Goal: Task Accomplishment & Management: Complete application form

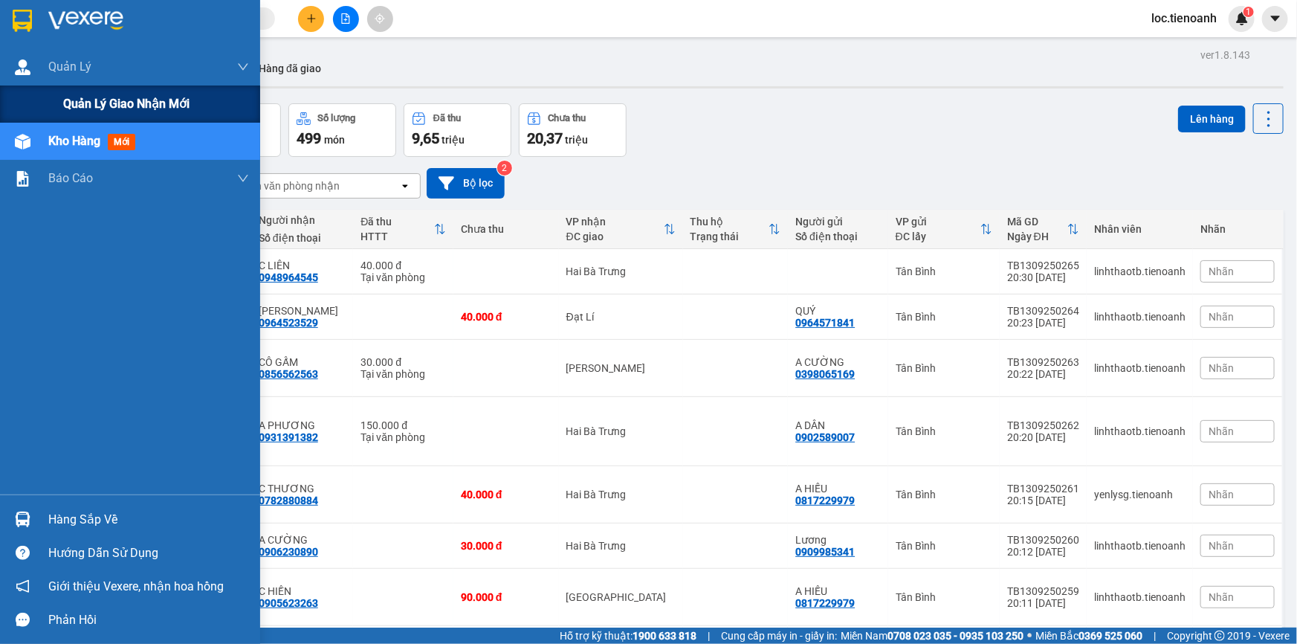
click at [65, 102] on span "Quản lý giao nhận mới" at bounding box center [126, 103] width 126 height 19
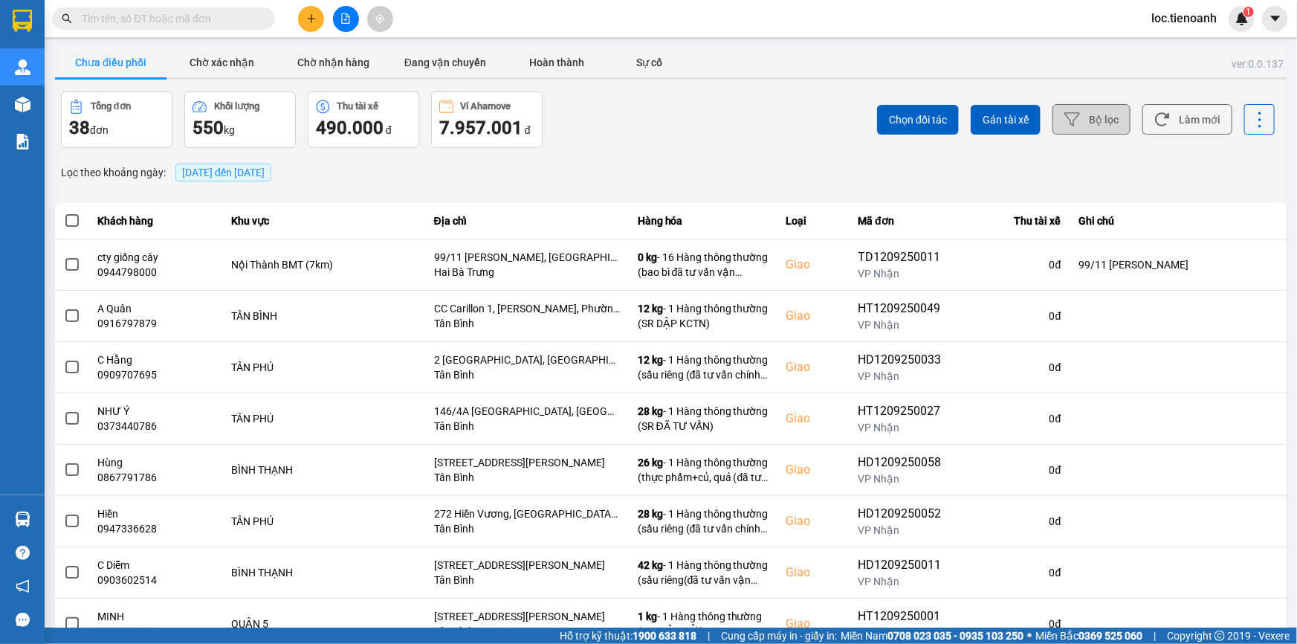
click at [1073, 115] on button "Bộ lọc" at bounding box center [1092, 119] width 78 height 30
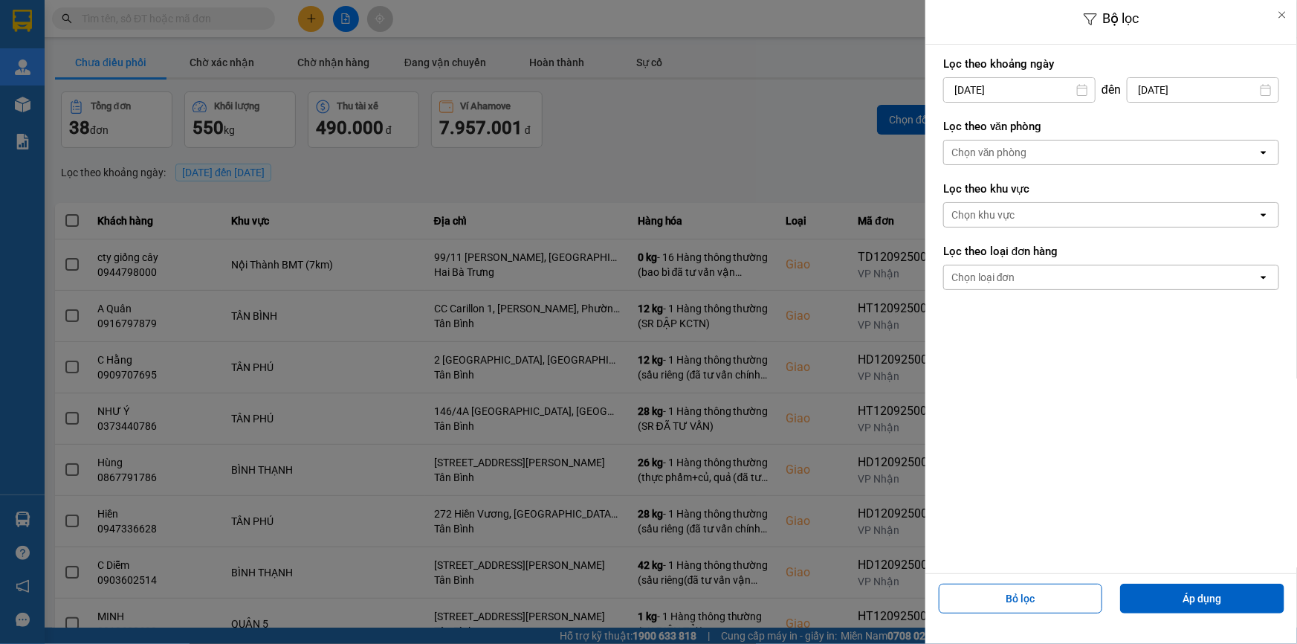
click at [1019, 156] on div "Chọn văn phòng" at bounding box center [990, 152] width 76 height 15
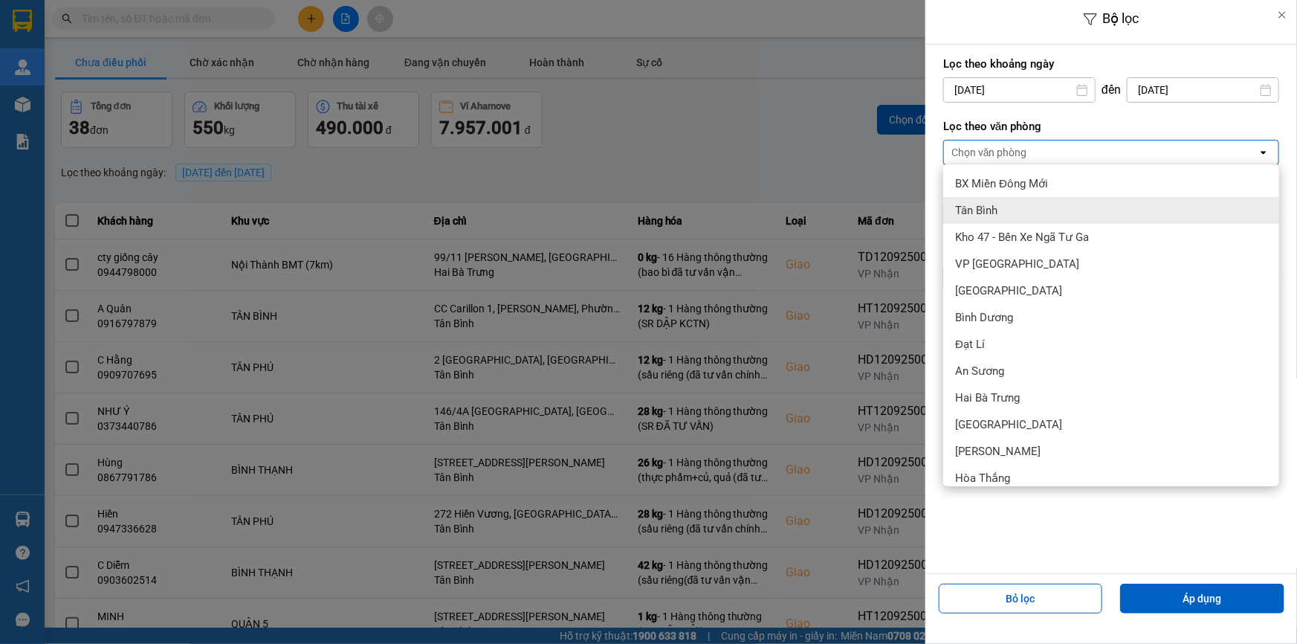
click at [1019, 205] on div "Tân Bình" at bounding box center [1112, 210] width 336 height 27
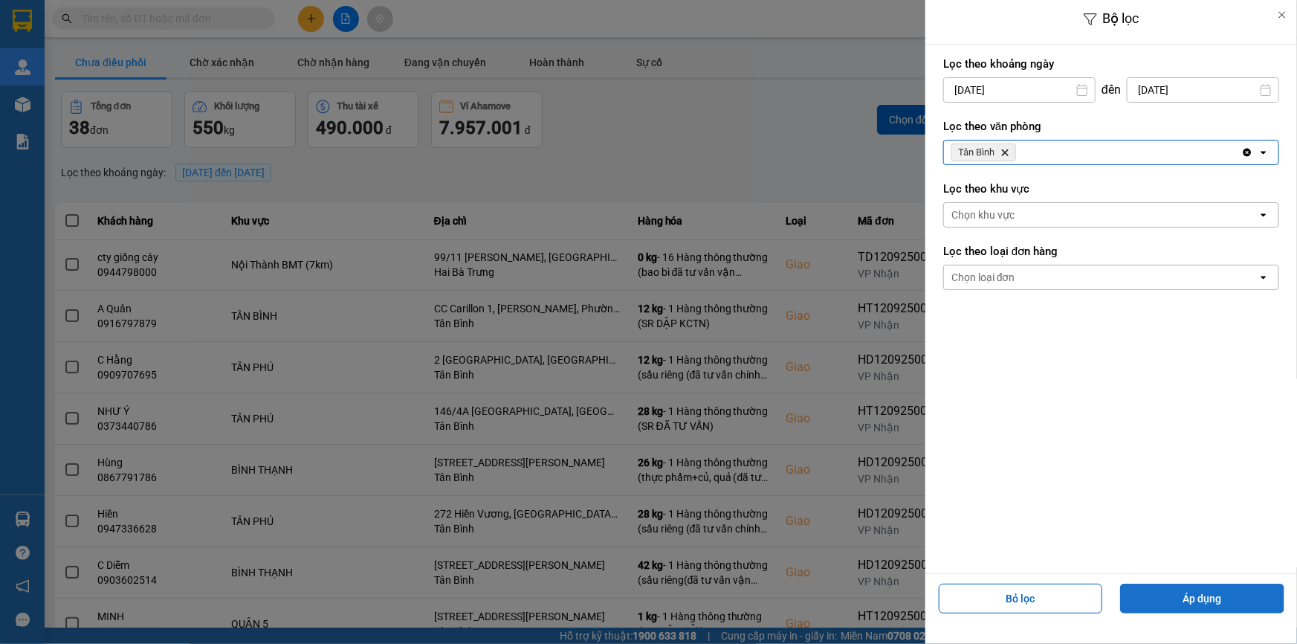
click at [1190, 602] on button "Áp dụng" at bounding box center [1202, 599] width 164 height 30
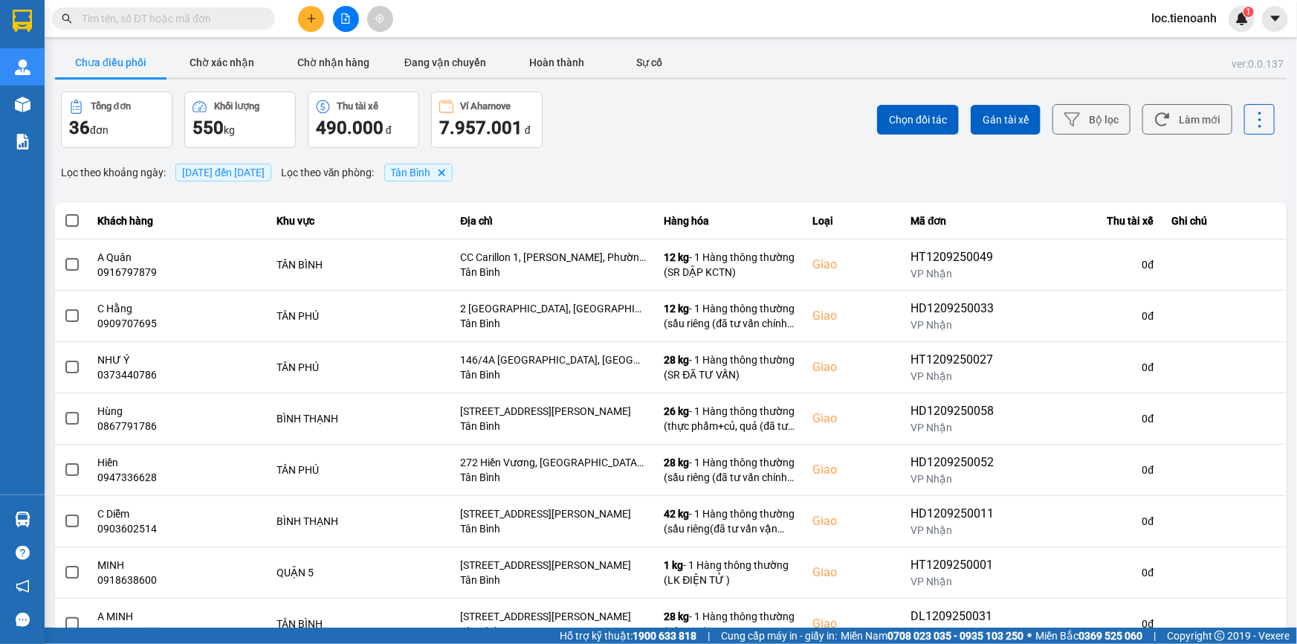
scroll to position [158, 0]
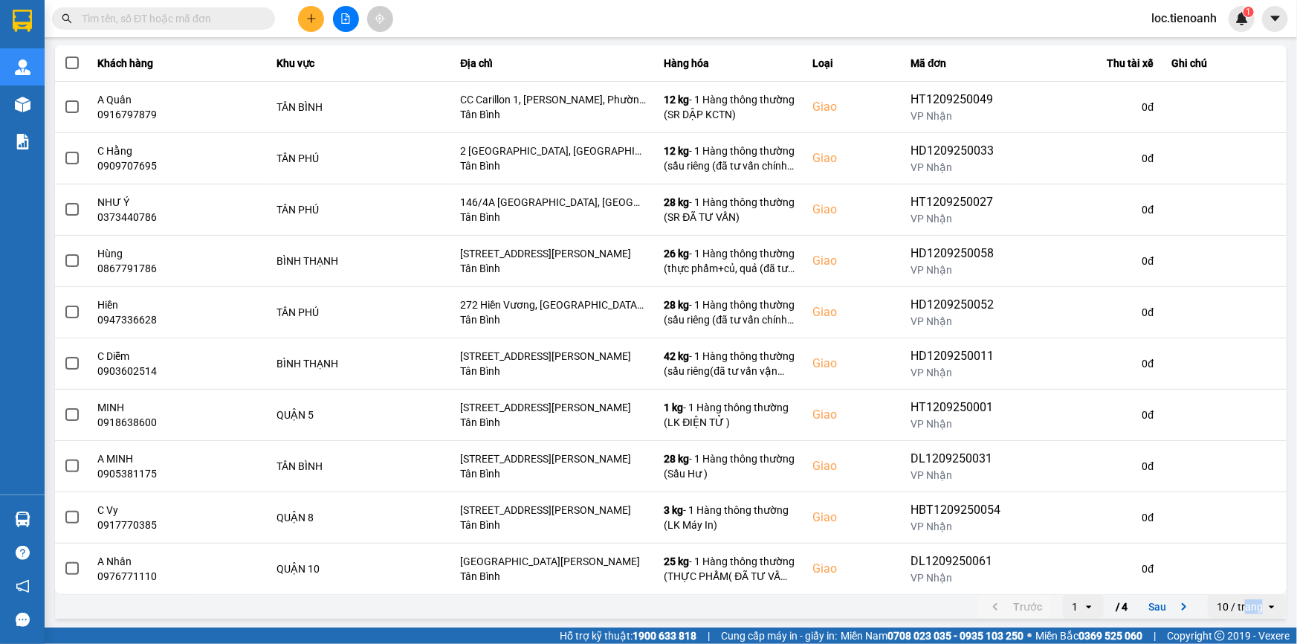
click at [1236, 606] on div "10 / trang" at bounding box center [1240, 606] width 46 height 15
click at [1236, 575] on div "100 / trang" at bounding box center [1237, 574] width 54 height 15
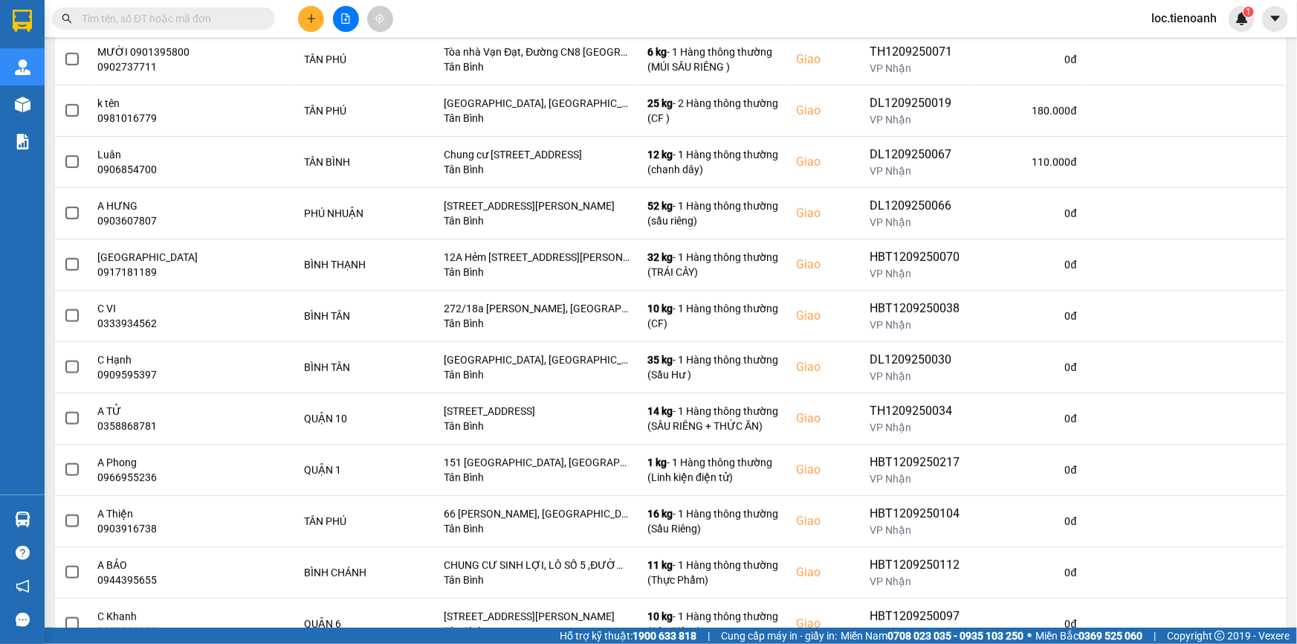
scroll to position [730, 0]
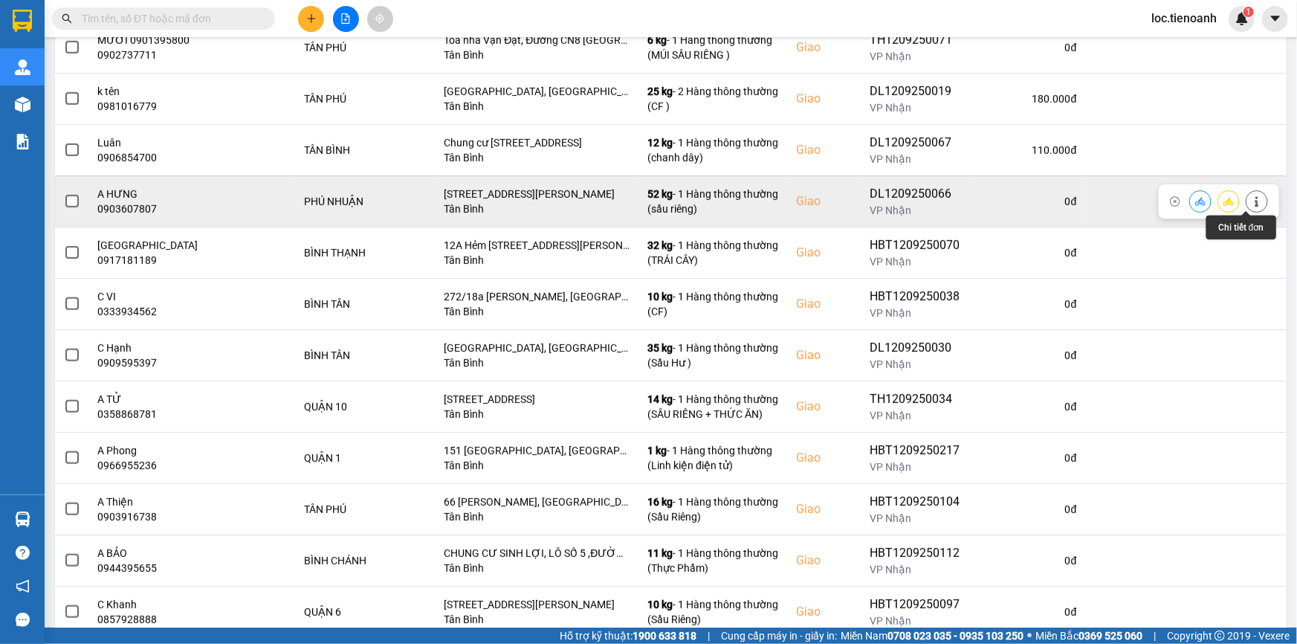
click at [1255, 204] on icon at bounding box center [1257, 201] width 4 height 10
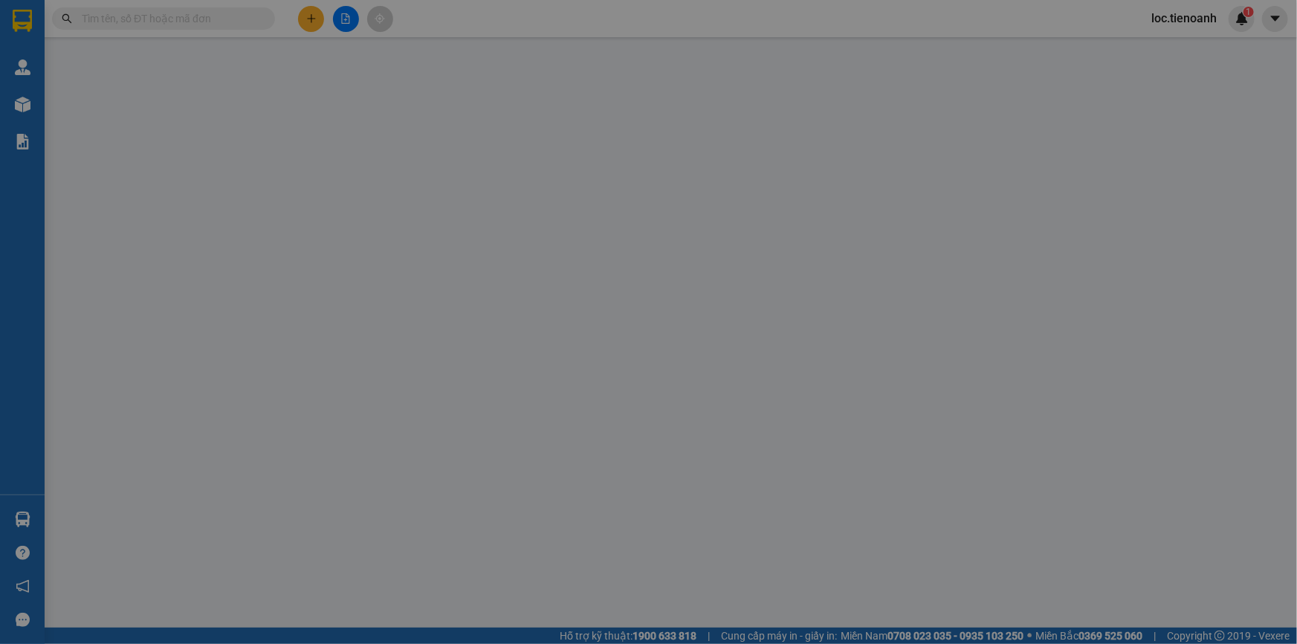
type input "0903607807"
type input "A HƯNG"
checkbox input "true"
type input "[STREET_ADDRESS][PERSON_NAME]"
type input "0903607807"
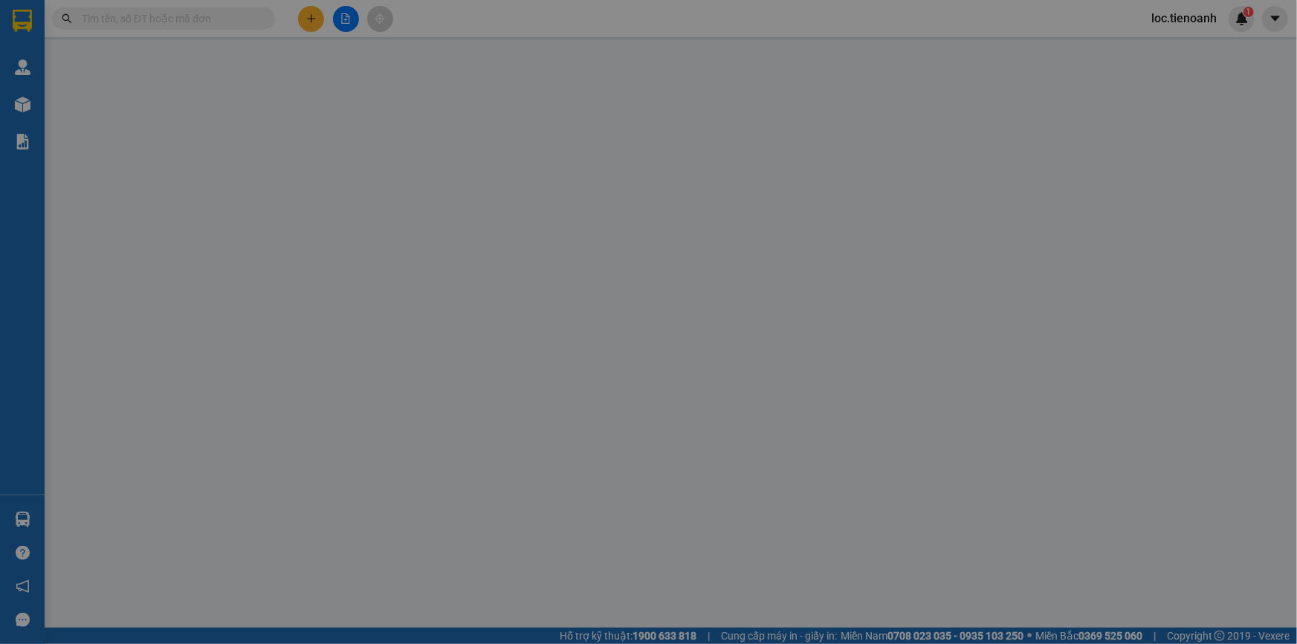
type input "A HƯNG"
type input "190.000"
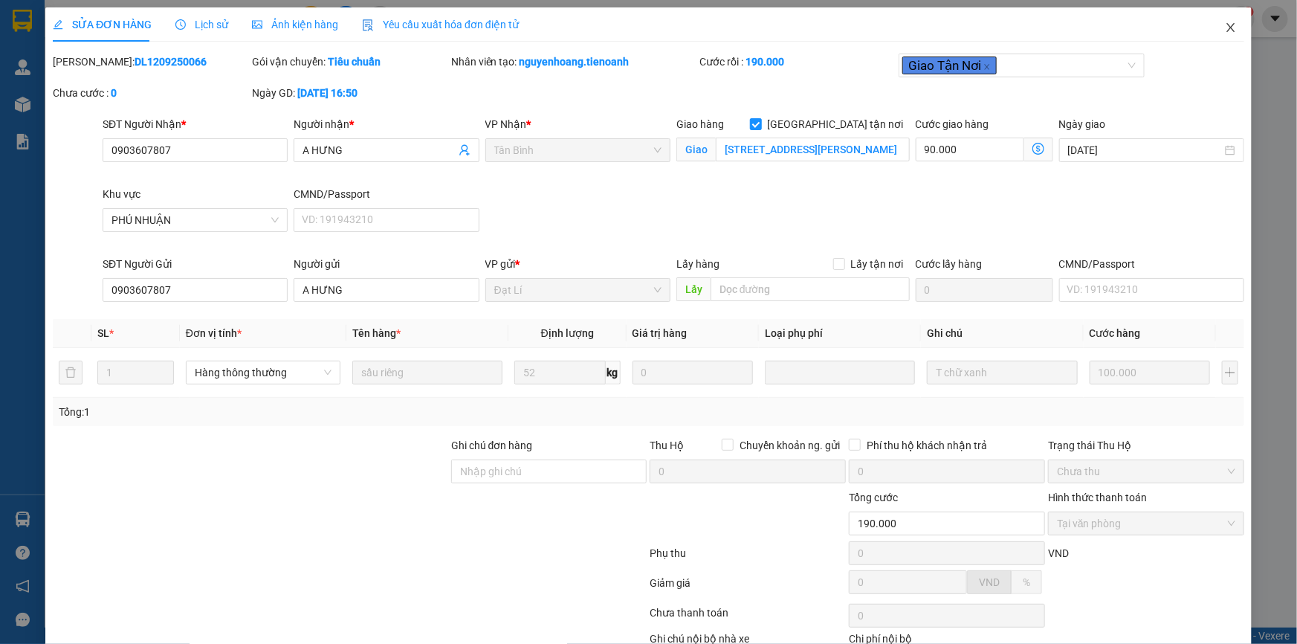
click at [1227, 30] on span "Close" at bounding box center [1231, 28] width 42 height 42
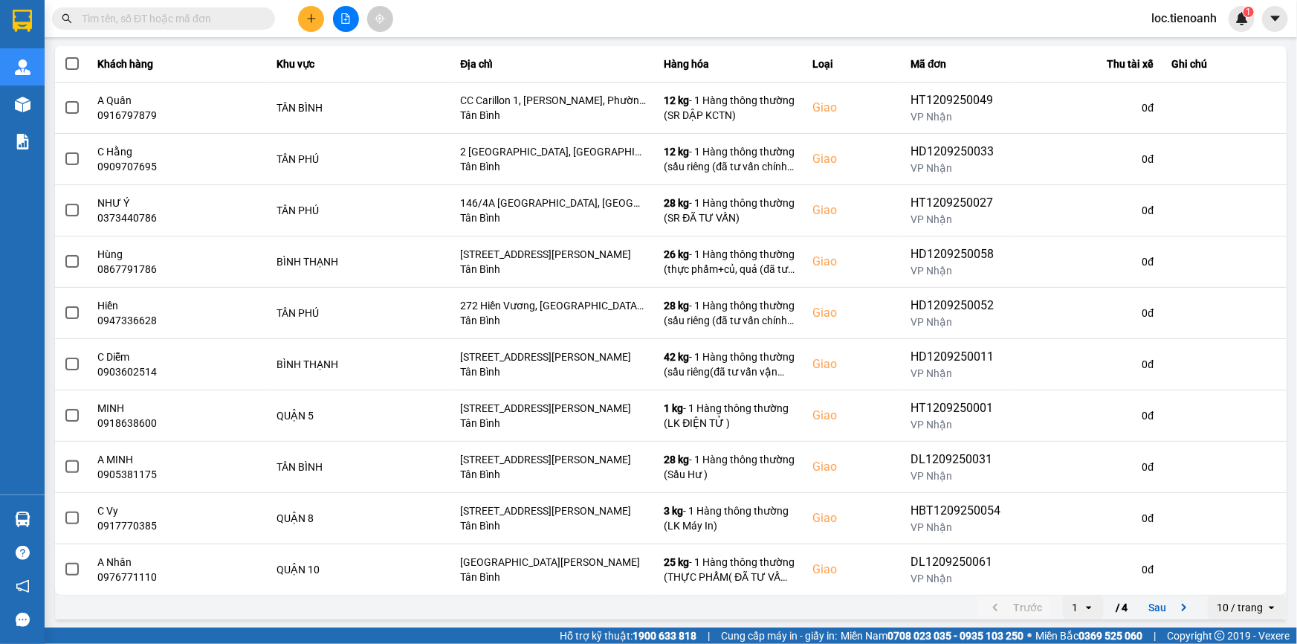
scroll to position [158, 0]
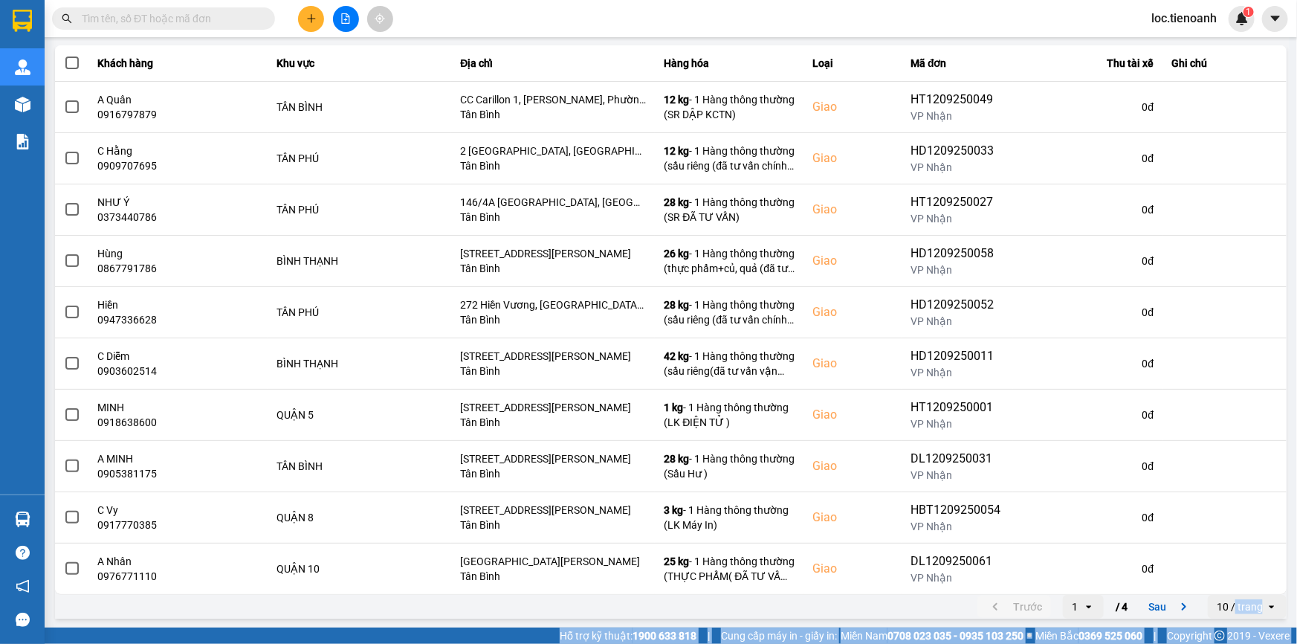
click at [1225, 601] on div "10 / trang" at bounding box center [1240, 606] width 46 height 15
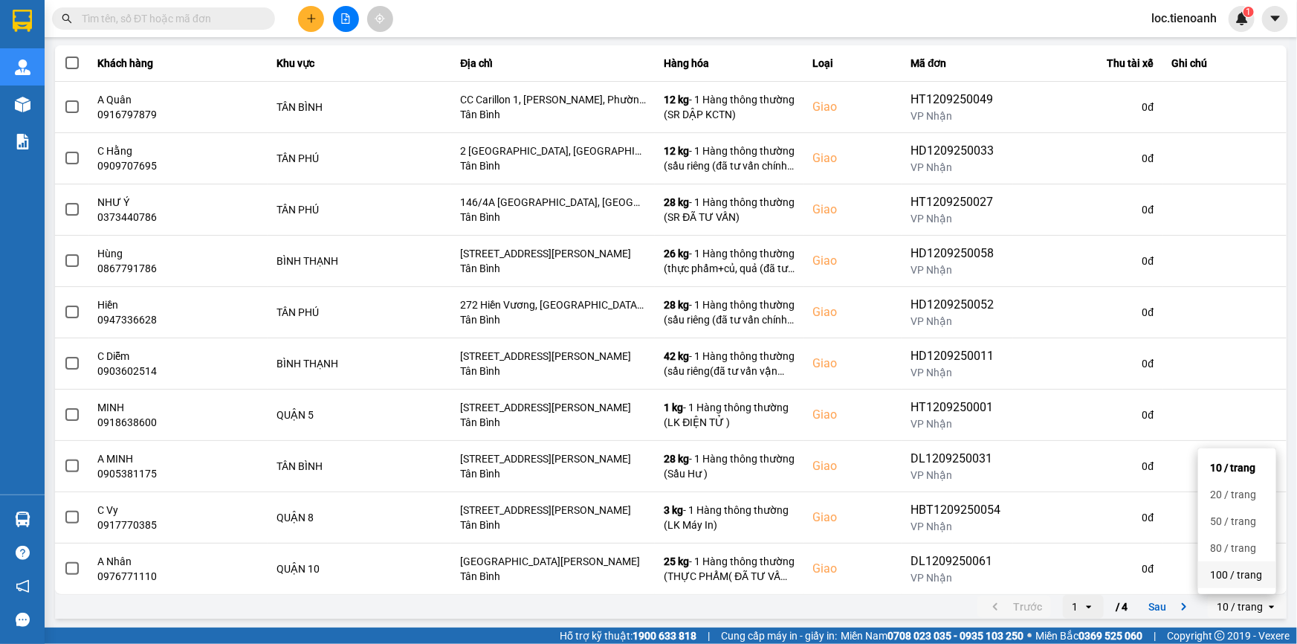
click at [1228, 581] on div "100 / trang" at bounding box center [1237, 574] width 54 height 15
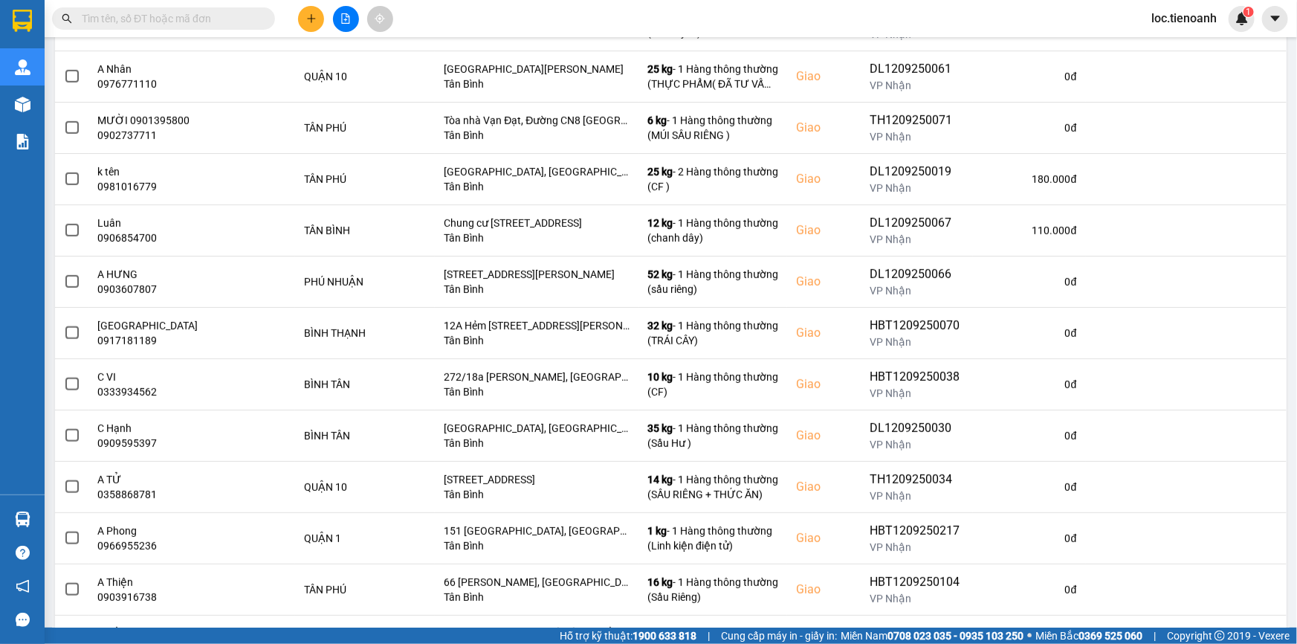
scroll to position [0, 0]
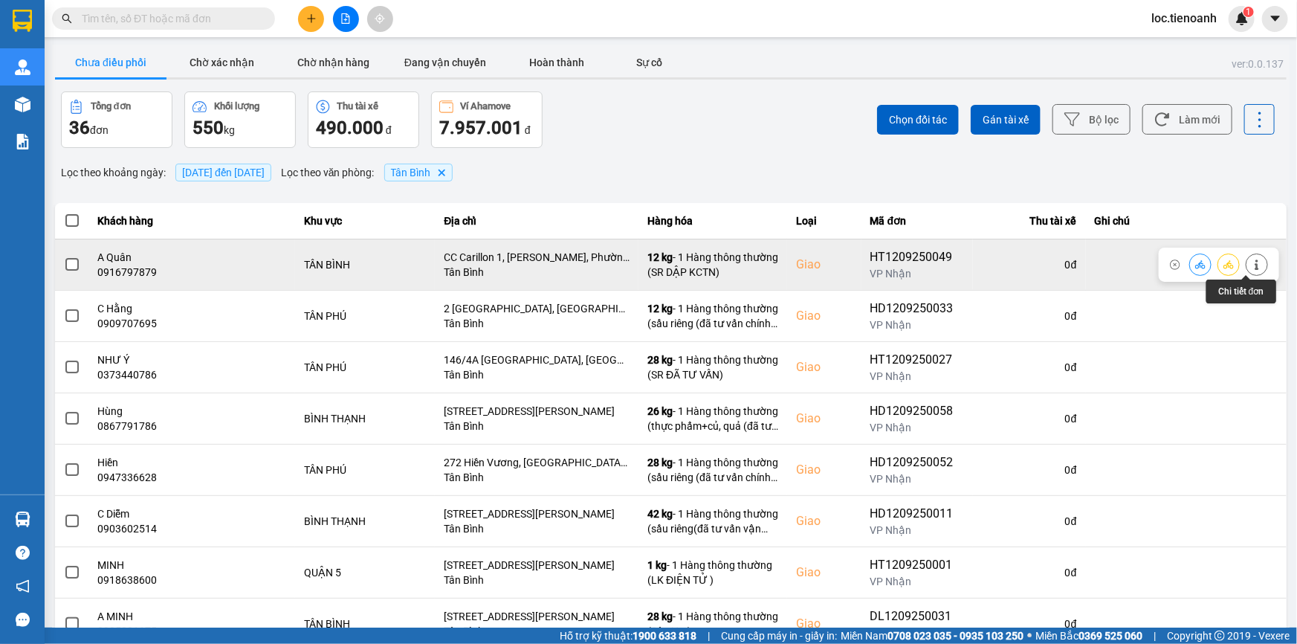
click at [1252, 262] on icon at bounding box center [1257, 264] width 10 height 10
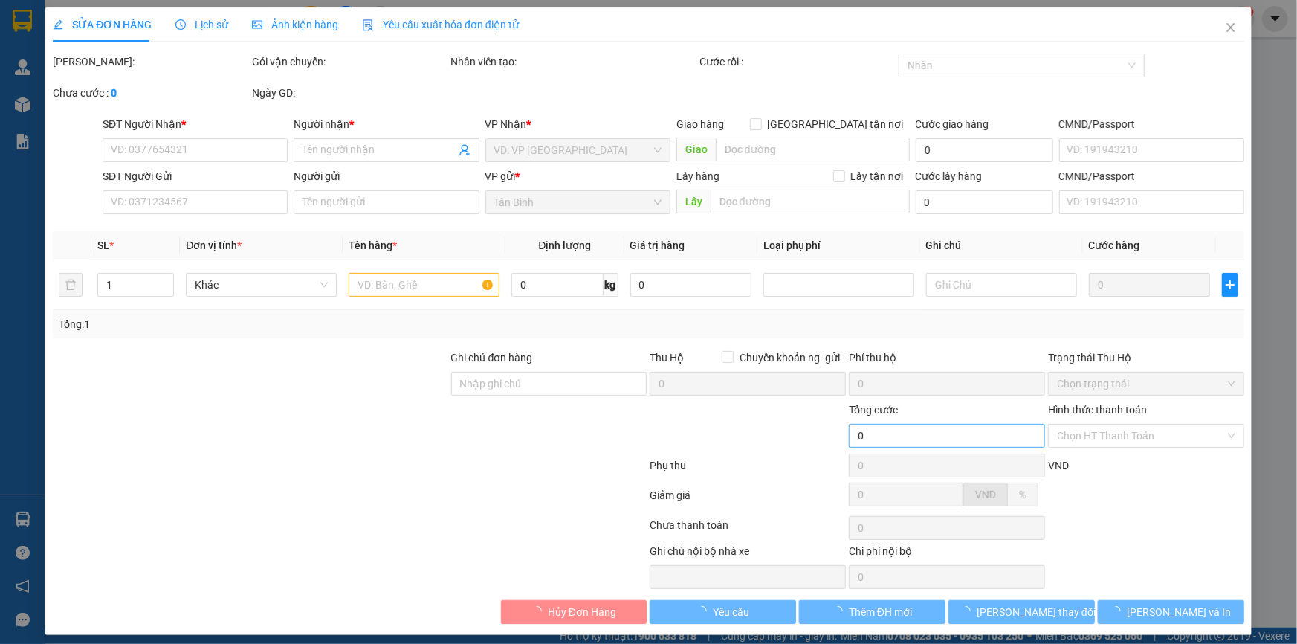
type input "0916797879"
type input "A Quân"
checkbox input "true"
type input "CC Carillon 1, [PERSON_NAME], Phường 13, [GEOGRAPHIC_DATA], [GEOGRAPHIC_DATA]"
type input "09036109090"
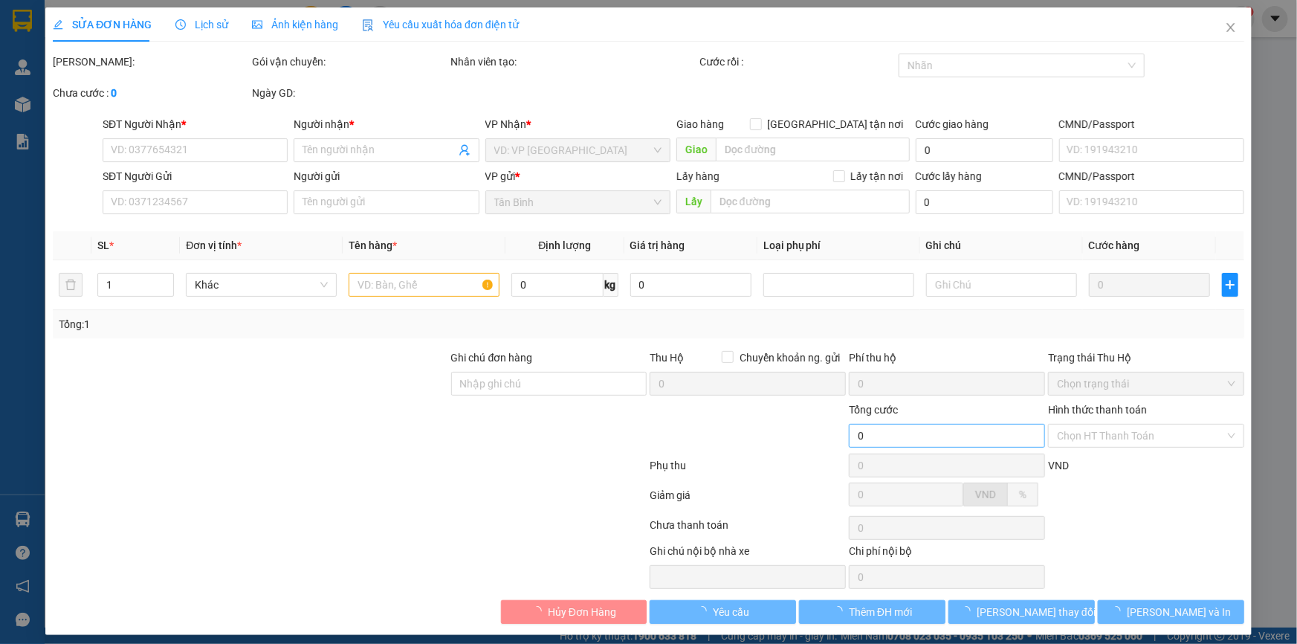
type input "MS VIỆT"
type input "80.000"
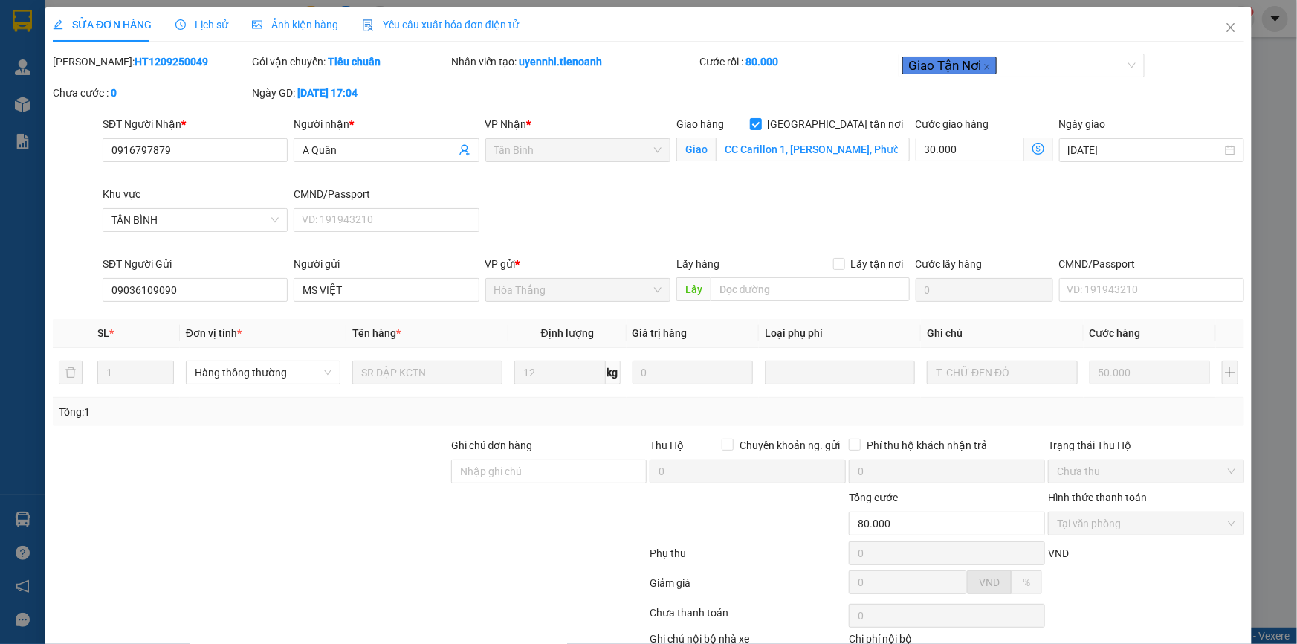
scroll to position [95, 0]
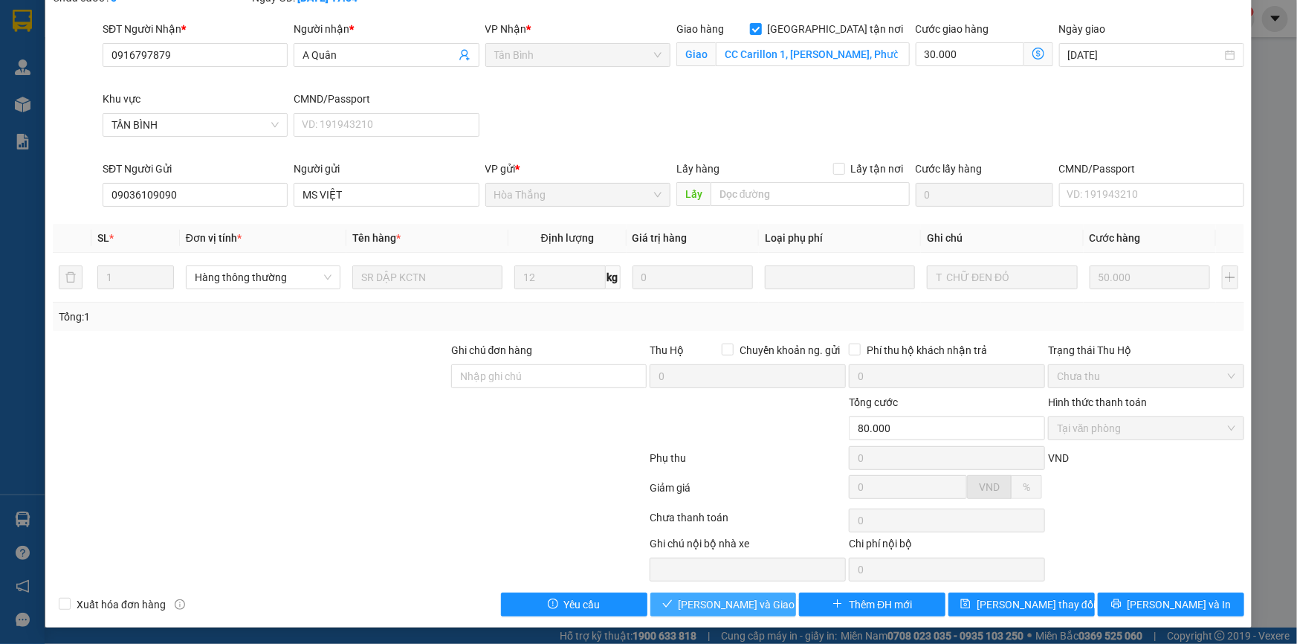
click at [686, 599] on button "[PERSON_NAME] và Giao hàng" at bounding box center [724, 605] width 146 height 24
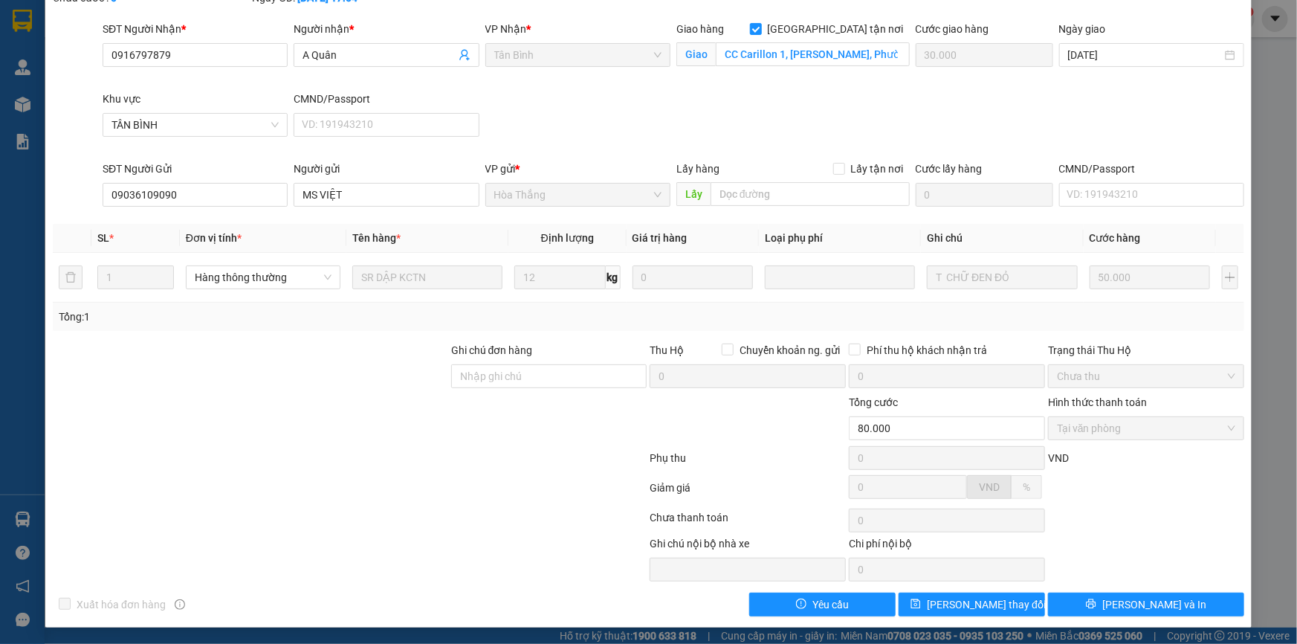
scroll to position [0, 0]
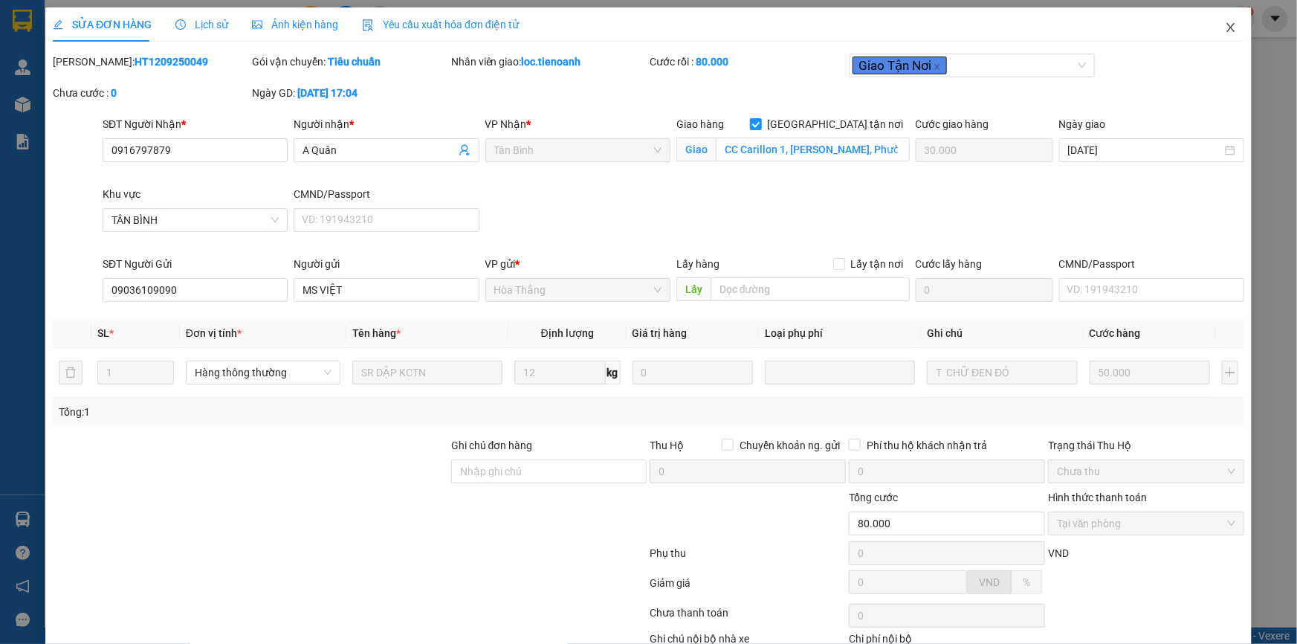
click at [1225, 30] on icon "close" at bounding box center [1231, 28] width 12 height 12
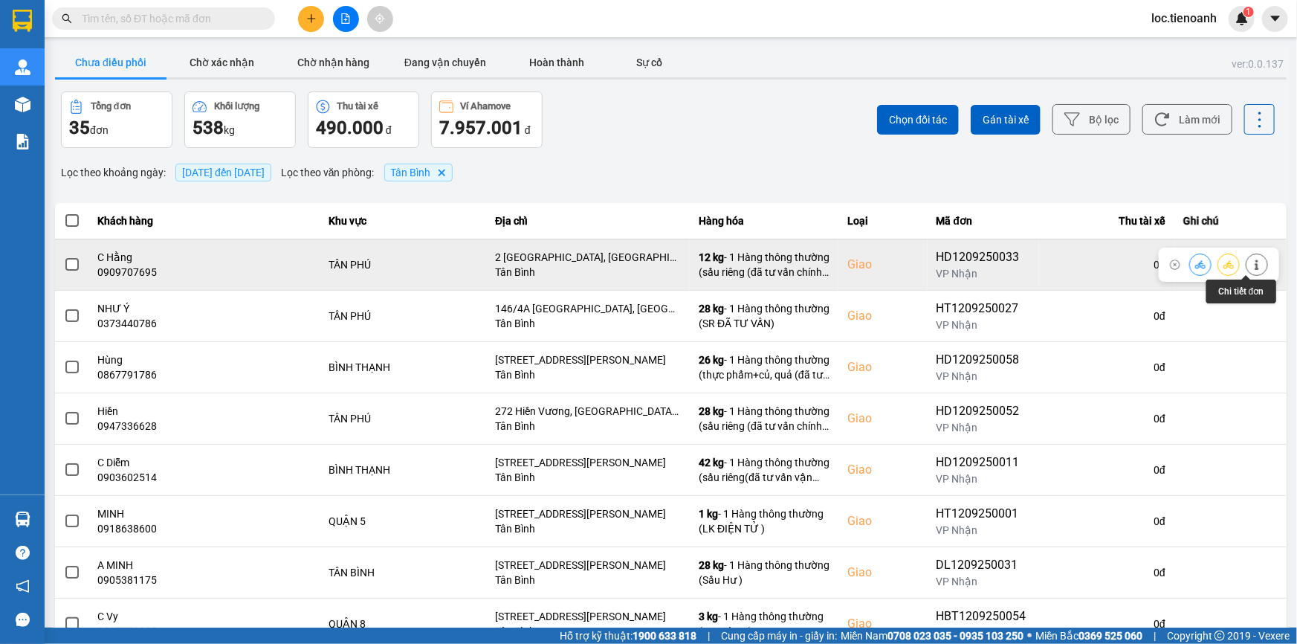
click at [1252, 268] on icon at bounding box center [1257, 264] width 10 height 10
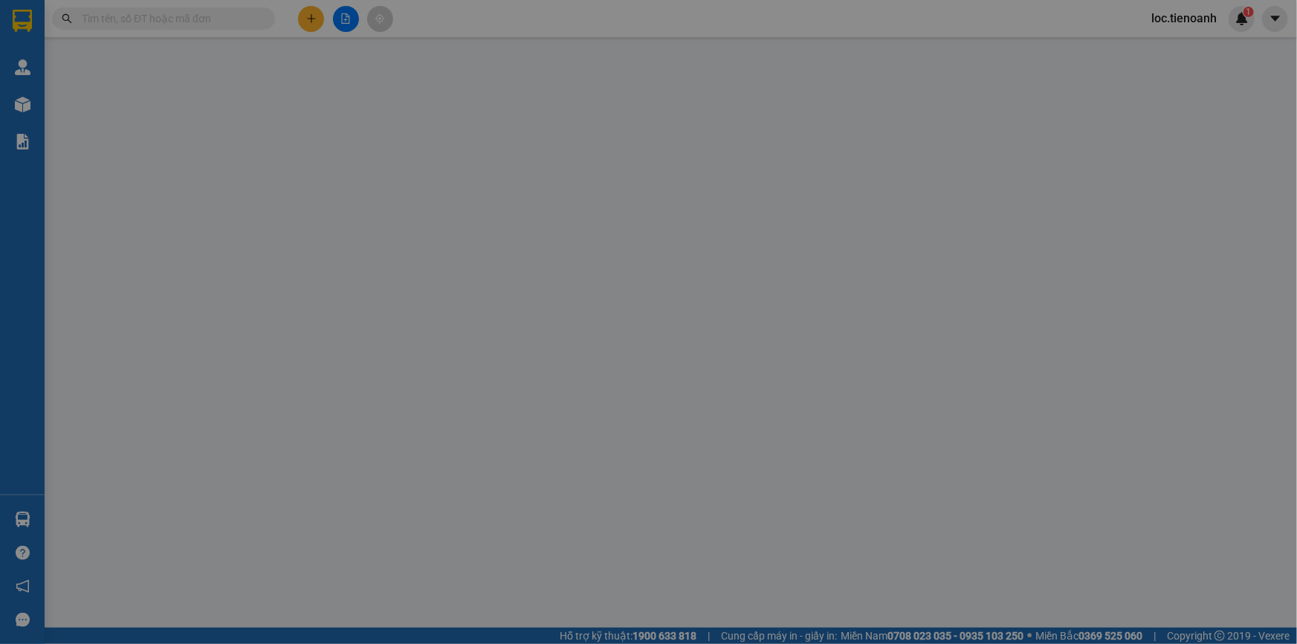
type input "0909707695"
type input "C Hằng"
checkbox input "true"
type input "2 [GEOGRAPHIC_DATA], [GEOGRAPHIC_DATA], [GEOGRAPHIC_DATA]"
type input "0822225557"
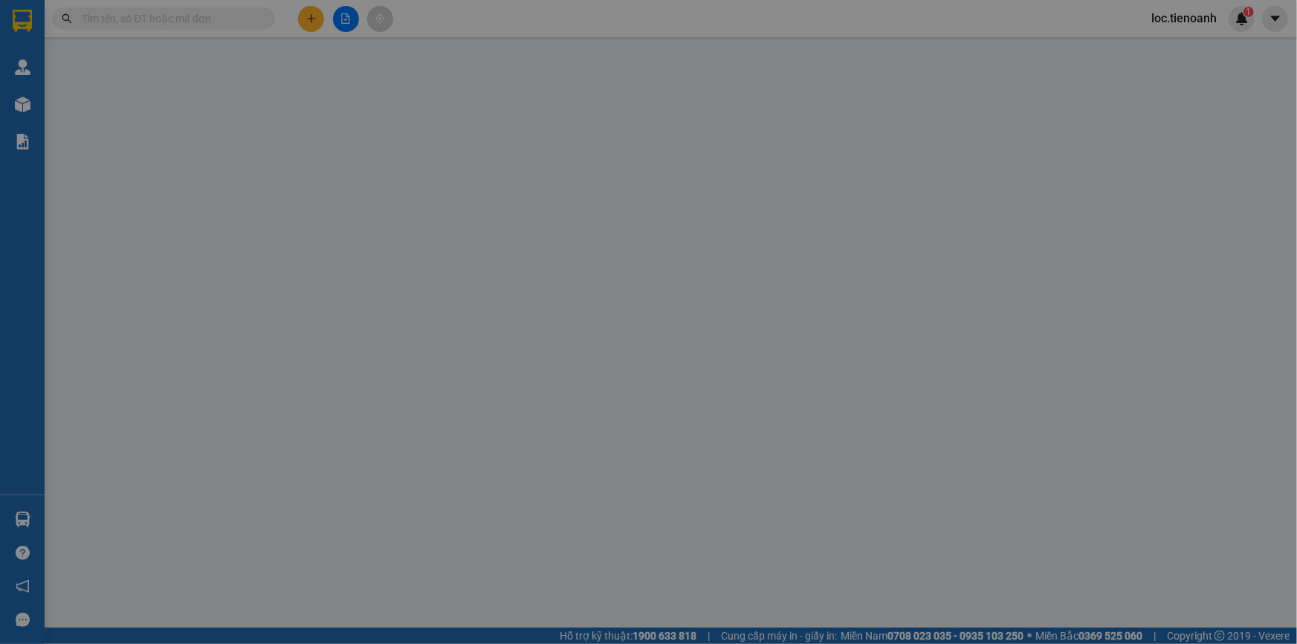
type input "Trang"
type input "100.000"
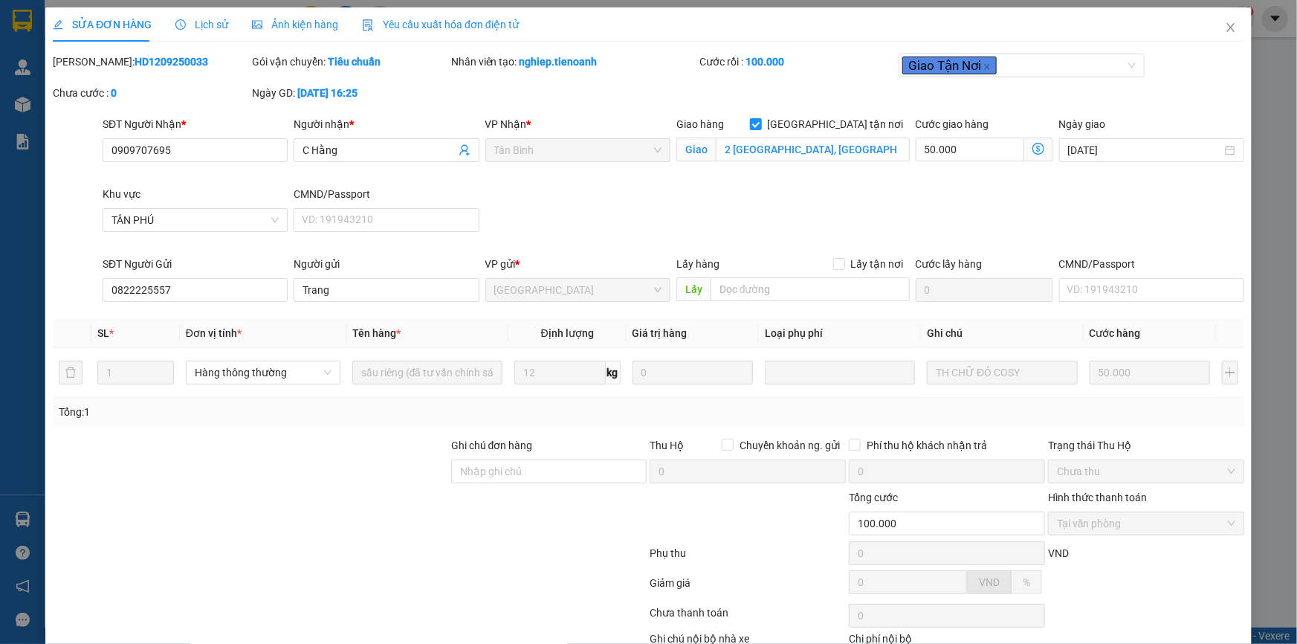
scroll to position [95, 0]
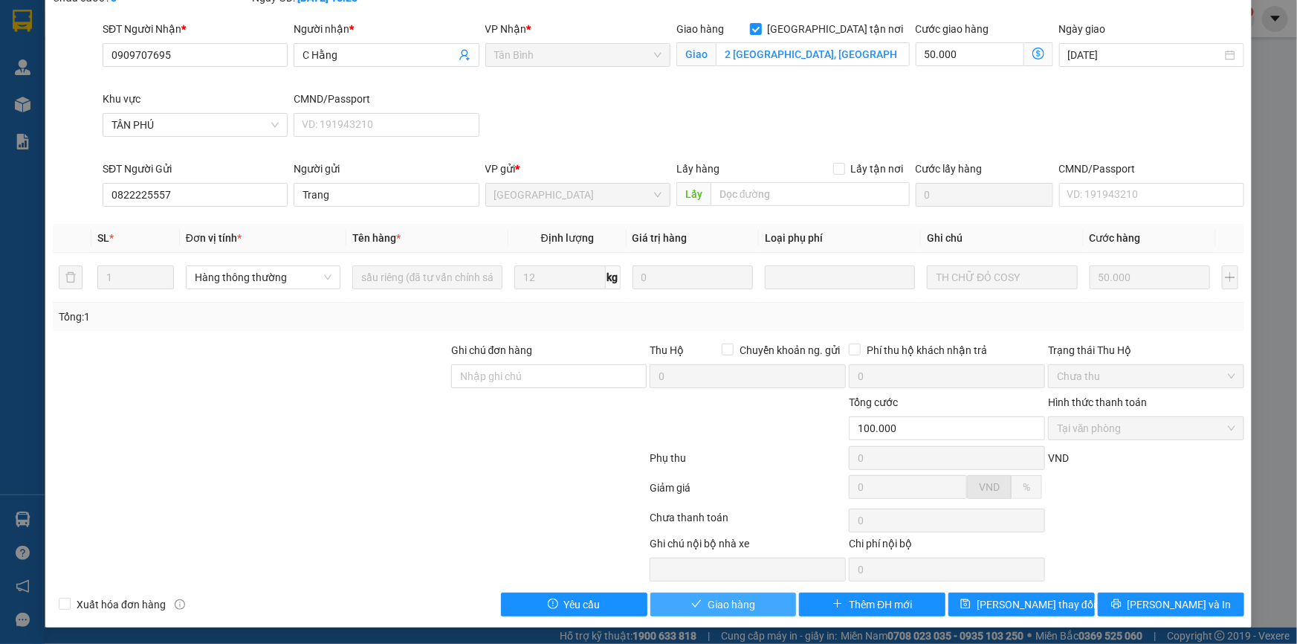
click at [727, 598] on span "Giao hàng" at bounding box center [732, 604] width 48 height 16
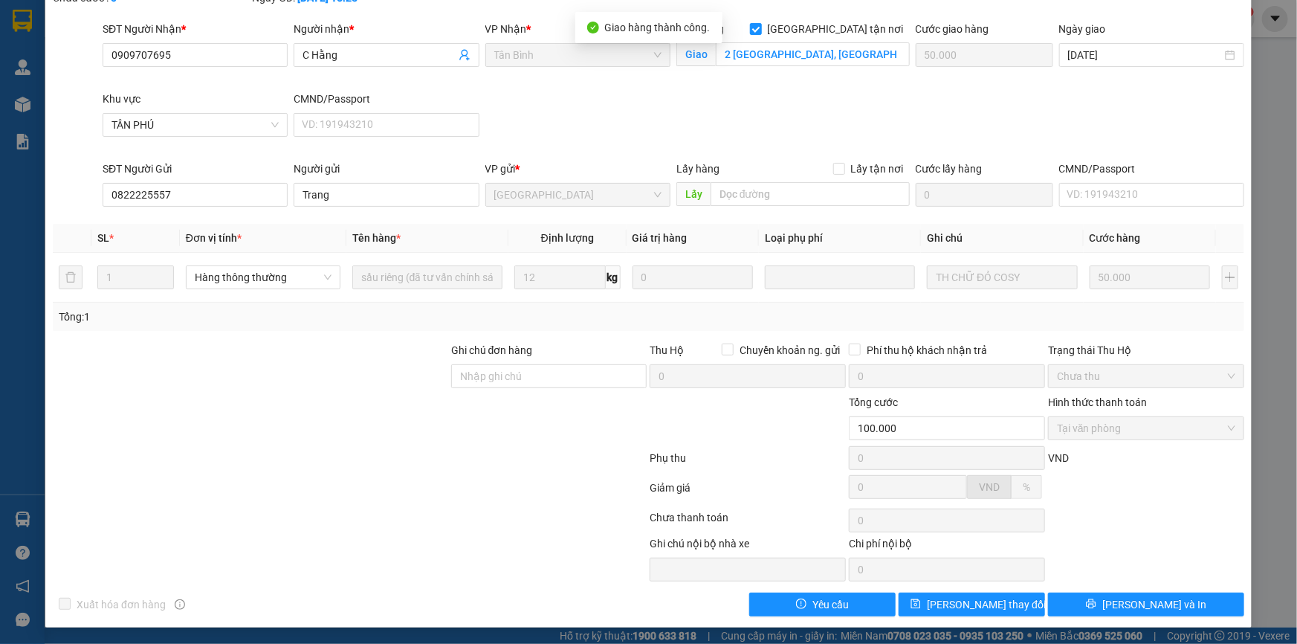
scroll to position [0, 0]
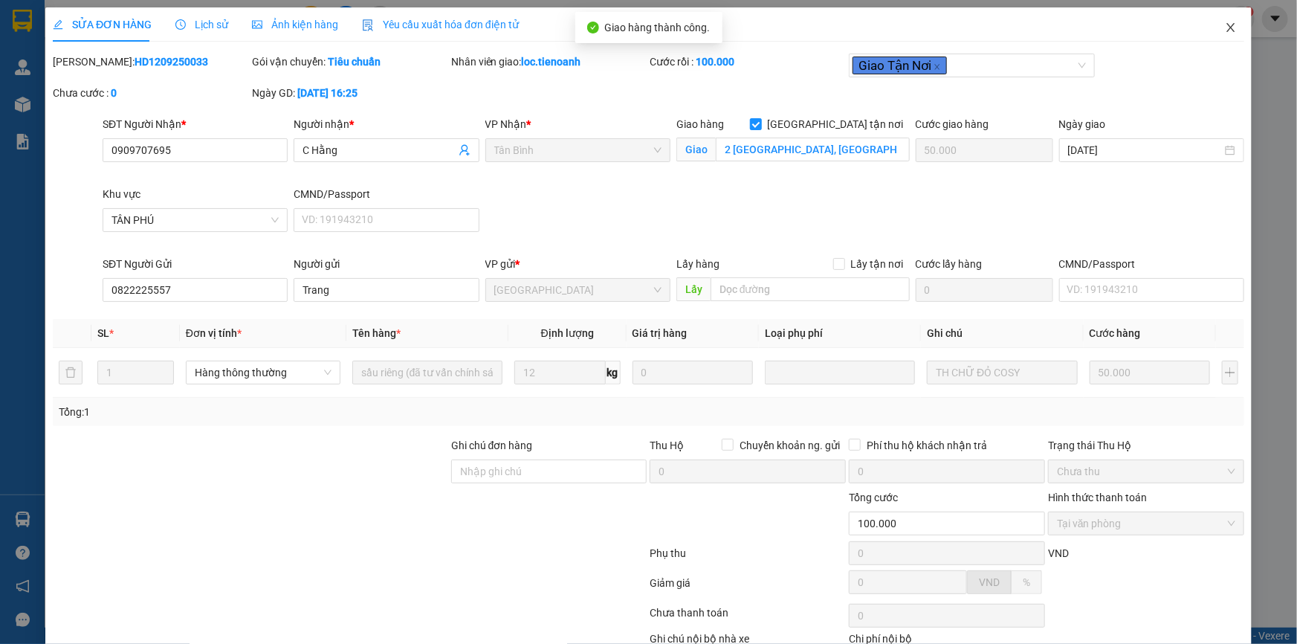
click at [1227, 26] on icon "close" at bounding box center [1231, 27] width 8 height 9
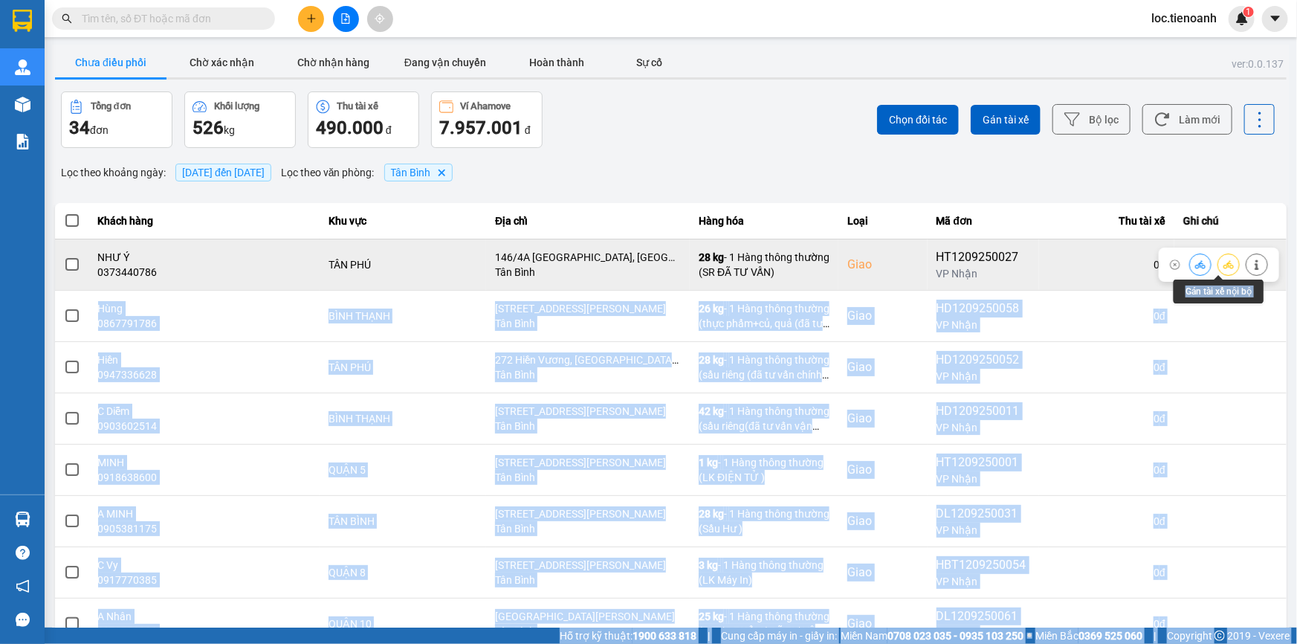
click at [1246, 262] on div at bounding box center [1257, 265] width 22 height 22
click at [1252, 262] on icon at bounding box center [1257, 264] width 10 height 10
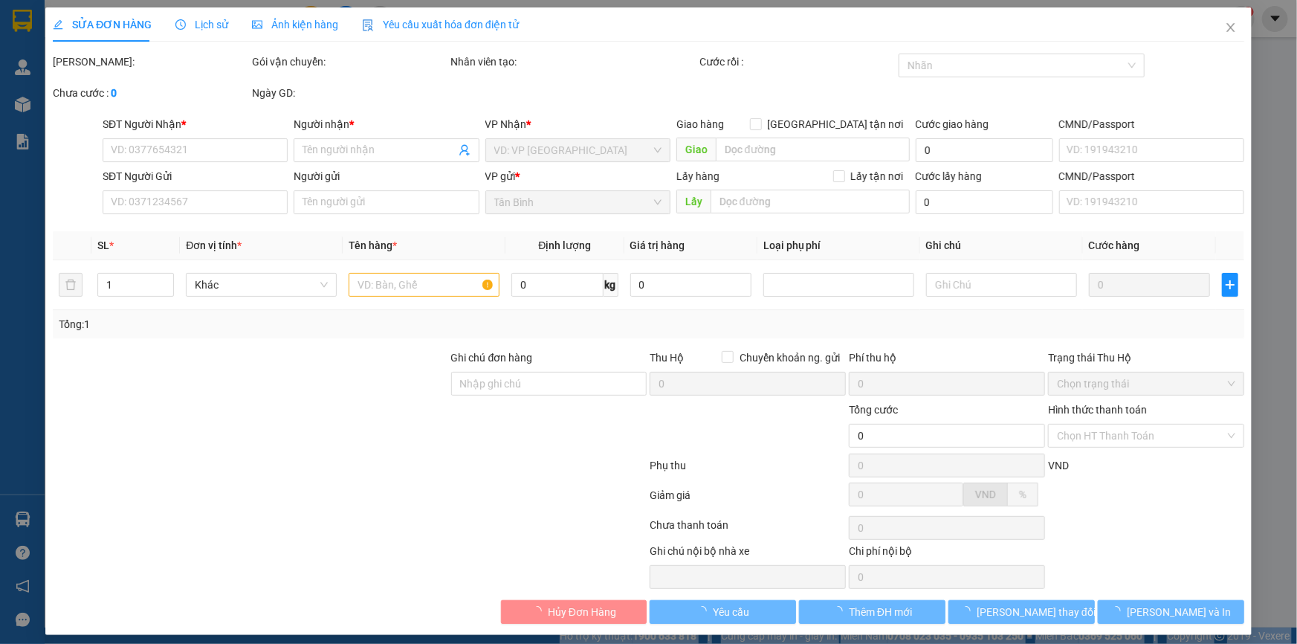
type input "0373440786"
type input "NHƯ Ý"
checkbox input "true"
type input "146/4A [GEOGRAPHIC_DATA], [GEOGRAPHIC_DATA], [GEOGRAPHIC_DATA], [GEOGRAPHIC_DAT…"
type input "0946473382"
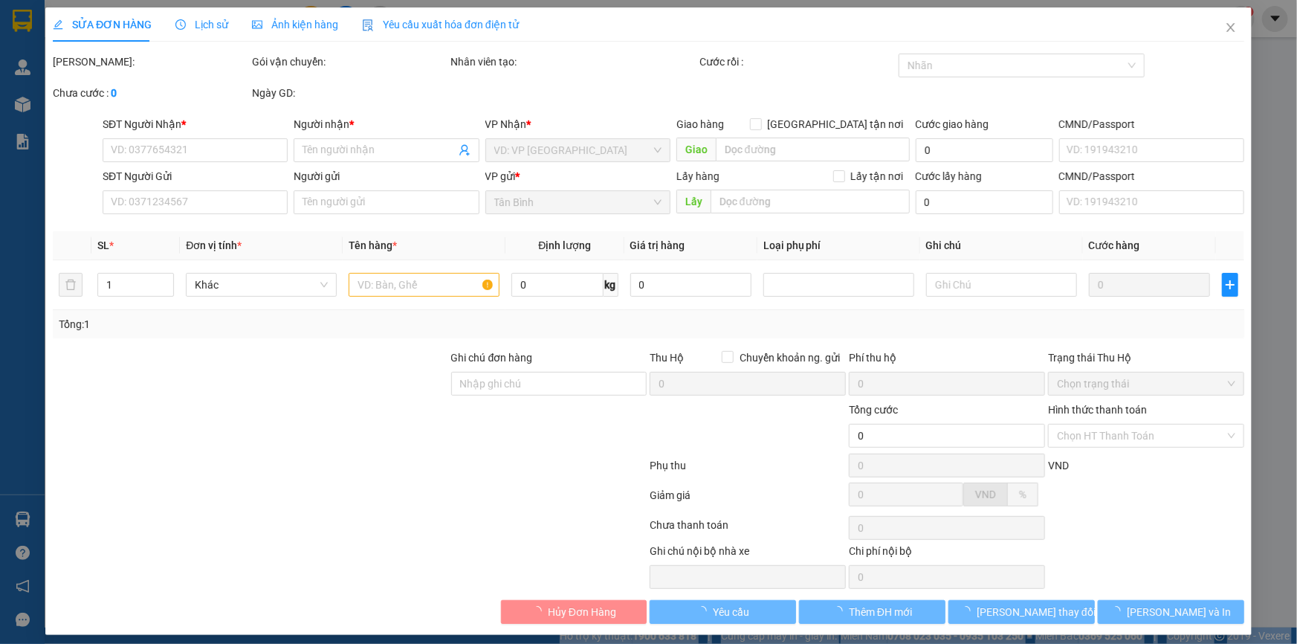
type input "NGUYÊN"
type input "110.000"
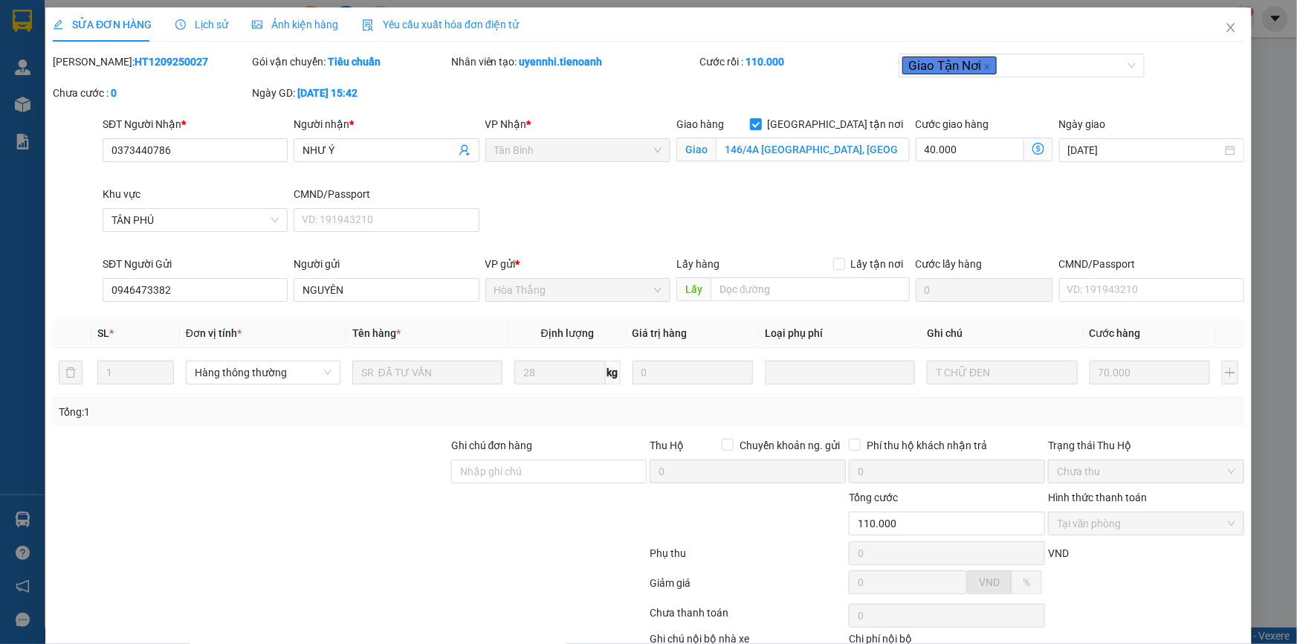
scroll to position [95, 0]
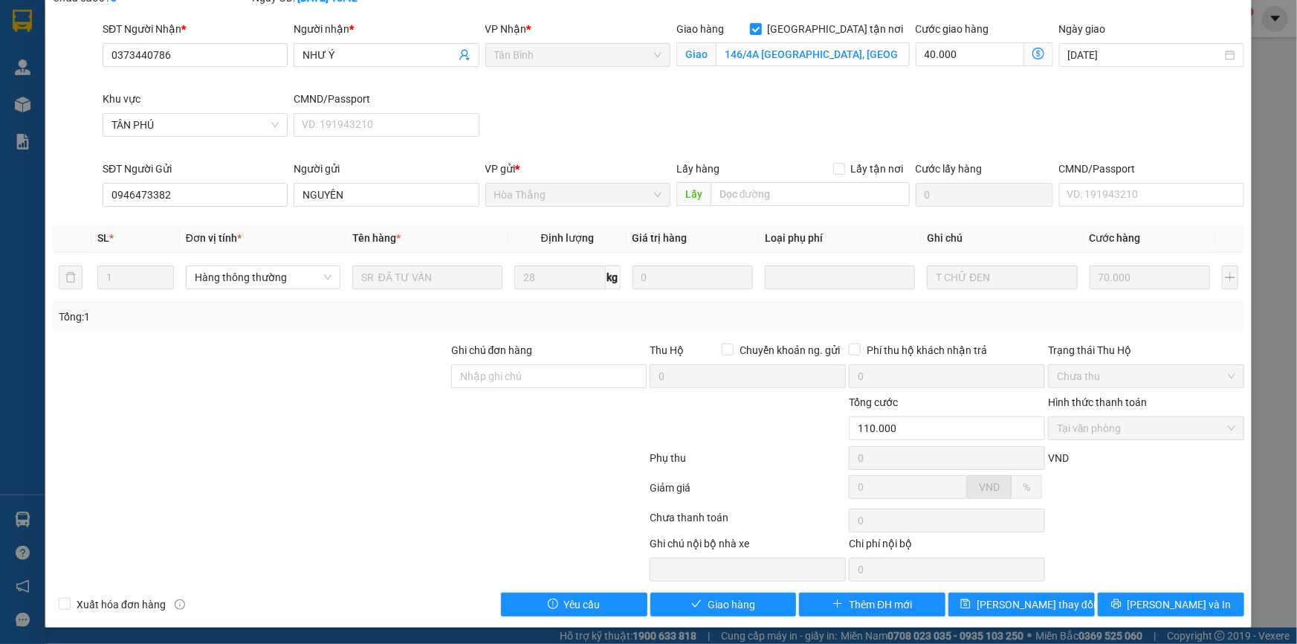
click at [710, 588] on div "Total Paid Fee 110.000 Total UnPaid Fee 0 Cash Collection Total Fee Mã ĐH: HT12…" at bounding box center [649, 287] width 1192 height 658
drag, startPoint x: 717, startPoint y: 589, endPoint x: 745, endPoint y: 581, distance: 28.5
click at [725, 599] on div "Total Paid Fee 110.000 Total UnPaid Fee 0 Cash Collection Total Fee Mã ĐH: HT12…" at bounding box center [649, 287] width 1192 height 658
drag, startPoint x: 746, startPoint y: 596, endPoint x: 787, endPoint y: 556, distance: 57.3
click at [746, 596] on span "Giao hàng" at bounding box center [732, 604] width 48 height 16
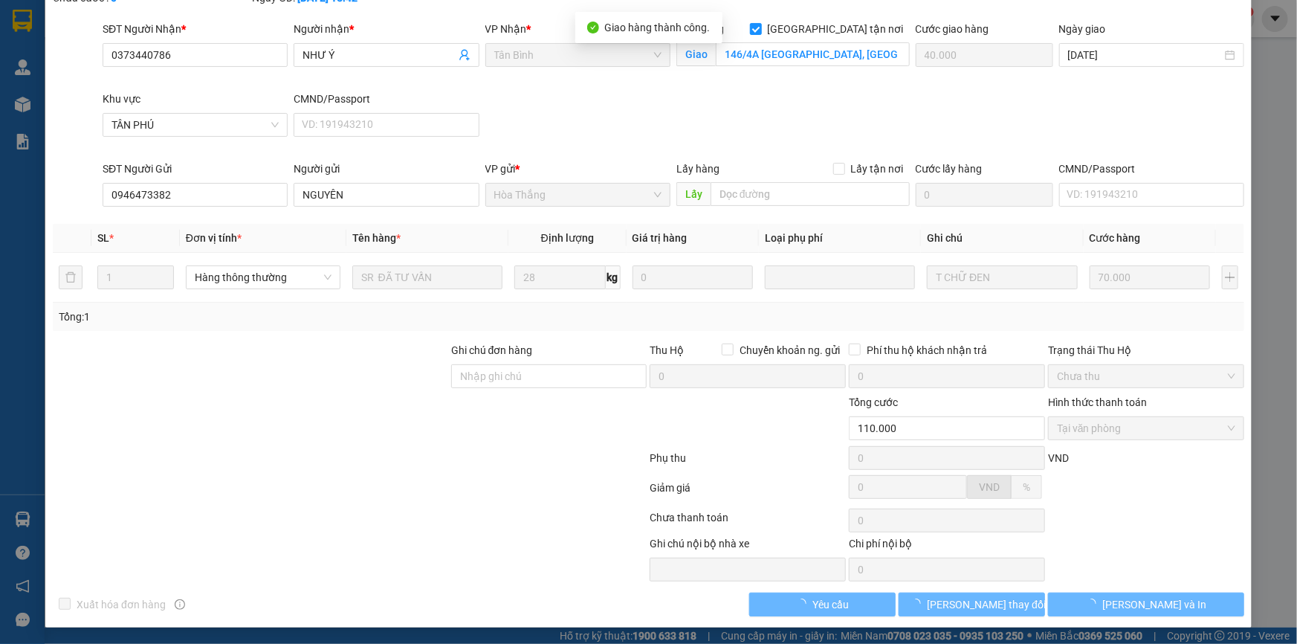
scroll to position [0, 0]
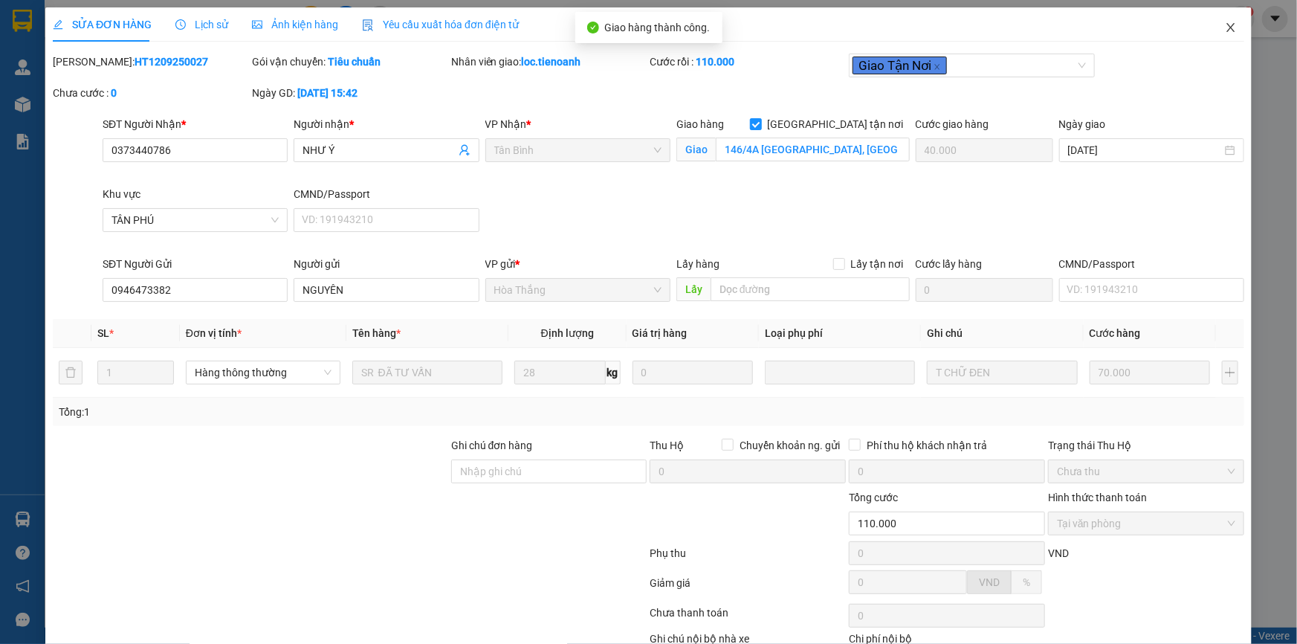
click at [1227, 28] on icon "close" at bounding box center [1231, 27] width 8 height 9
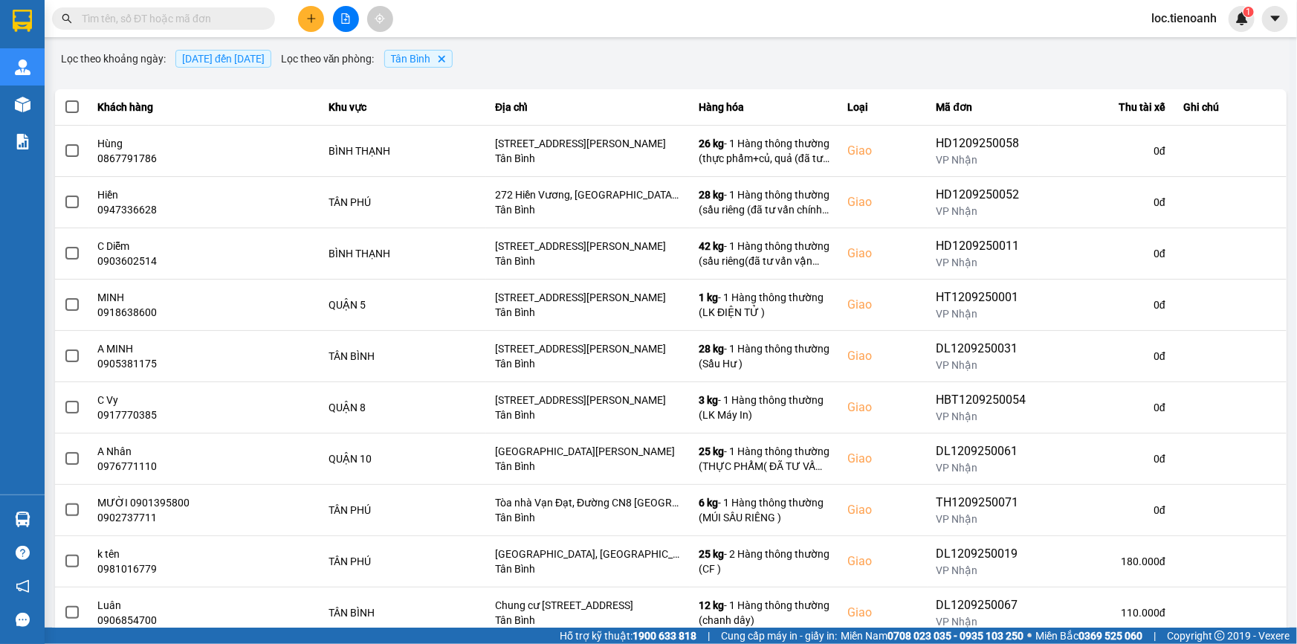
scroll to position [145, 0]
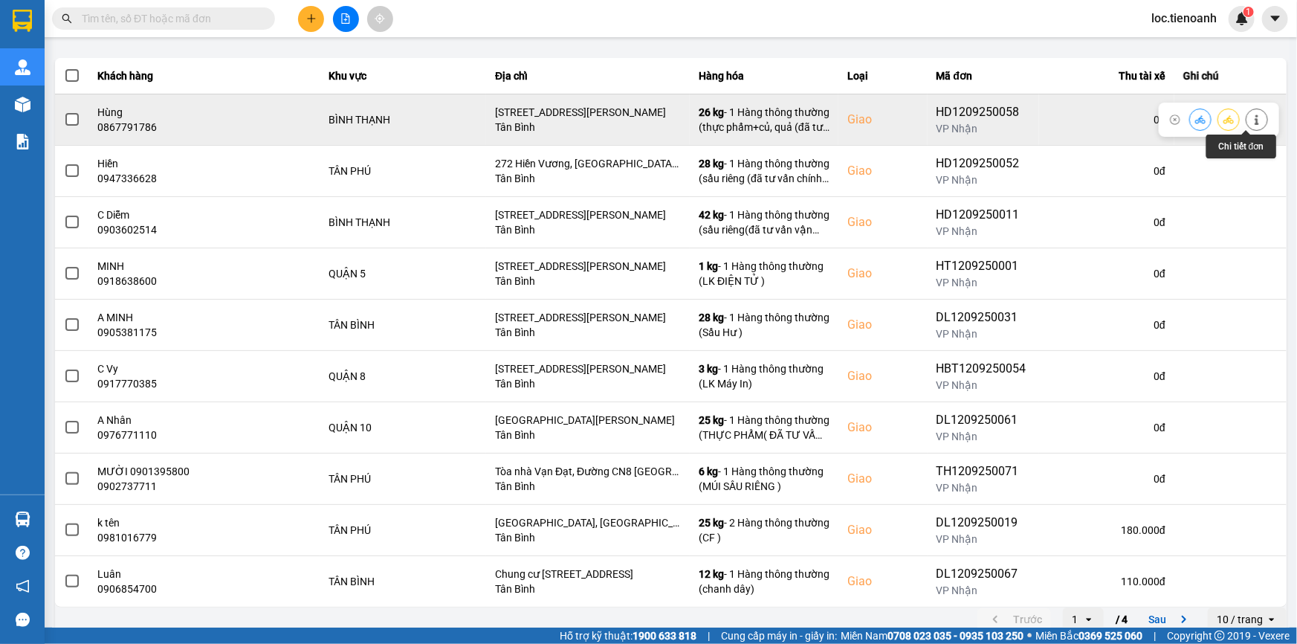
click at [1252, 121] on icon at bounding box center [1257, 119] width 10 height 10
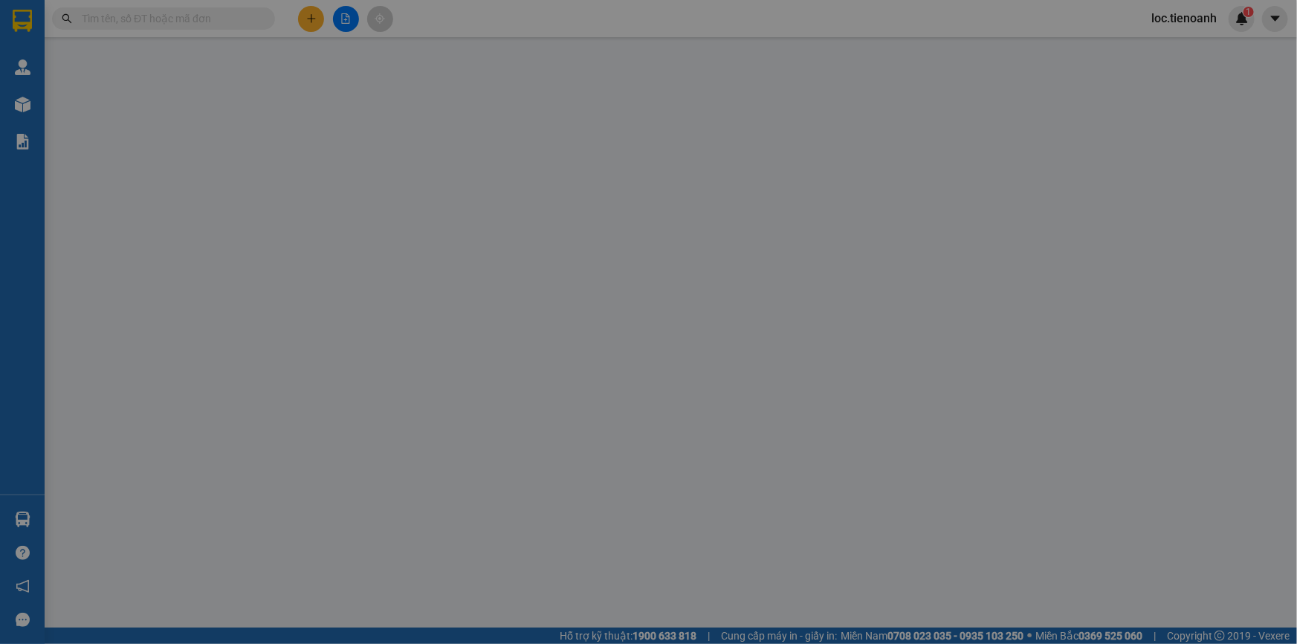
type input "0867791786"
type input "Hùng"
checkbox input "true"
type input "[STREET_ADDRESS][PERSON_NAME]"
type input "0816237479"
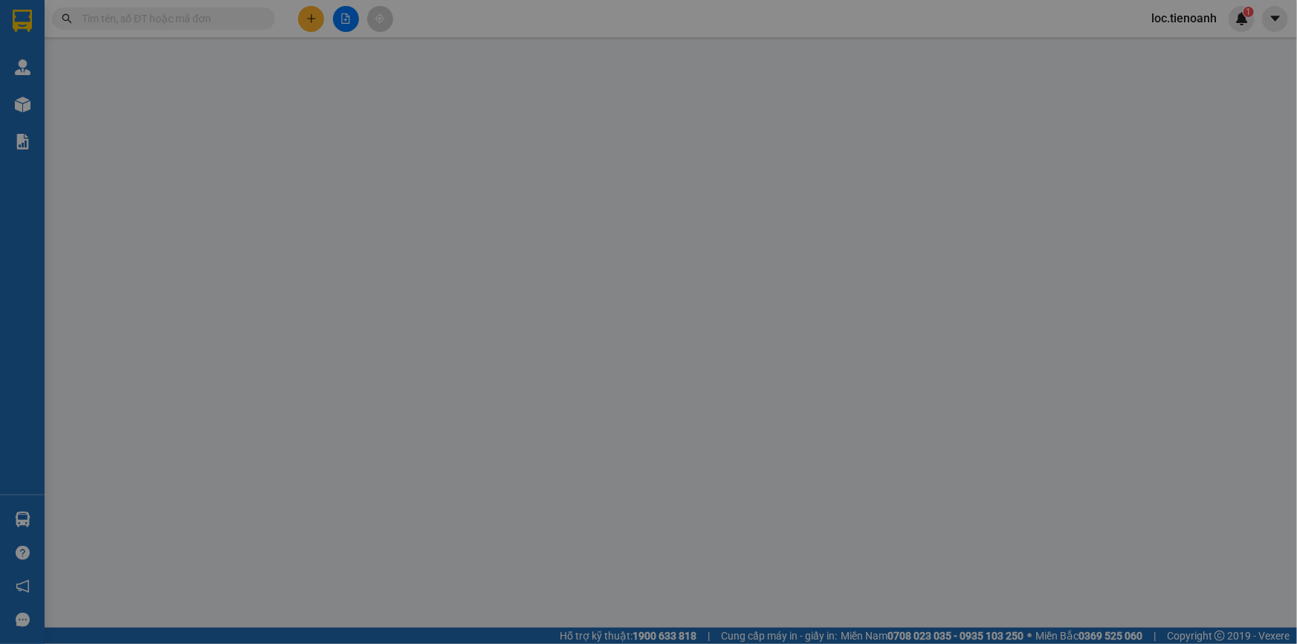
type input "Hiền"
type input "140.000"
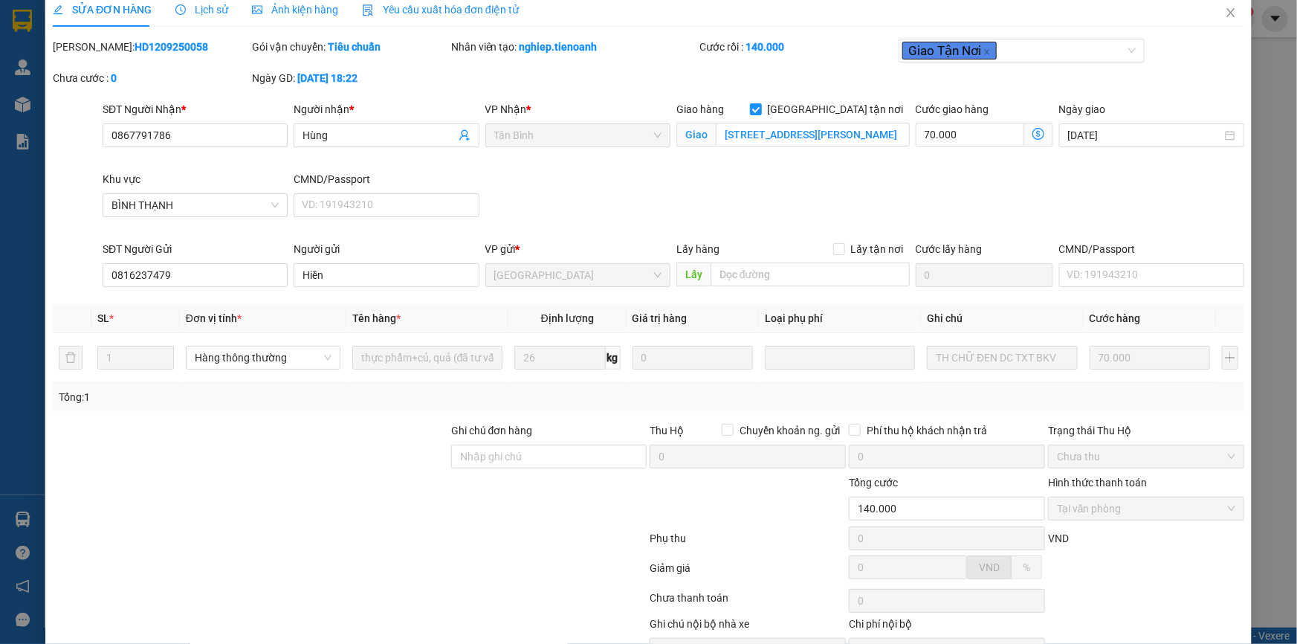
scroll to position [95, 0]
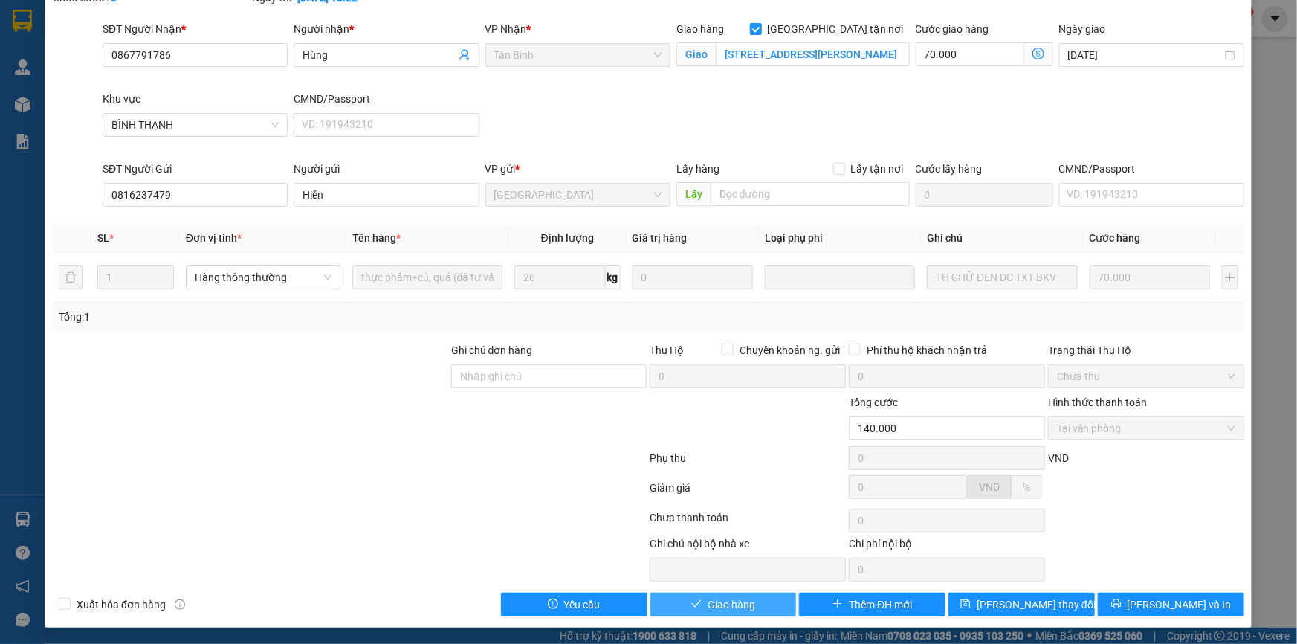
click at [743, 608] on span "Giao hàng" at bounding box center [732, 604] width 48 height 16
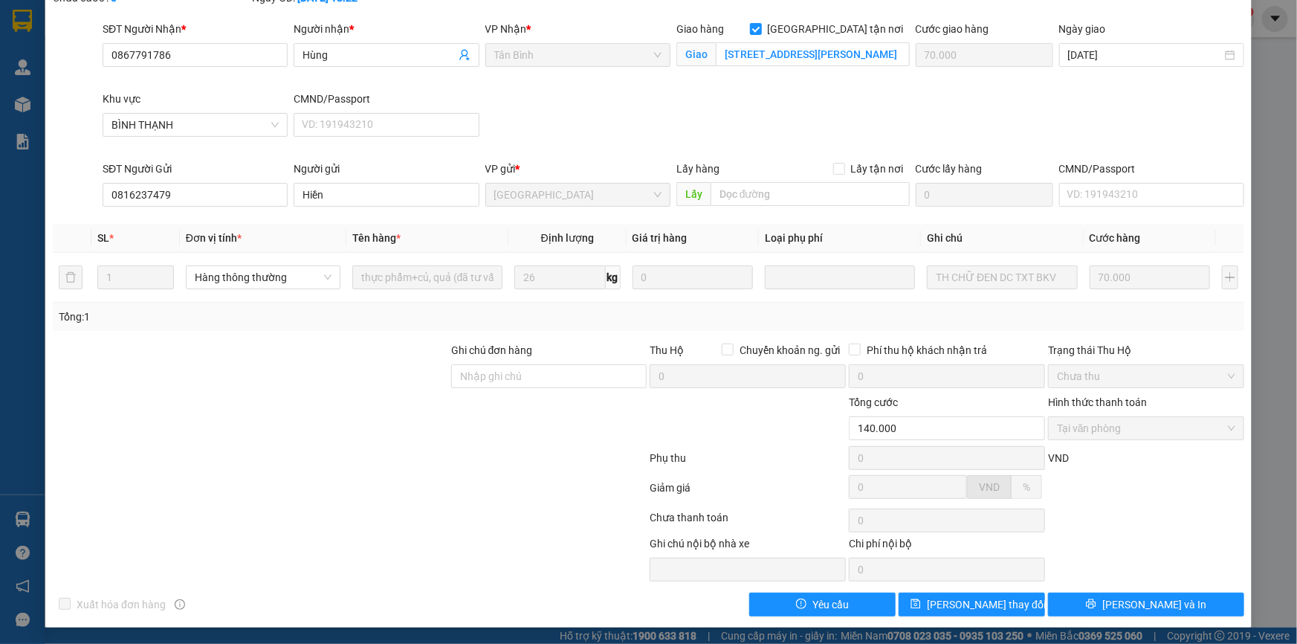
scroll to position [0, 0]
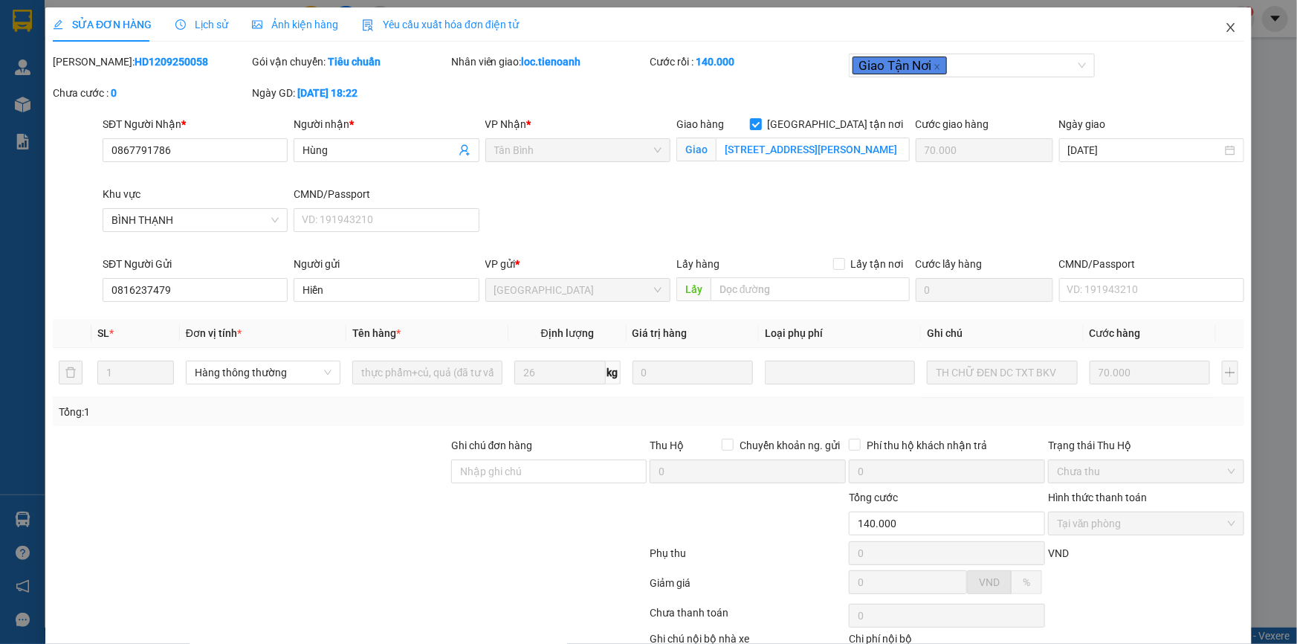
click at [1227, 25] on icon "close" at bounding box center [1231, 27] width 8 height 9
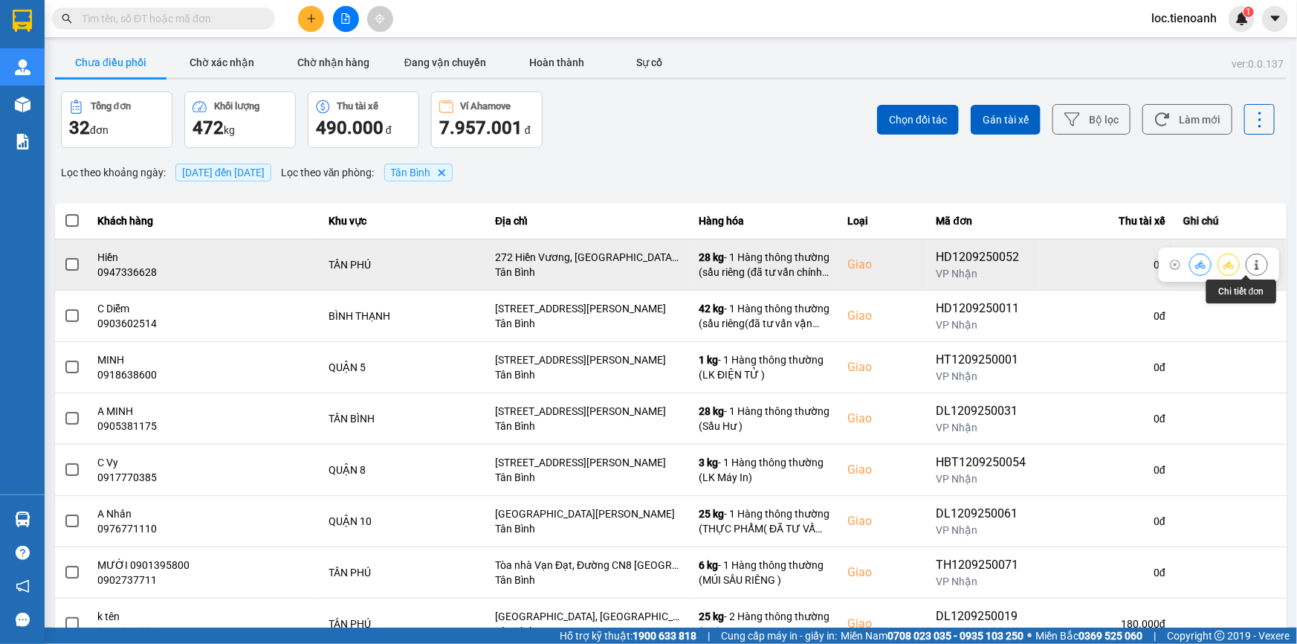
click at [1254, 271] on button at bounding box center [1257, 264] width 21 height 26
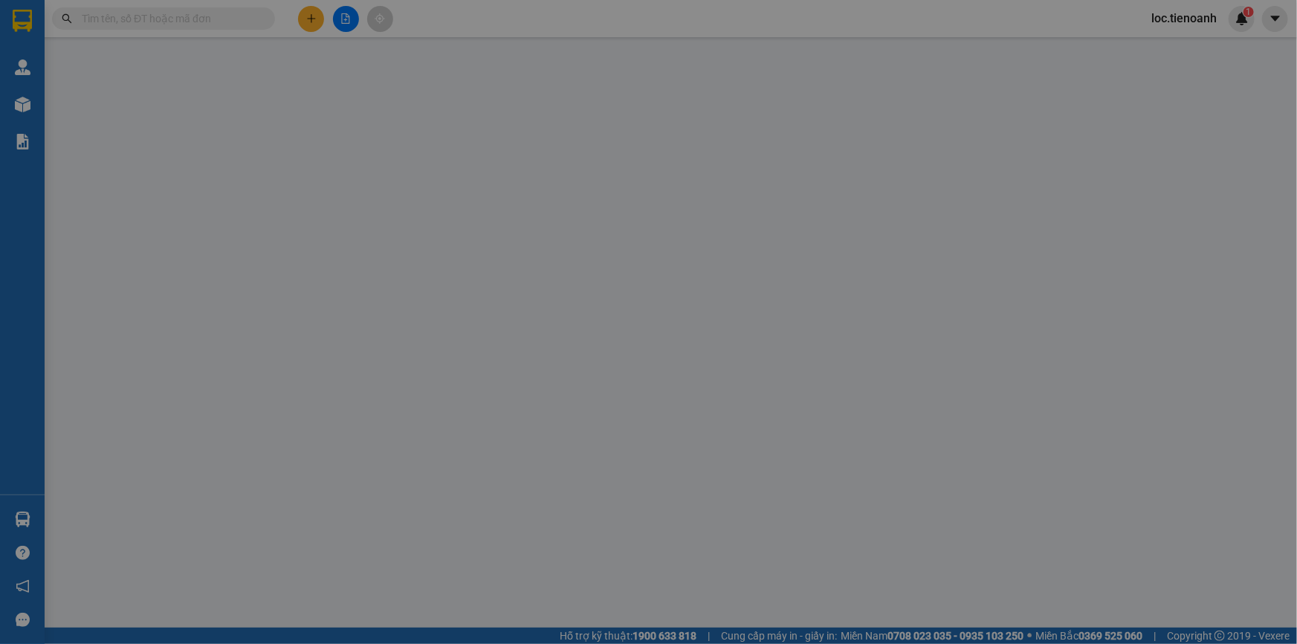
type input "0947336628"
type input "Hiền"
checkbox input "true"
type input "272 Hiền Vương, [GEOGRAPHIC_DATA], [GEOGRAPHIC_DATA], [GEOGRAPHIC_DATA]"
type input "0935935759"
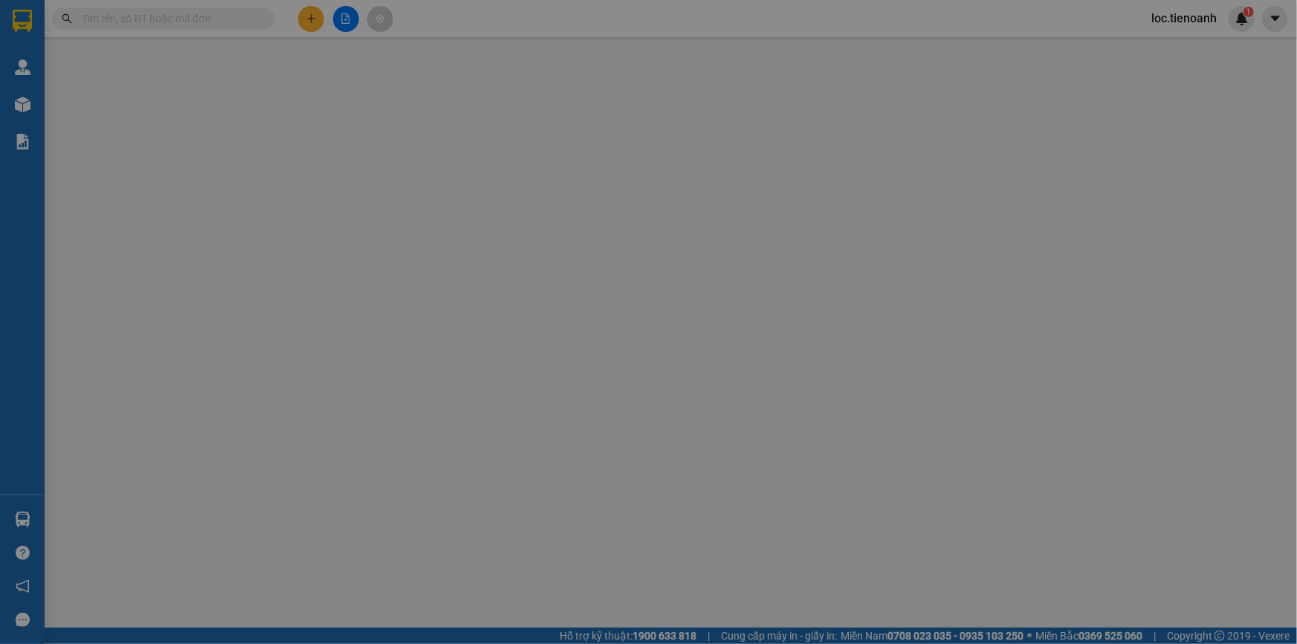
type input "[PERSON_NAME]"
type input "110.000"
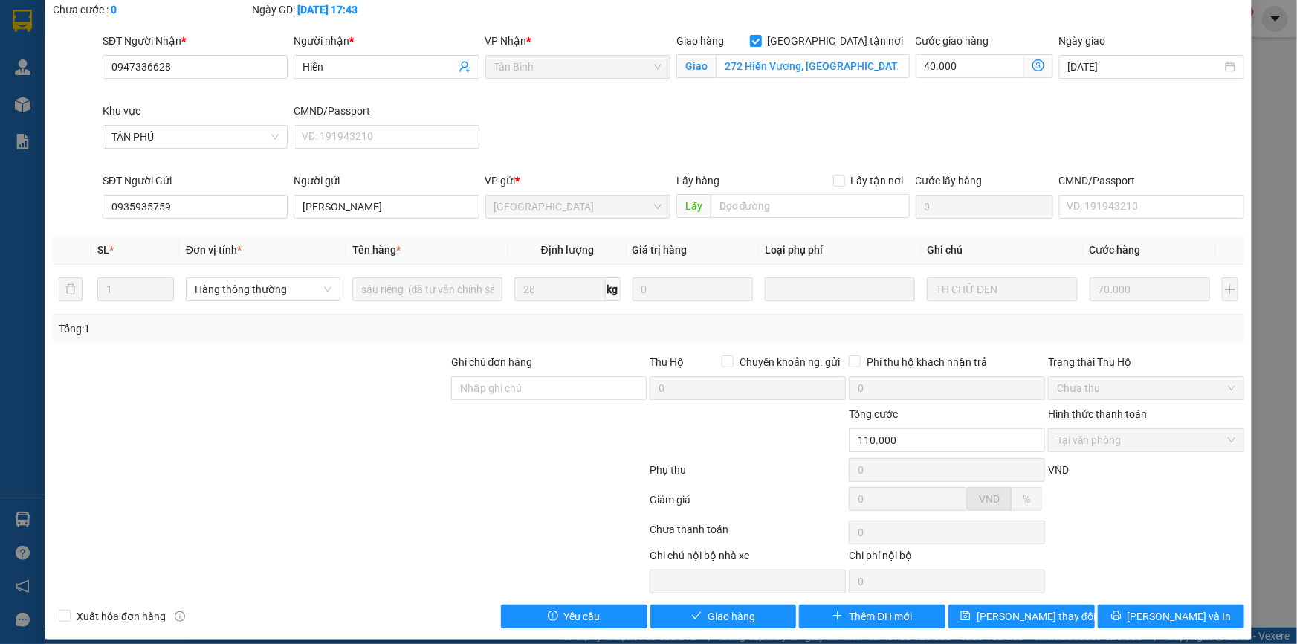
scroll to position [95, 0]
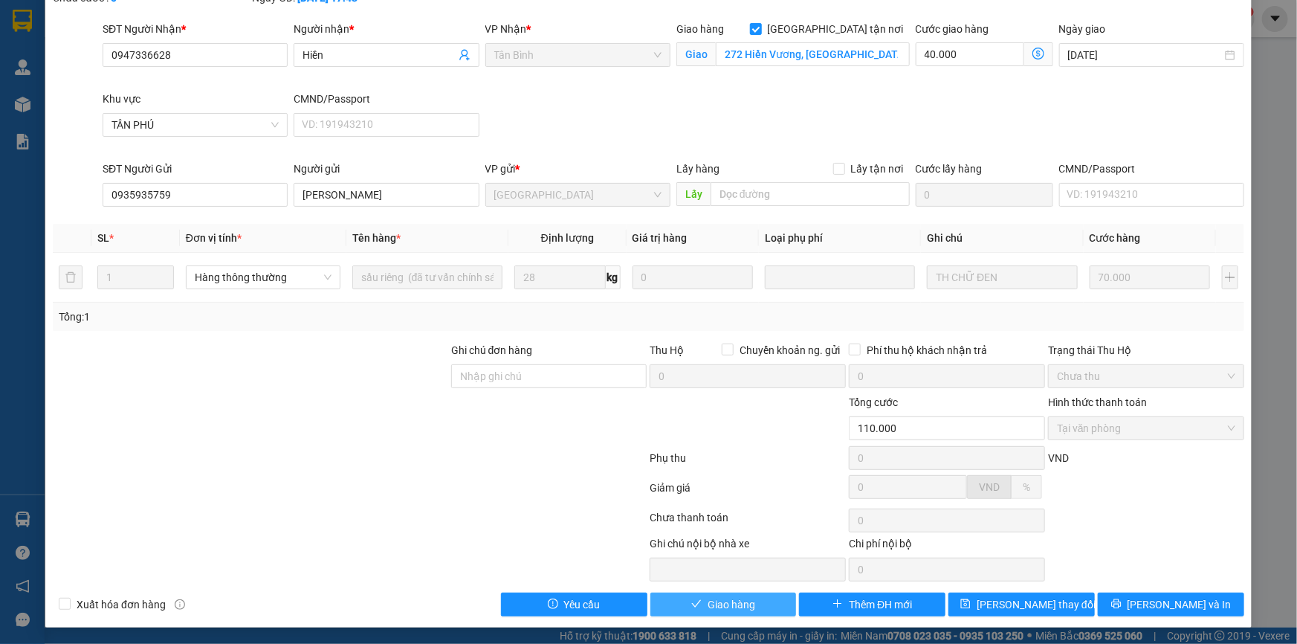
click at [717, 596] on span "Giao hàng" at bounding box center [732, 604] width 48 height 16
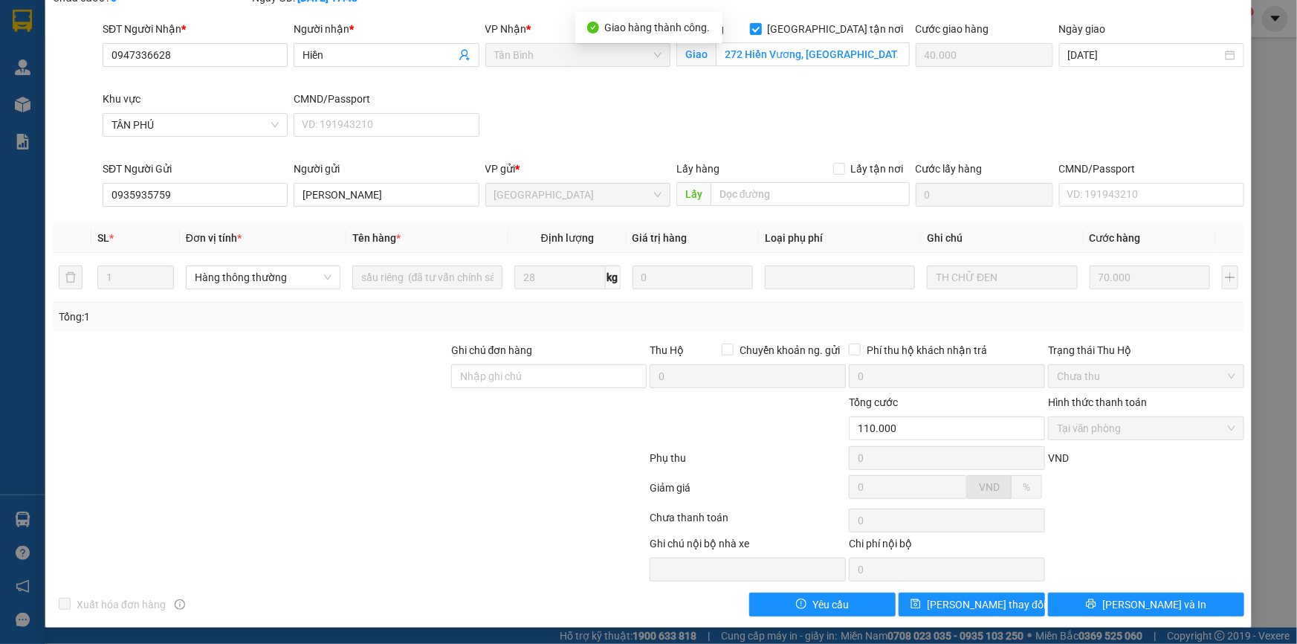
scroll to position [0, 0]
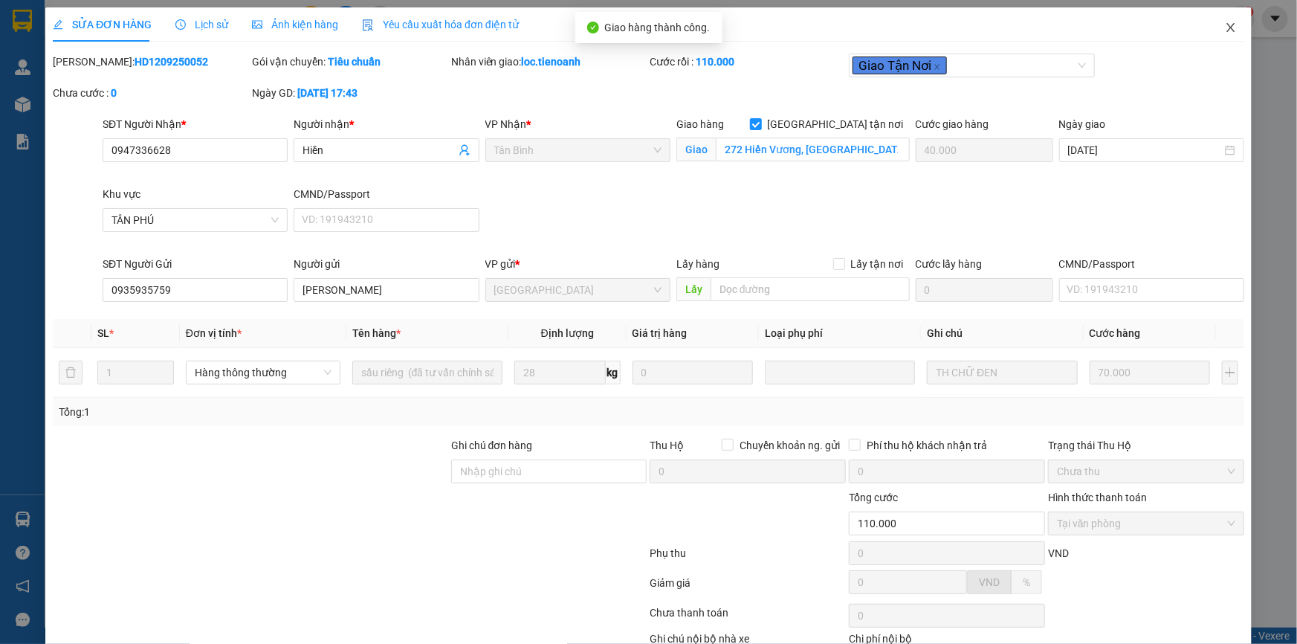
click at [1227, 25] on icon "close" at bounding box center [1231, 27] width 8 height 9
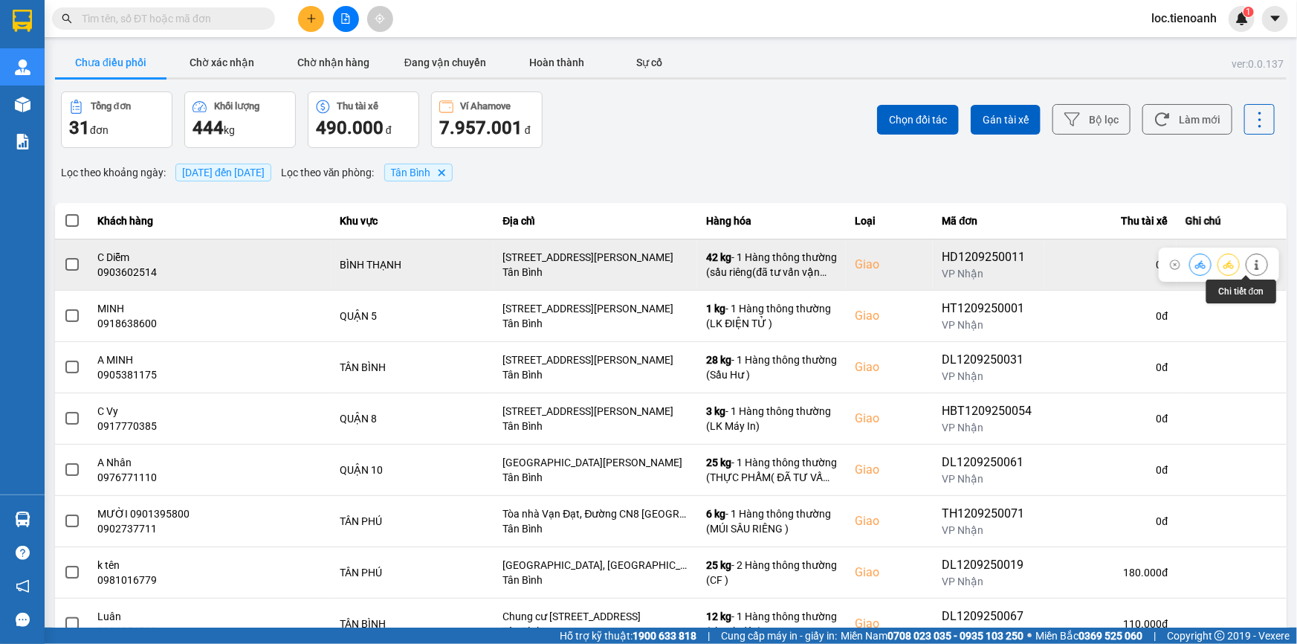
click at [1253, 272] on button at bounding box center [1257, 264] width 21 height 26
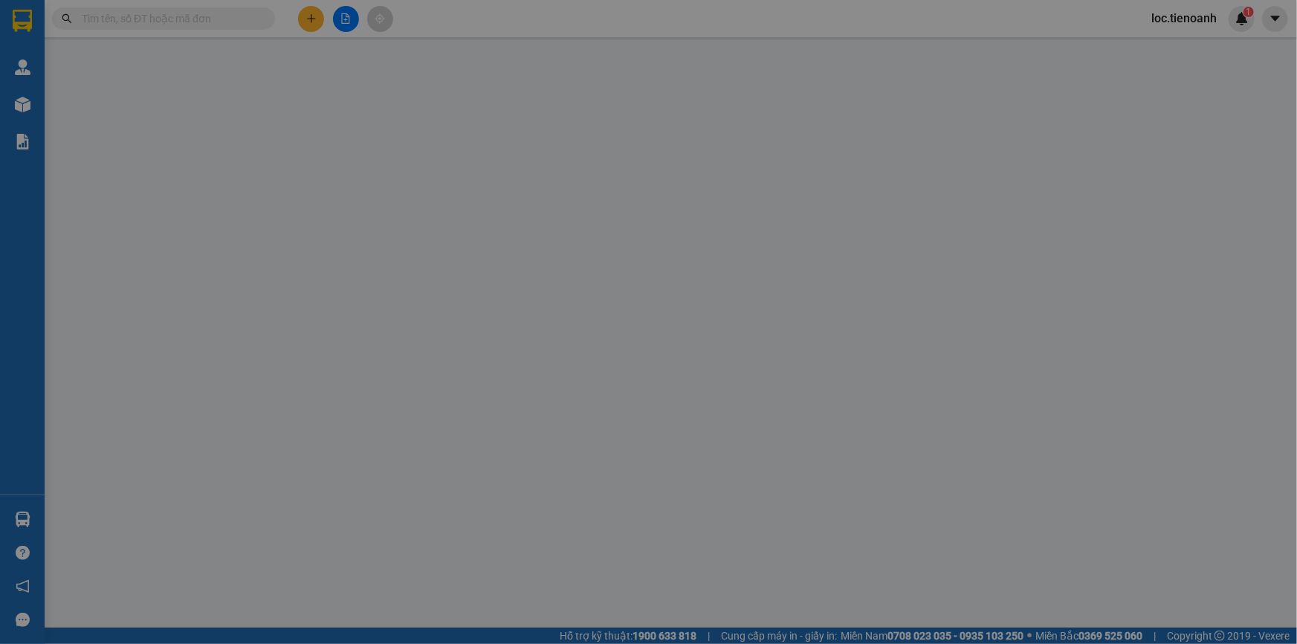
type input "0903602514"
type input "C Diễm"
checkbox input "true"
type input "[STREET_ADDRESS][PERSON_NAME]"
type input "0862098121"
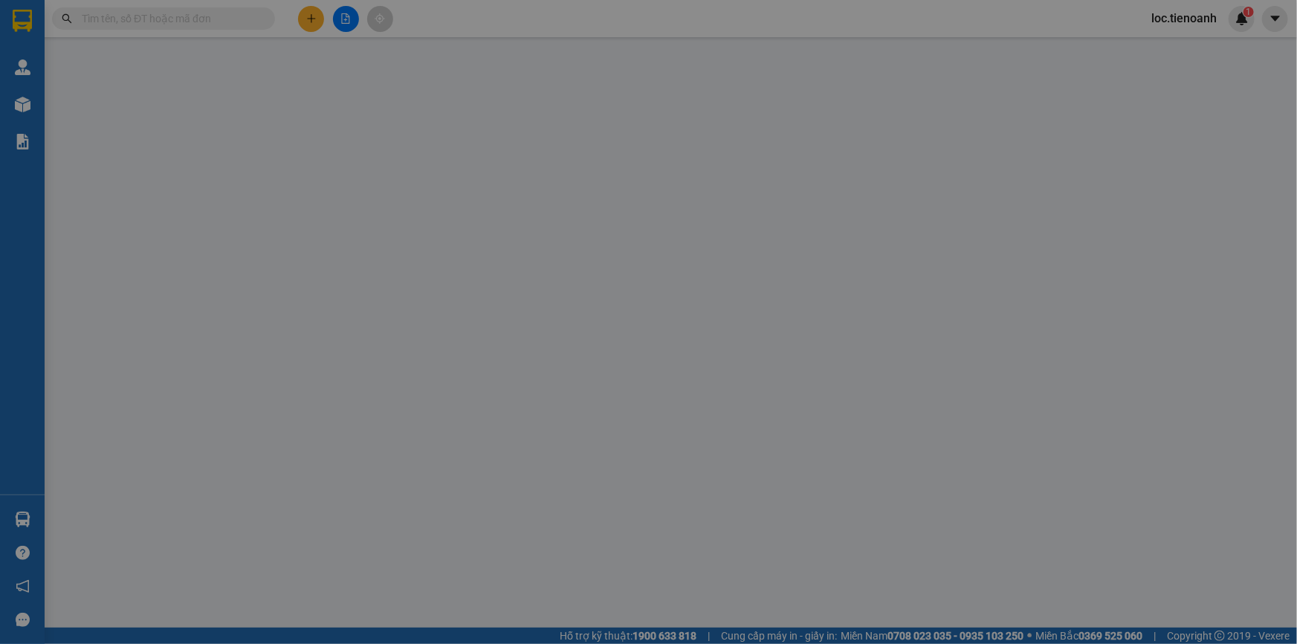
type input "KO TÊN"
type input "190.000"
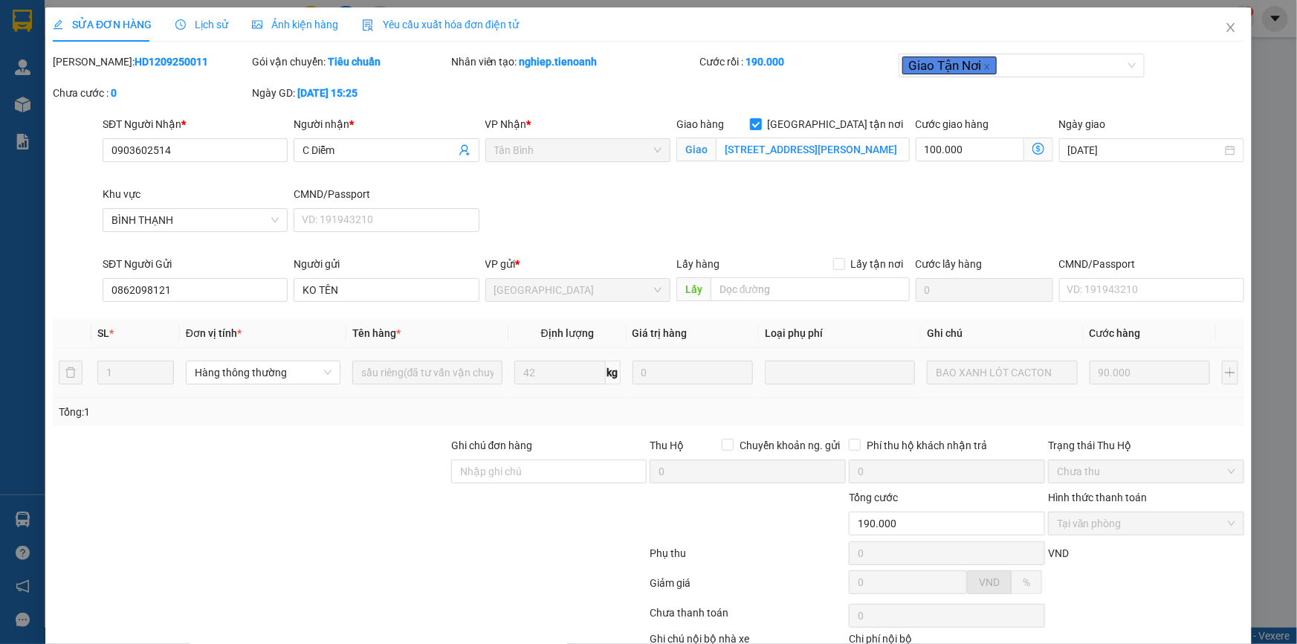
scroll to position [95, 0]
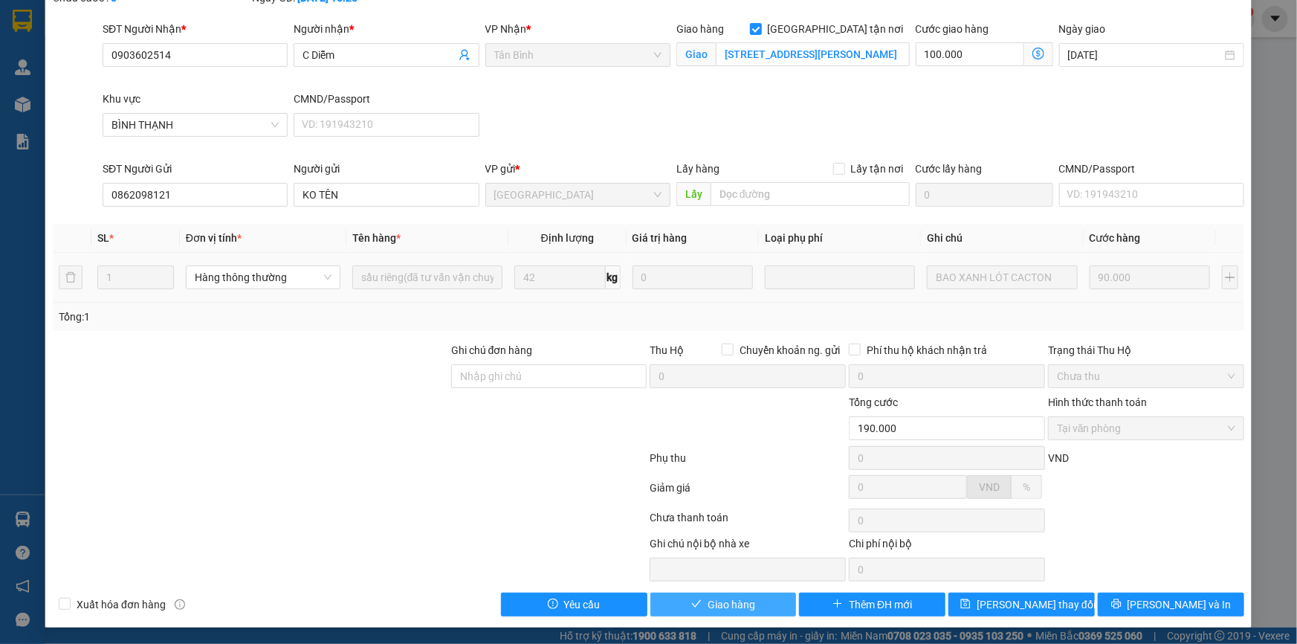
drag, startPoint x: 706, startPoint y: 595, endPoint x: 765, endPoint y: 556, distance: 70.3
click at [708, 596] on span "Giao hàng" at bounding box center [732, 604] width 48 height 16
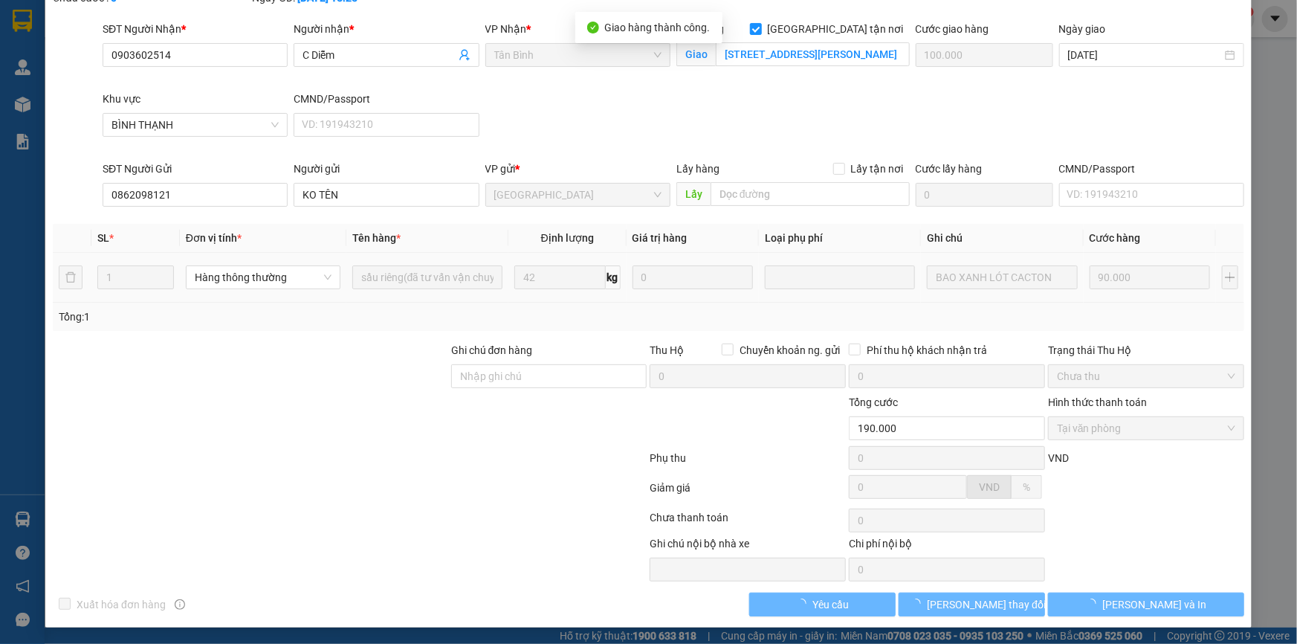
scroll to position [0, 0]
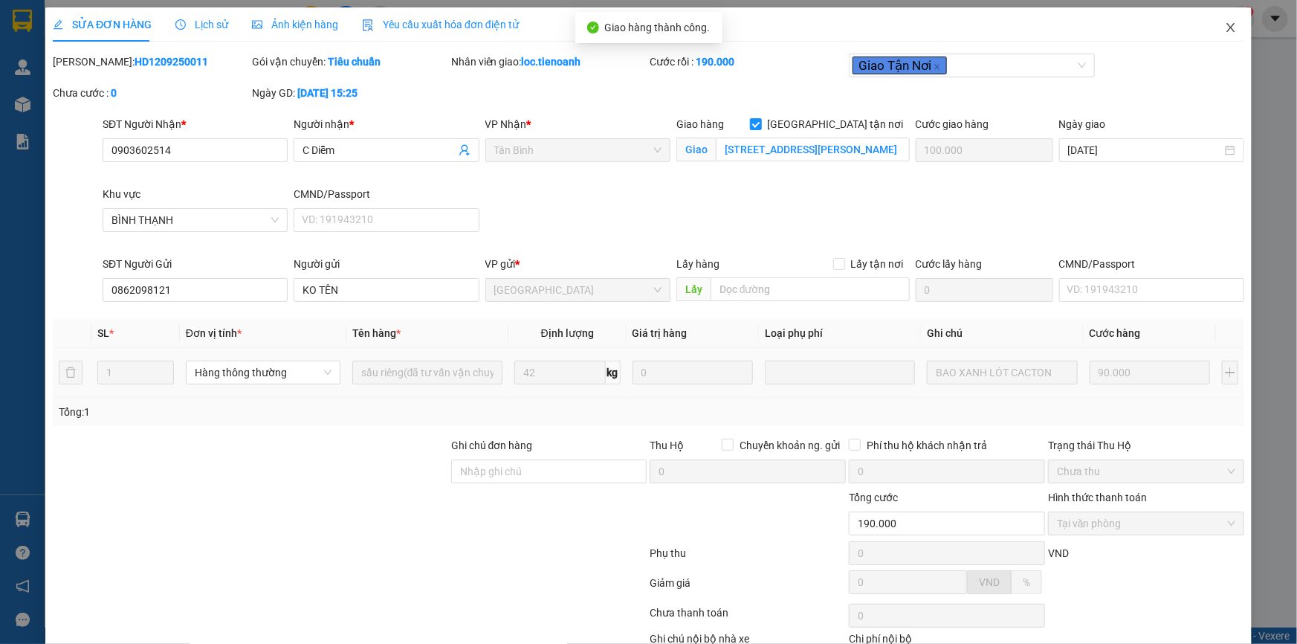
click at [1227, 28] on icon "close" at bounding box center [1231, 27] width 8 height 9
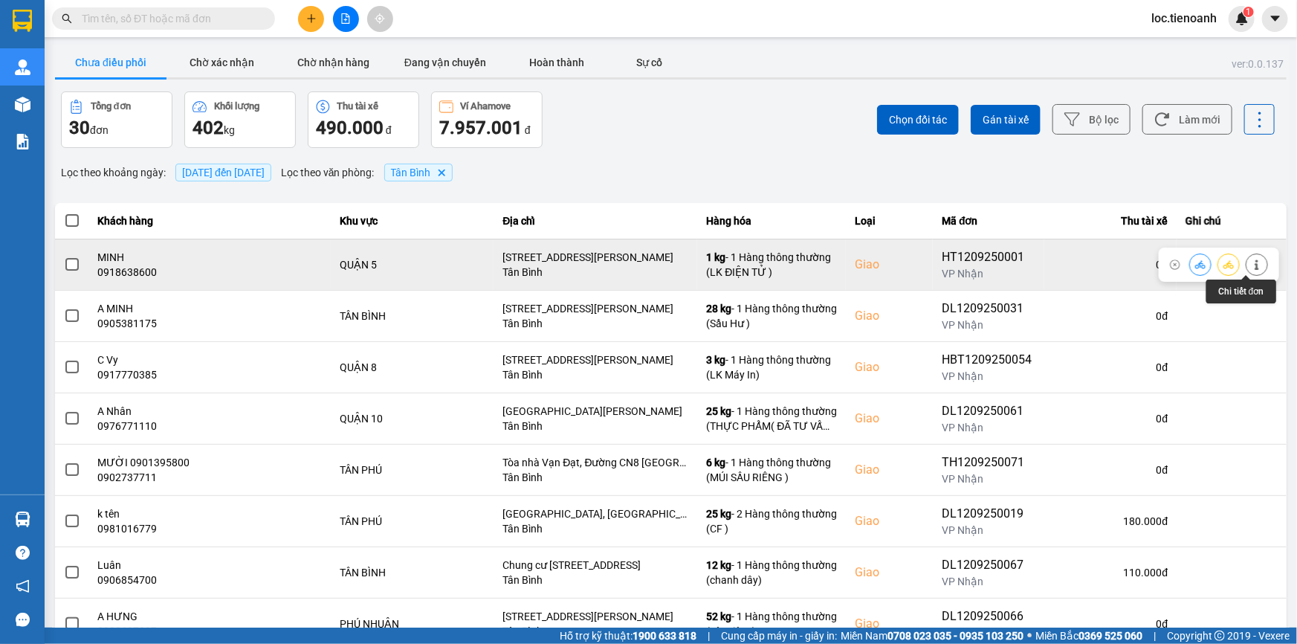
click at [1252, 268] on icon at bounding box center [1257, 264] width 10 height 10
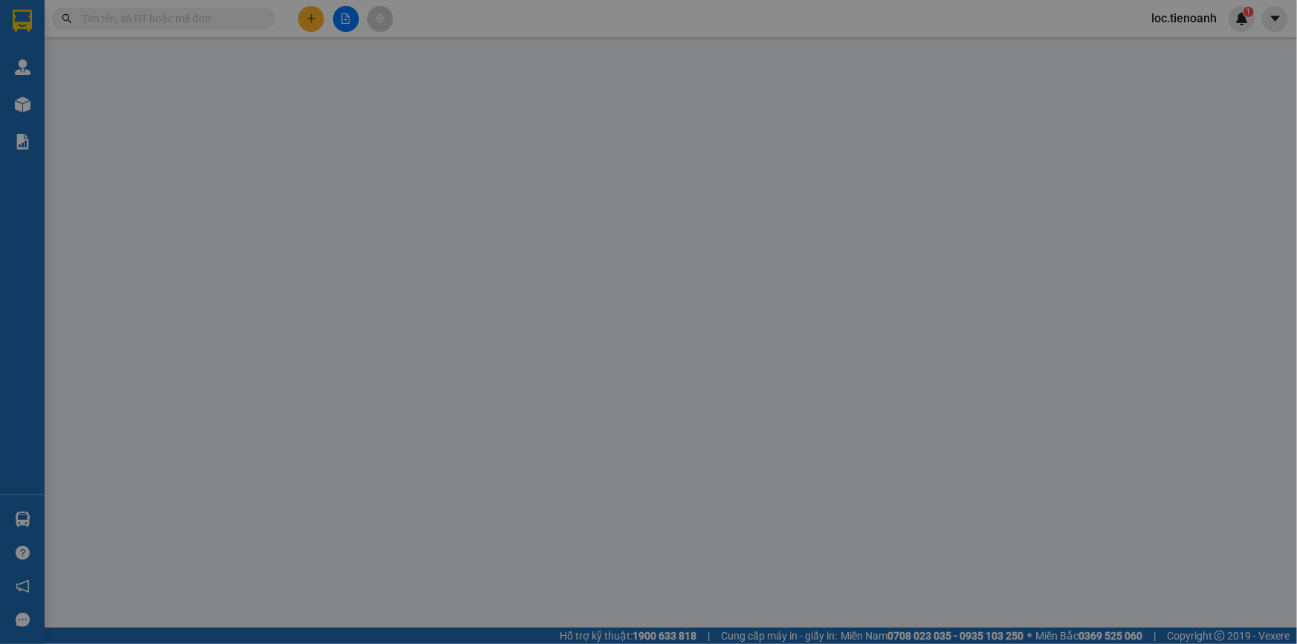
type input "0918638600"
type input "MINH"
checkbox input "true"
type input "[STREET_ADDRESS][PERSON_NAME]"
type input "0947435496"
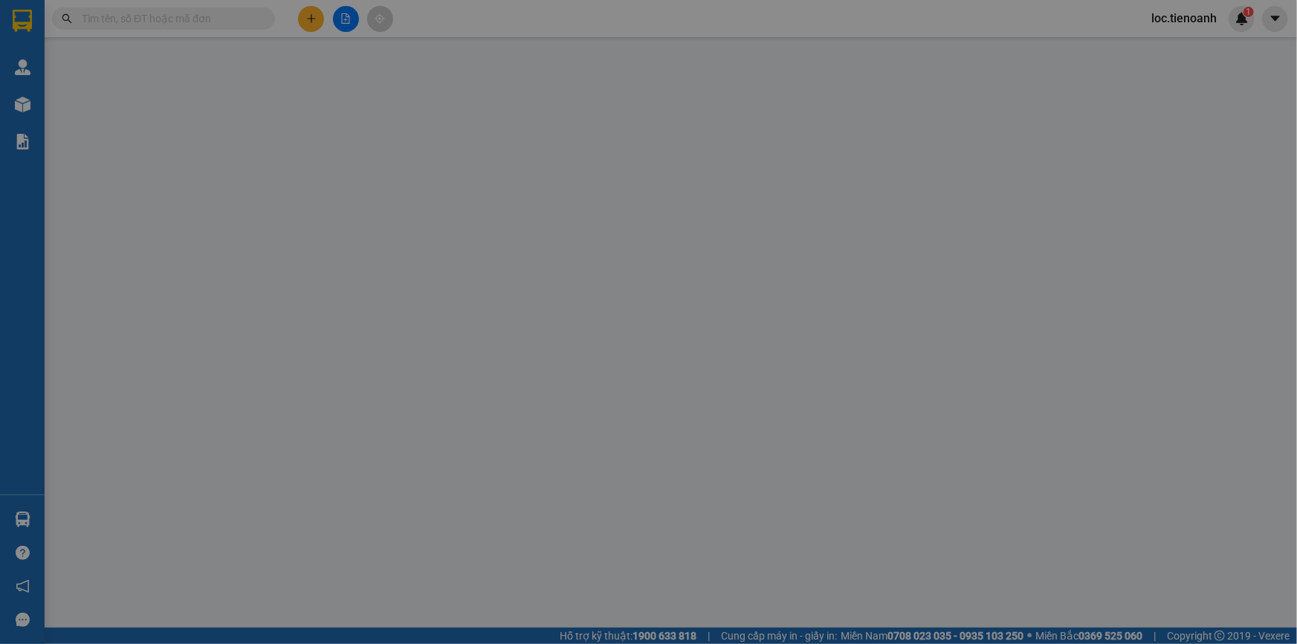
type input "UYÊN"
type input "80.000"
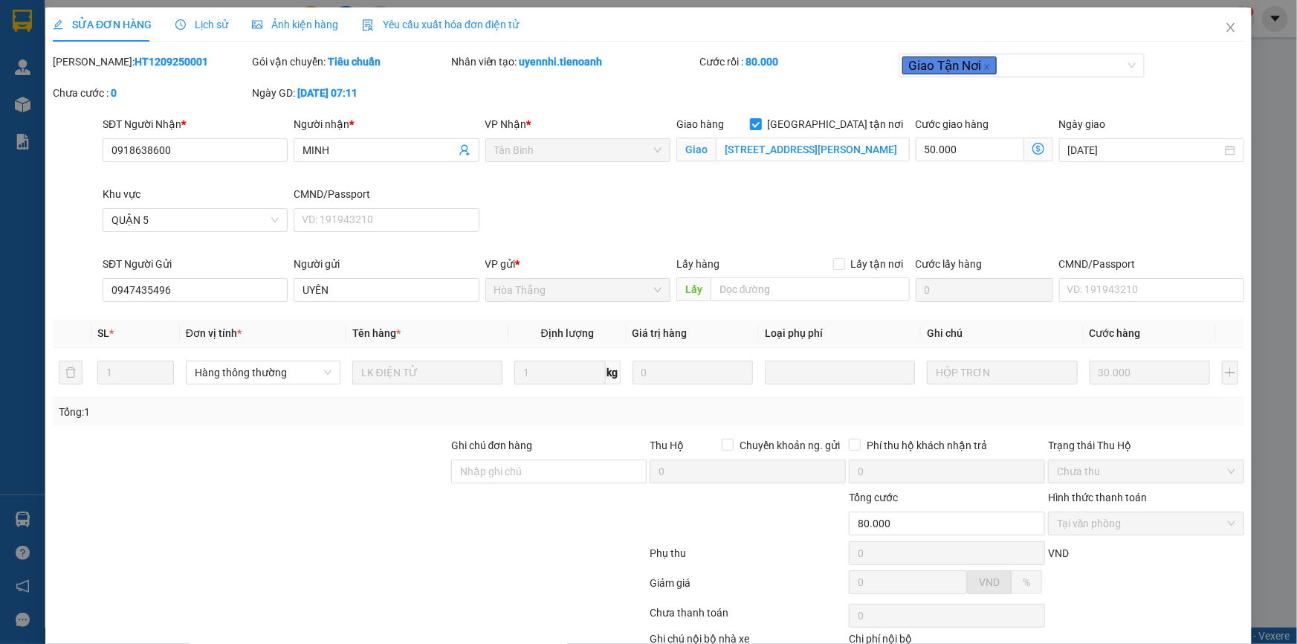
scroll to position [95, 0]
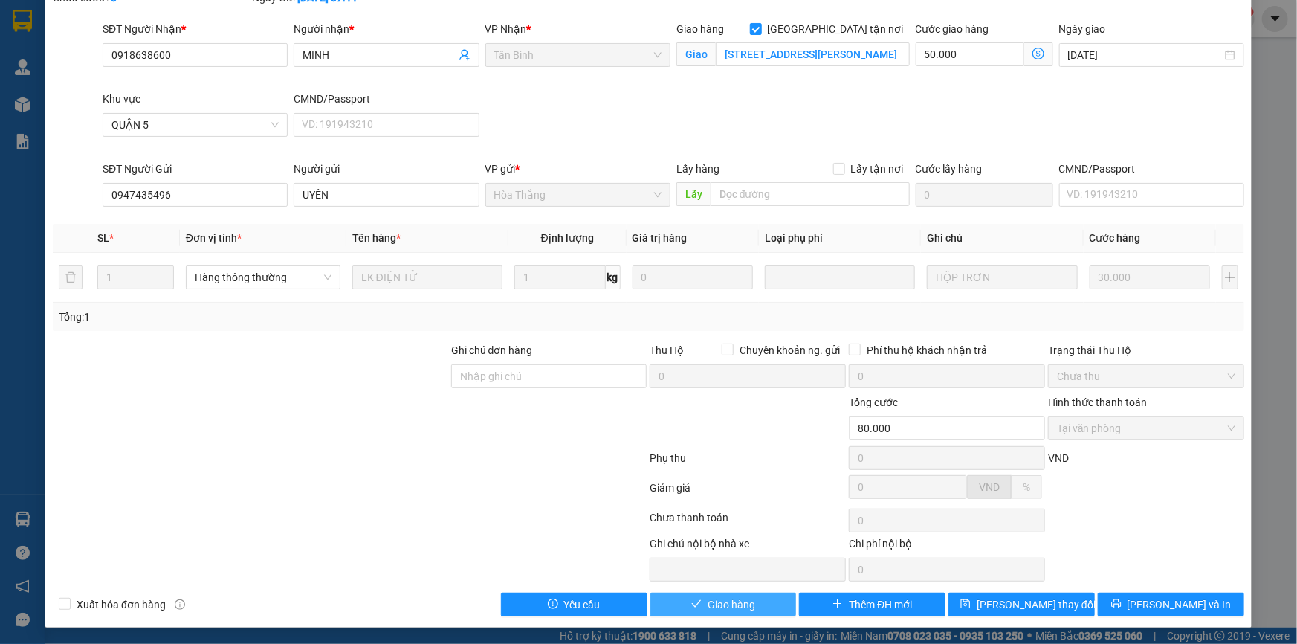
click at [738, 601] on span "Giao hàng" at bounding box center [732, 604] width 48 height 16
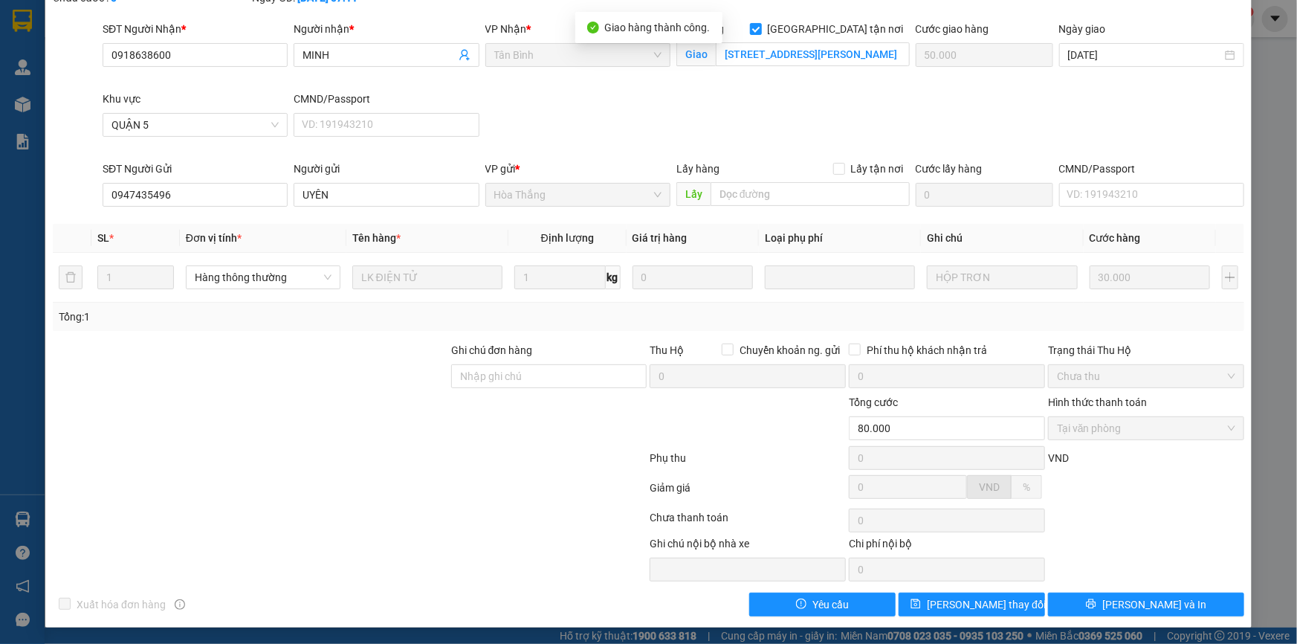
scroll to position [0, 0]
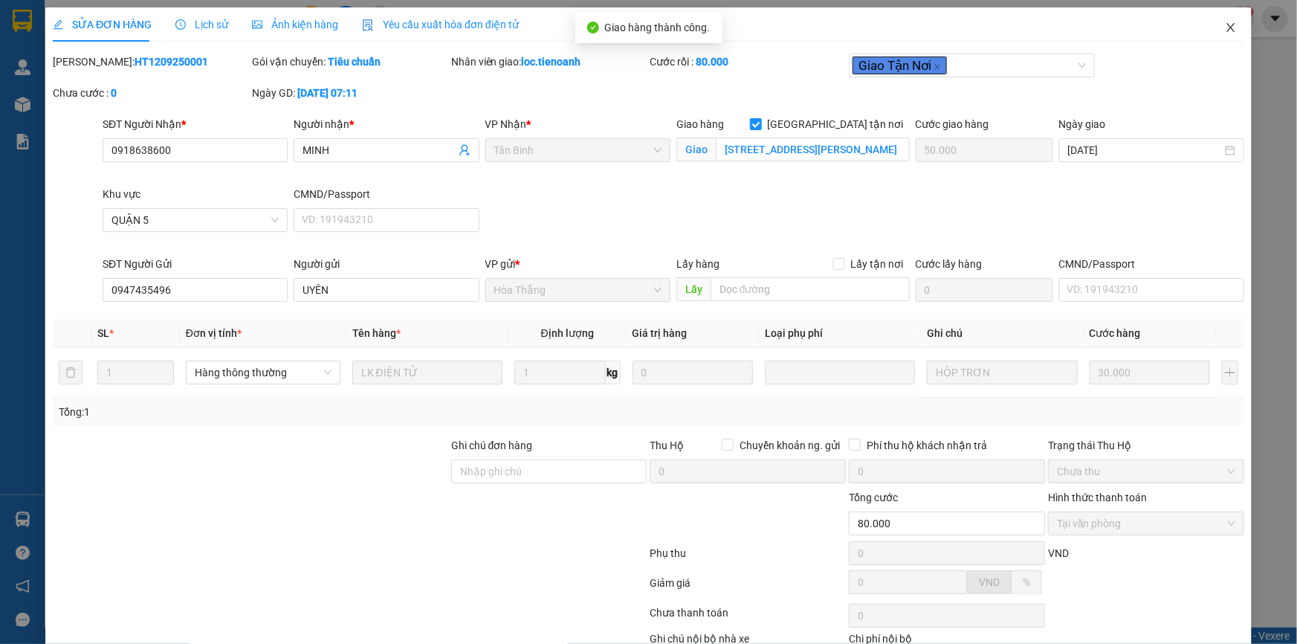
click at [1225, 28] on icon "close" at bounding box center [1231, 28] width 12 height 12
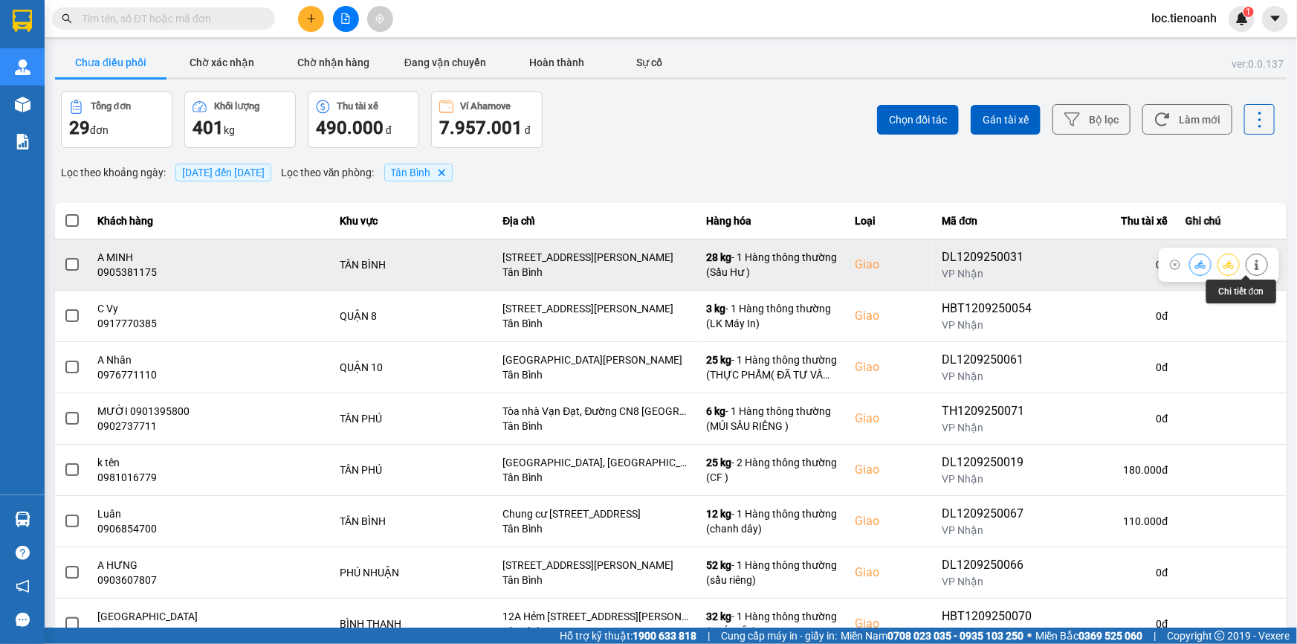
click at [1247, 257] on button at bounding box center [1257, 264] width 21 height 26
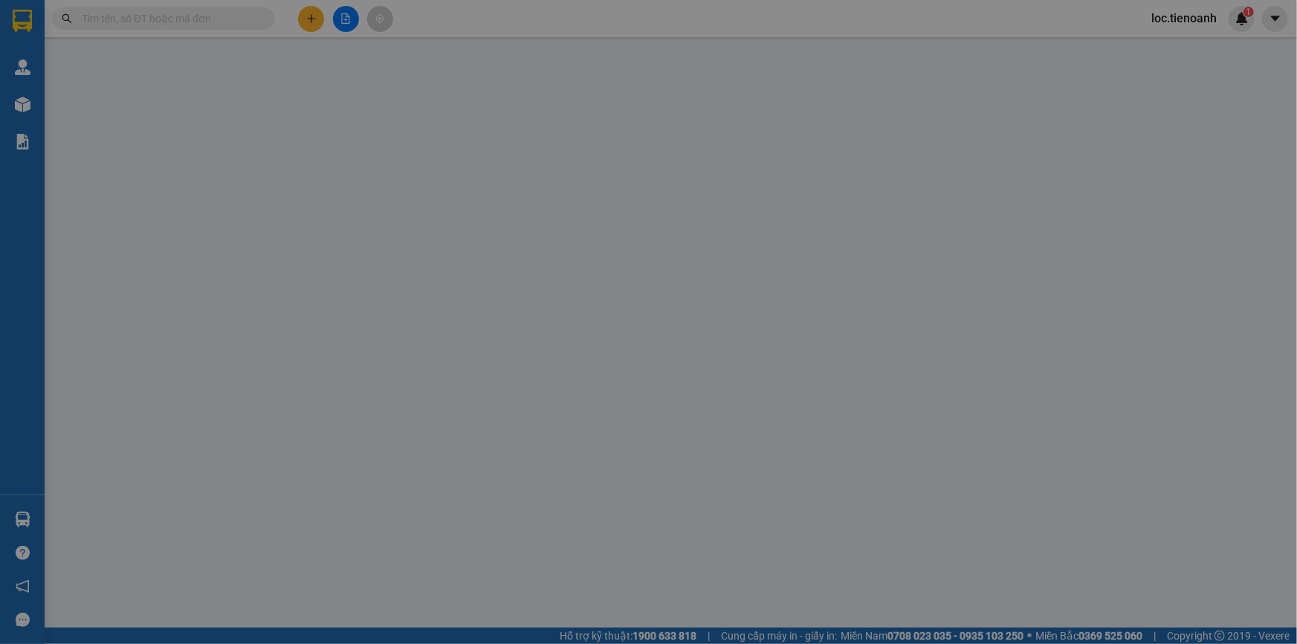
type input "0905381175"
type input "A MINH"
checkbox input "true"
type input "[STREET_ADDRESS][PERSON_NAME]"
type input "0914863190"
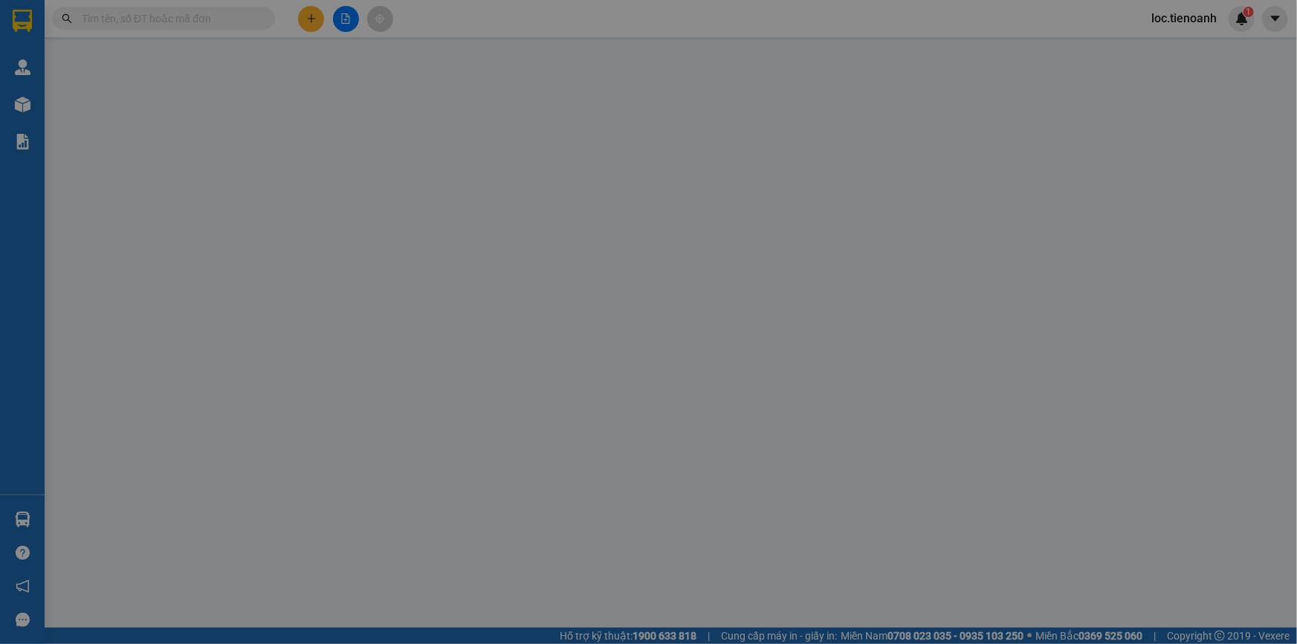
type input "[PERSON_NAME]"
type input "160.000"
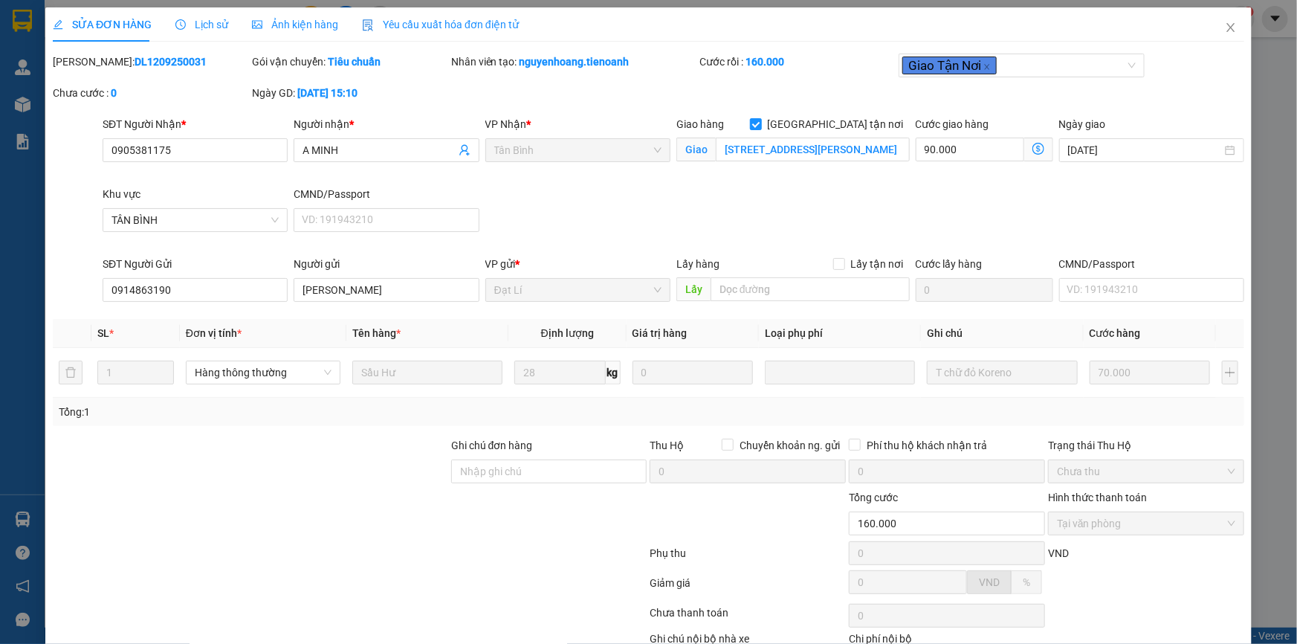
scroll to position [95, 0]
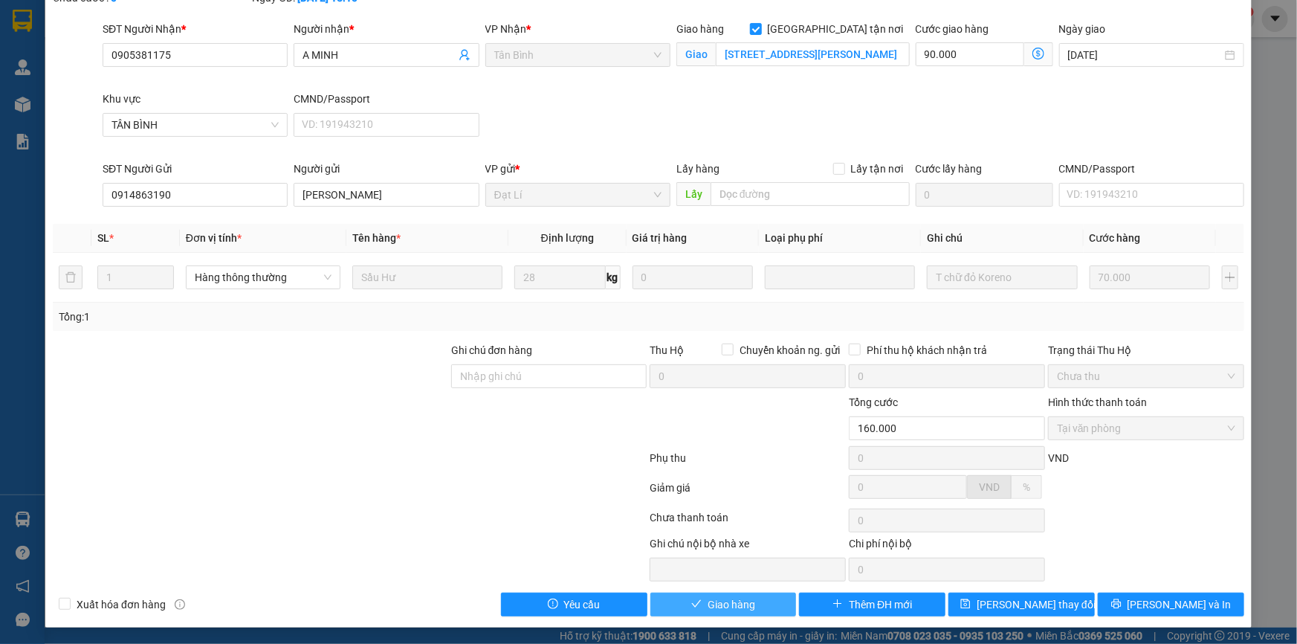
click at [720, 601] on span "Giao hàng" at bounding box center [732, 604] width 48 height 16
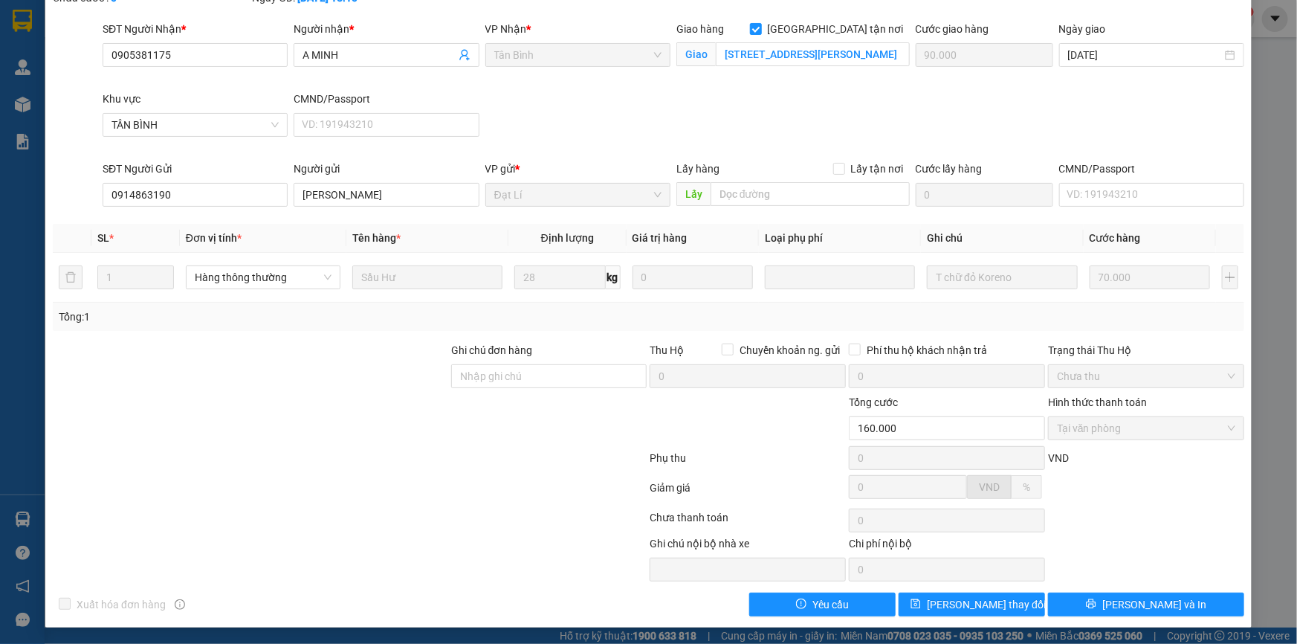
drag, startPoint x: 1267, startPoint y: 141, endPoint x: 1239, endPoint y: 66, distance: 79.3
click at [1243, 74] on div "SỬA ĐƠN HÀNG Lịch sử Ảnh kiện hàng Yêu cầu xuất hóa đơn điện tử Total Paid Fee …" at bounding box center [648, 322] width 1297 height 644
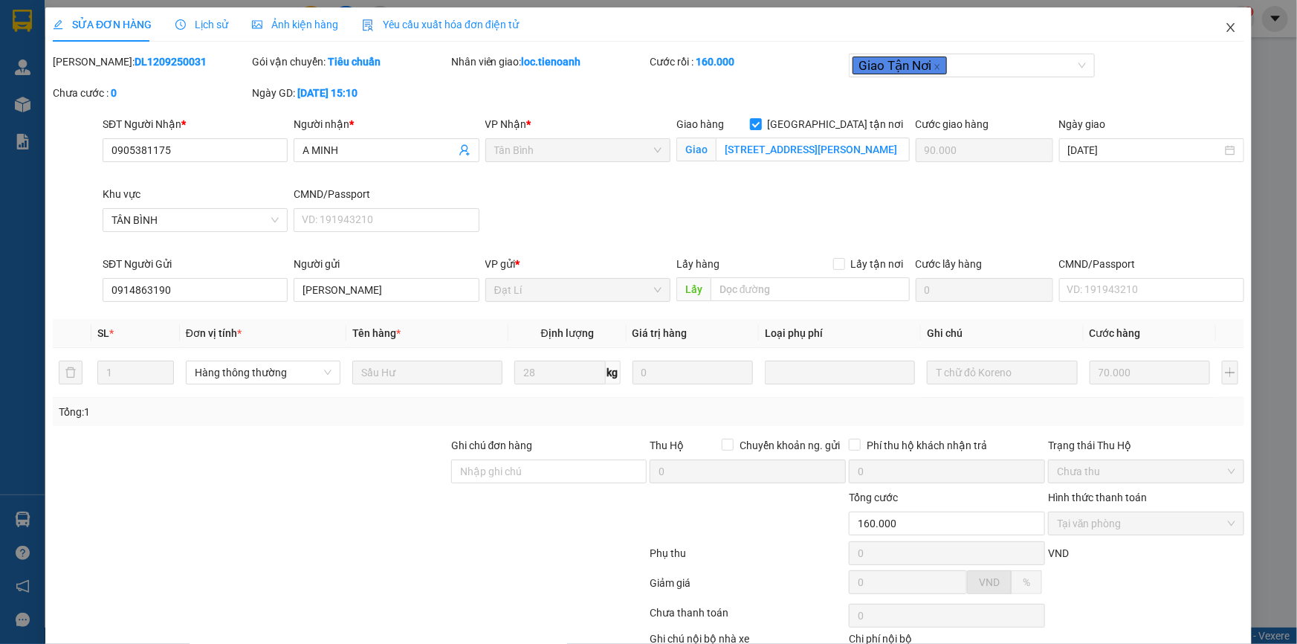
drag, startPoint x: 1220, startPoint y: 20, endPoint x: 1232, endPoint y: 37, distance: 20.8
click at [1220, 21] on span "Close" at bounding box center [1231, 28] width 42 height 42
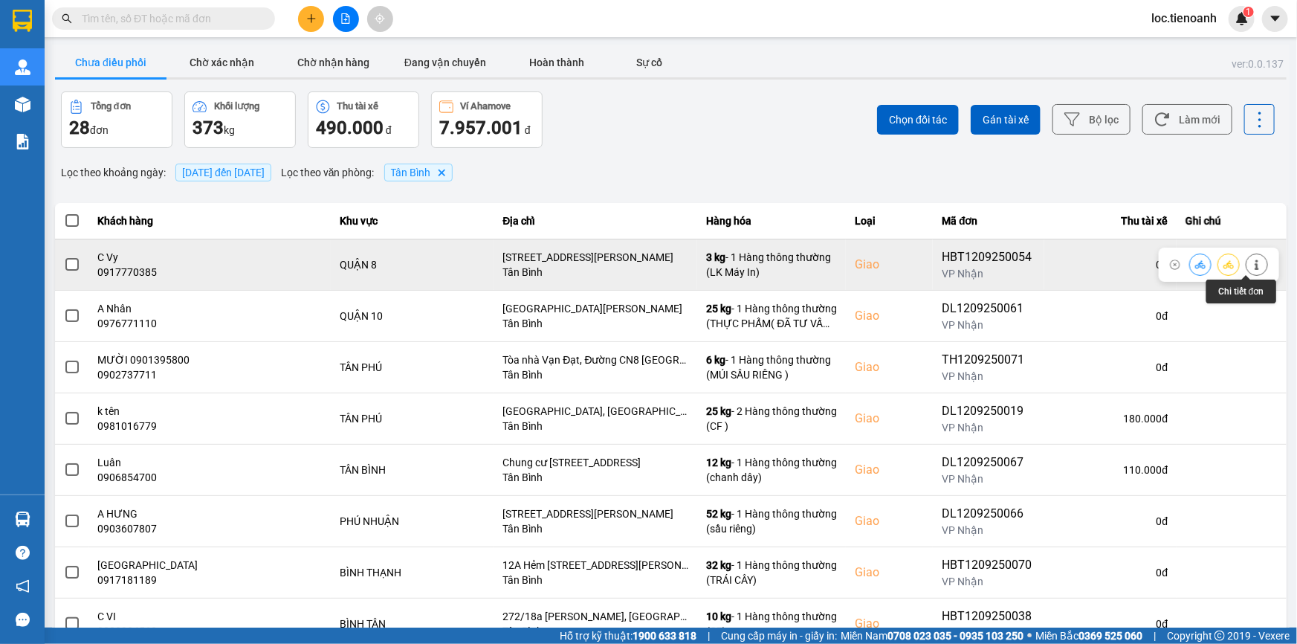
click at [1247, 259] on button at bounding box center [1257, 264] width 21 height 26
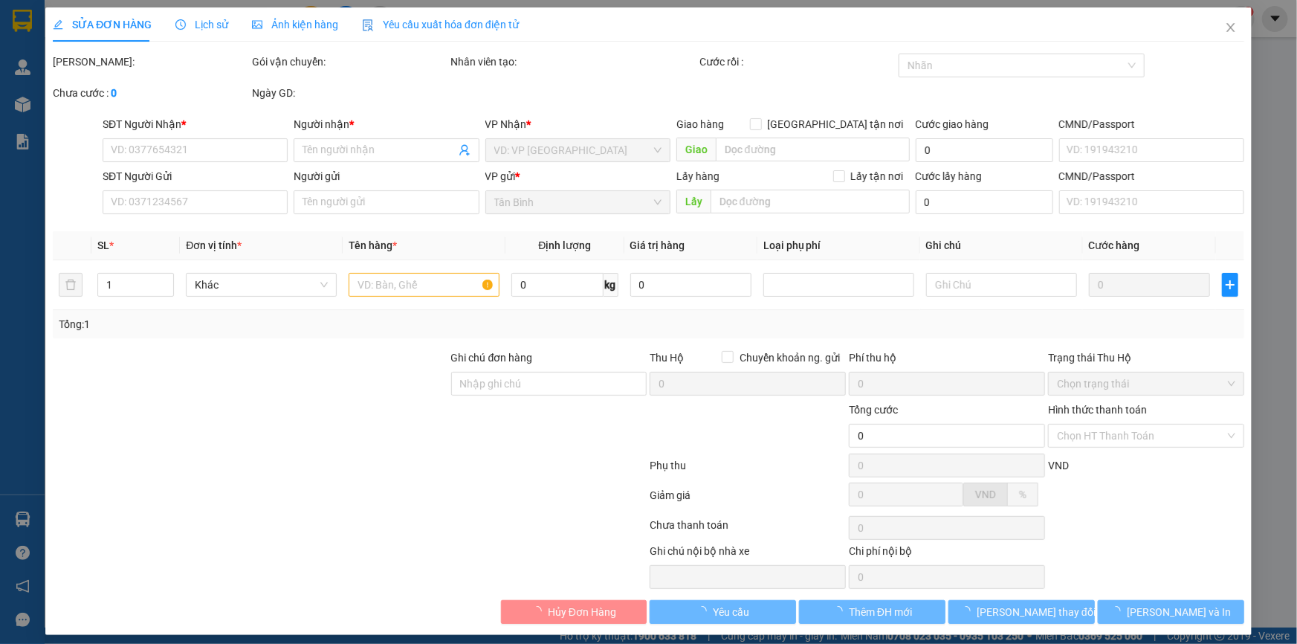
type input "0917770385"
type input "C Vy"
checkbox input "true"
type input "[STREET_ADDRESS][PERSON_NAME]"
type input "0915804565"
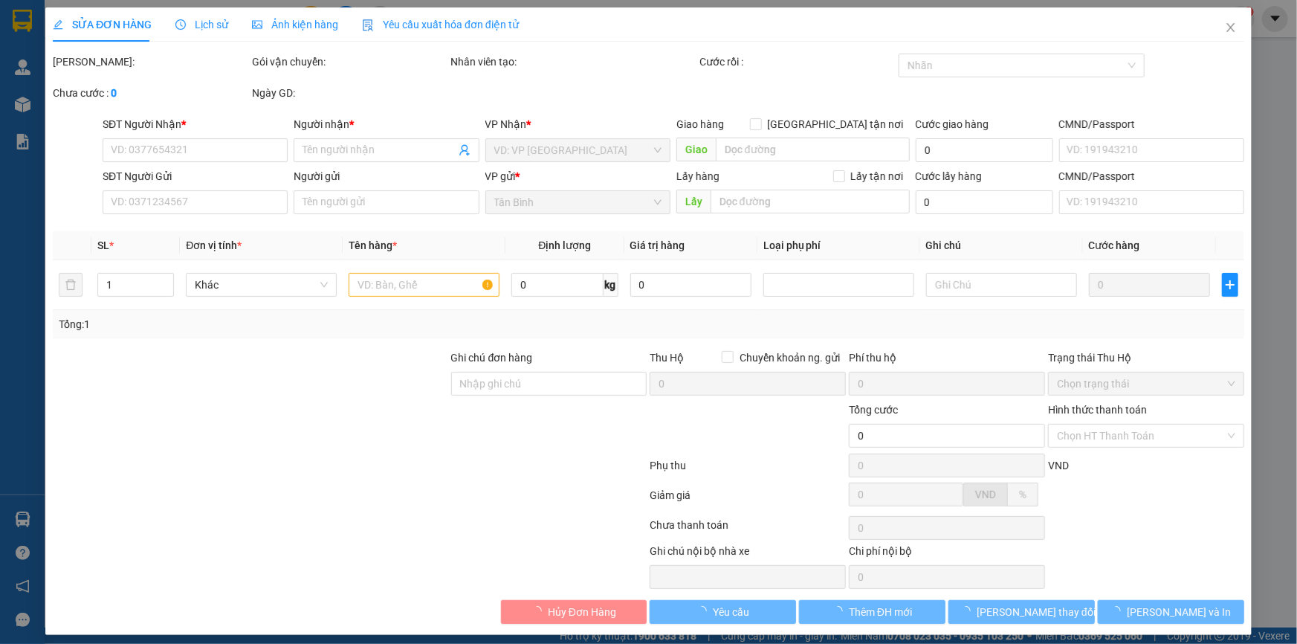
type input "A Tuấn"
type input "100.000"
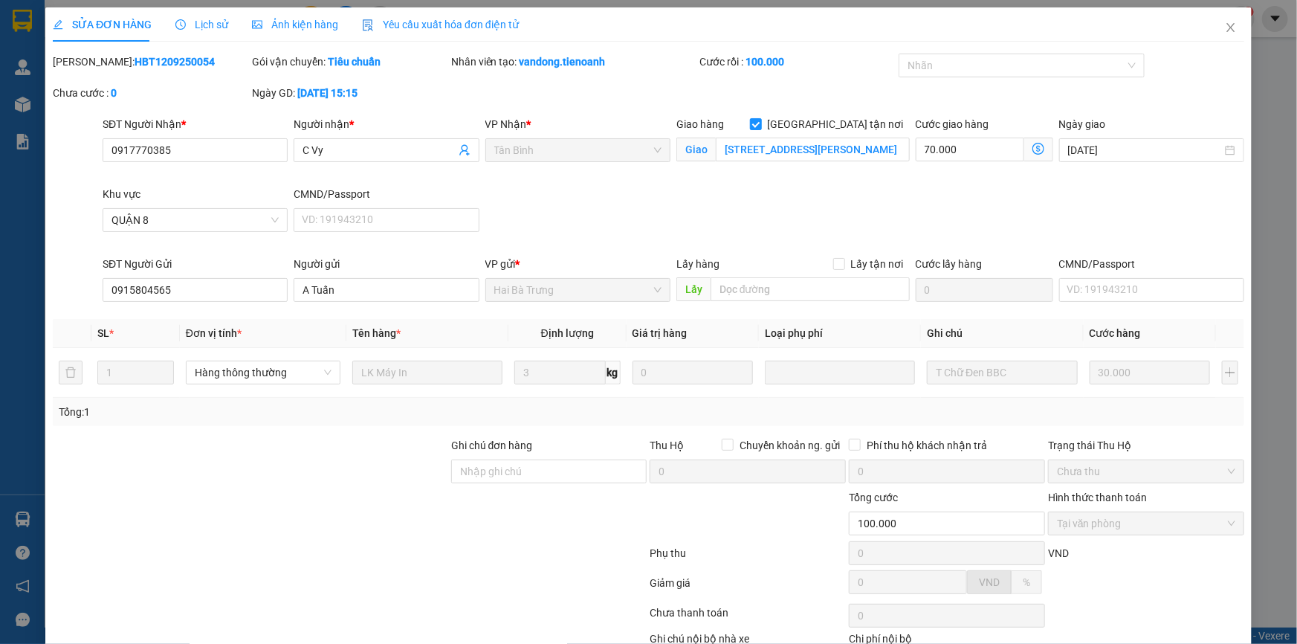
scroll to position [95, 0]
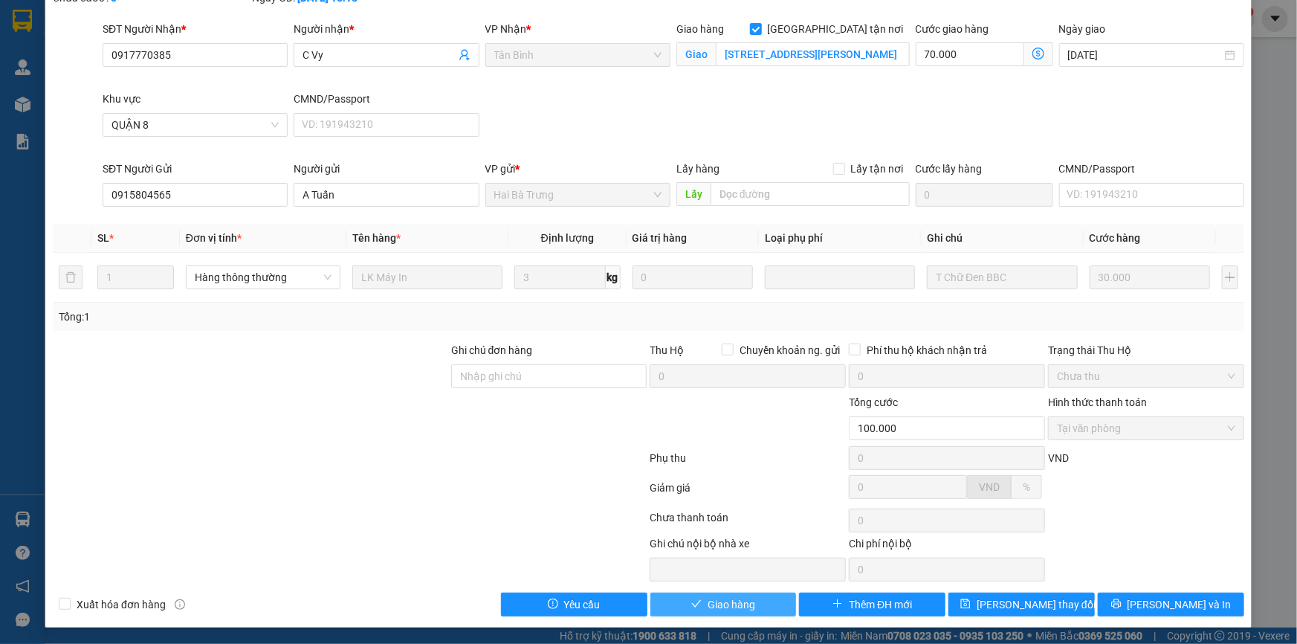
click at [700, 597] on button "Giao hàng" at bounding box center [724, 605] width 146 height 24
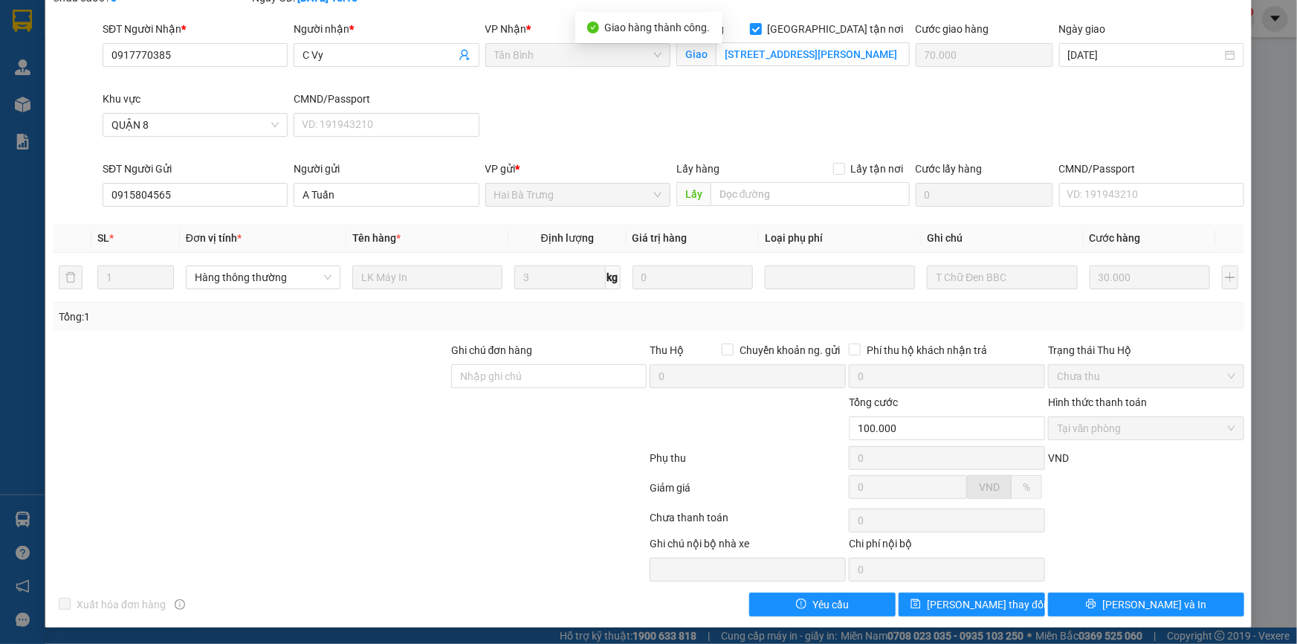
scroll to position [0, 0]
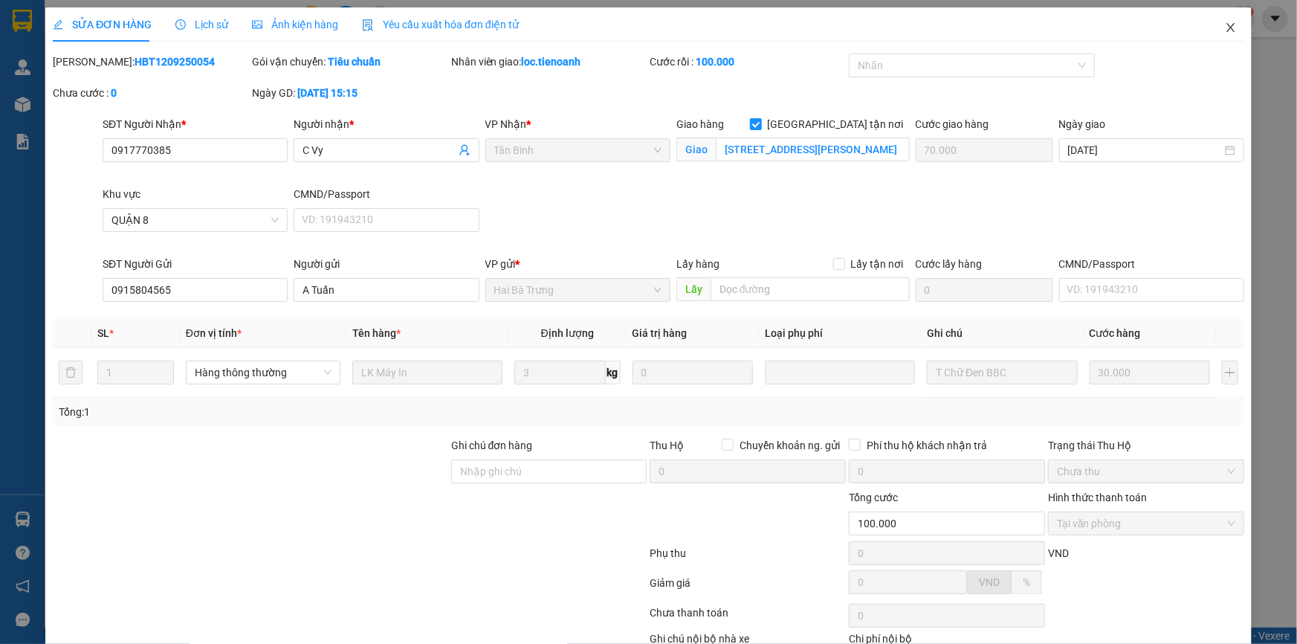
click at [1225, 26] on icon "close" at bounding box center [1231, 28] width 12 height 12
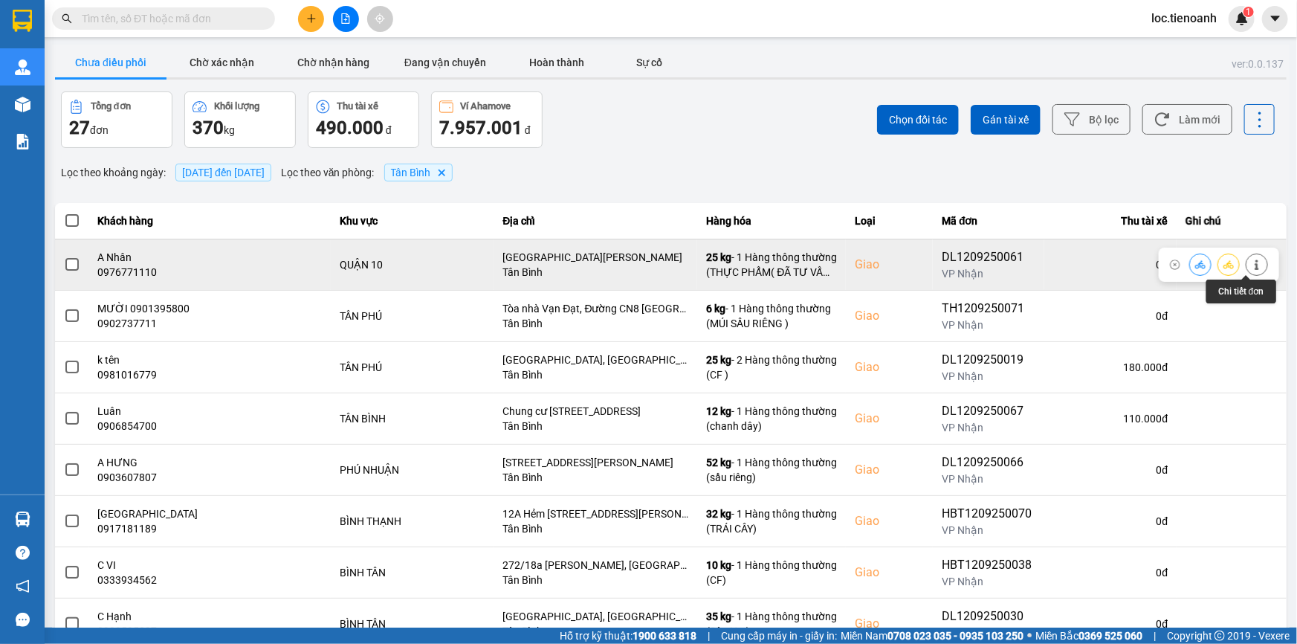
click at [1252, 264] on icon at bounding box center [1257, 264] width 10 height 10
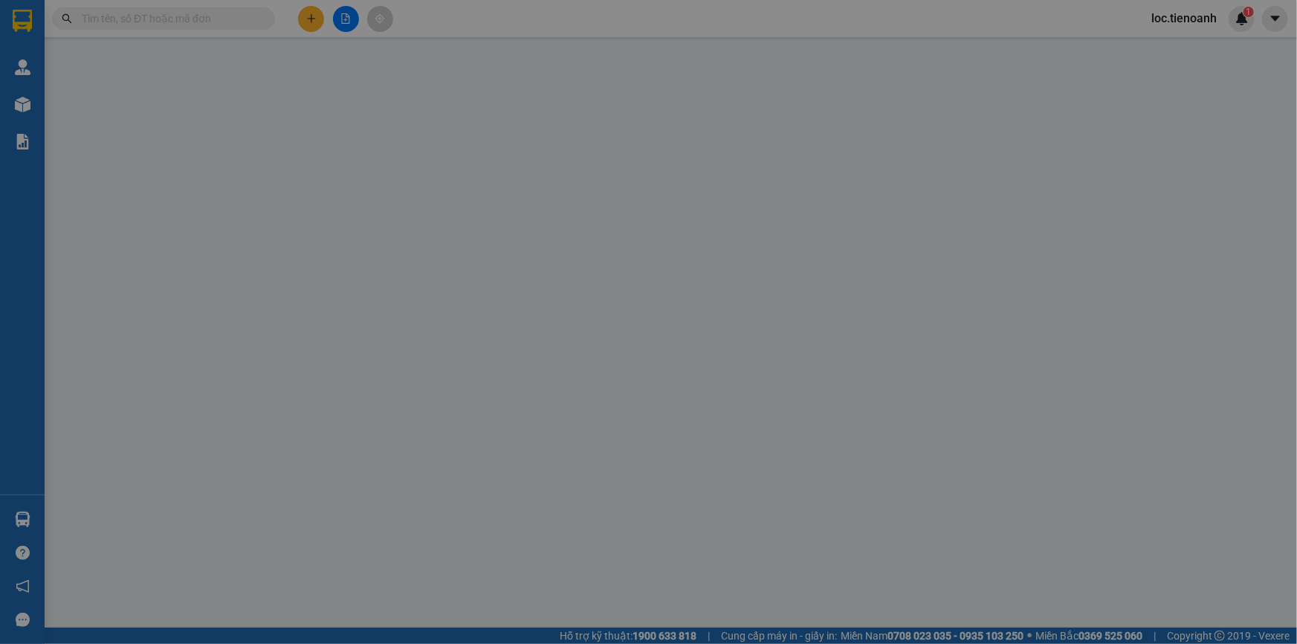
type input "0976771110"
type input "A Nhân"
checkbox input "true"
type input "[GEOGRAPHIC_DATA][PERSON_NAME]"
type input "051099011003"
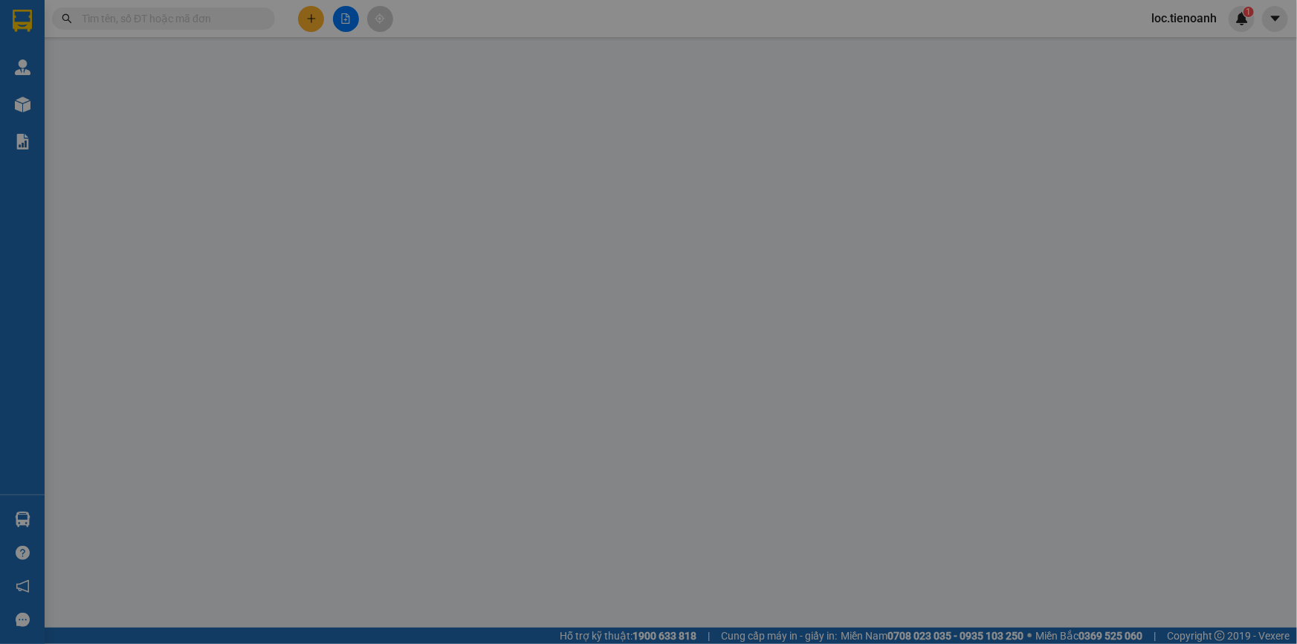
type input "0385105117"
type input "[PERSON_NAME]"
type input "051176018590"
type input "110.000"
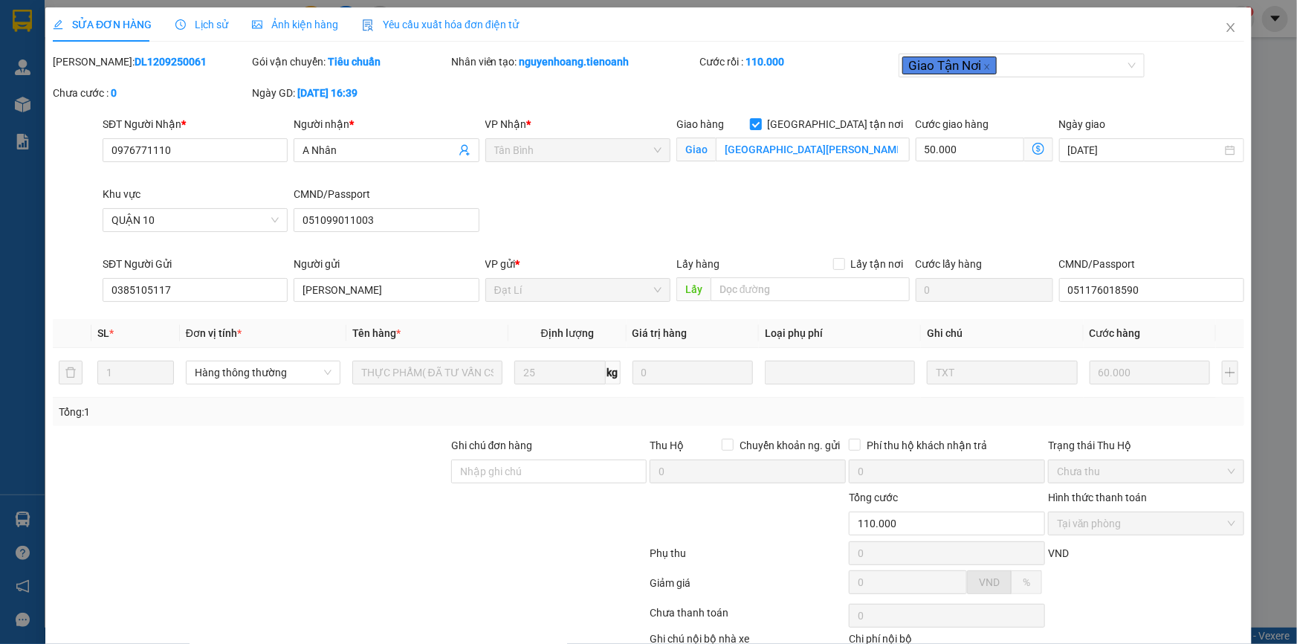
scroll to position [95, 0]
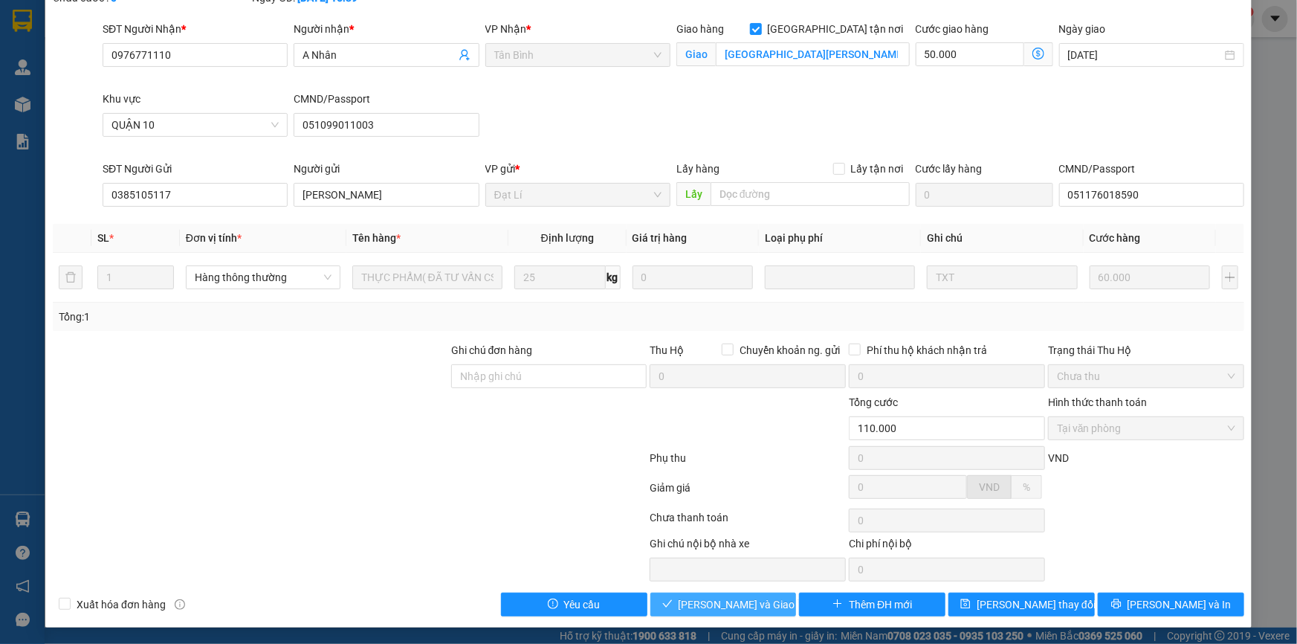
click at [716, 610] on span "[PERSON_NAME] và Giao hàng" at bounding box center [750, 604] width 143 height 16
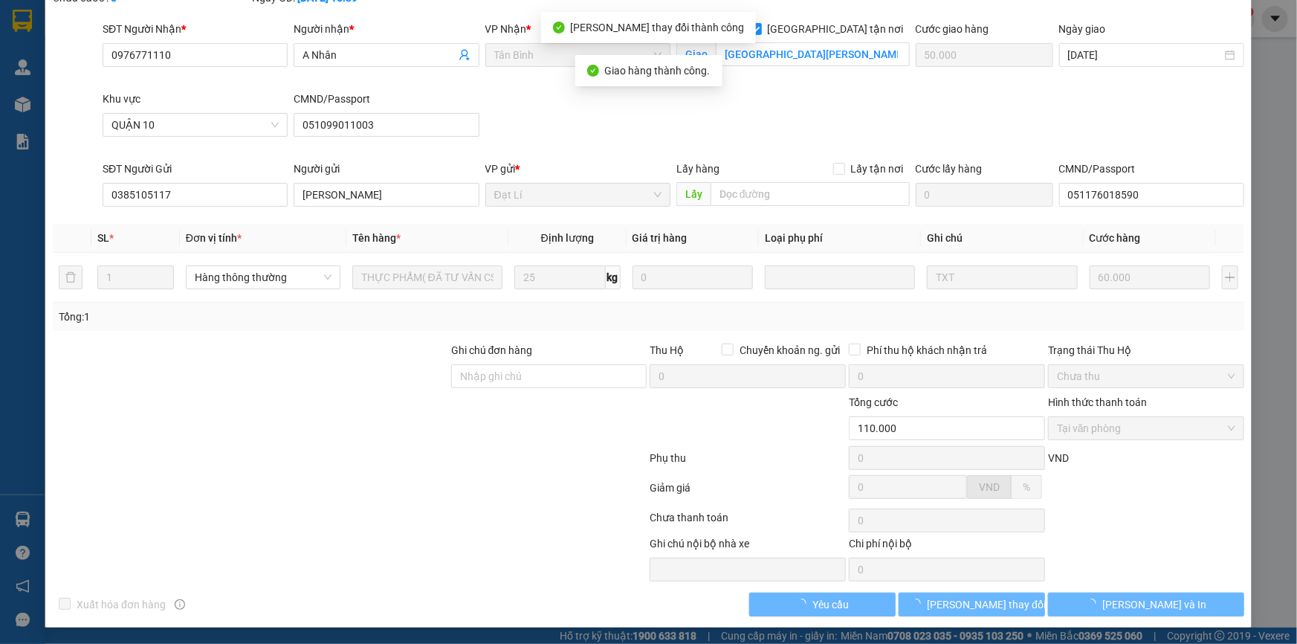
scroll to position [0, 0]
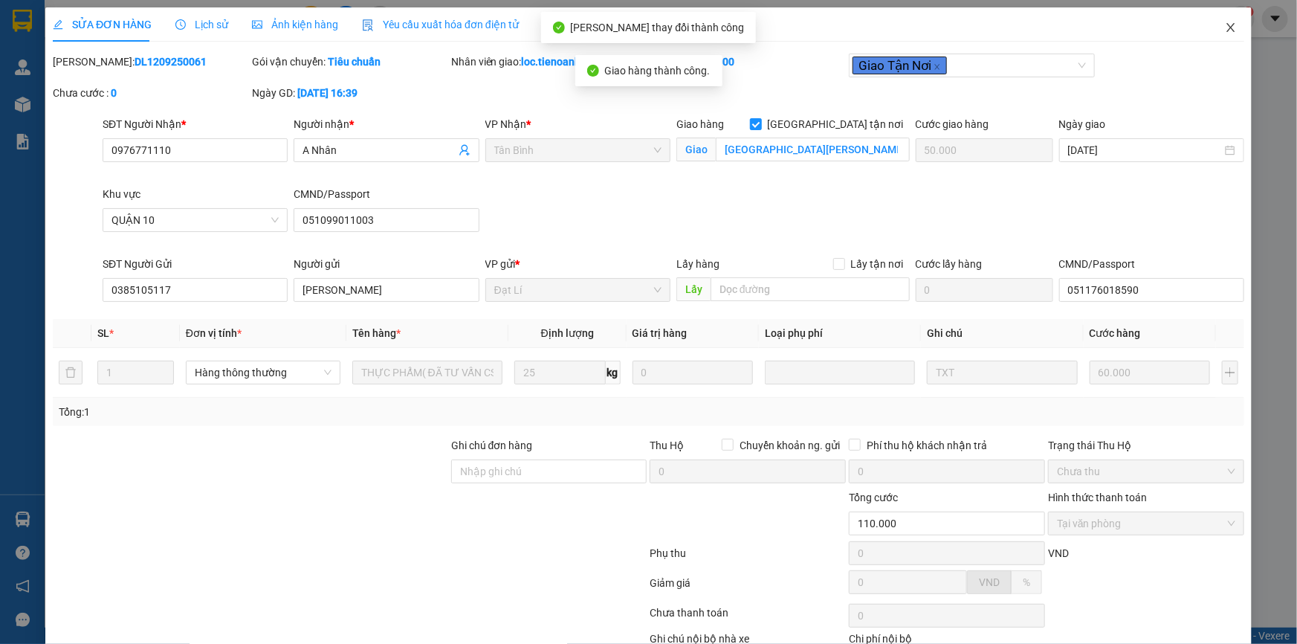
click at [1225, 28] on icon "close" at bounding box center [1231, 28] width 12 height 12
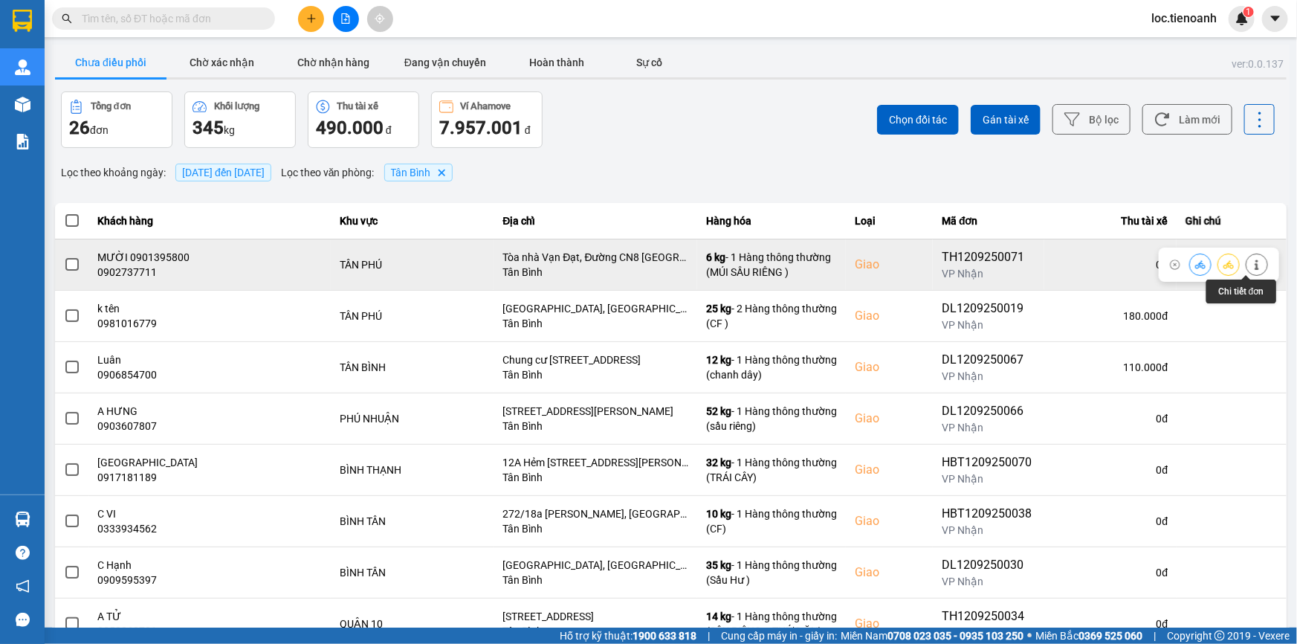
click at [1255, 264] on icon at bounding box center [1257, 264] width 4 height 10
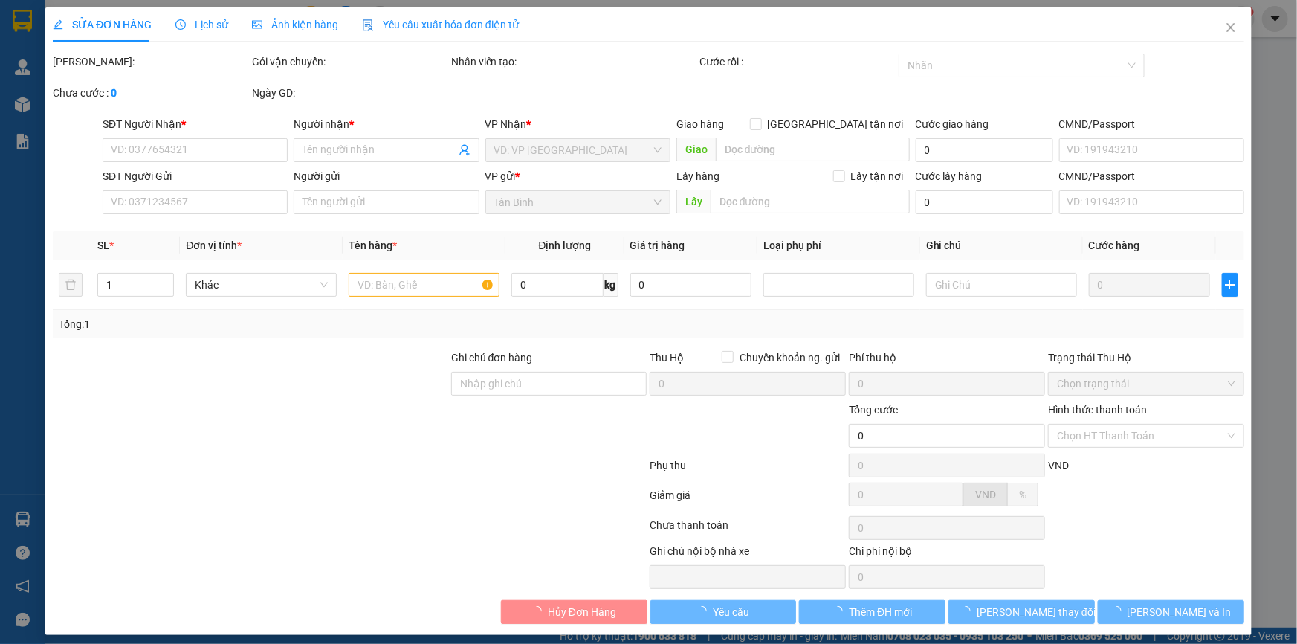
type input "0902737711"
type input "MƯỜI 0901395800"
checkbox input "true"
type input "Tòa nhà Vạn Đạt, Đường CN8 [GEOGRAPHIC_DATA], P, [GEOGRAPHIC_DATA], [GEOGRAPHIC…"
type input "0848233336"
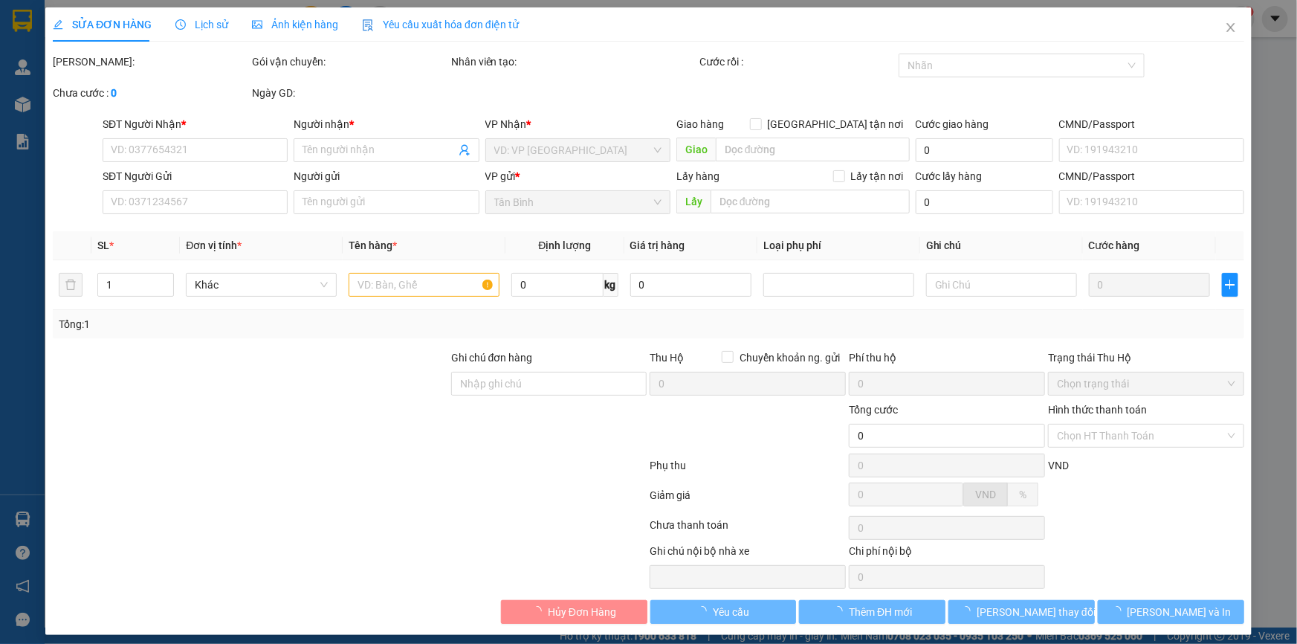
type input "100.000"
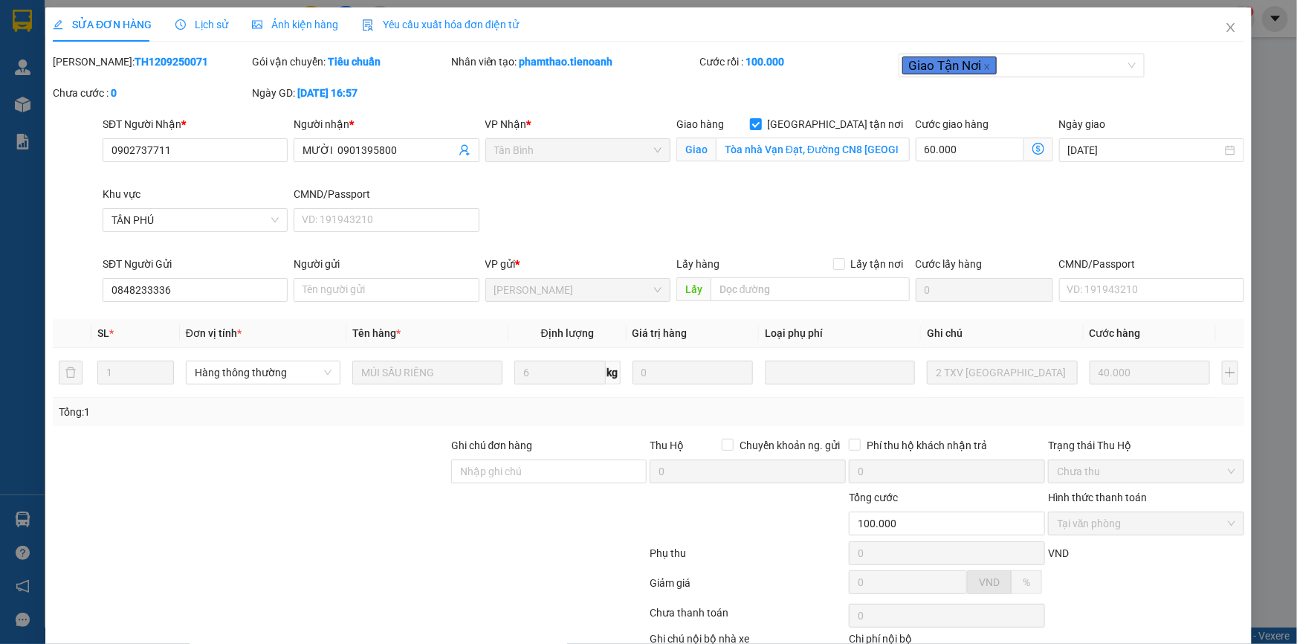
scroll to position [67, 0]
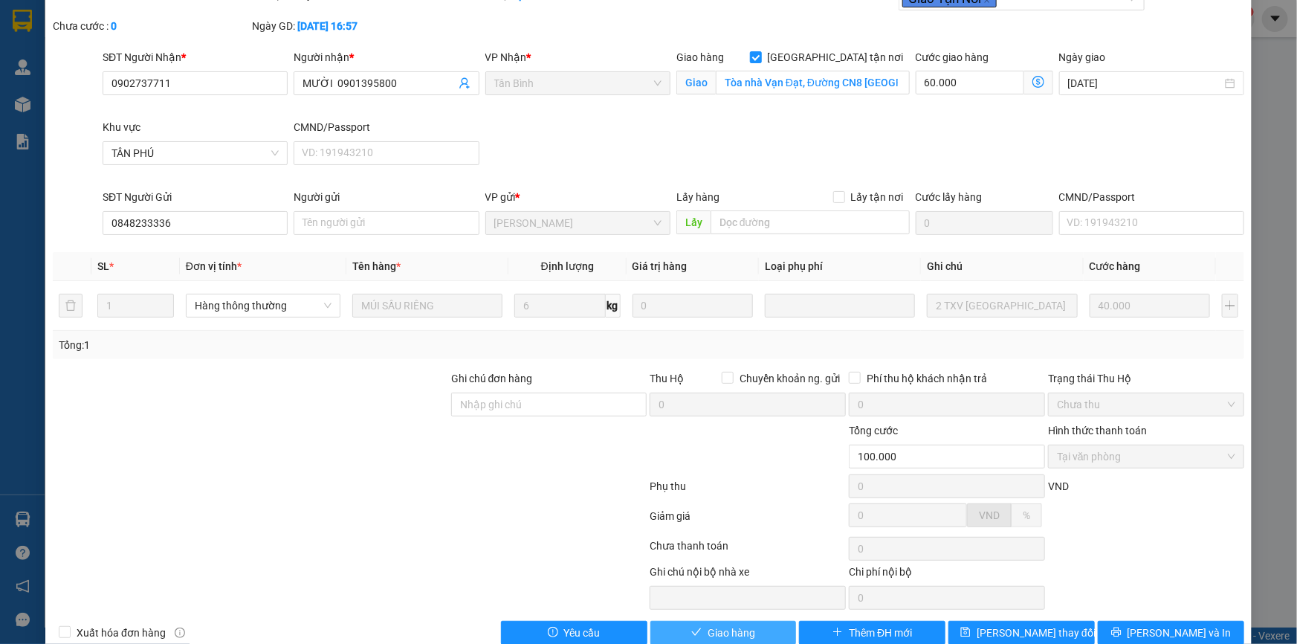
click at [708, 630] on span "Giao hàng" at bounding box center [732, 633] width 48 height 16
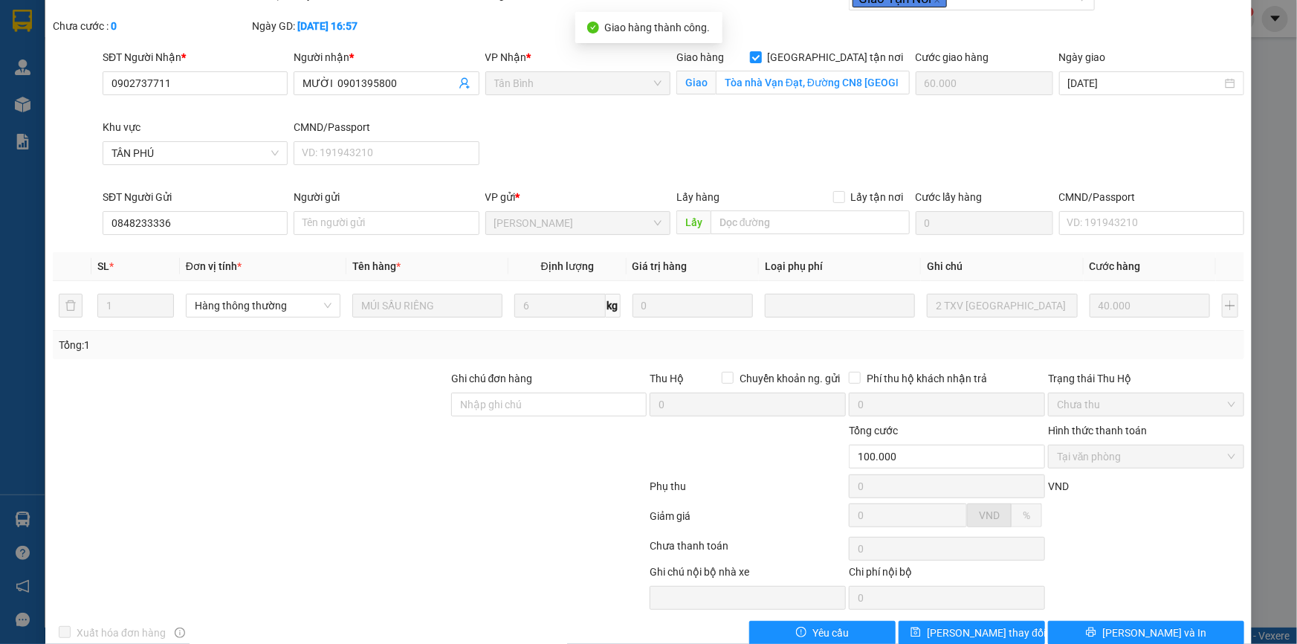
scroll to position [0, 0]
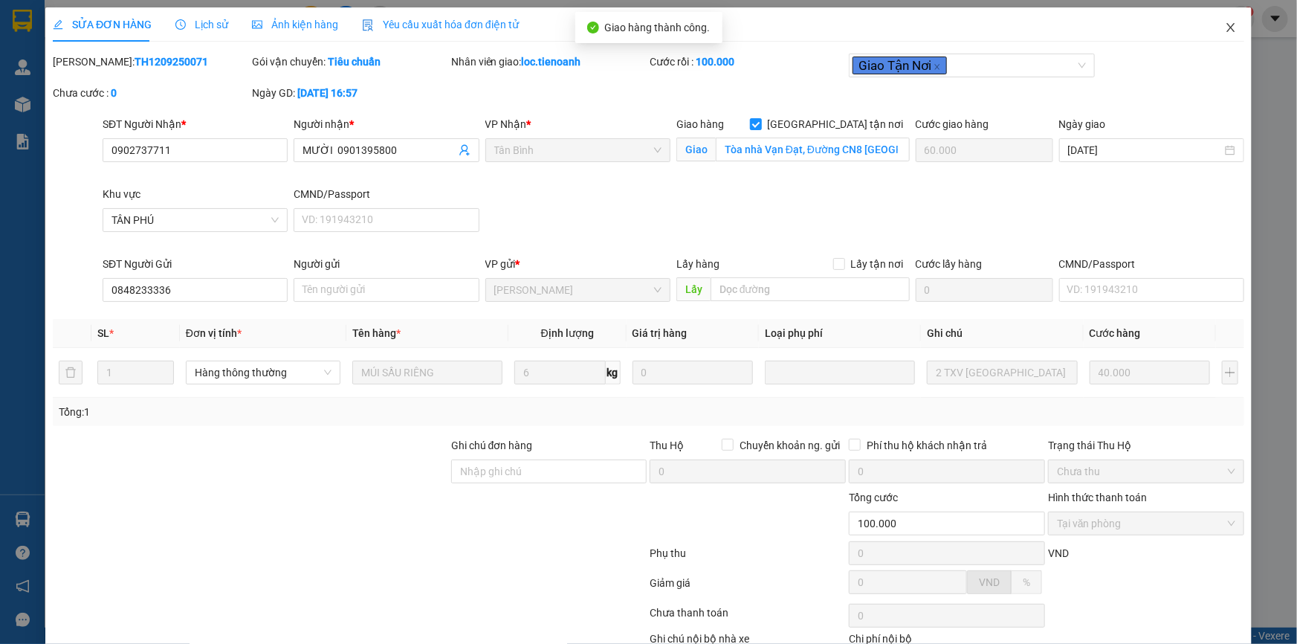
click at [1225, 26] on icon "close" at bounding box center [1231, 28] width 12 height 12
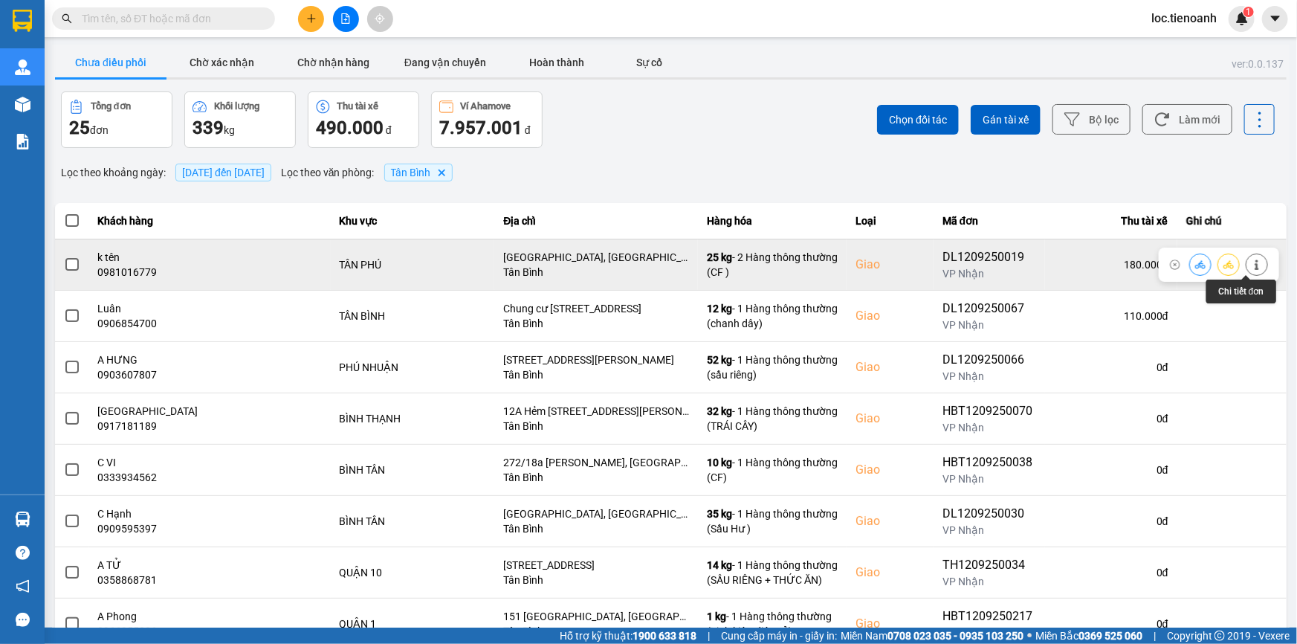
click at [1252, 260] on icon at bounding box center [1257, 264] width 10 height 10
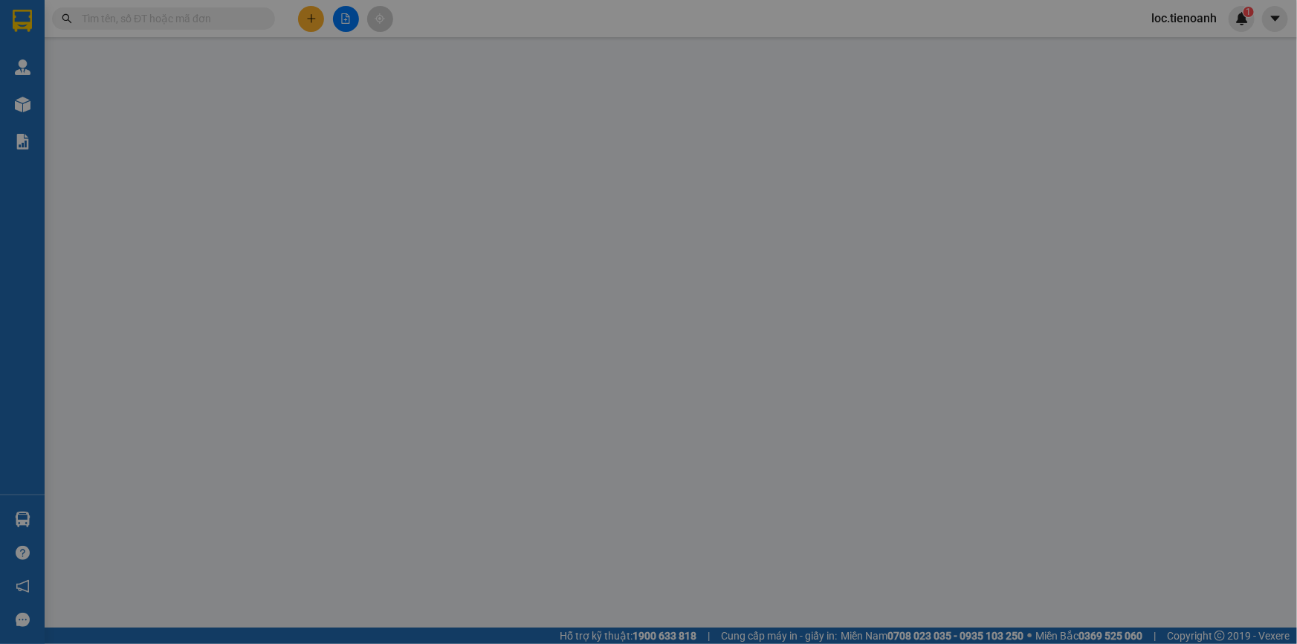
type input "0981016779"
type input "k tên"
checkbox input "true"
type input "[GEOGRAPHIC_DATA], [GEOGRAPHIC_DATA], [GEOGRAPHIC_DATA], [GEOGRAPHIC_DATA]"
type input "0935115481"
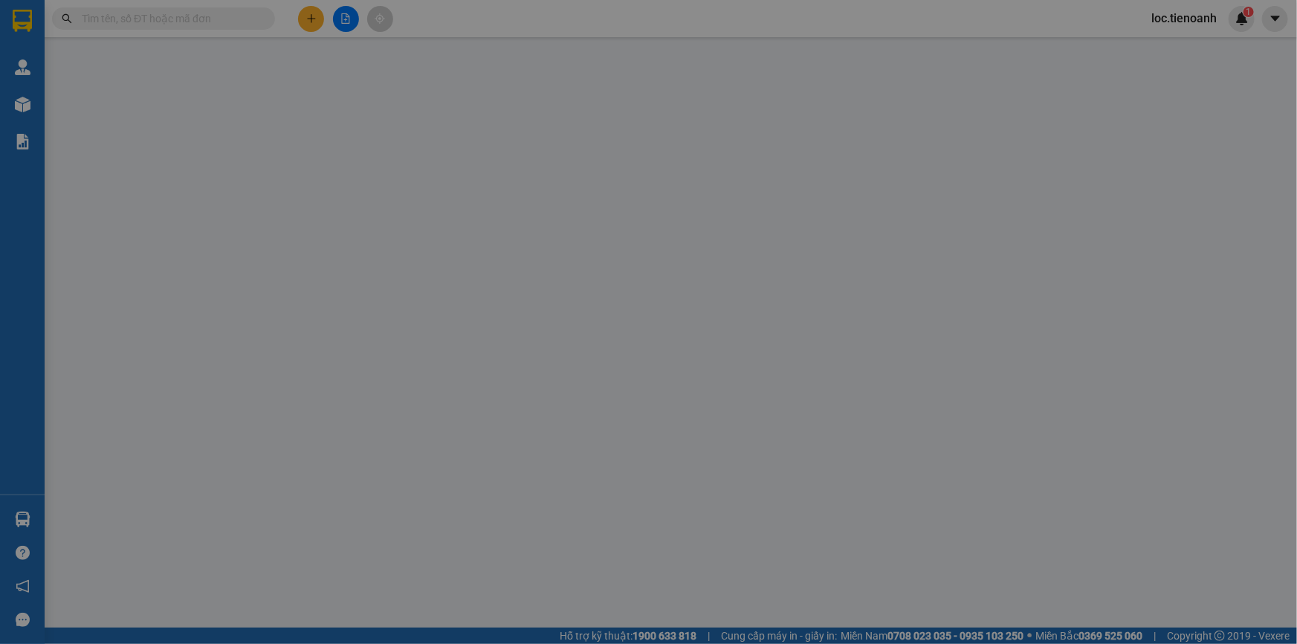
type input "A Đông"
type input "066092023436"
type input "180.000"
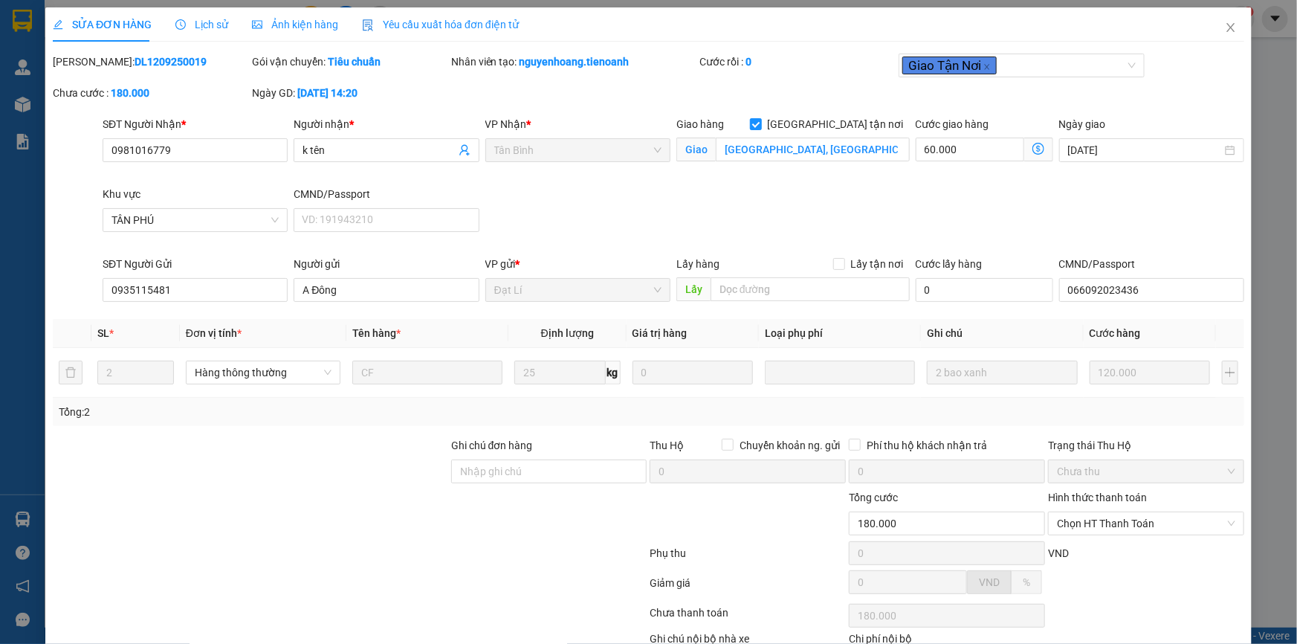
scroll to position [95, 0]
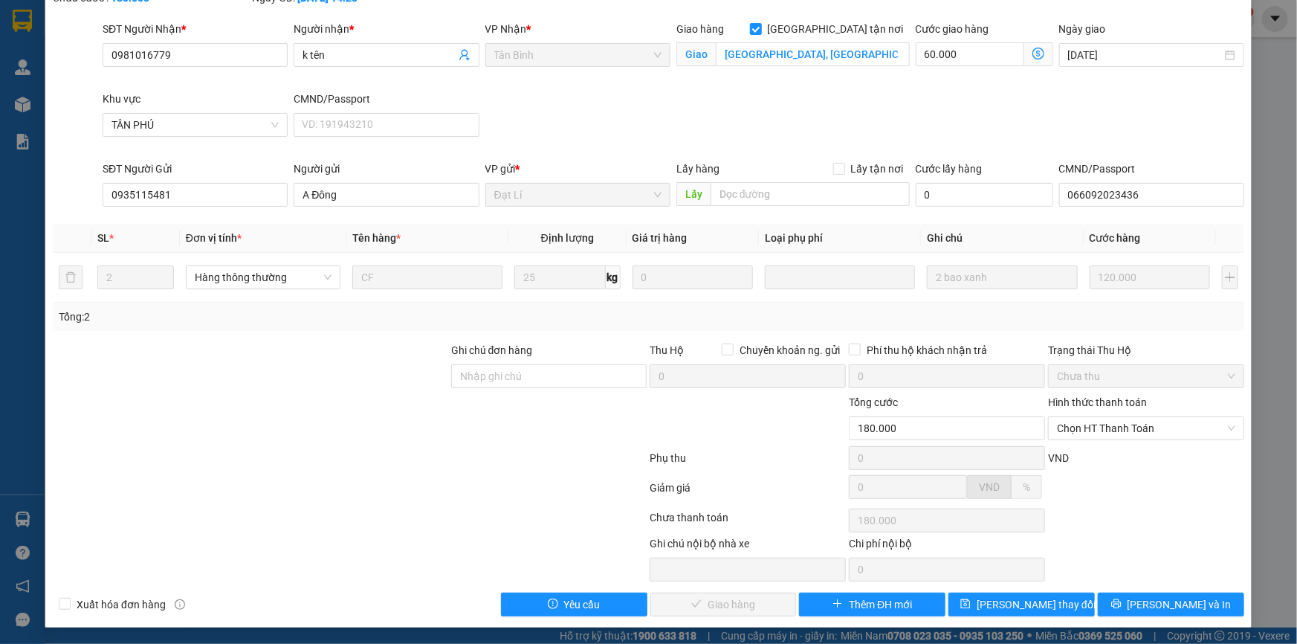
drag, startPoint x: 1086, startPoint y: 431, endPoint x: 1086, endPoint y: 439, distance: 7.5
click at [1086, 431] on span "Chọn HT Thanh Toán" at bounding box center [1146, 428] width 178 height 22
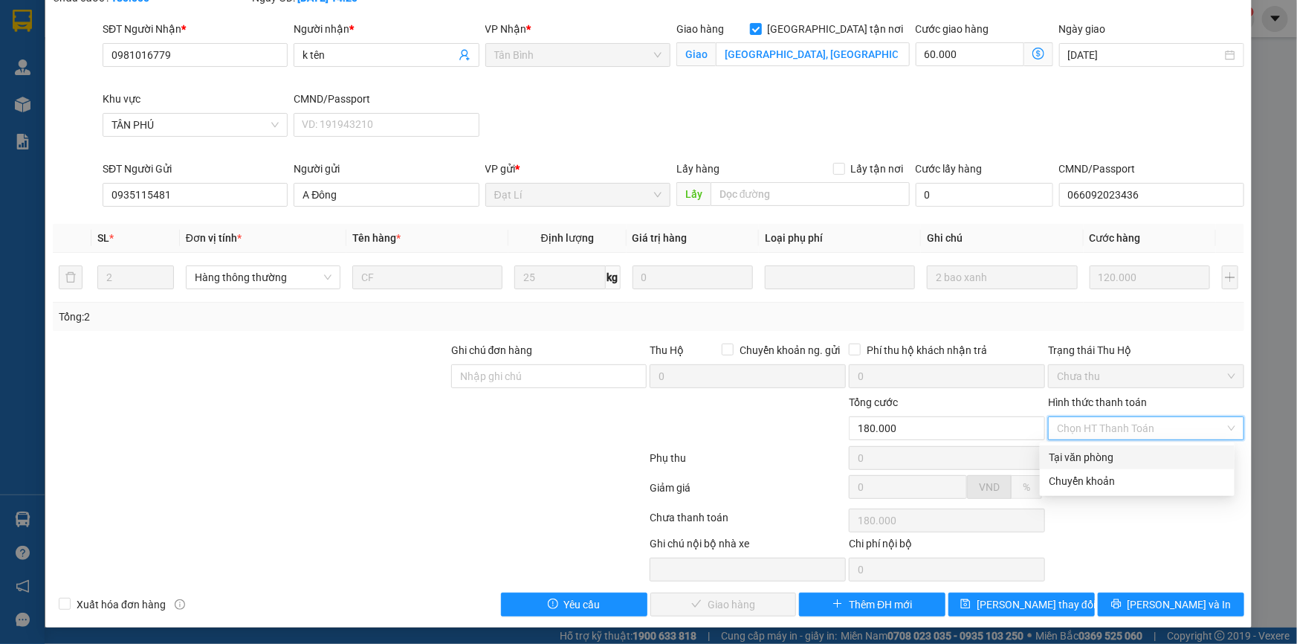
drag, startPoint x: 1081, startPoint y: 456, endPoint x: 1002, endPoint y: 477, distance: 82.2
click at [1077, 459] on div "Tại văn phòng" at bounding box center [1137, 457] width 177 height 16
type input "0"
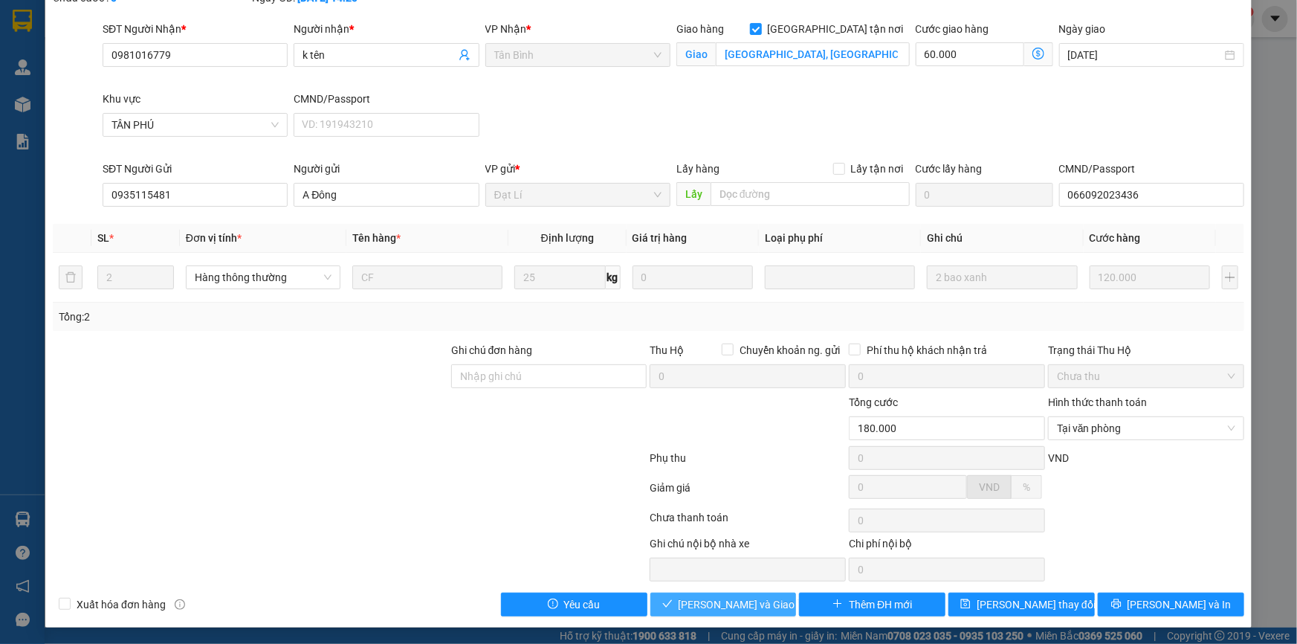
click at [728, 602] on span "[PERSON_NAME] và Giao hàng" at bounding box center [750, 604] width 143 height 16
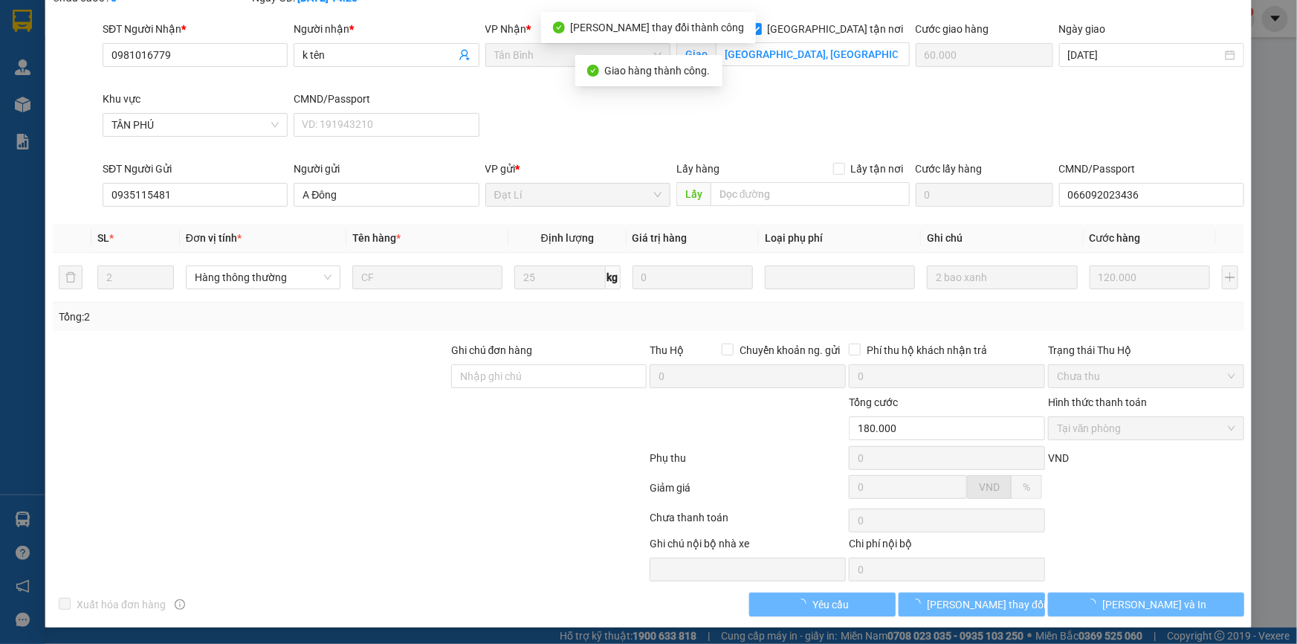
scroll to position [0, 0]
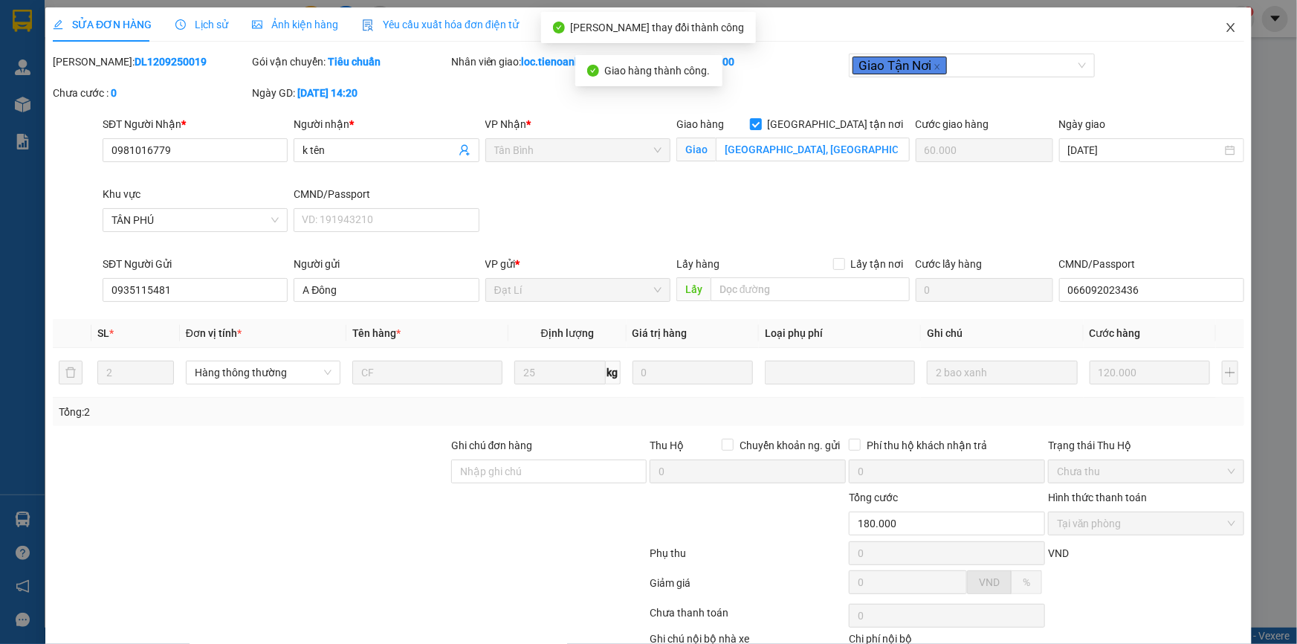
click at [1225, 32] on icon "close" at bounding box center [1231, 28] width 12 height 12
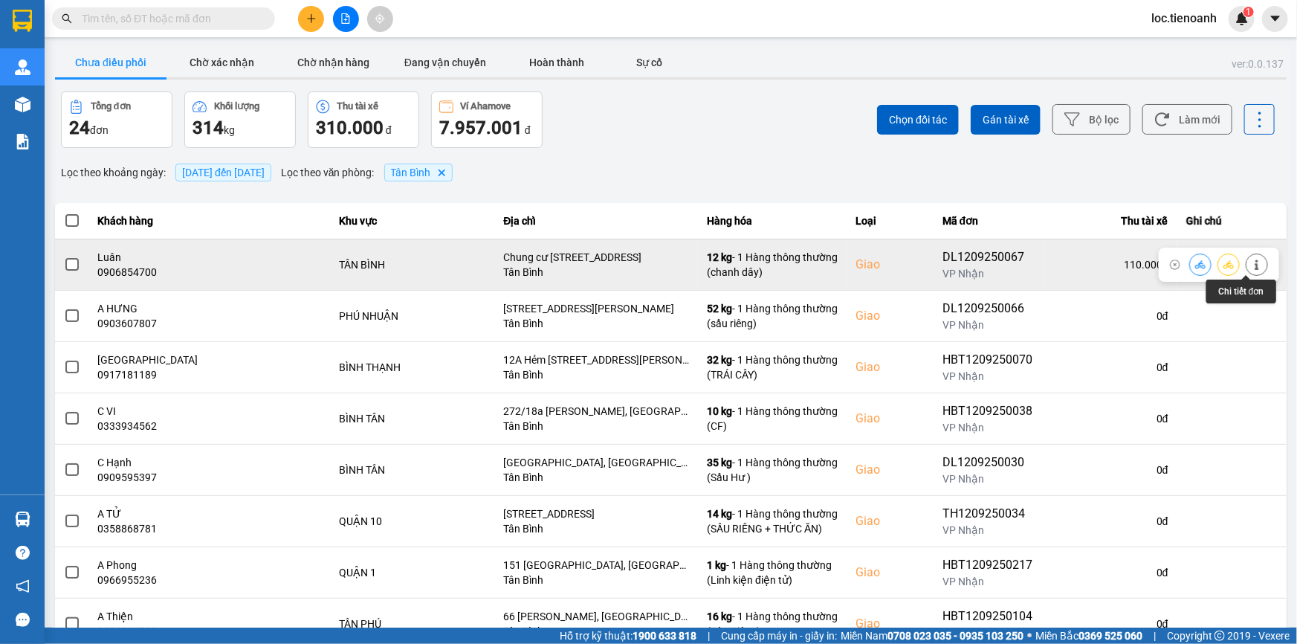
click at [1252, 260] on icon at bounding box center [1257, 264] width 10 height 10
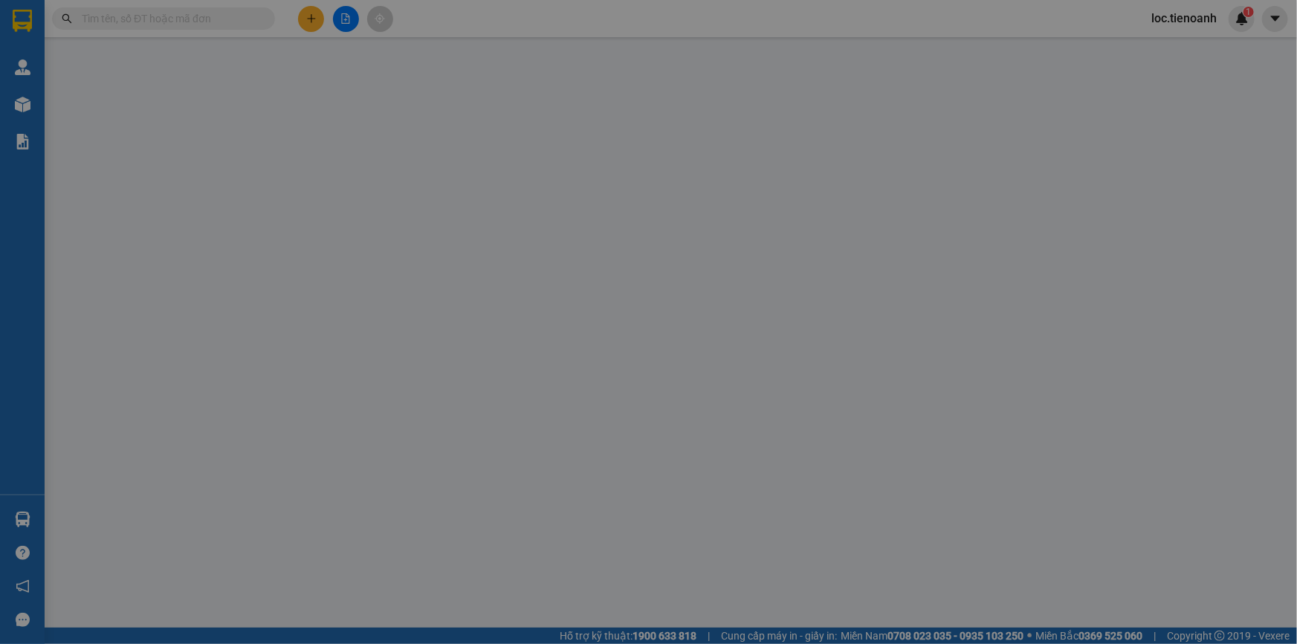
type input "0906854700"
type input "Luân"
checkbox input "true"
type input "Chung cư [STREET_ADDRESS]"
type input "0343176589"
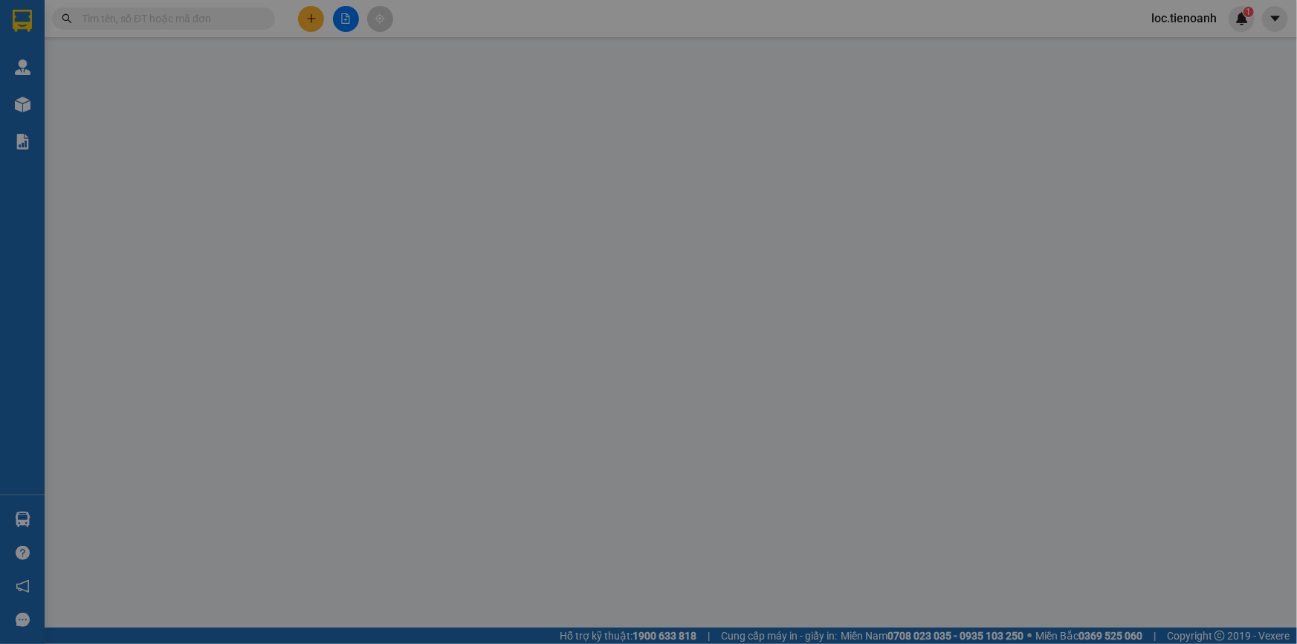
type input "110.000"
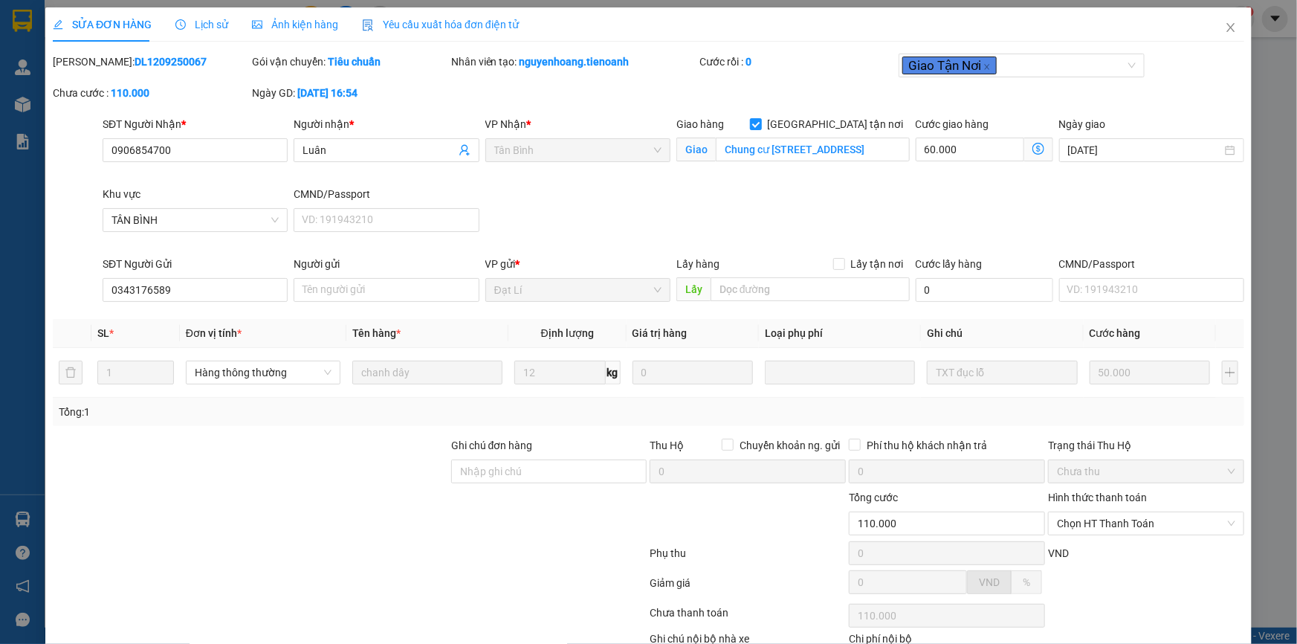
scroll to position [95, 0]
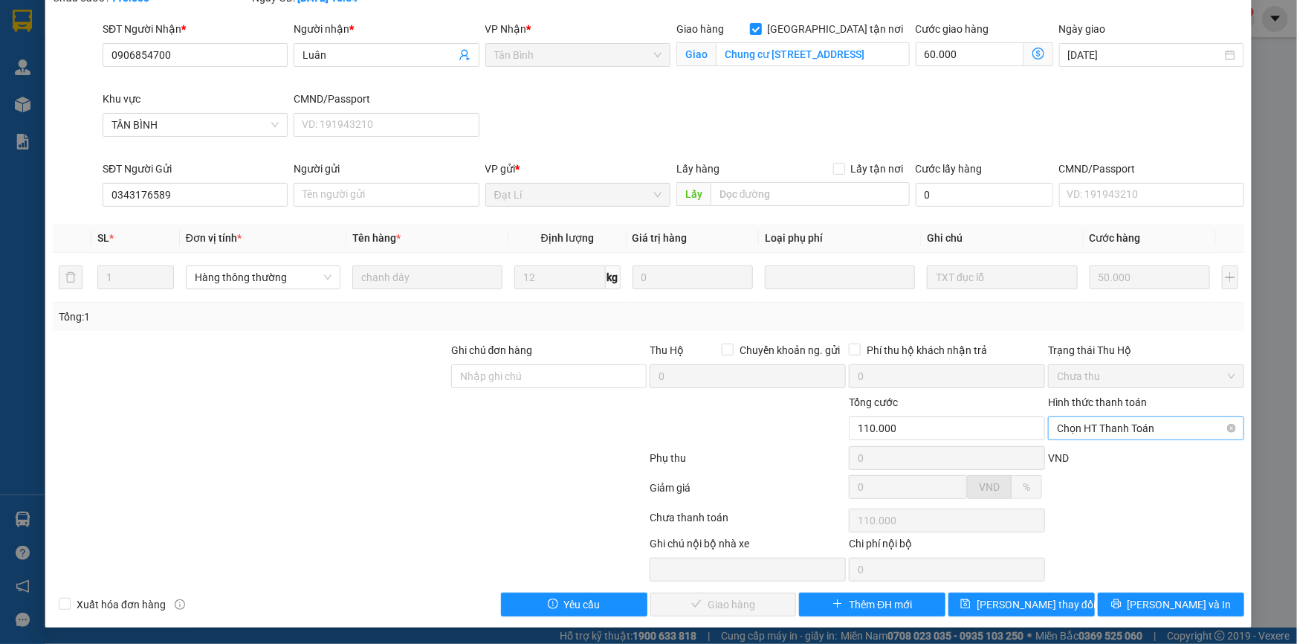
click at [1074, 422] on span "Chọn HT Thanh Toán" at bounding box center [1146, 428] width 178 height 22
click at [1078, 456] on div "Tại văn phòng" at bounding box center [1137, 457] width 177 height 16
type input "0"
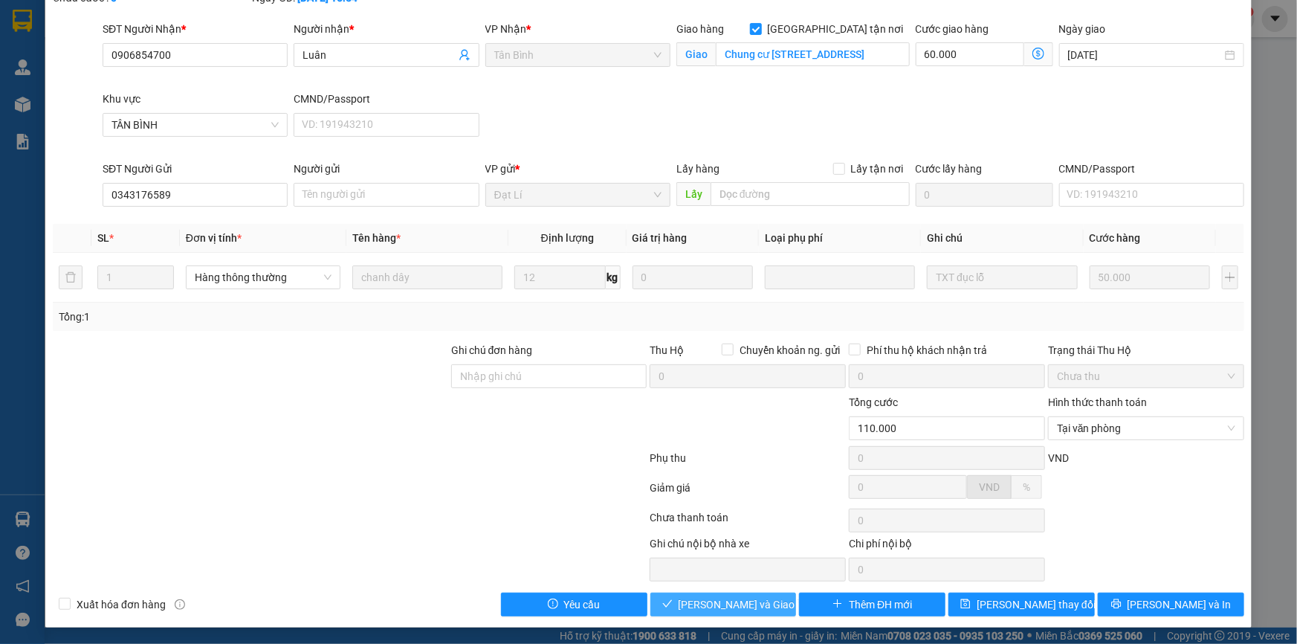
click at [704, 593] on button "[PERSON_NAME] và Giao hàng" at bounding box center [724, 605] width 146 height 24
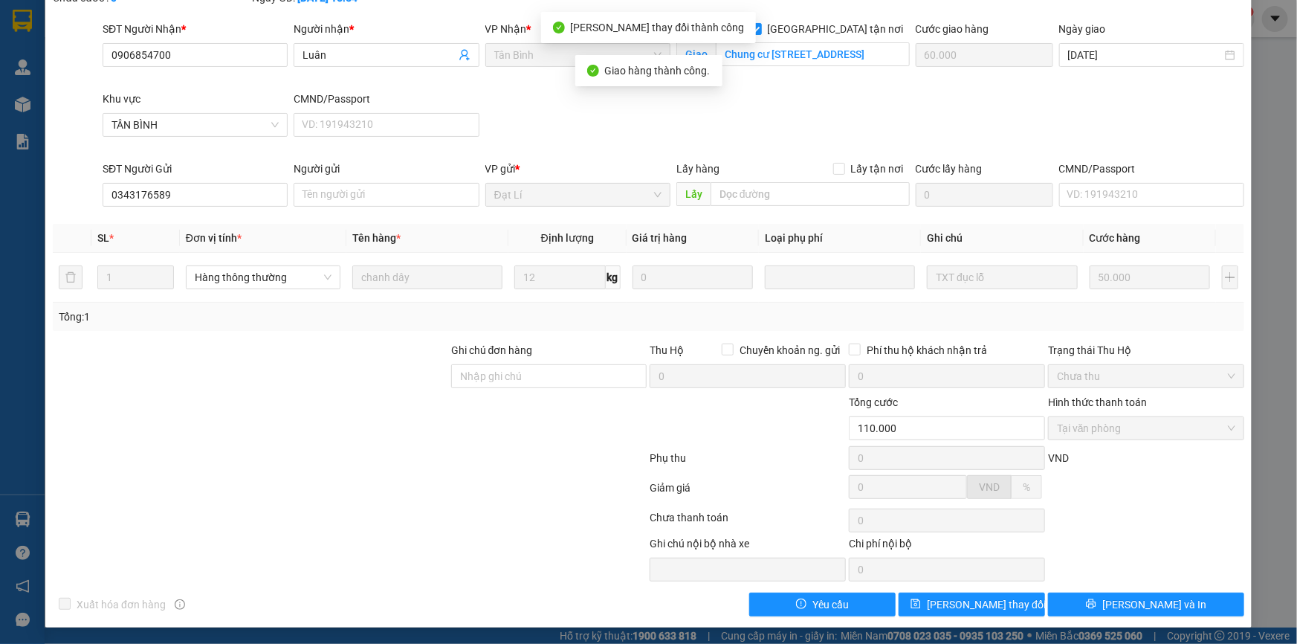
scroll to position [0, 0]
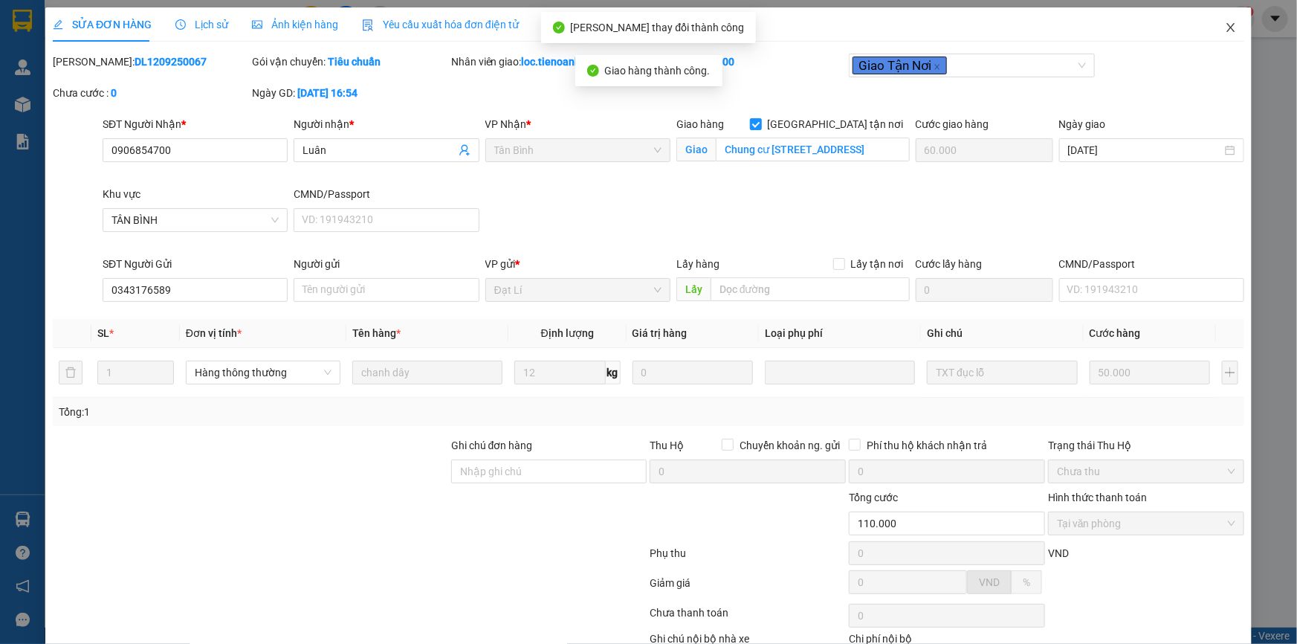
drag, startPoint x: 1222, startPoint y: 24, endPoint x: 1231, endPoint y: 25, distance: 9.0
click at [1225, 24] on icon "close" at bounding box center [1231, 28] width 12 height 12
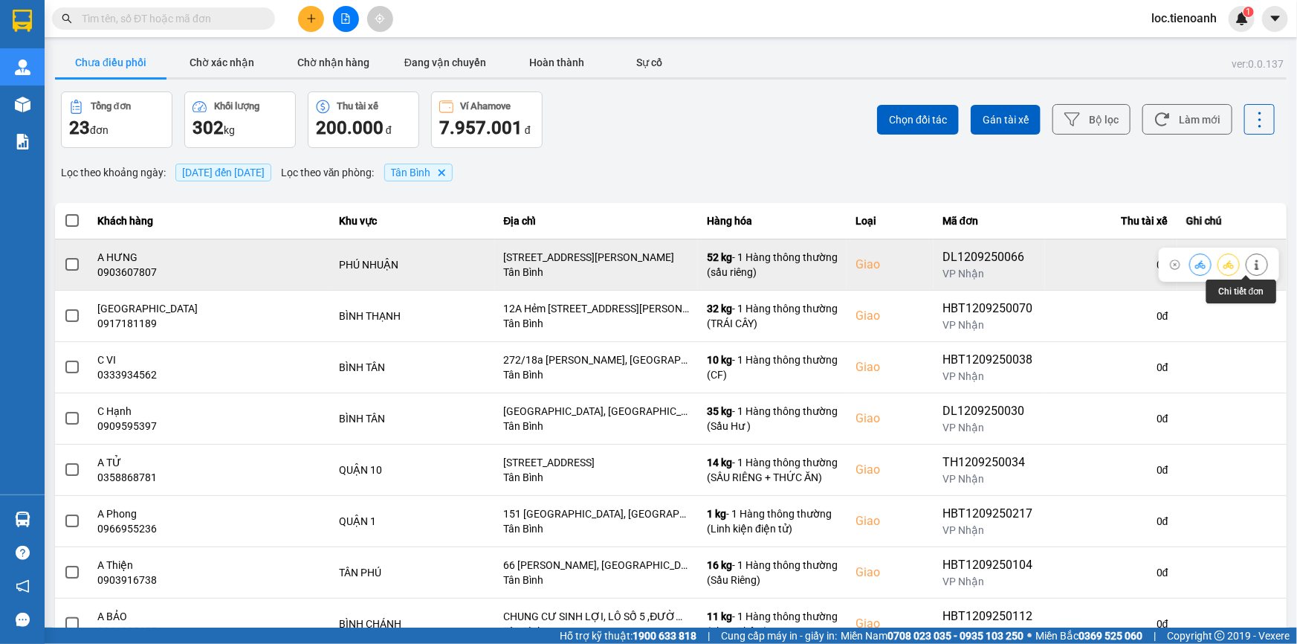
click at [1252, 266] on icon at bounding box center [1257, 264] width 10 height 10
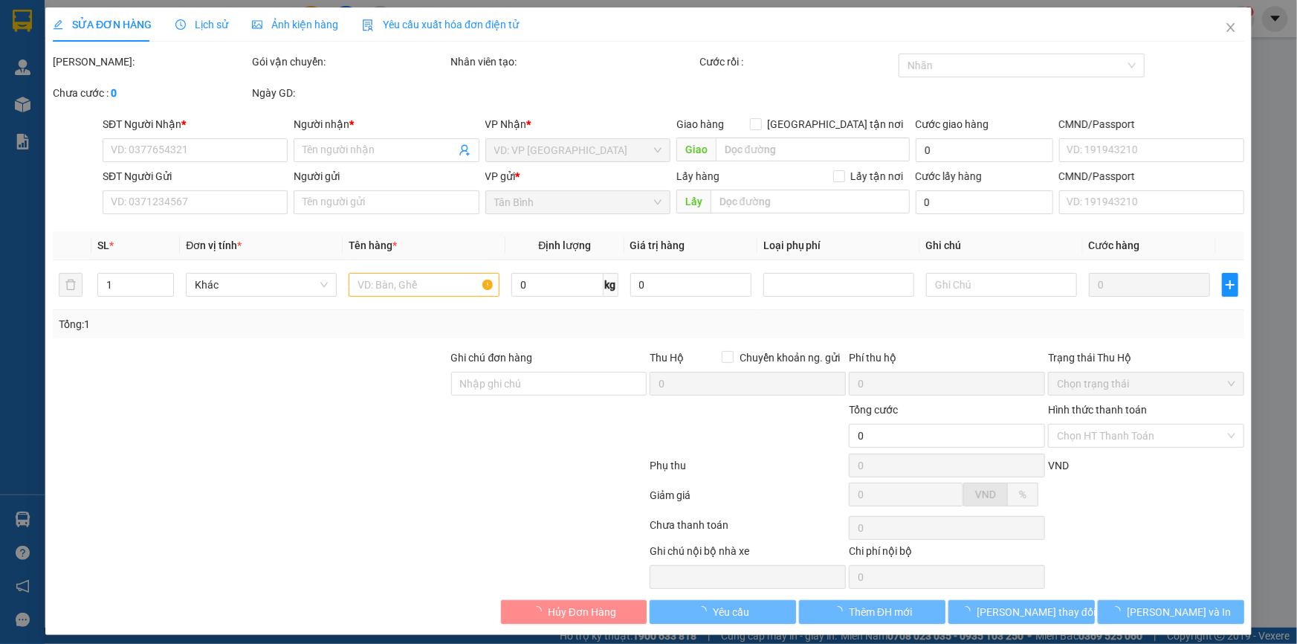
type input "0903607807"
type input "A HƯNG"
checkbox input "true"
type input "[STREET_ADDRESS][PERSON_NAME]"
type input "0903607807"
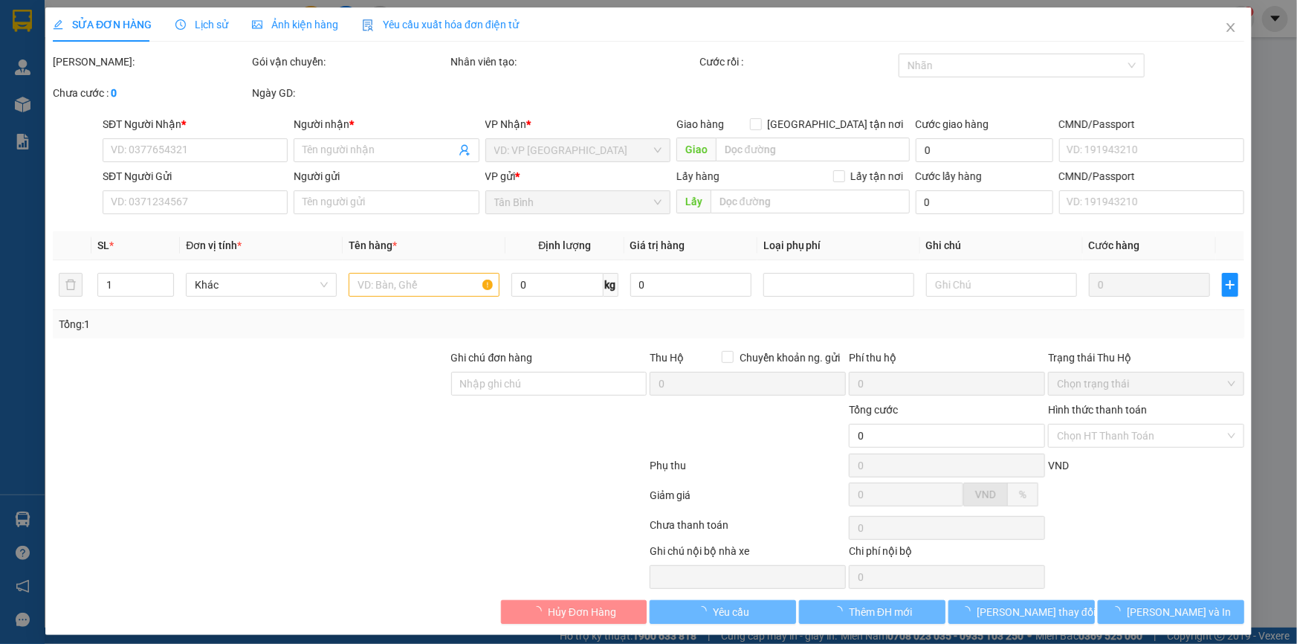
type input "A HƯNG"
type input "190.000"
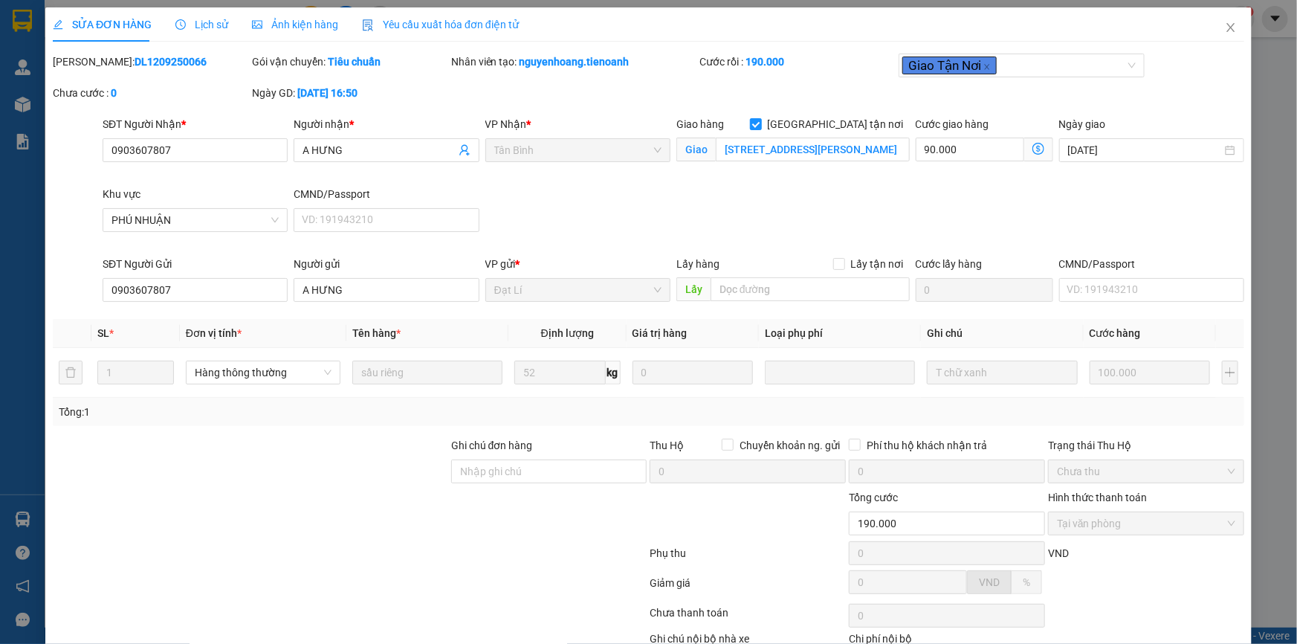
scroll to position [95, 0]
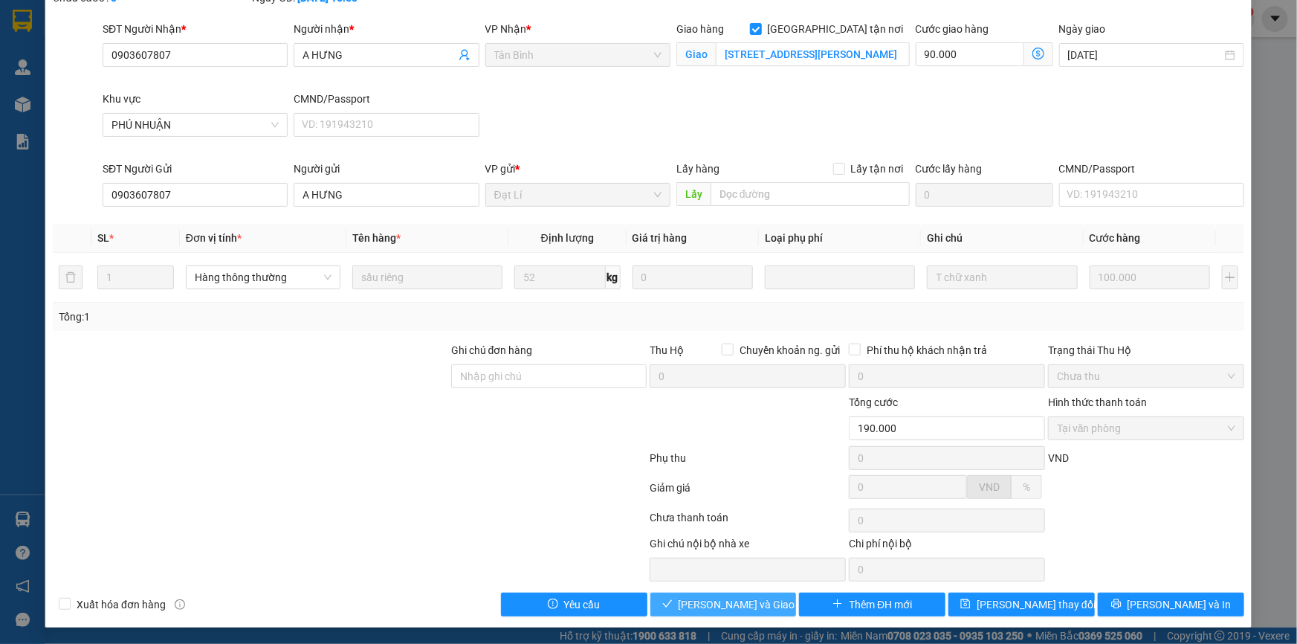
click at [703, 599] on span "[PERSON_NAME] và Giao hàng" at bounding box center [750, 604] width 143 height 16
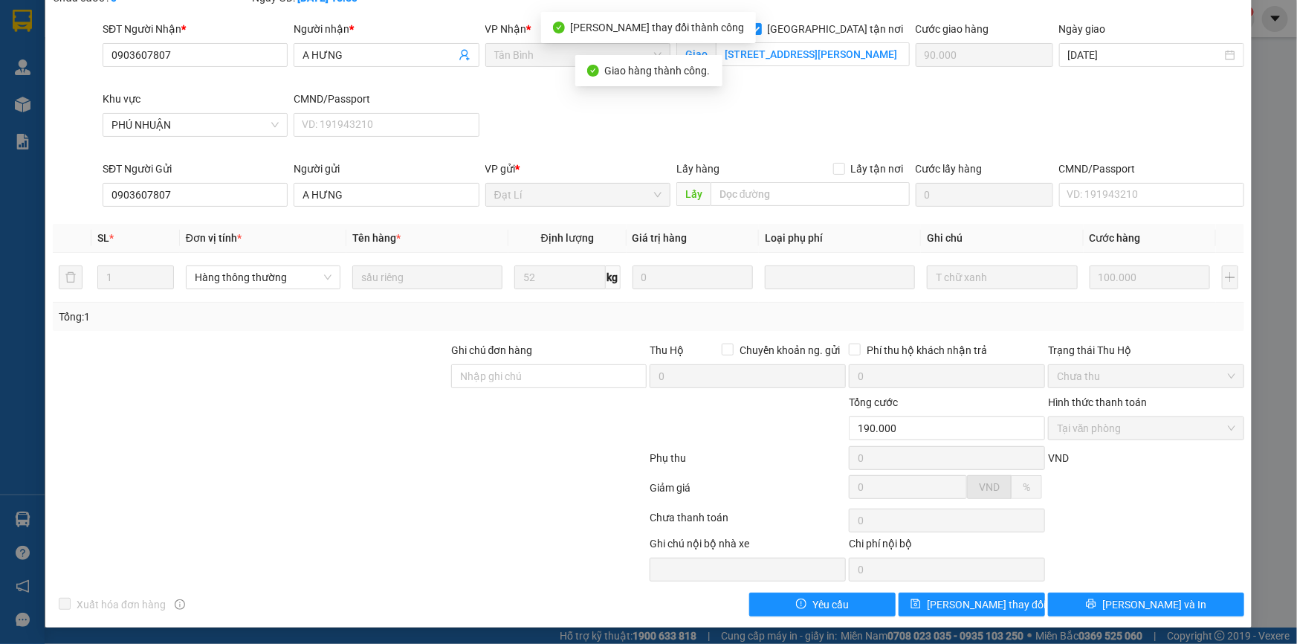
scroll to position [0, 0]
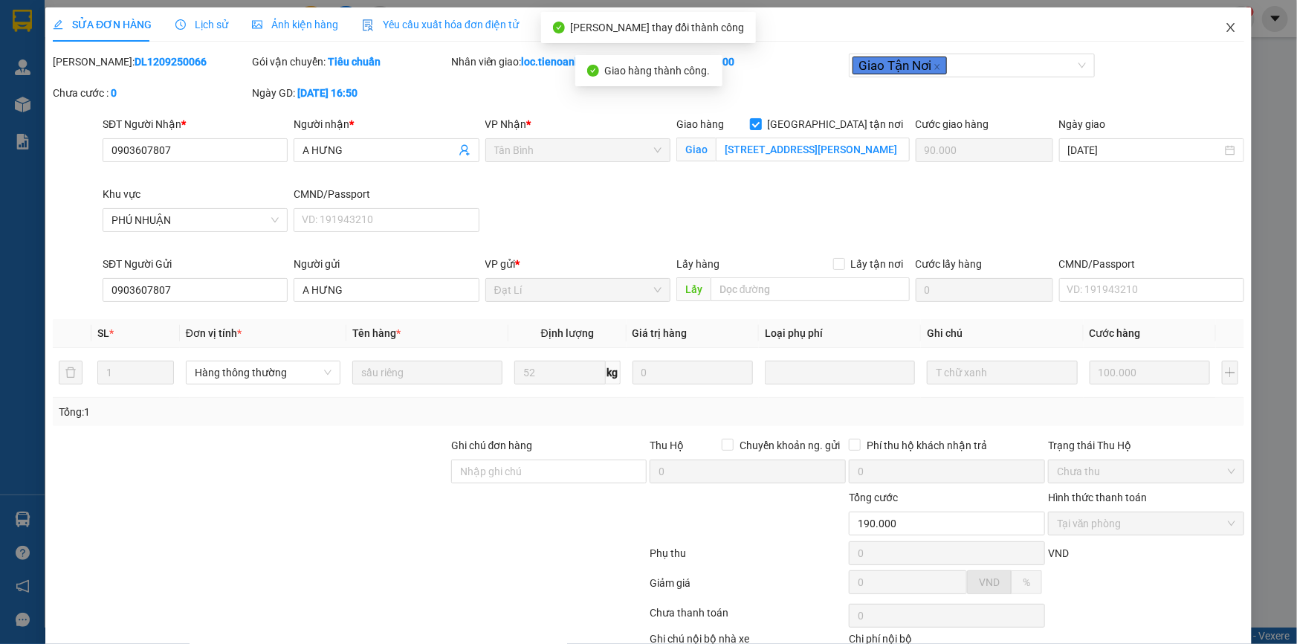
click at [1225, 25] on icon "close" at bounding box center [1231, 28] width 12 height 12
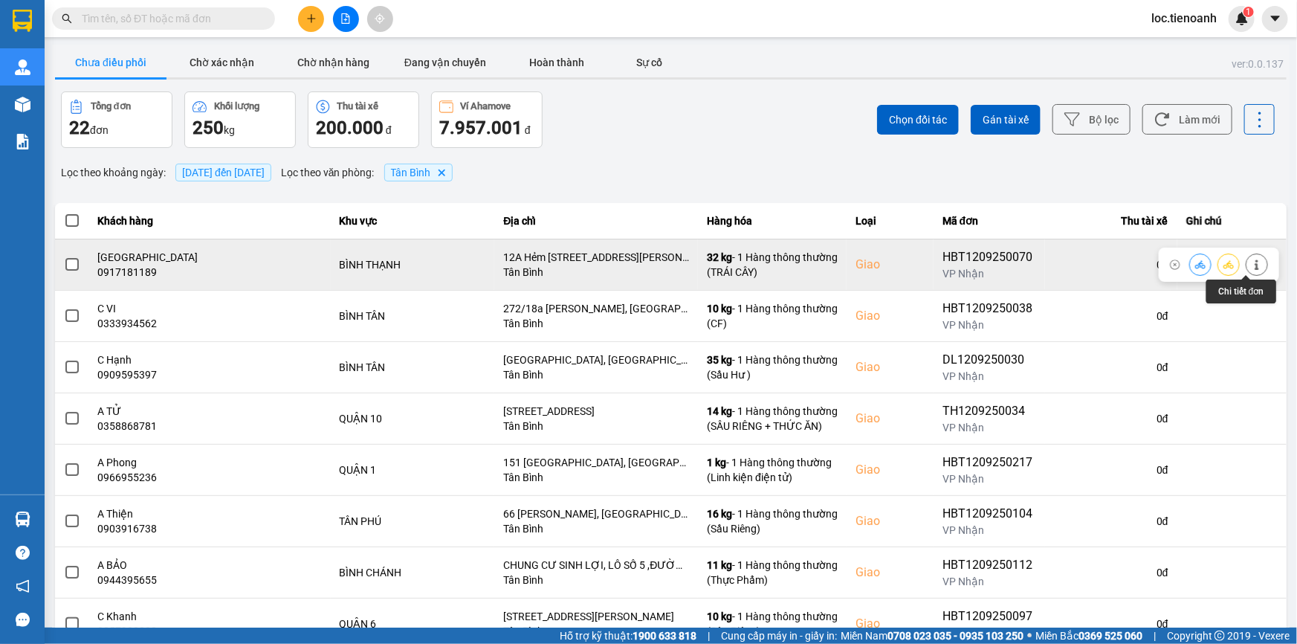
click at [1250, 257] on button at bounding box center [1257, 264] width 21 height 26
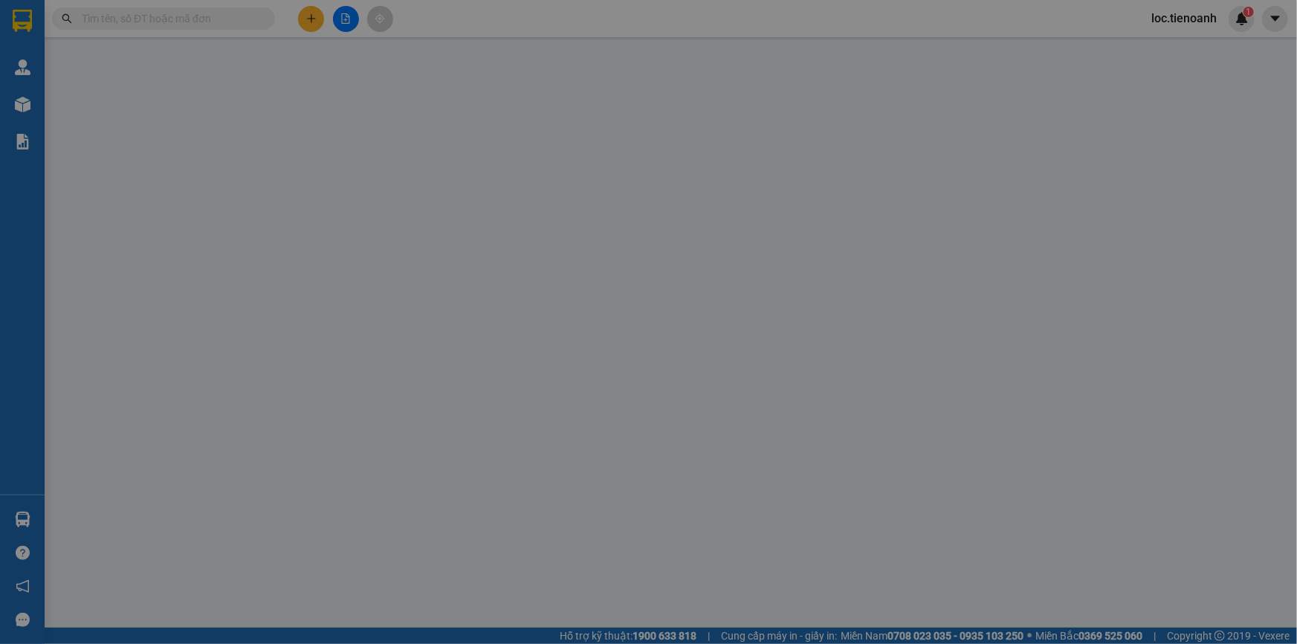
type input "0917181189"
type input "[GEOGRAPHIC_DATA]"
checkbox input "true"
type input "12A Hẻm [STREET_ADDRESS][PERSON_NAME]"
type input "0988160674"
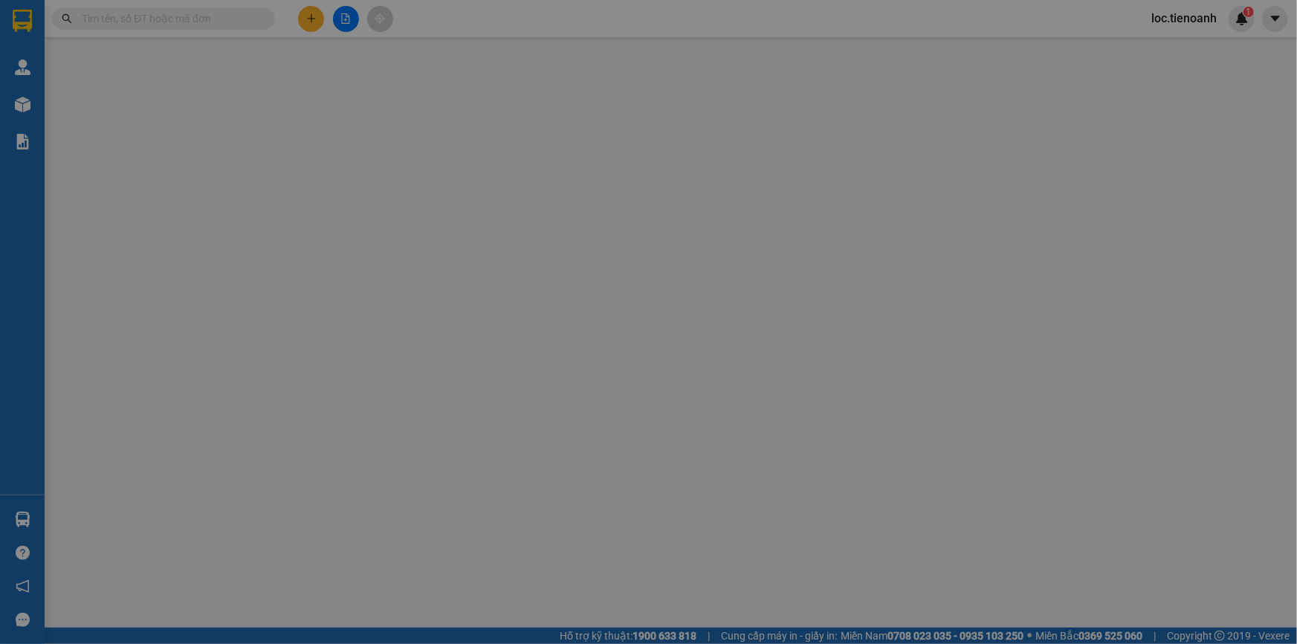
type input "C Thuyền"
type input "190.000"
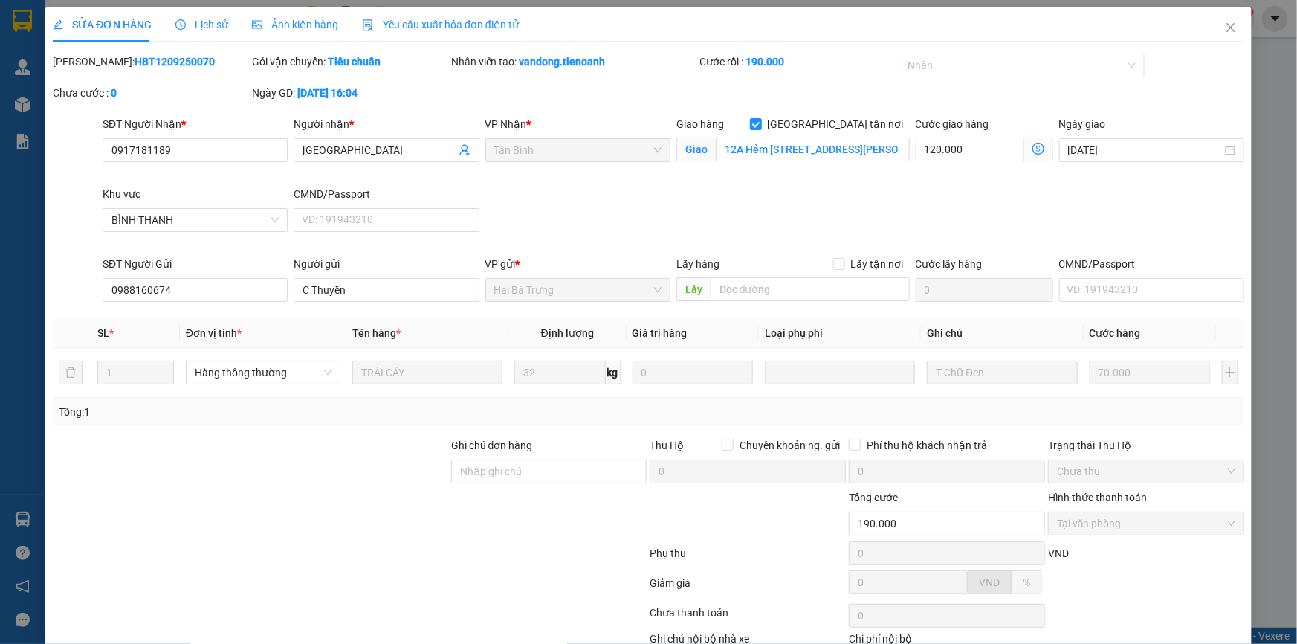
scroll to position [95, 0]
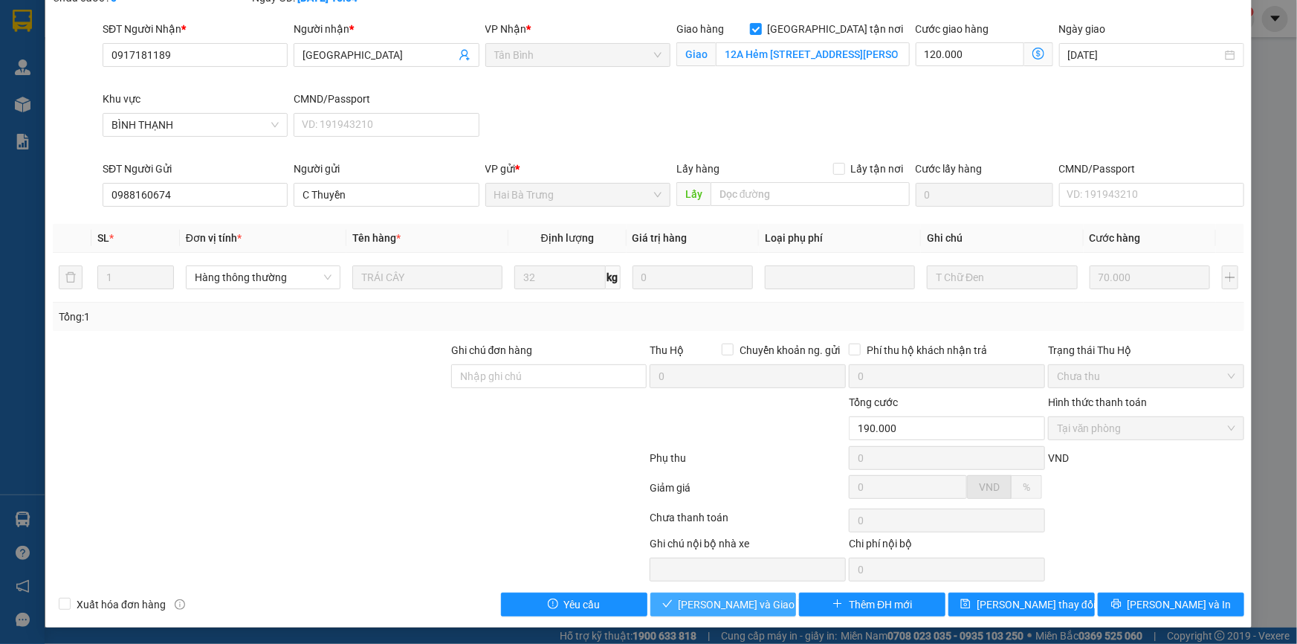
click at [748, 607] on span "[PERSON_NAME] và Giao hàng" at bounding box center [750, 604] width 143 height 16
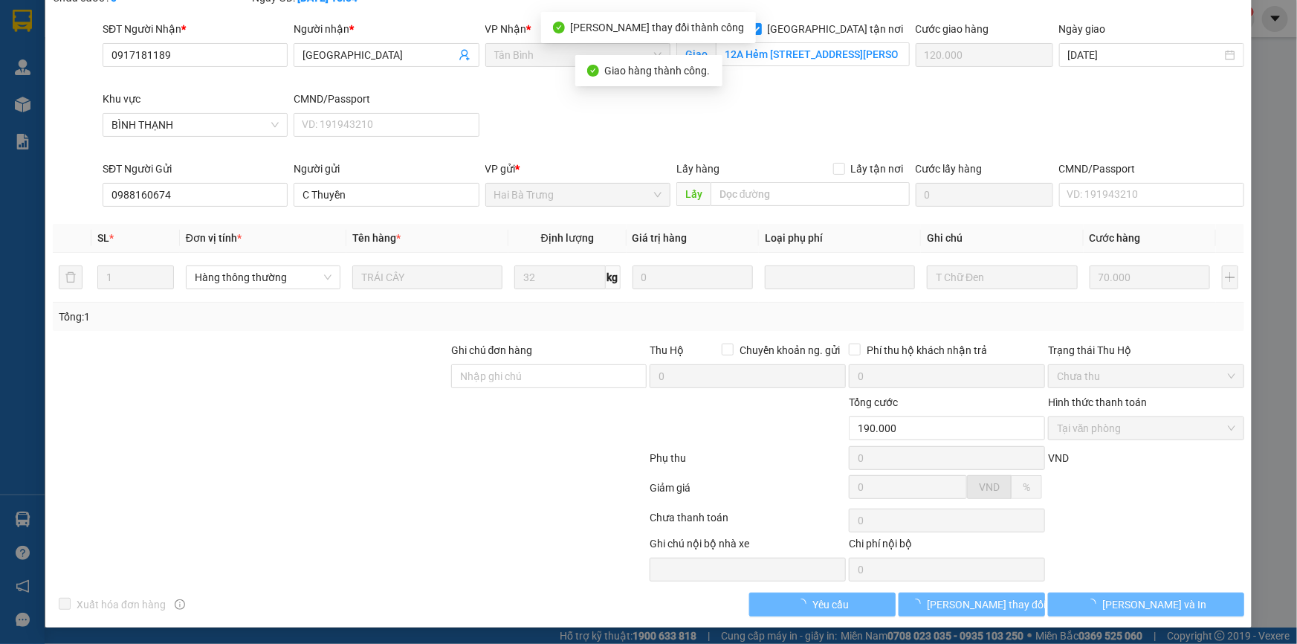
scroll to position [0, 0]
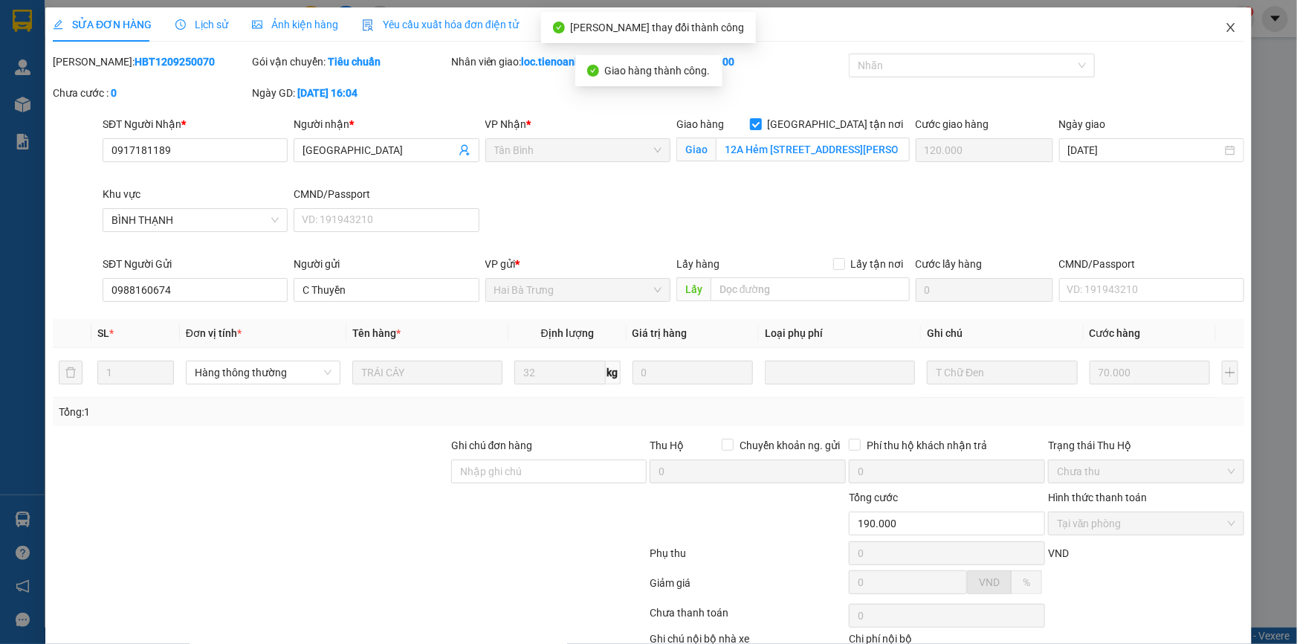
click at [1225, 28] on icon "close" at bounding box center [1231, 28] width 12 height 12
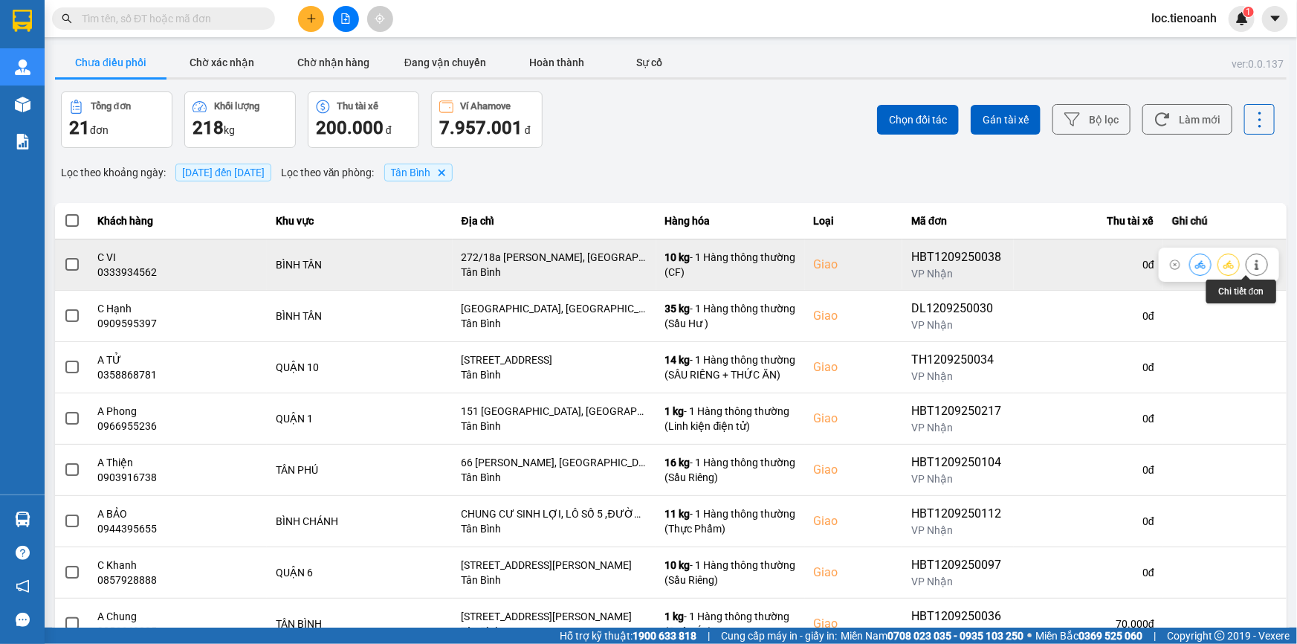
click at [1252, 262] on icon at bounding box center [1257, 264] width 10 height 10
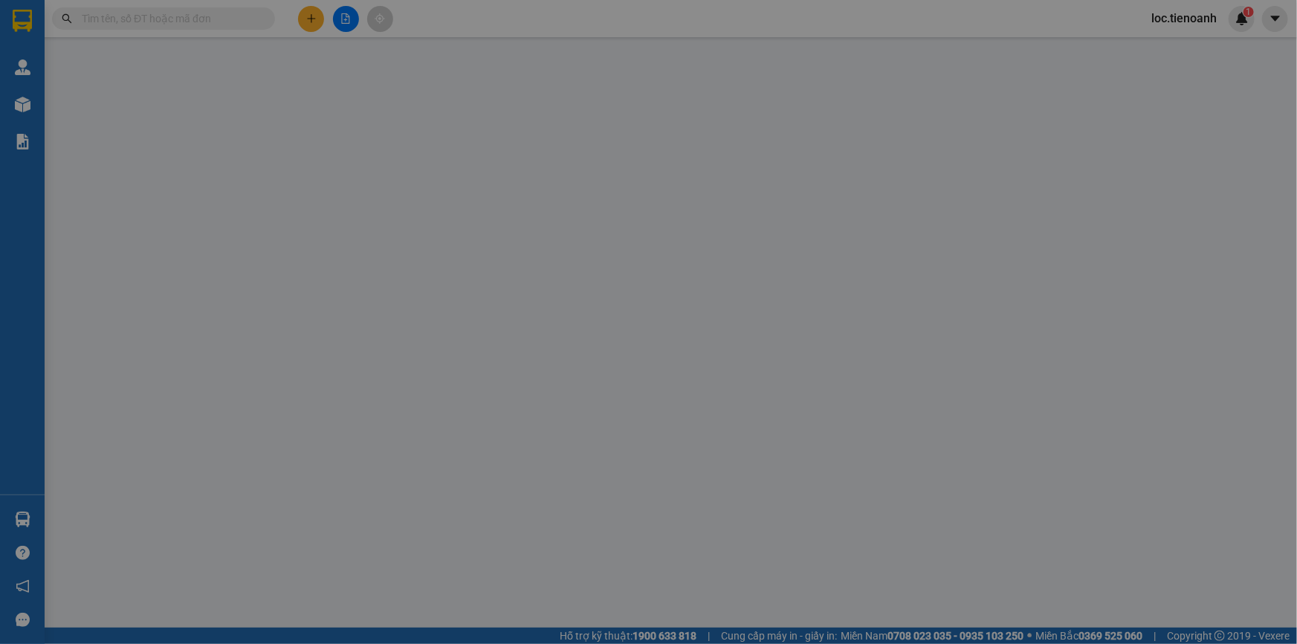
type input "0333934562"
type input "C VI"
checkbox input "true"
type input "272/18a [PERSON_NAME], [GEOGRAPHIC_DATA] A, [GEOGRAPHIC_DATA]"
type input "0987668396"
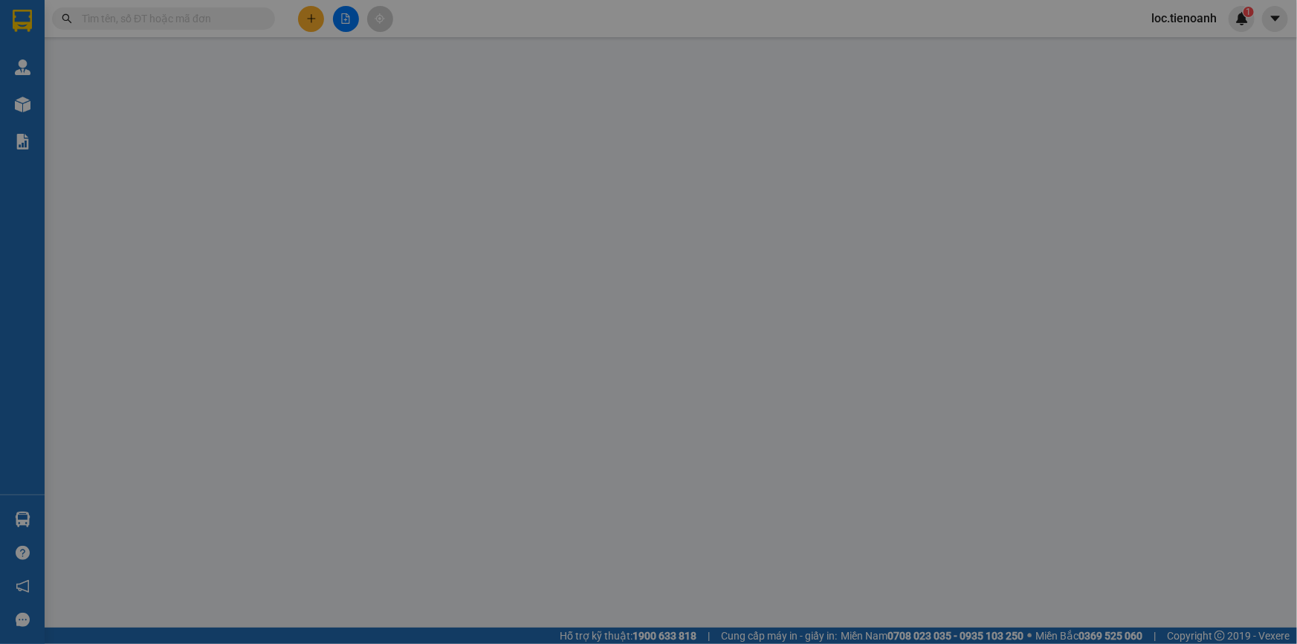
type input "A Hùng"
type input "240841903"
type input "90.000"
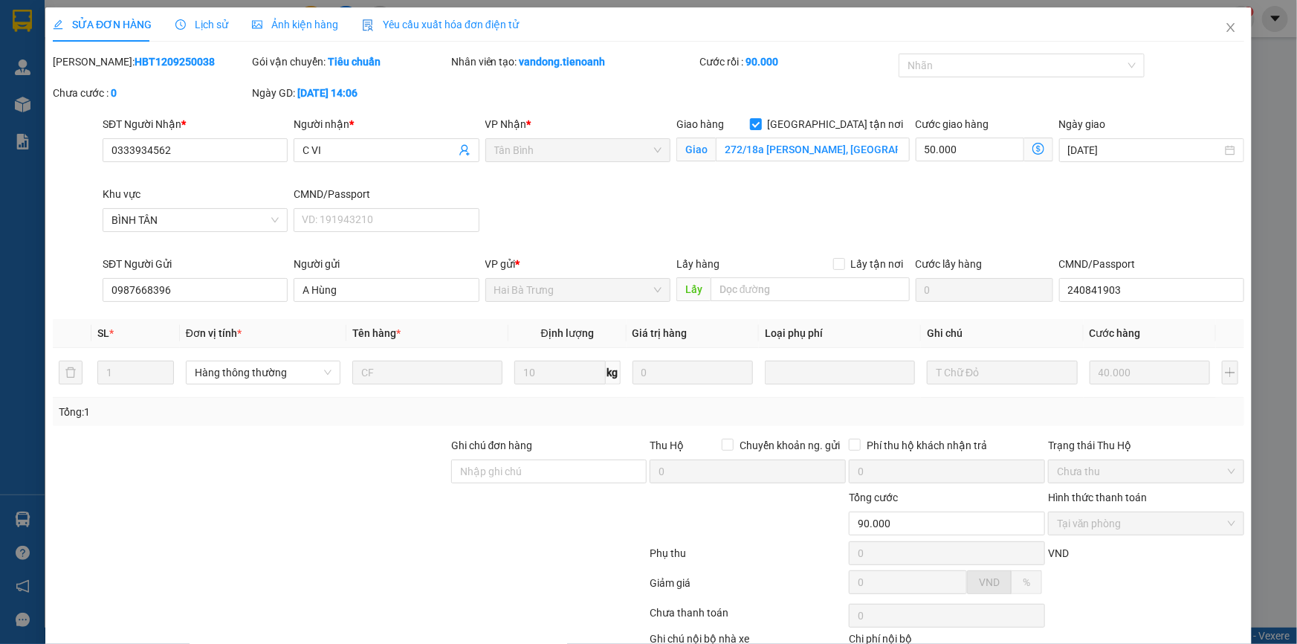
scroll to position [95, 0]
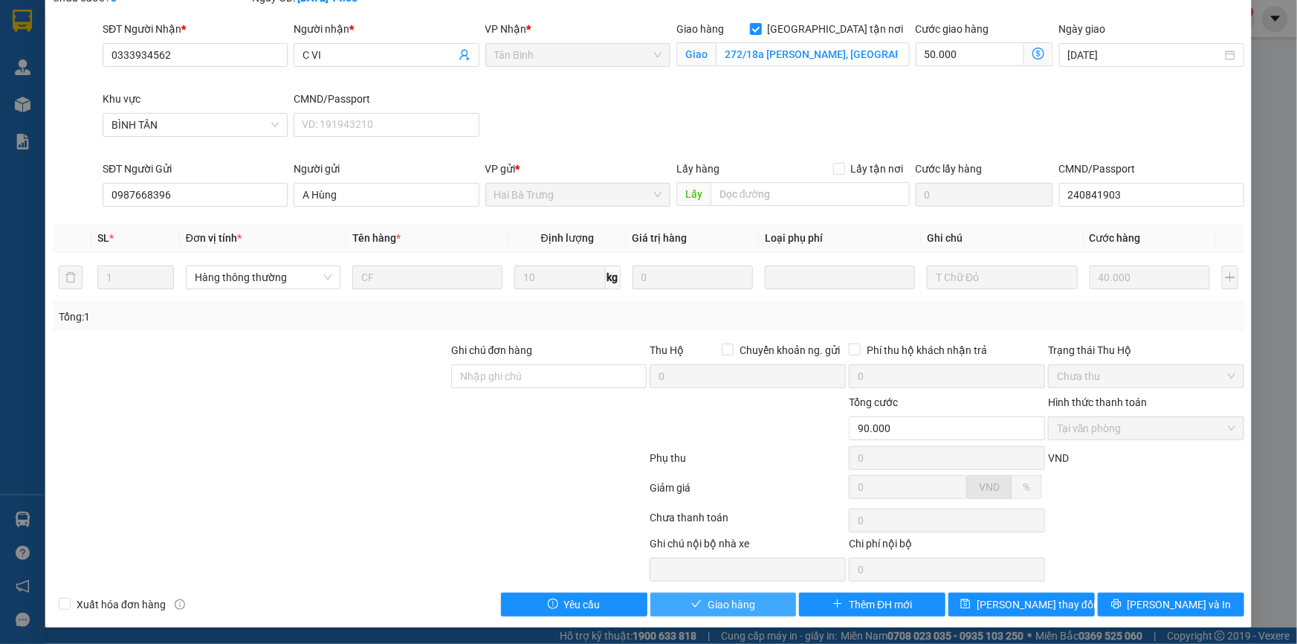
click at [683, 602] on button "Giao hàng" at bounding box center [724, 605] width 146 height 24
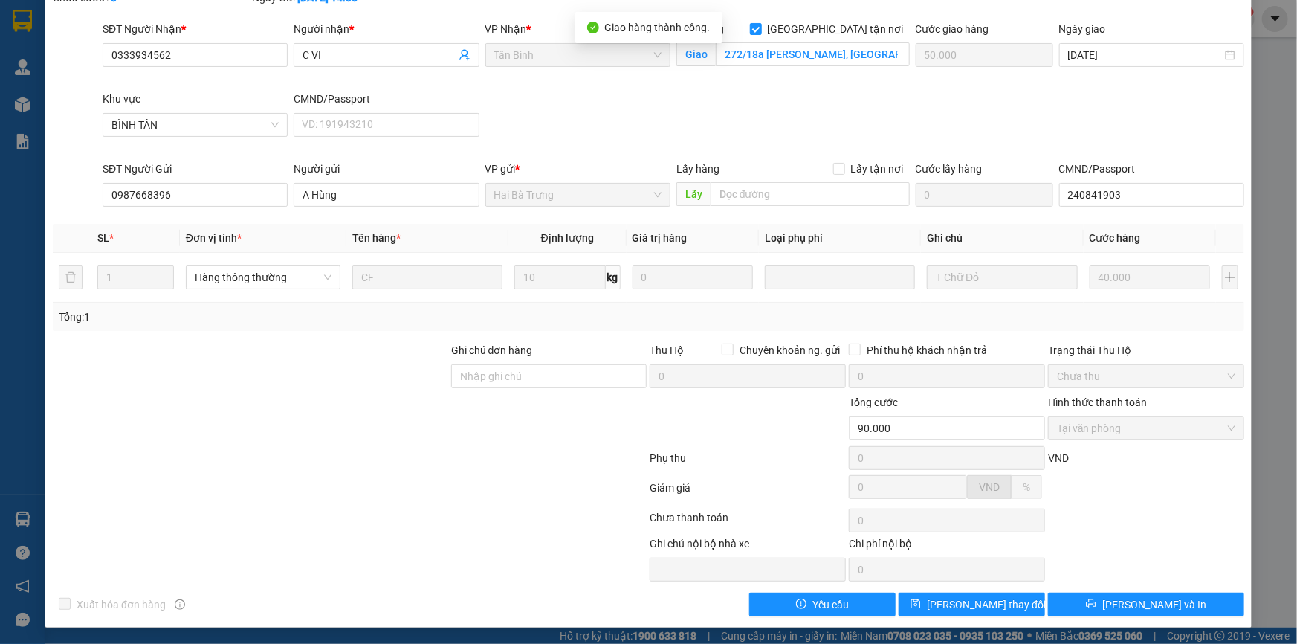
scroll to position [0, 0]
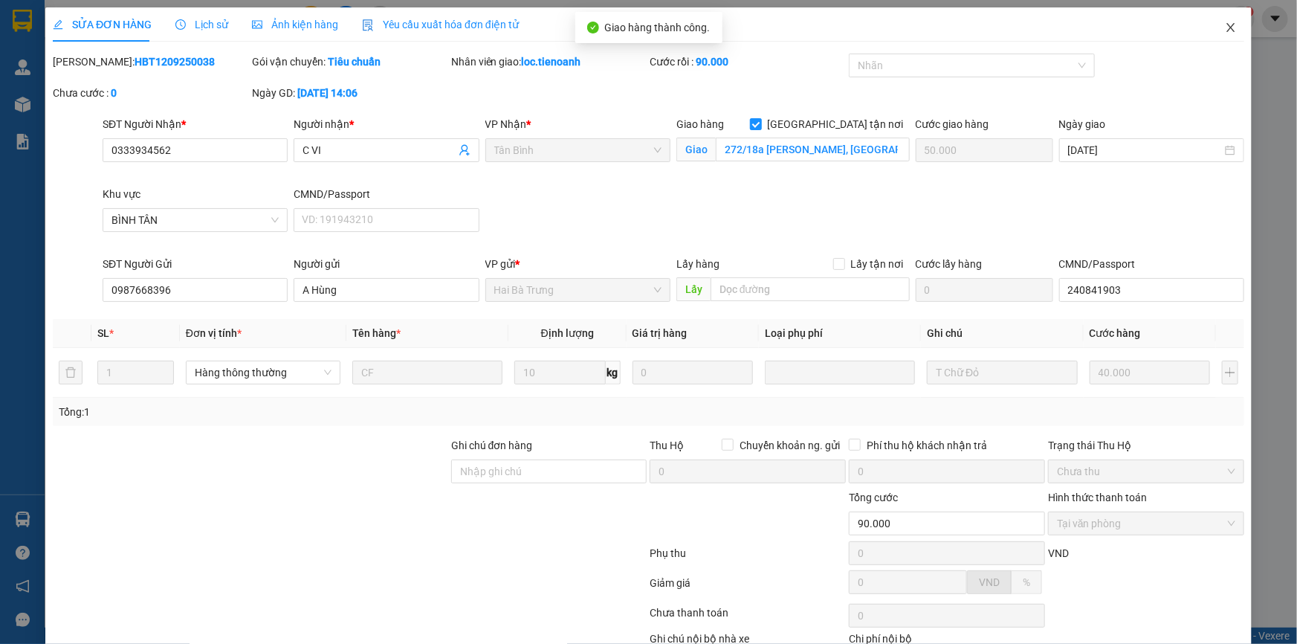
drag, startPoint x: 1215, startPoint y: 28, endPoint x: 1234, endPoint y: 30, distance: 19.6
click at [1225, 28] on icon "close" at bounding box center [1231, 28] width 12 height 12
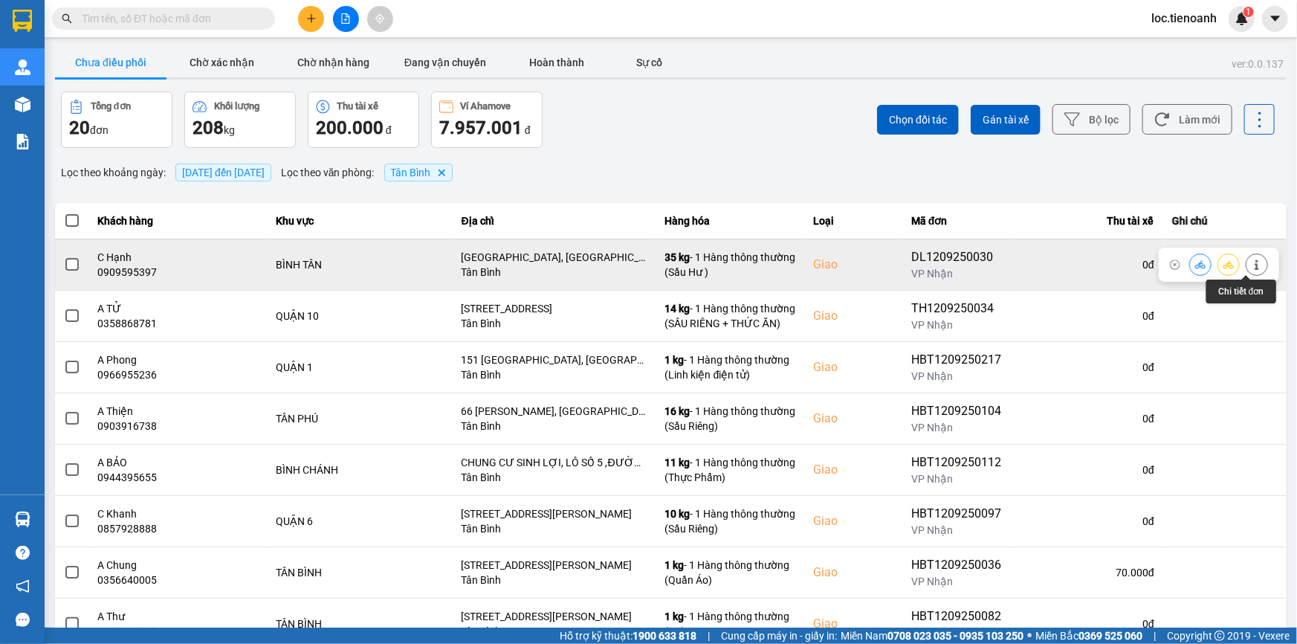
click at [1252, 262] on icon at bounding box center [1257, 264] width 10 height 10
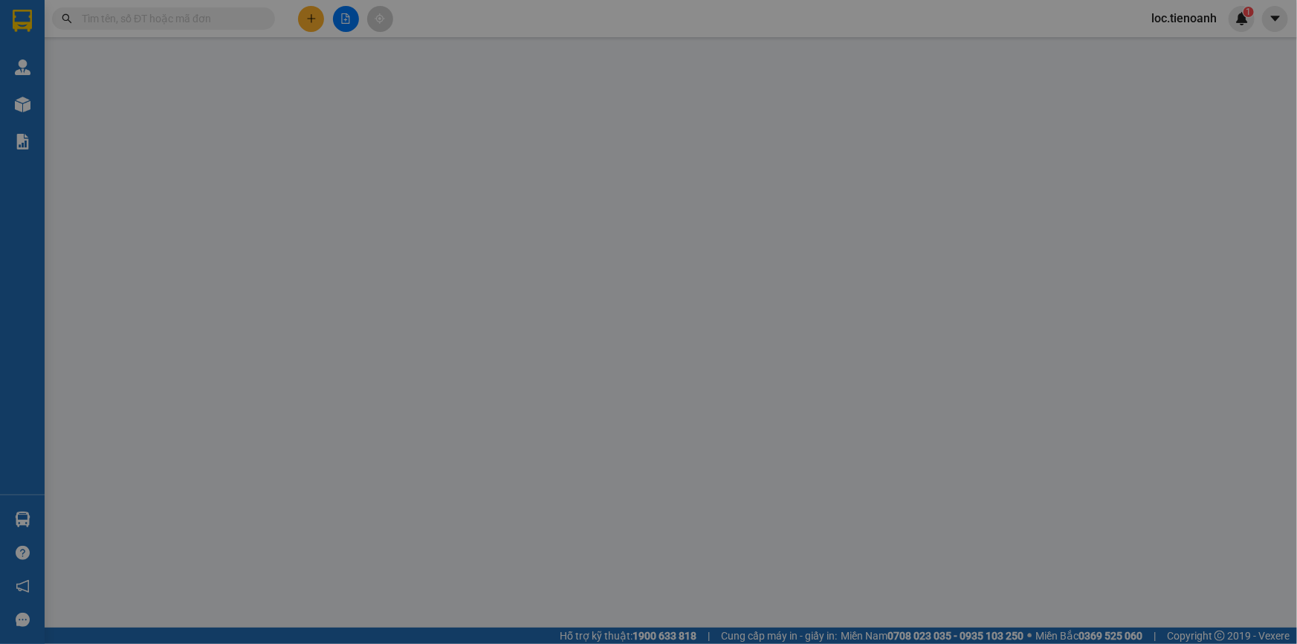
type input "0909595397"
type input "C Hạnh"
checkbox input "true"
type input "[GEOGRAPHIC_DATA], [GEOGRAPHIC_DATA], [GEOGRAPHIC_DATA], [GEOGRAPHIC_DATA], [GE…"
type input "0914863190"
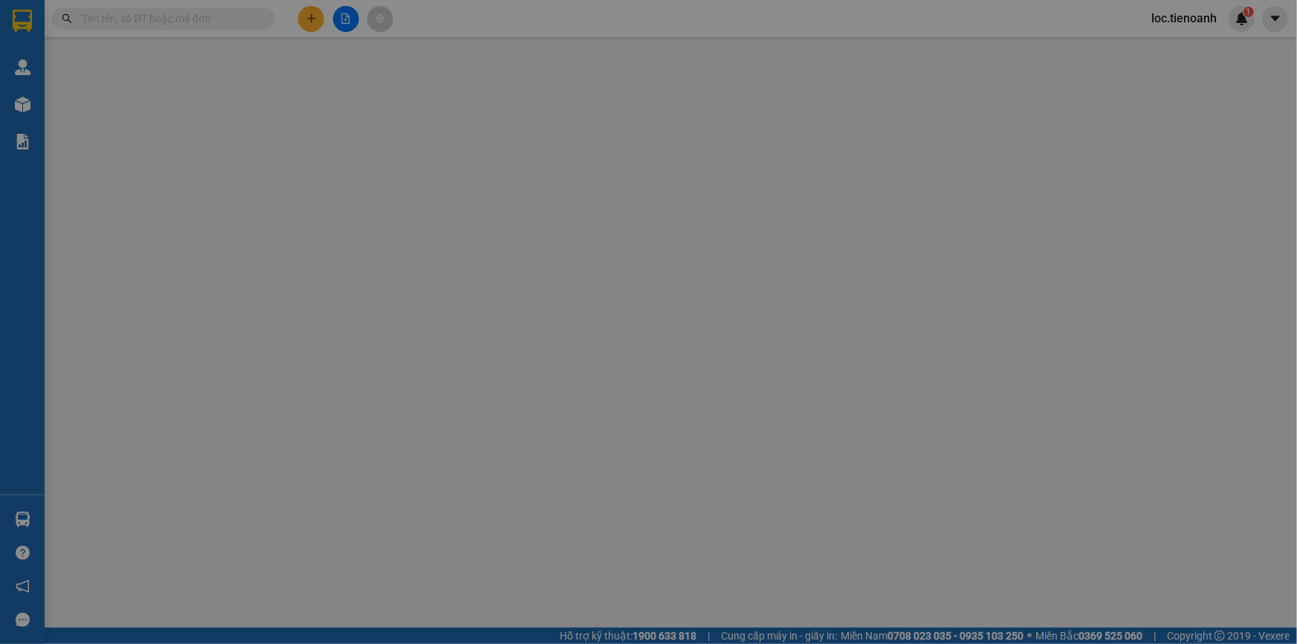
type input "[PERSON_NAME]"
type input "150.000"
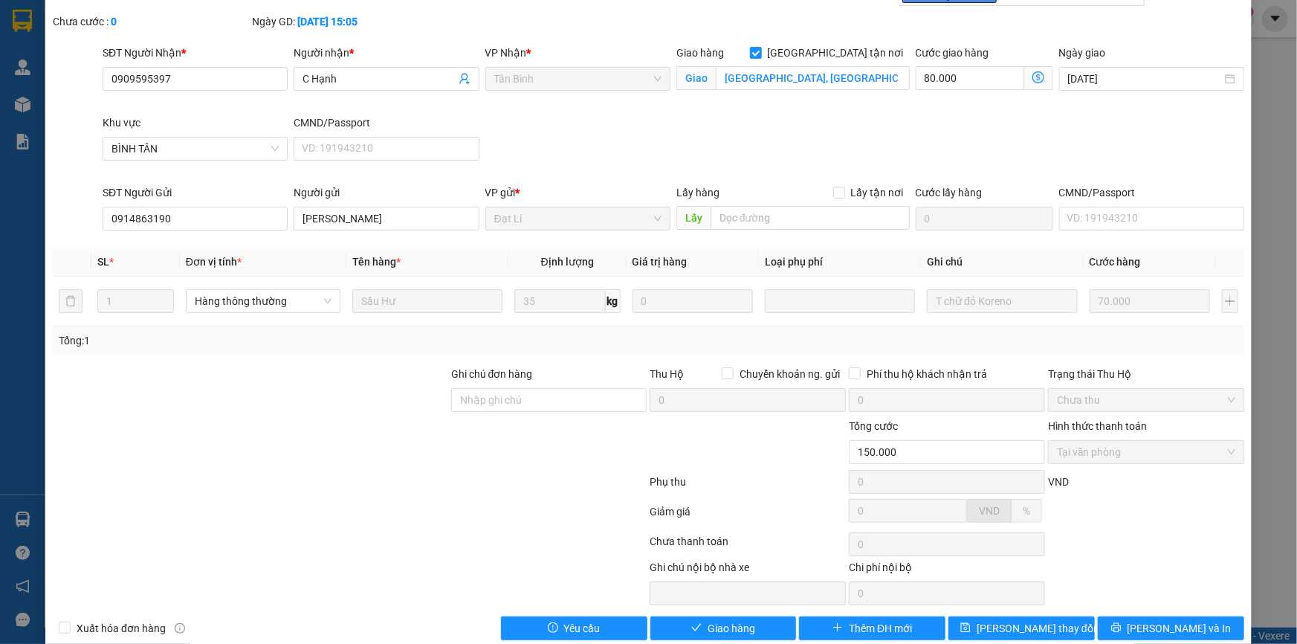
scroll to position [95, 0]
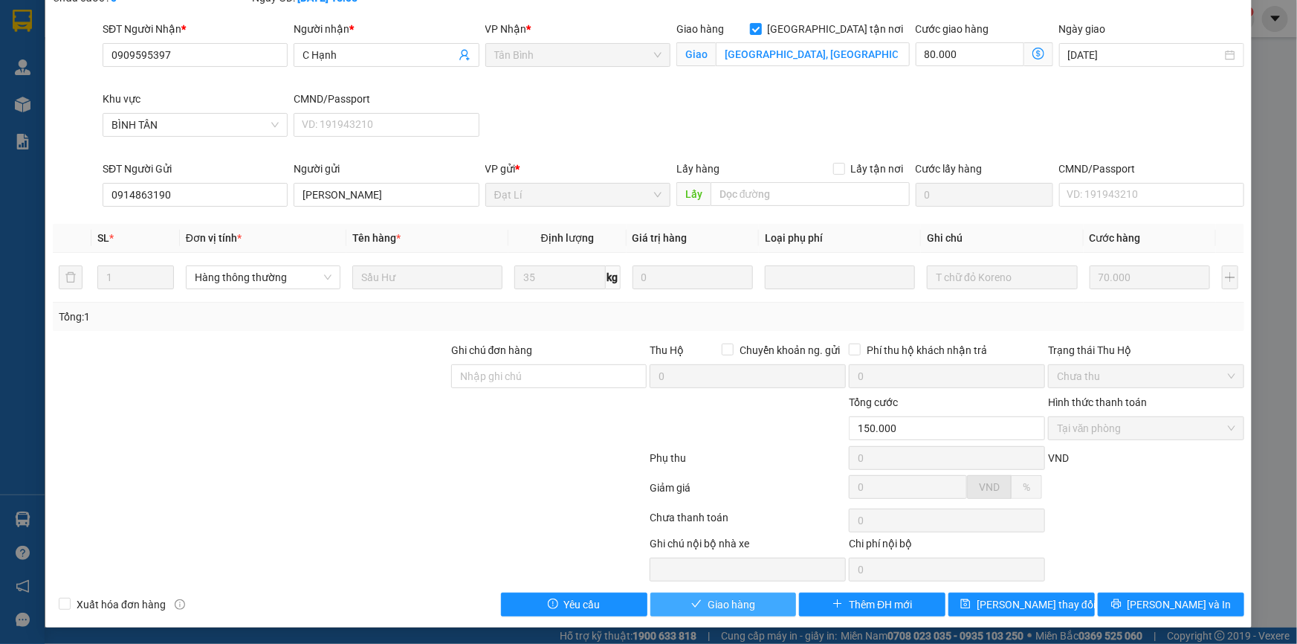
click at [728, 610] on span "Giao hàng" at bounding box center [732, 604] width 48 height 16
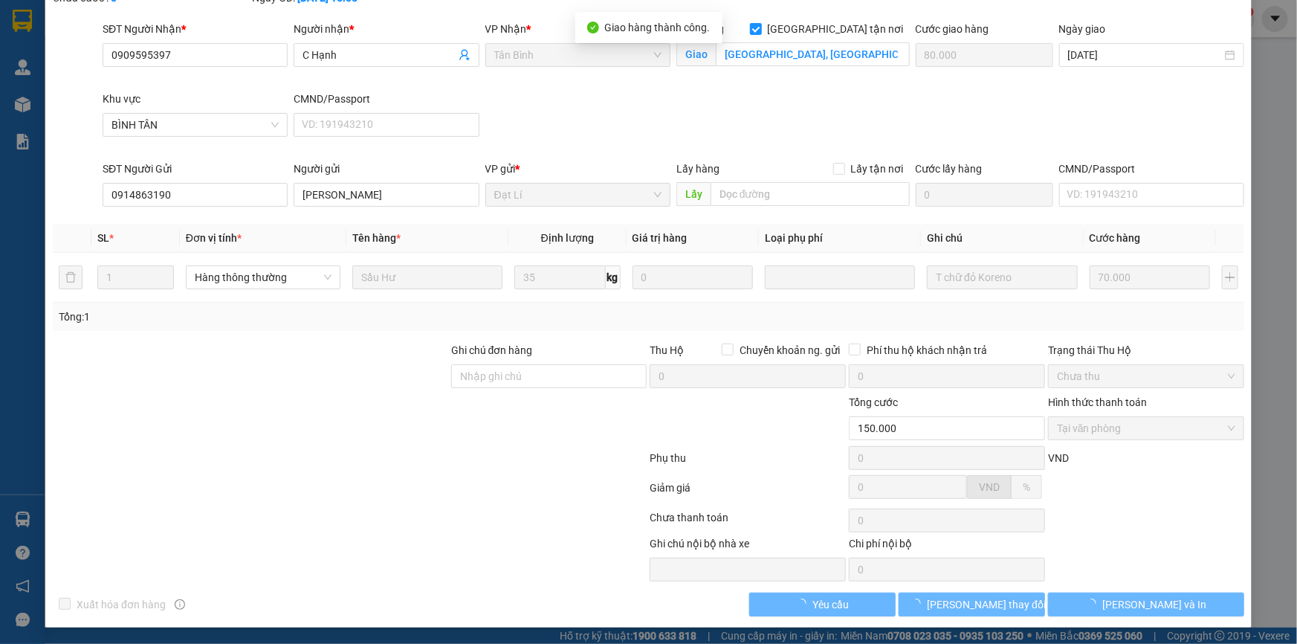
scroll to position [0, 0]
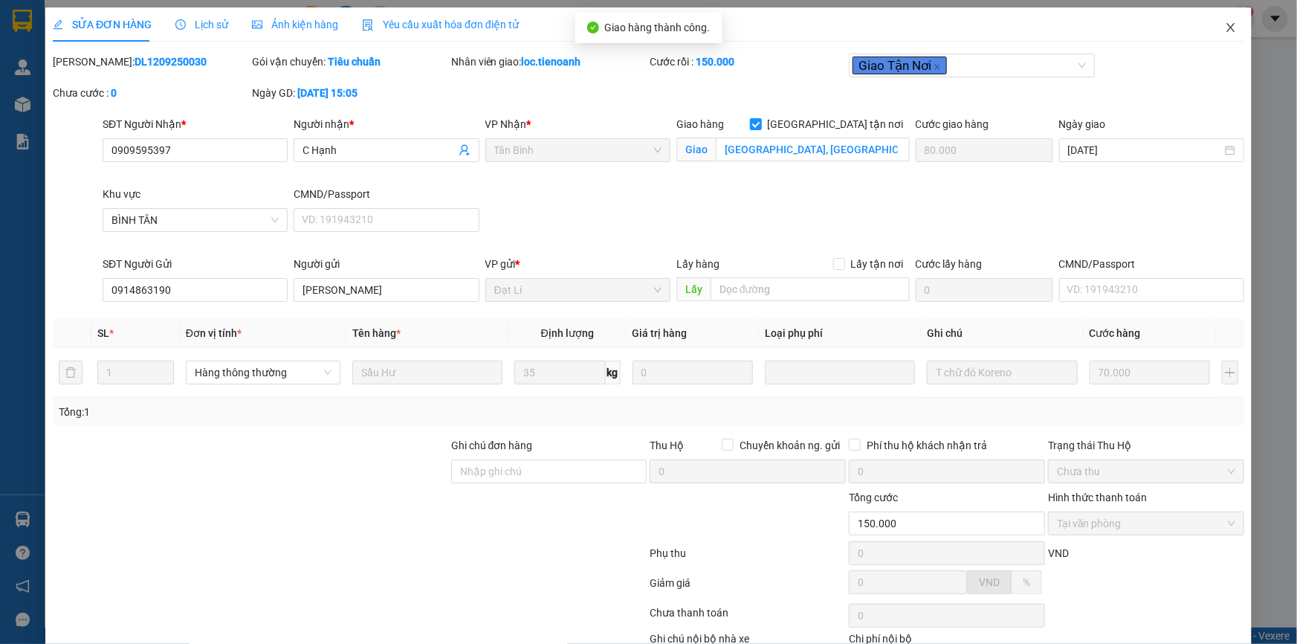
click at [1225, 30] on icon "close" at bounding box center [1231, 28] width 12 height 12
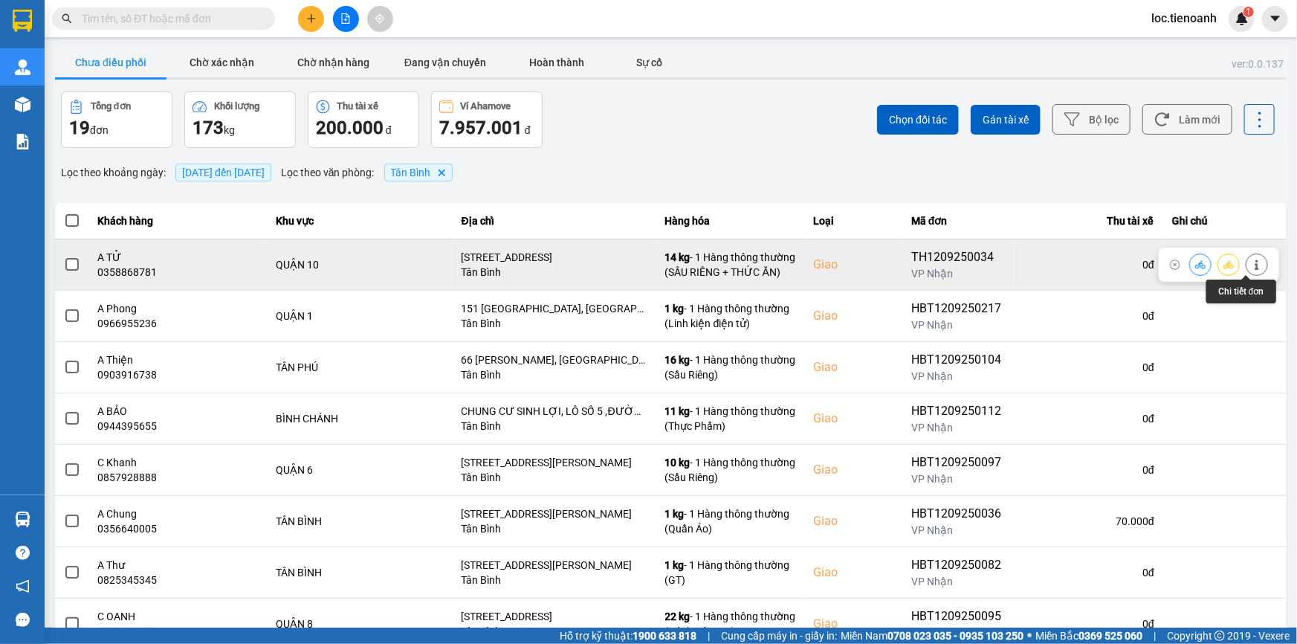
click at [1247, 256] on button at bounding box center [1257, 264] width 21 height 26
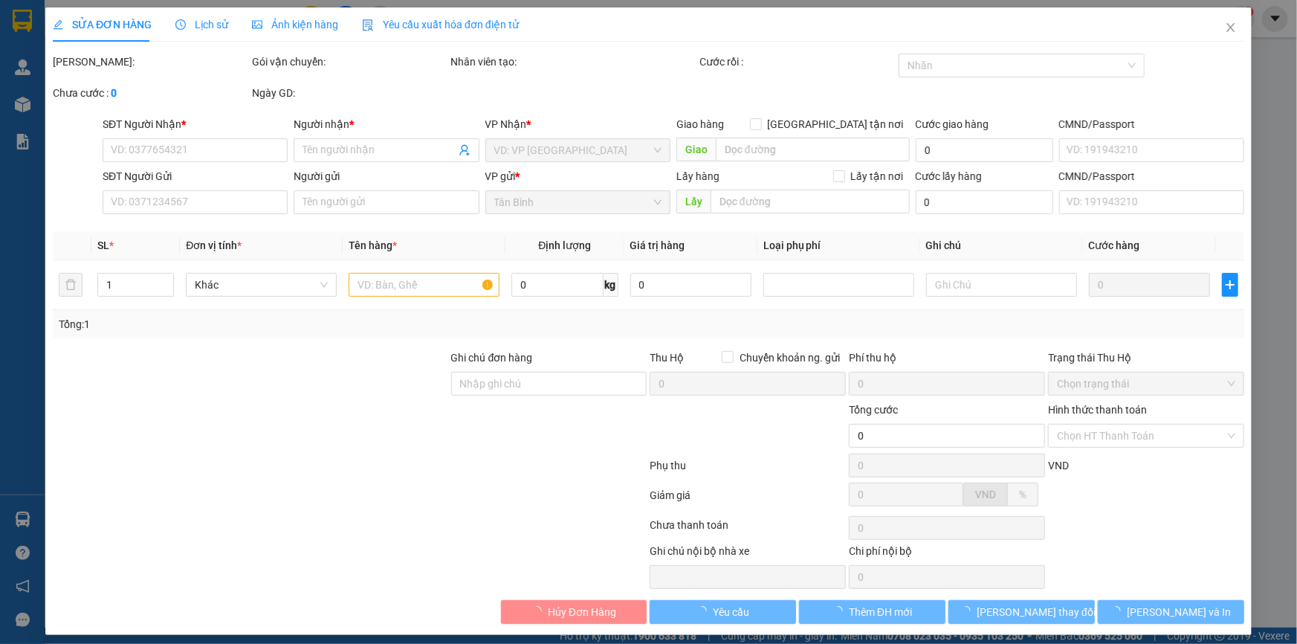
type input "0358868781"
type input "A TỬ"
checkbox input "true"
type input "[STREET_ADDRESS]"
type input "0356689706"
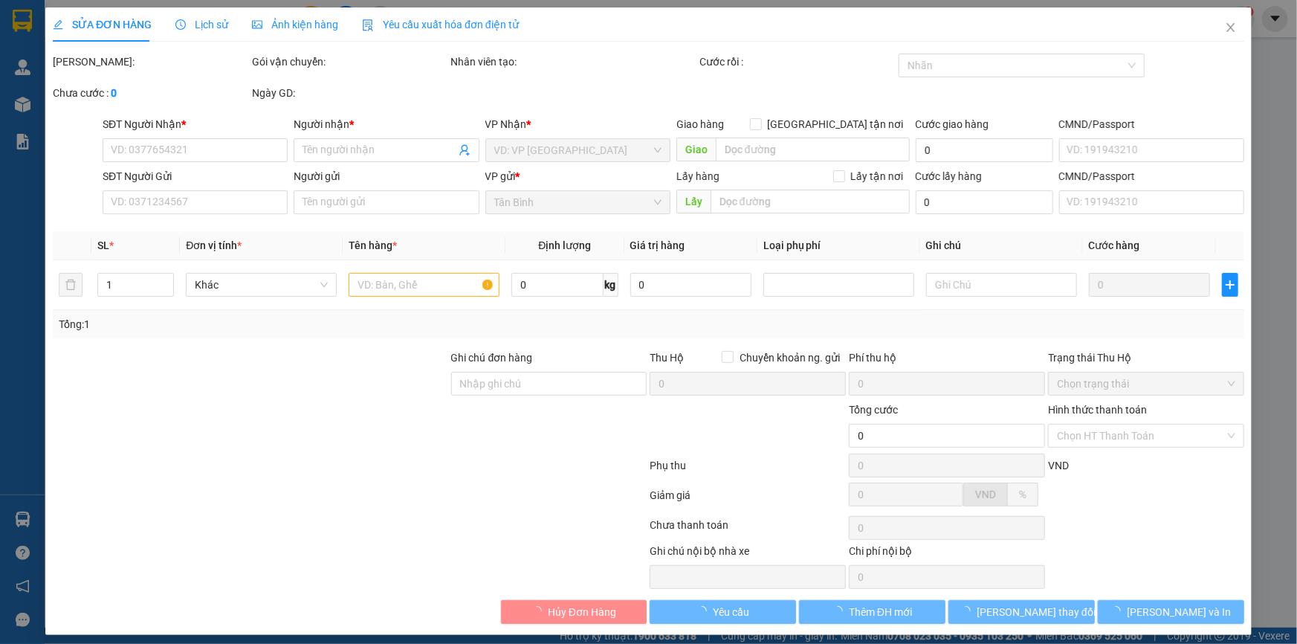
type input "MẸ [PERSON_NAME]"
type input "80.000"
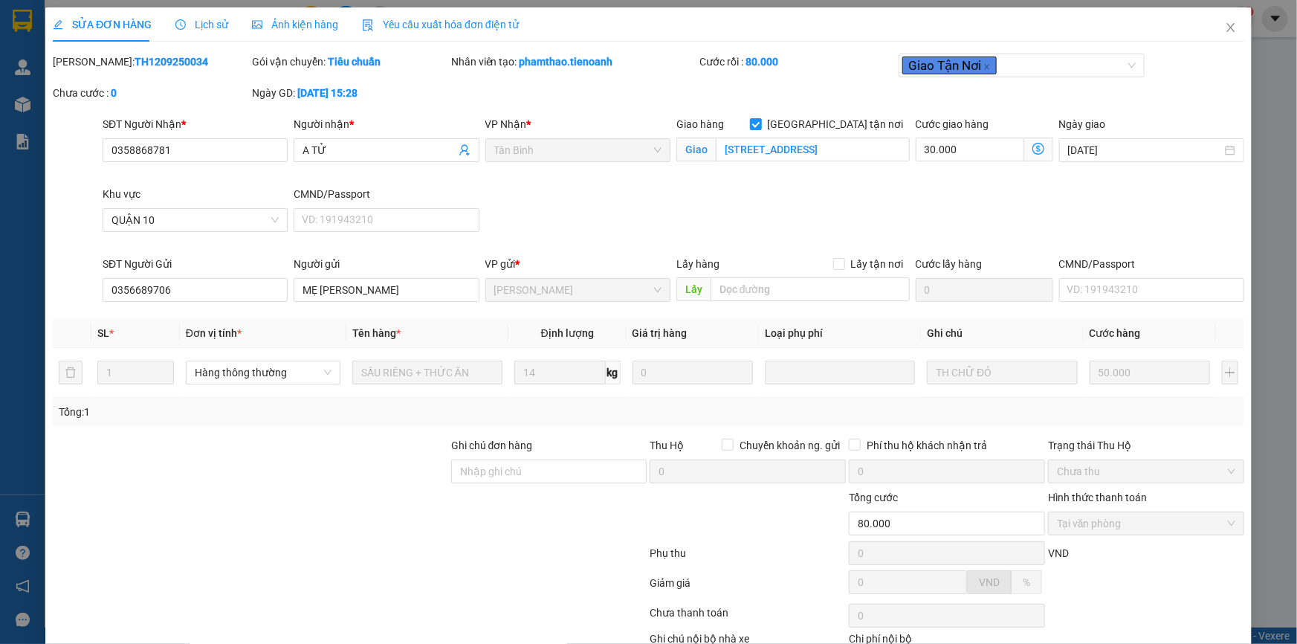
scroll to position [95, 0]
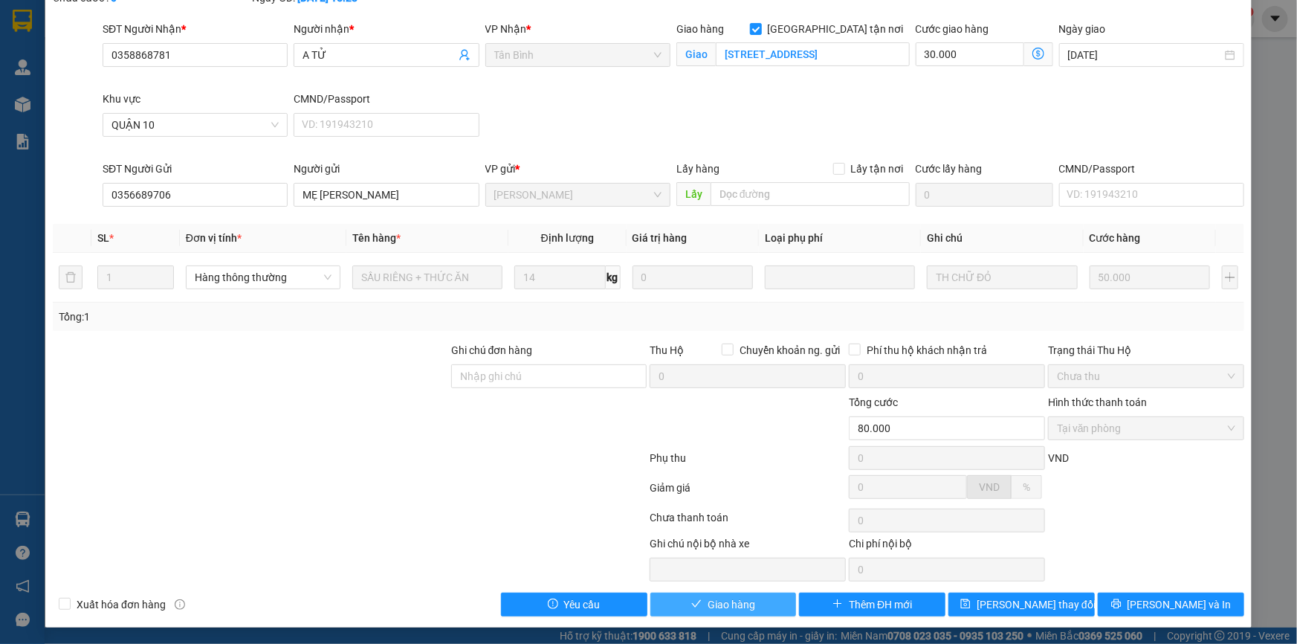
drag, startPoint x: 711, startPoint y: 602, endPoint x: 738, endPoint y: 561, distance: 48.9
click at [711, 598] on span "Giao hàng" at bounding box center [732, 604] width 48 height 16
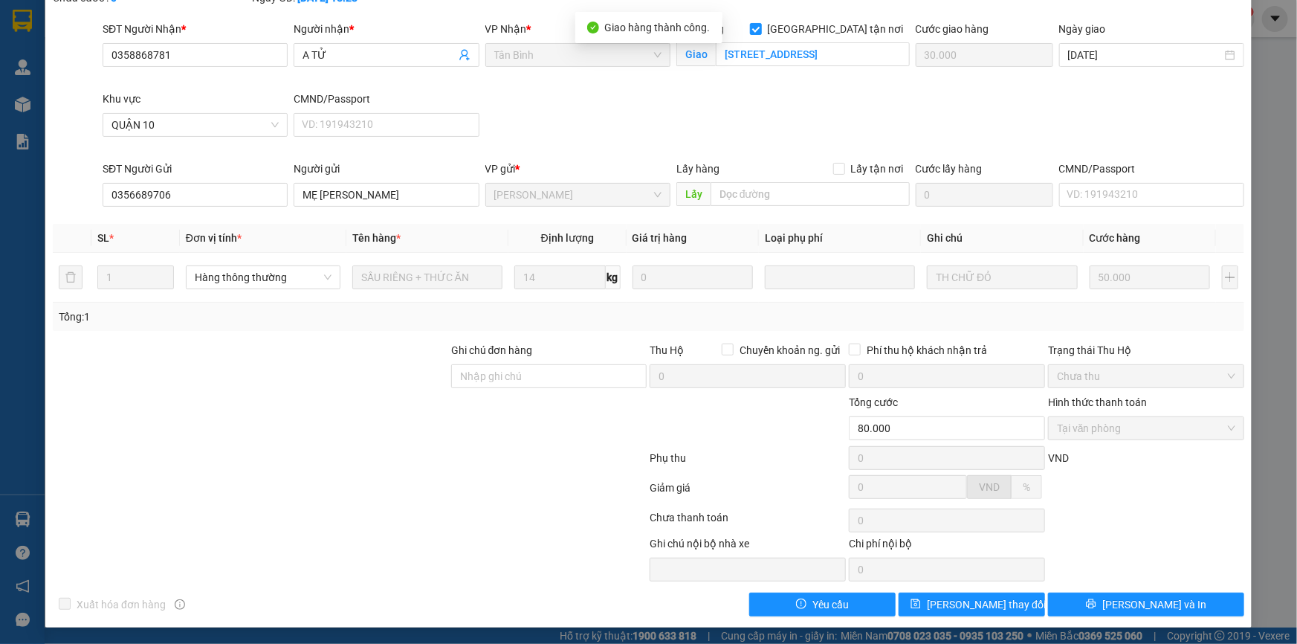
scroll to position [0, 0]
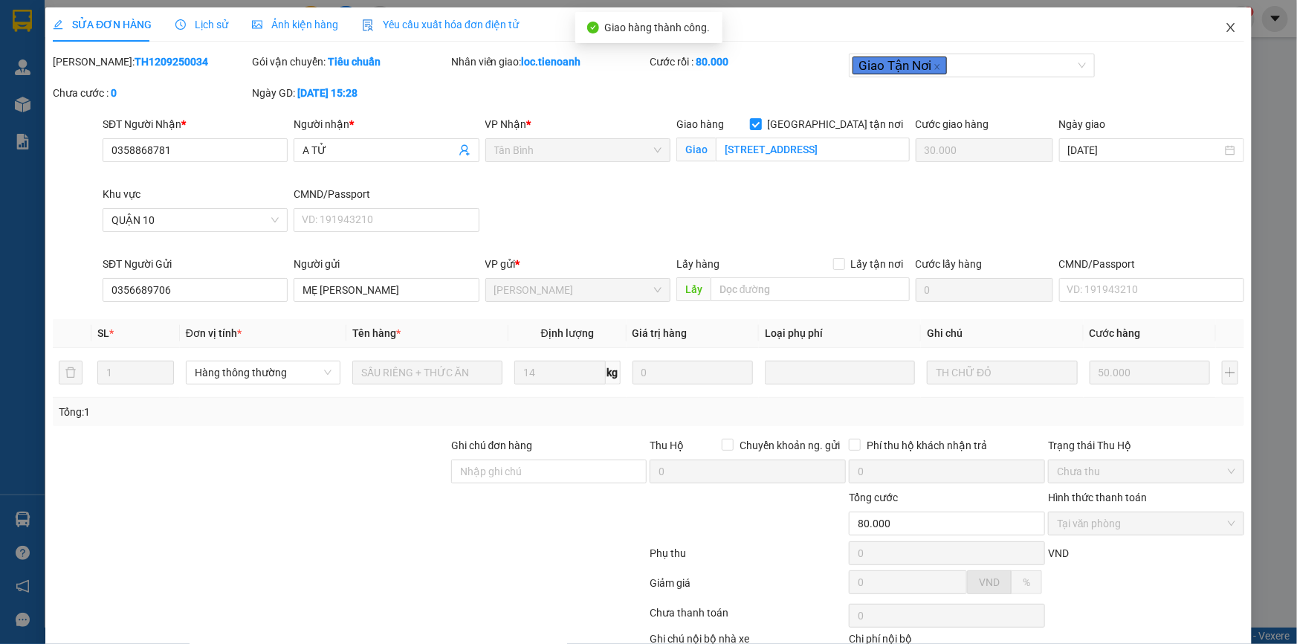
click at [1225, 23] on icon "close" at bounding box center [1231, 28] width 12 height 12
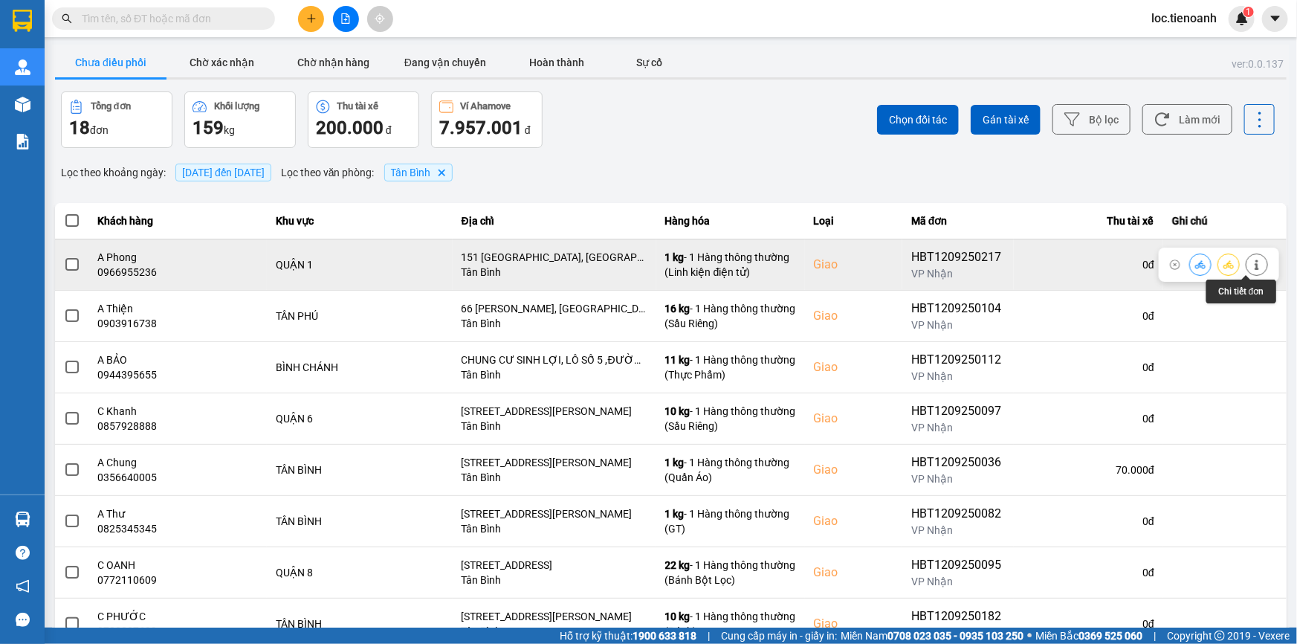
click at [1248, 271] on button at bounding box center [1257, 264] width 21 height 26
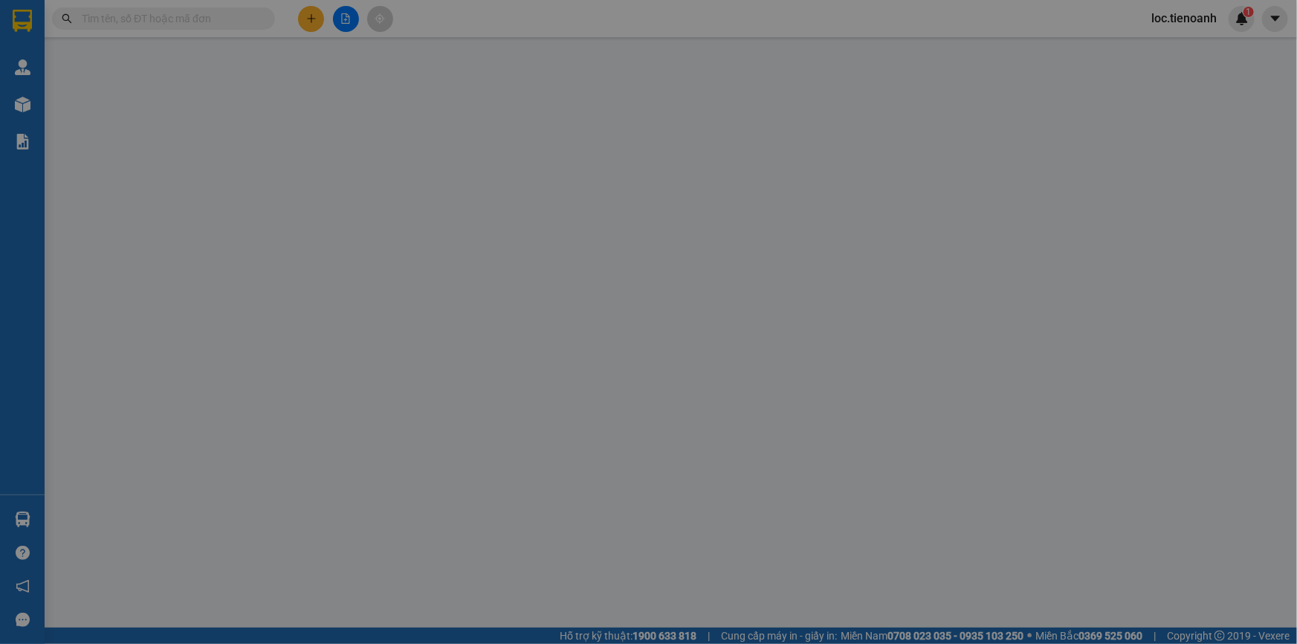
type input "0966955236"
type input "A Phong"
checkbox input "true"
type input "151 [GEOGRAPHIC_DATA], [GEOGRAPHIC_DATA], [GEOGRAPHIC_DATA], [GEOGRAPHIC_DATA]"
type input "0966666612"
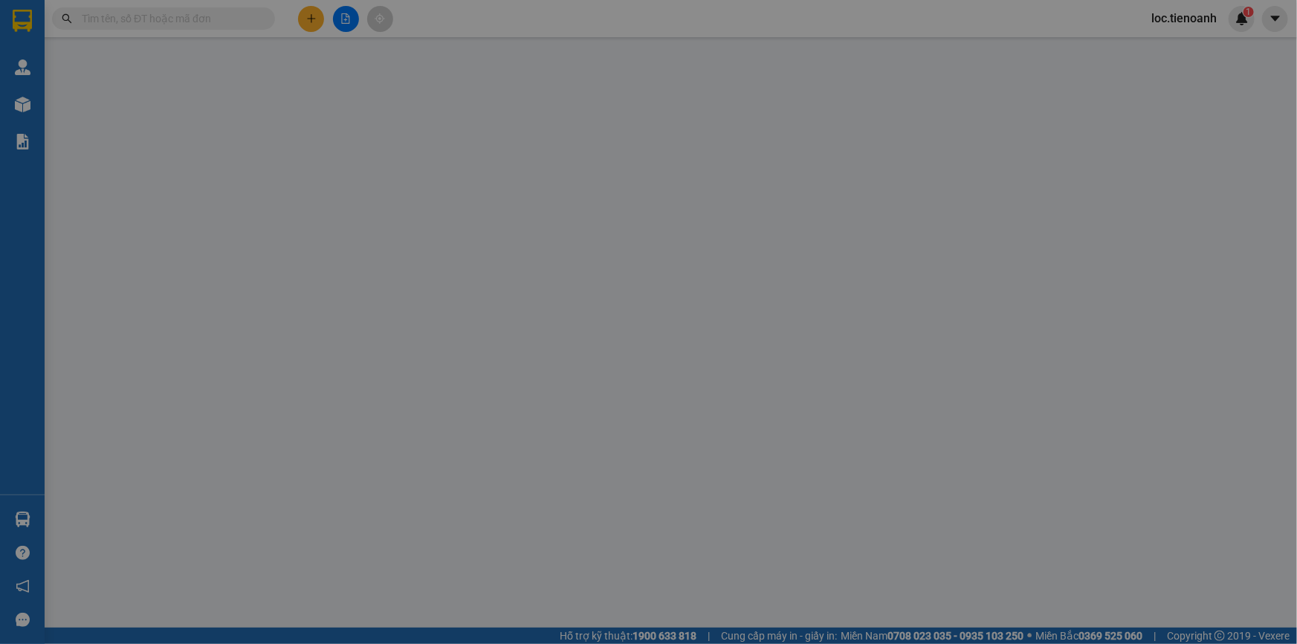
type input "A TIẾN"
type input "80.000"
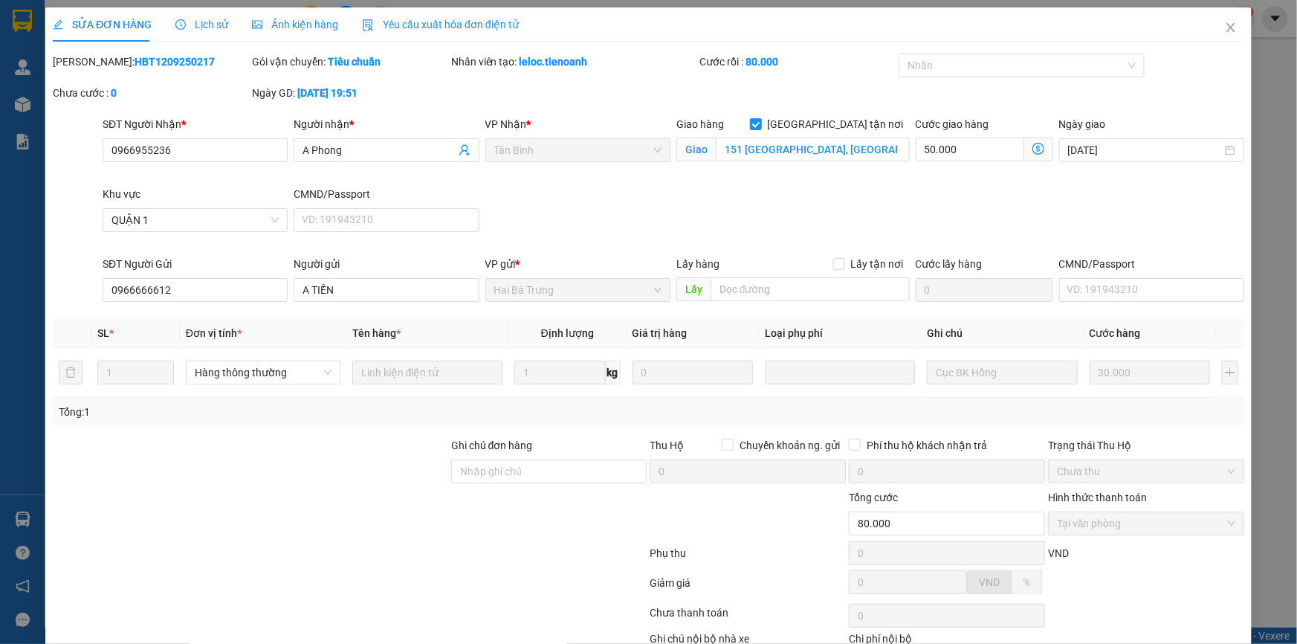
scroll to position [95, 0]
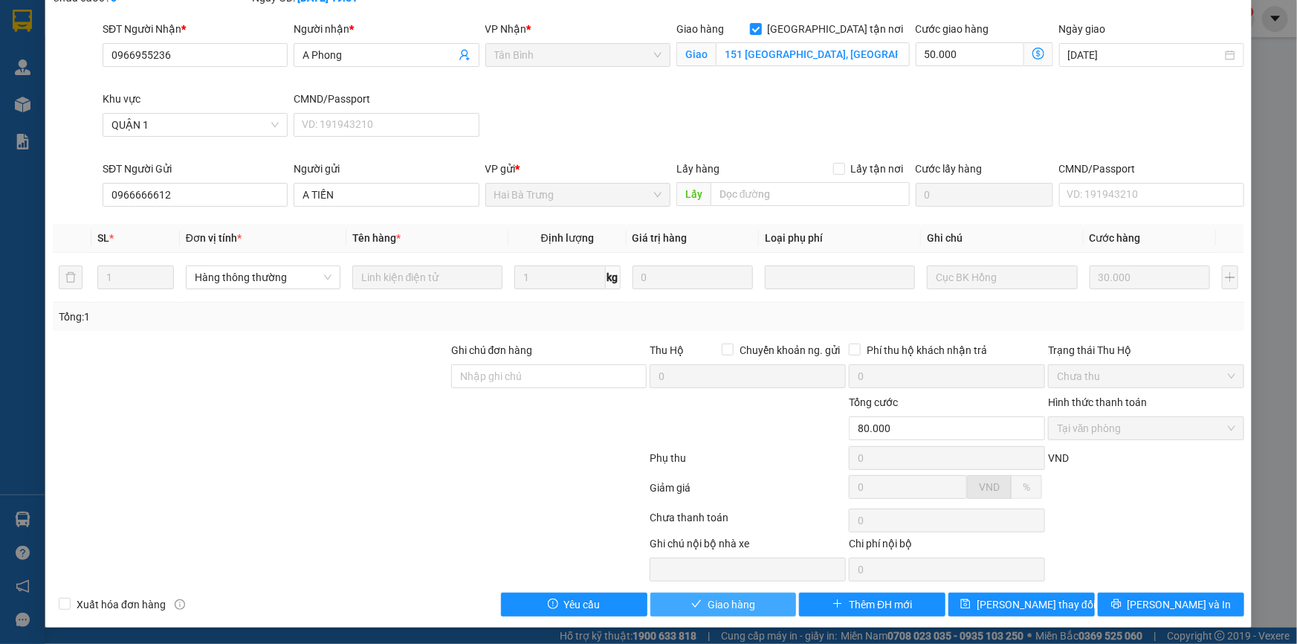
drag, startPoint x: 720, startPoint y: 604, endPoint x: 713, endPoint y: 590, distance: 15.6
click at [721, 604] on span "Giao hàng" at bounding box center [732, 604] width 48 height 16
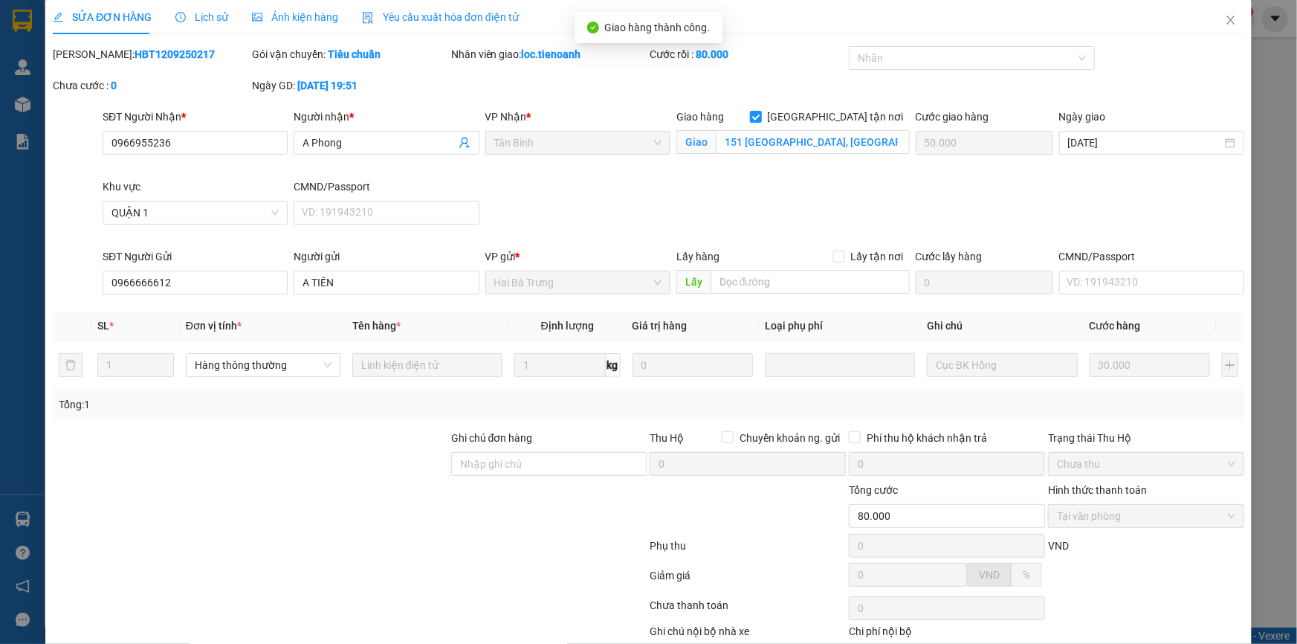
scroll to position [0, 0]
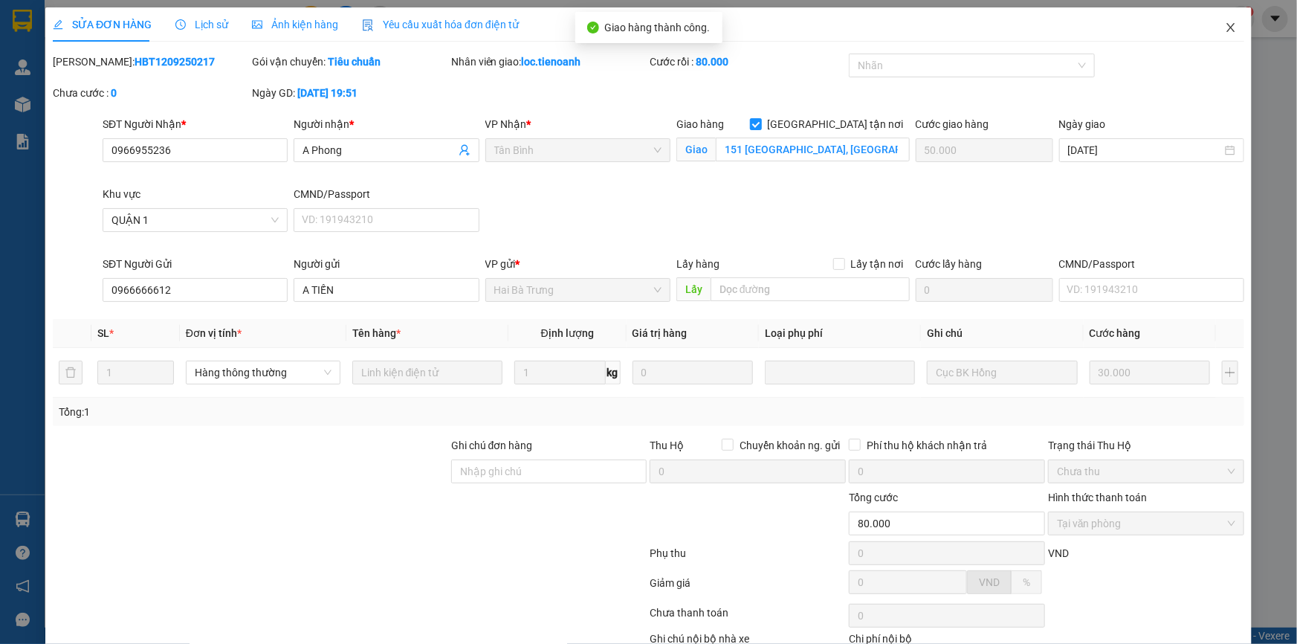
click at [1219, 22] on span "Close" at bounding box center [1231, 28] width 42 height 42
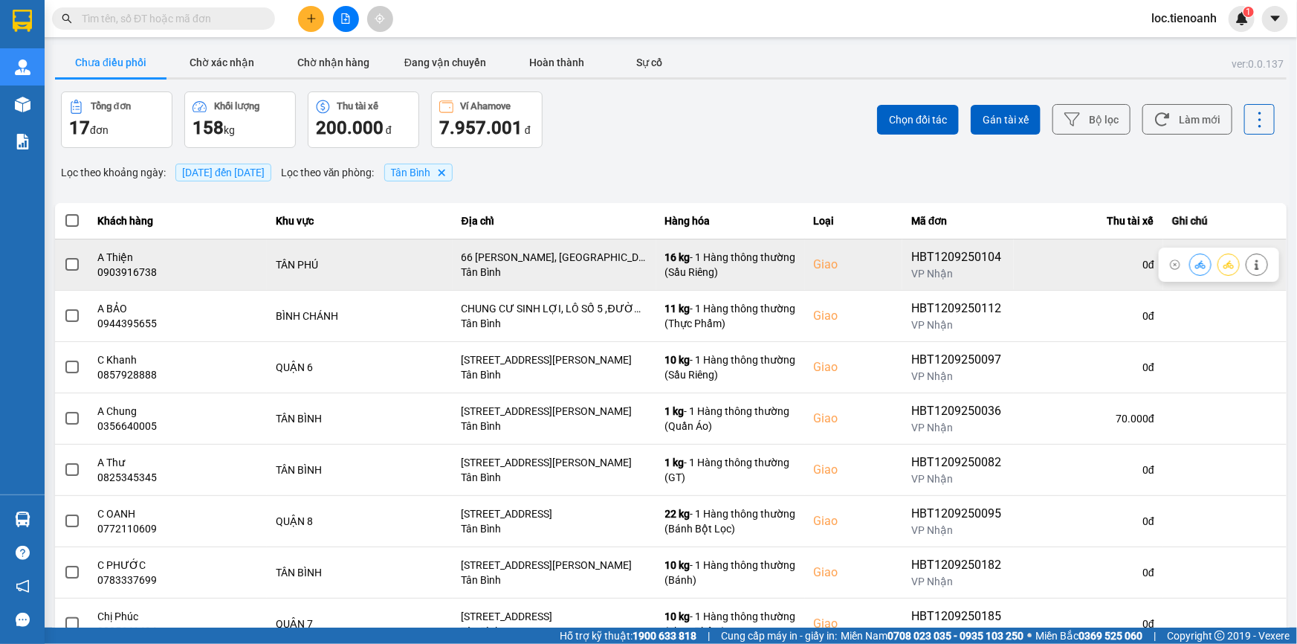
click at [1255, 268] on icon at bounding box center [1257, 264] width 4 height 10
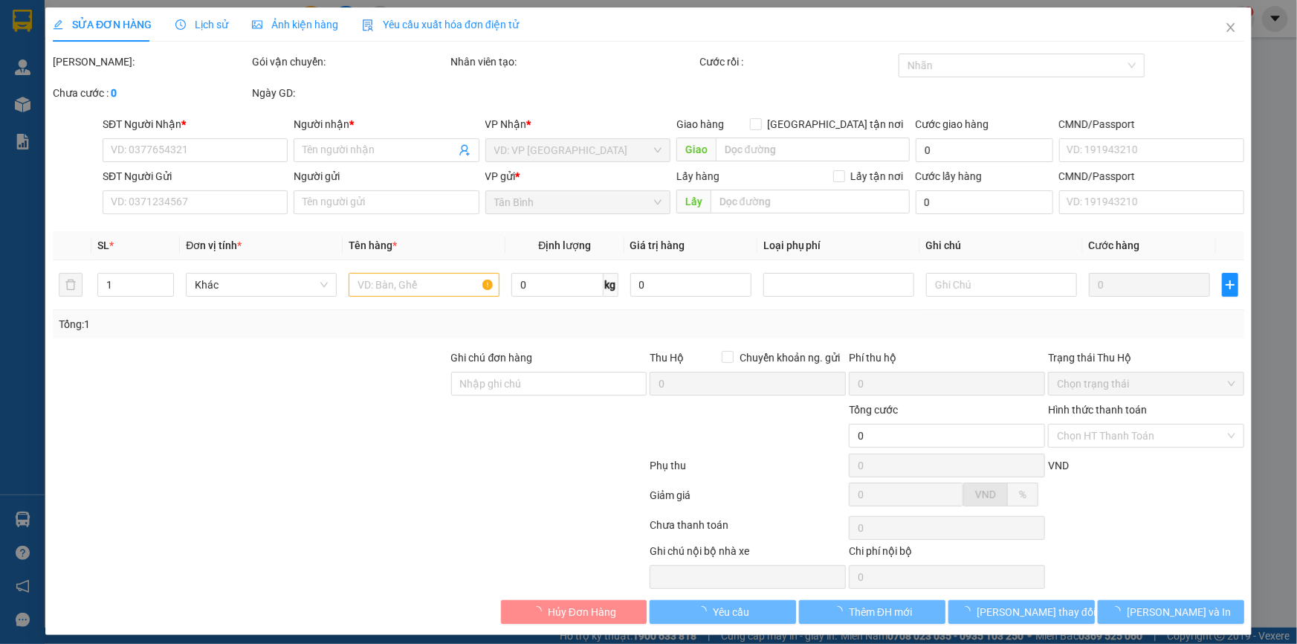
type input "0903916738"
type input "A Thiện"
checkbox input "true"
type input "66 [PERSON_NAME], [GEOGRAPHIC_DATA], [GEOGRAPHIC_DATA], [GEOGRAPHIC_DATA]"
type input "0944894890"
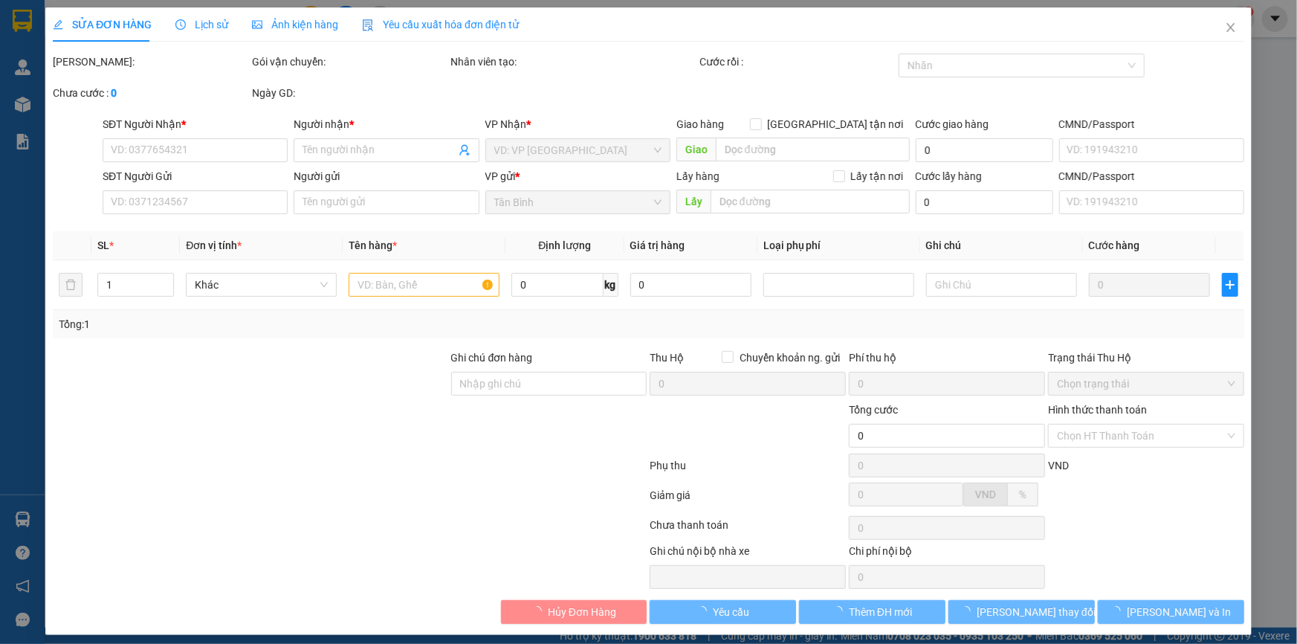
type input "A Việt"
type input "100.000"
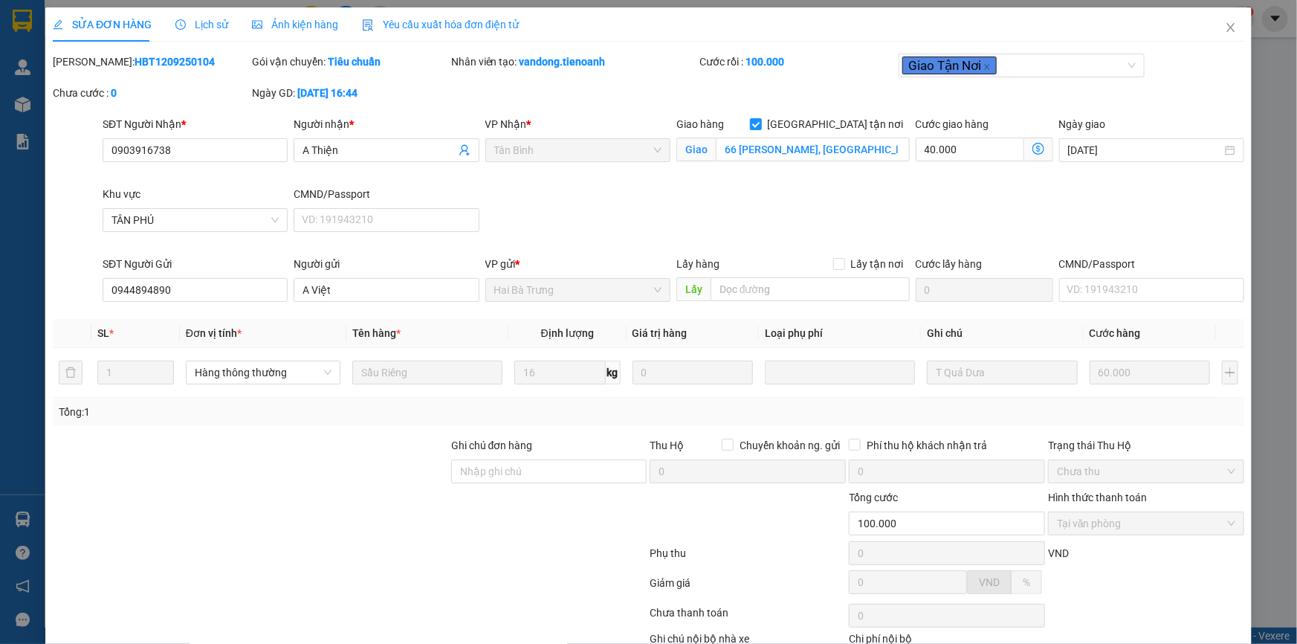
scroll to position [95, 0]
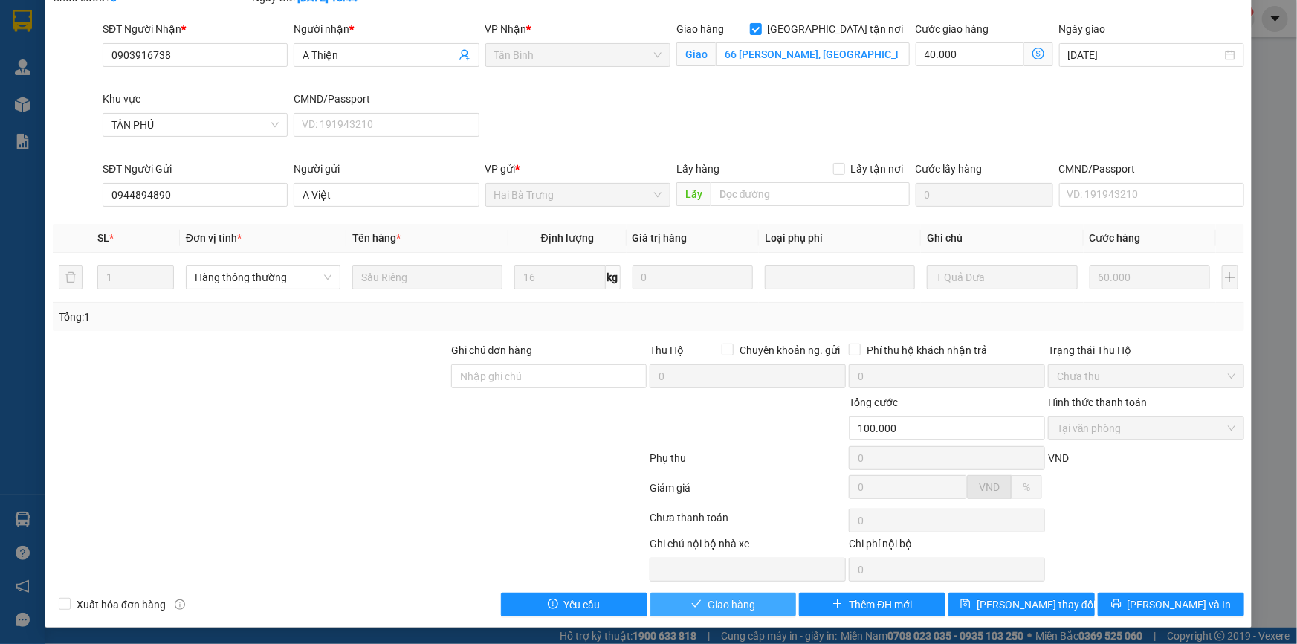
drag, startPoint x: 729, startPoint y: 605, endPoint x: 842, endPoint y: 376, distance: 255.0
click at [733, 598] on span "Giao hàng" at bounding box center [732, 604] width 48 height 16
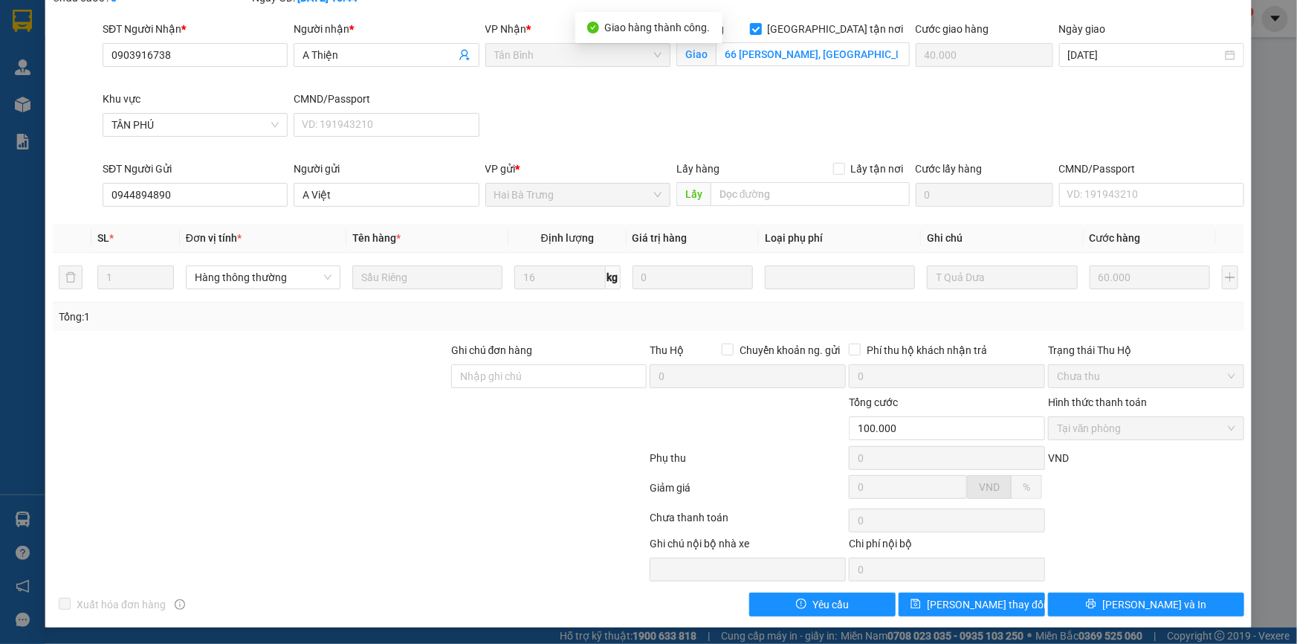
scroll to position [0, 0]
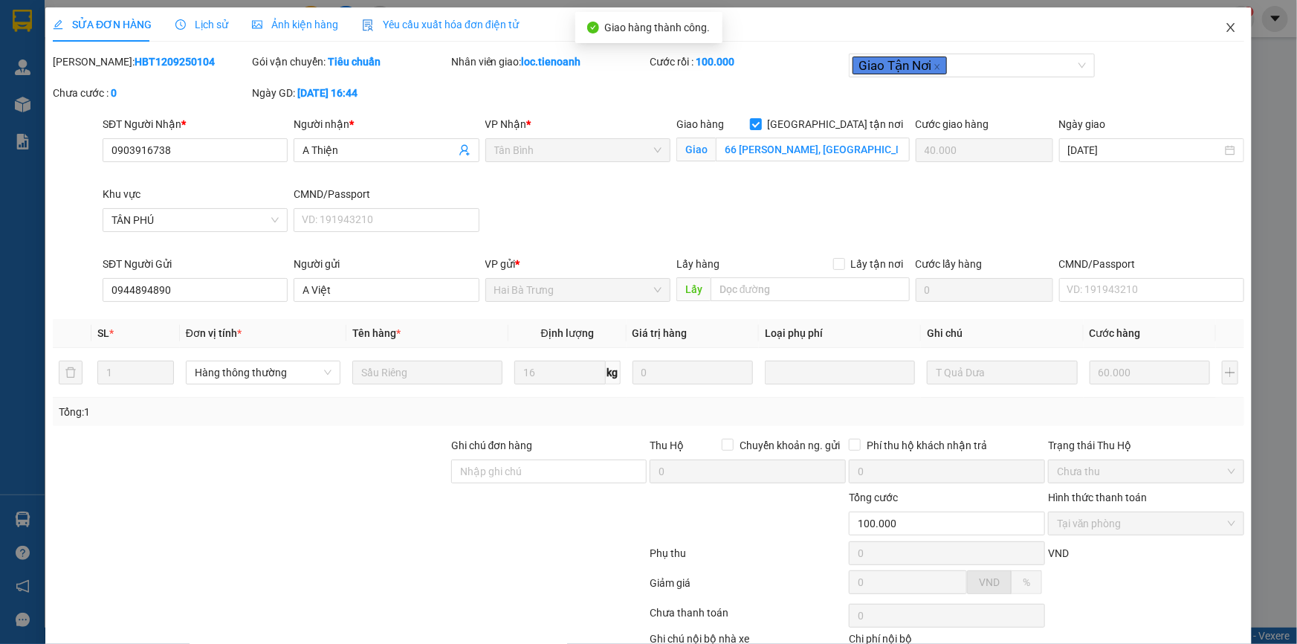
click at [1225, 23] on icon "close" at bounding box center [1231, 28] width 12 height 12
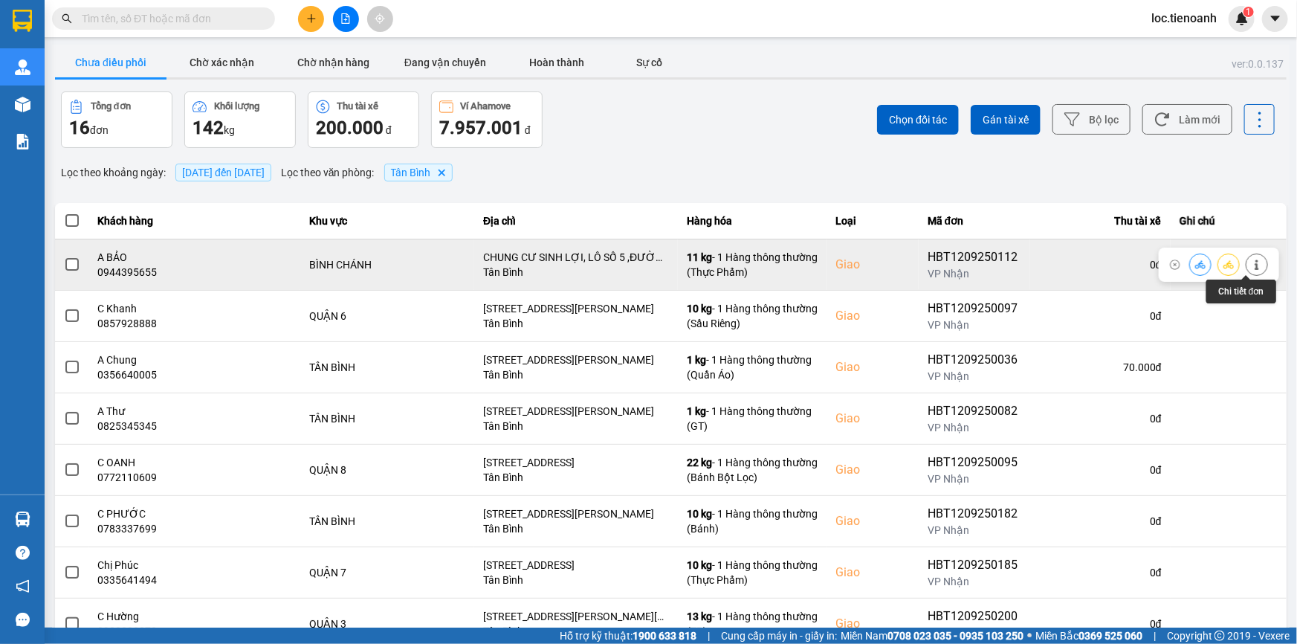
click at [1255, 261] on icon at bounding box center [1257, 264] width 4 height 10
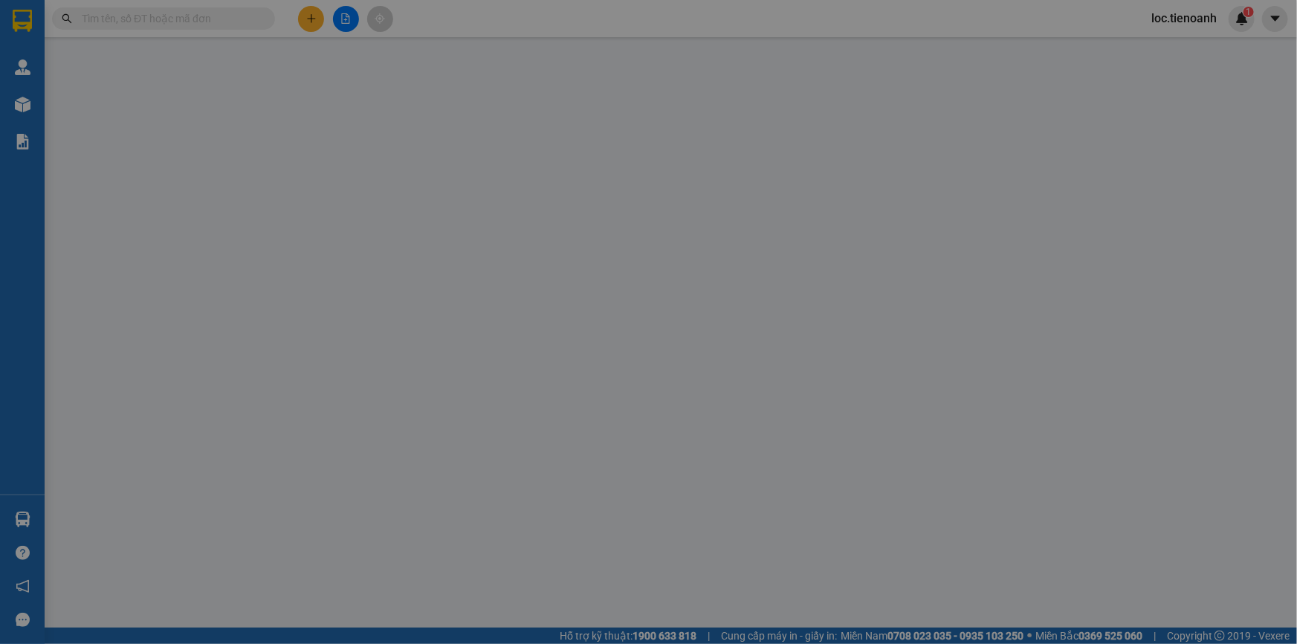
type input "0944395655"
type input "A BẢO"
checkbox input "true"
type input "CHUNG CƯ SINH LỢI, LÔ SỐ 5 ,ĐƯỜNG 9A, KHU DÂN CƯ [GEOGRAPHIC_DATA], [GEOGRAPHIC…"
type input "0914379079"
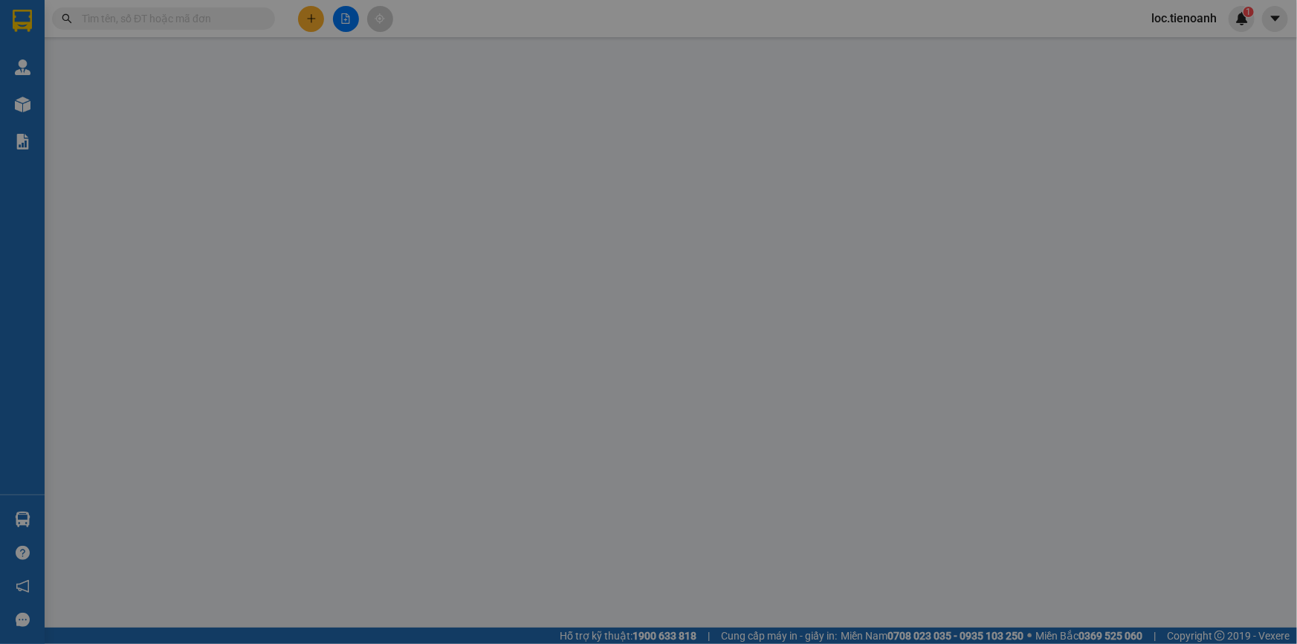
type input "C Nhung"
type input "140.000"
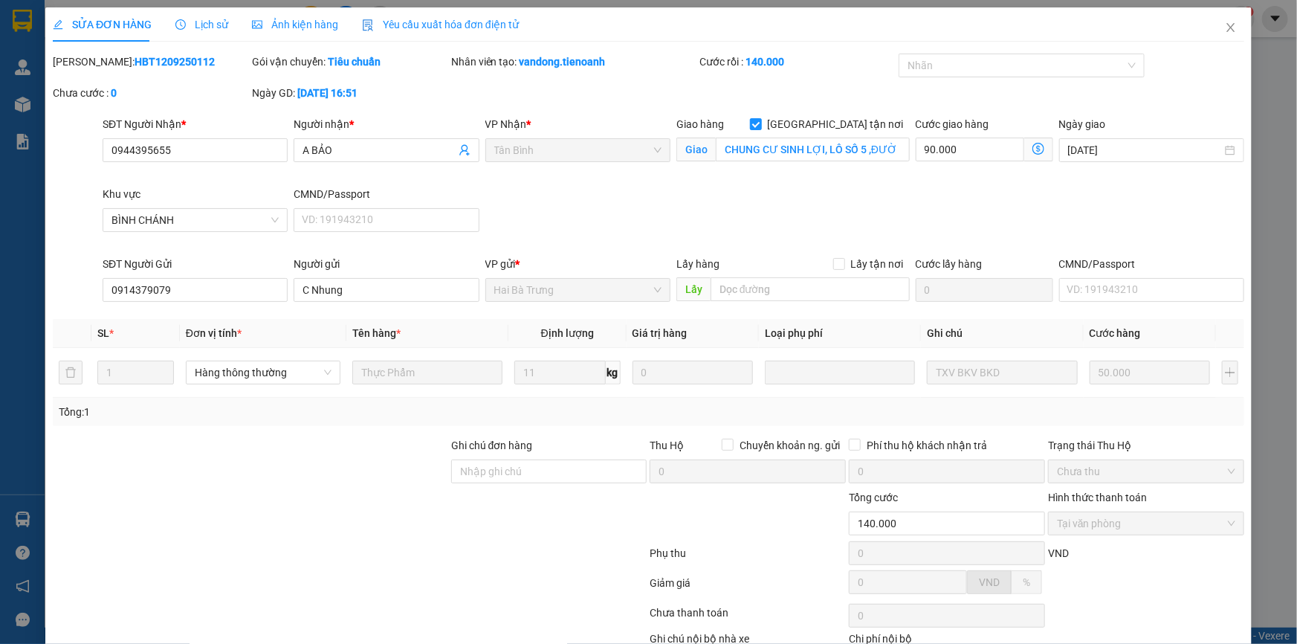
scroll to position [95, 0]
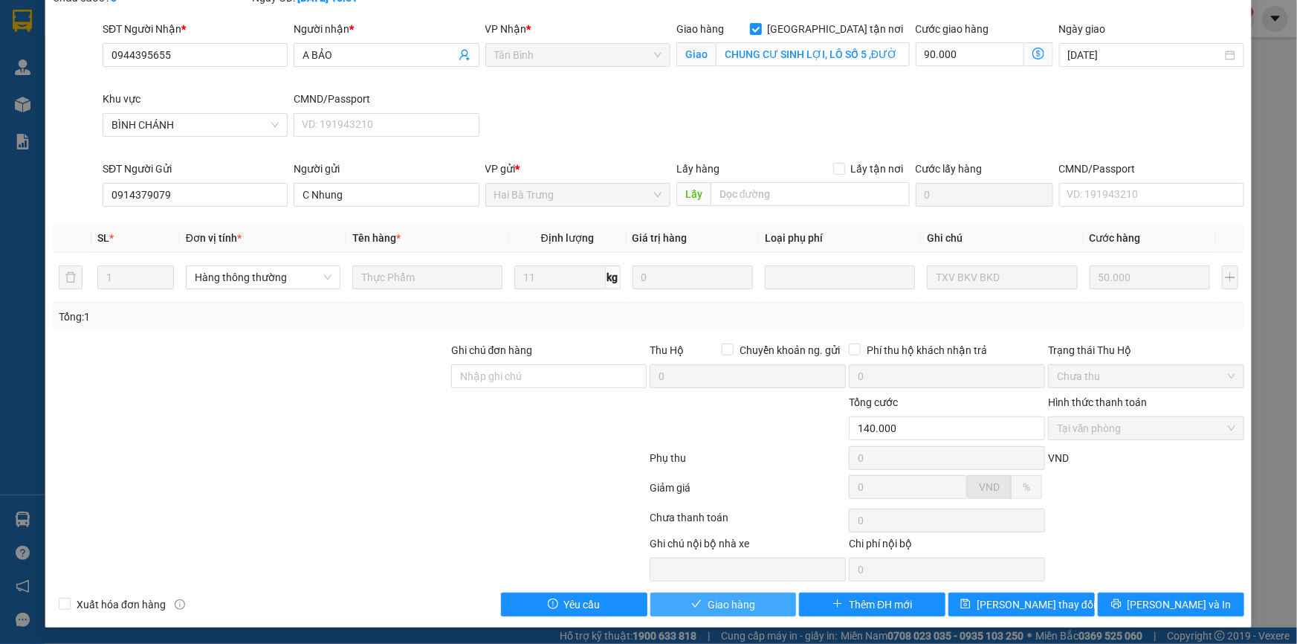
click at [691, 604] on icon "check" at bounding box center [696, 604] width 10 height 10
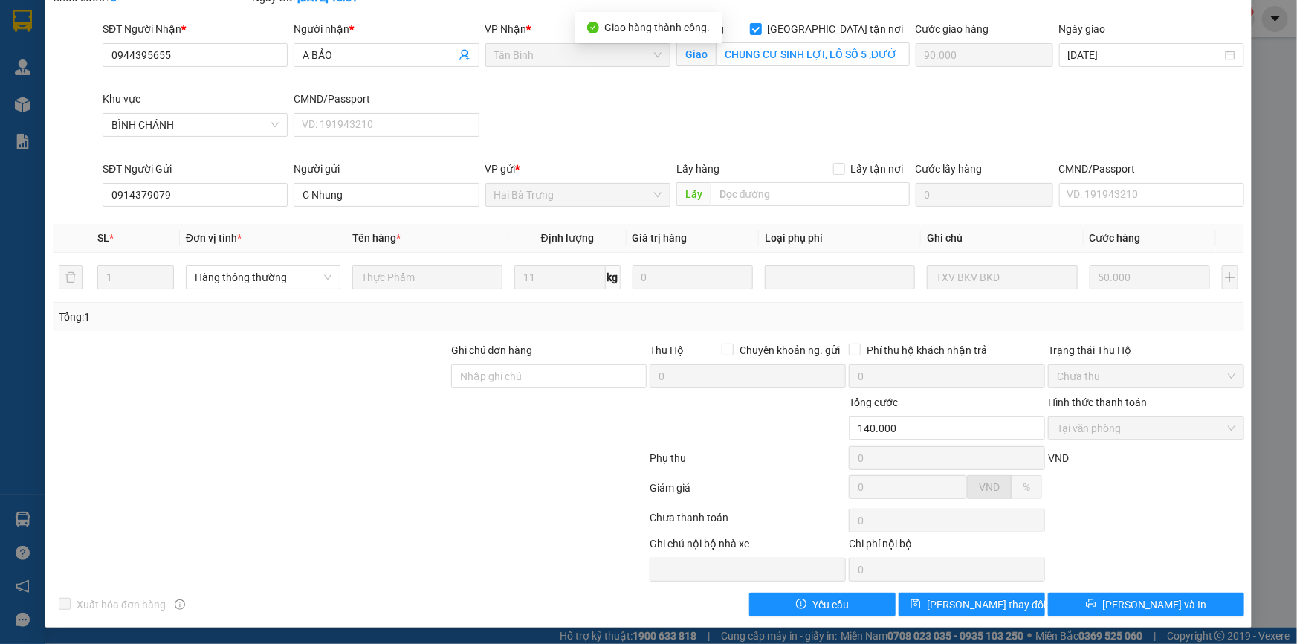
scroll to position [0, 0]
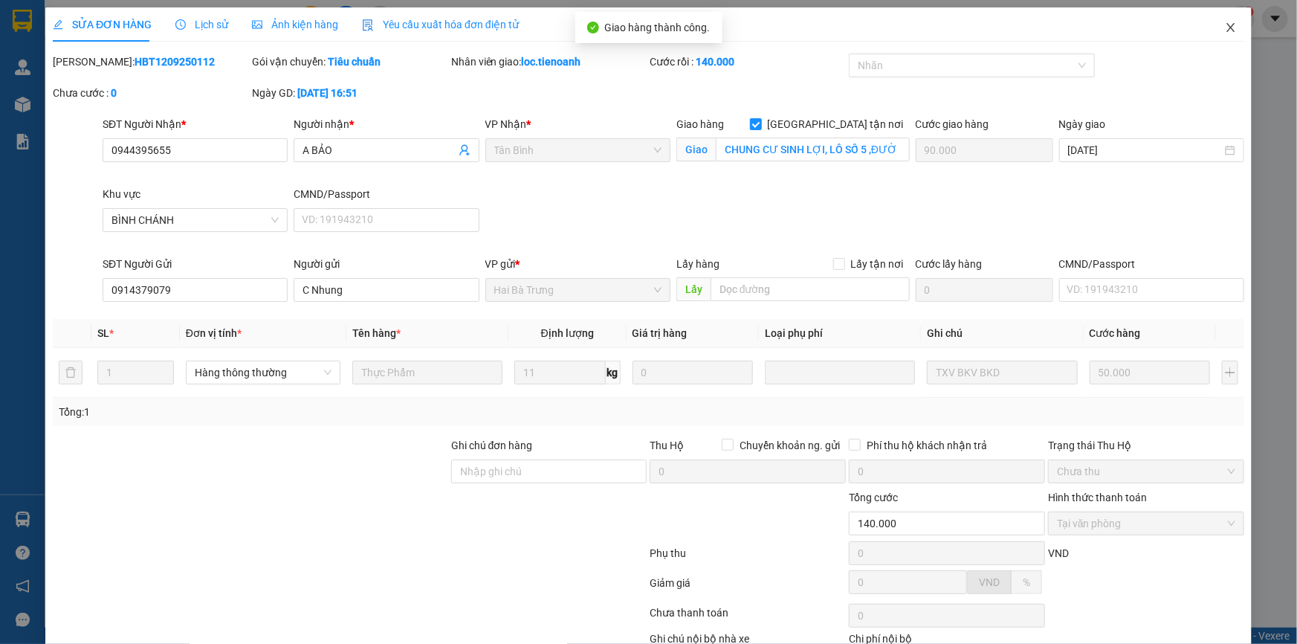
click at [1227, 24] on icon "close" at bounding box center [1231, 27] width 8 height 9
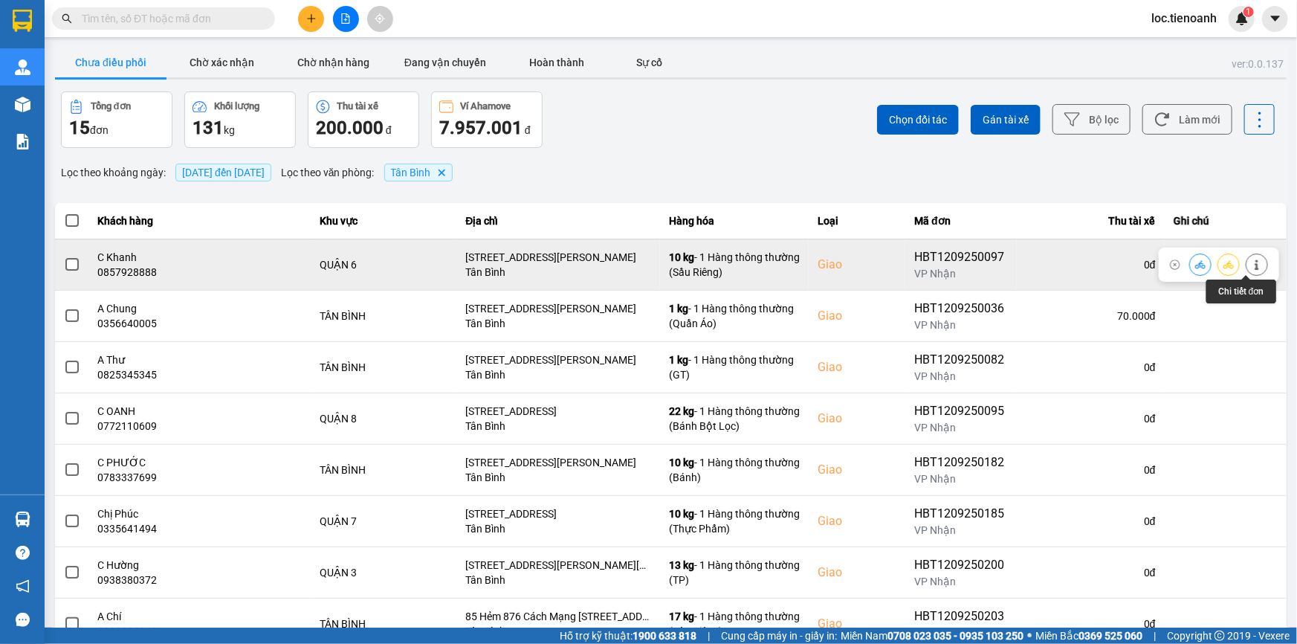
click at [1247, 270] on button at bounding box center [1257, 264] width 21 height 26
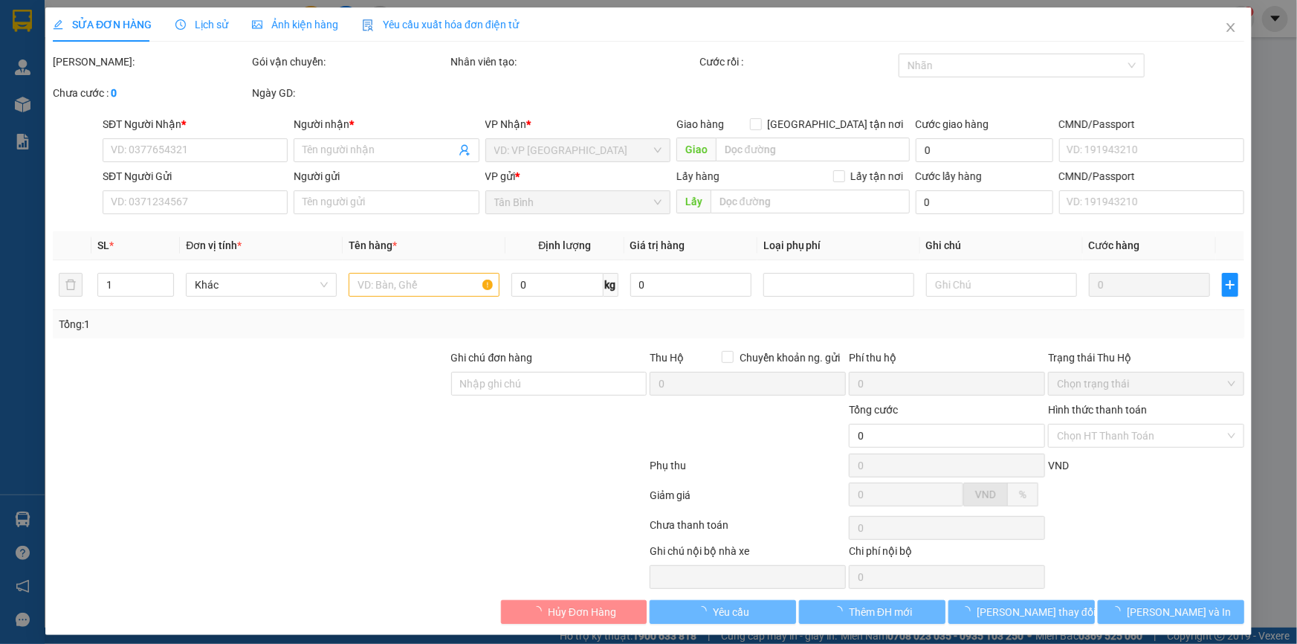
type input "0857928888"
type input "C Khanh"
checkbox input "true"
type input "[STREET_ADDRESS][PERSON_NAME]"
type input "0936719169"
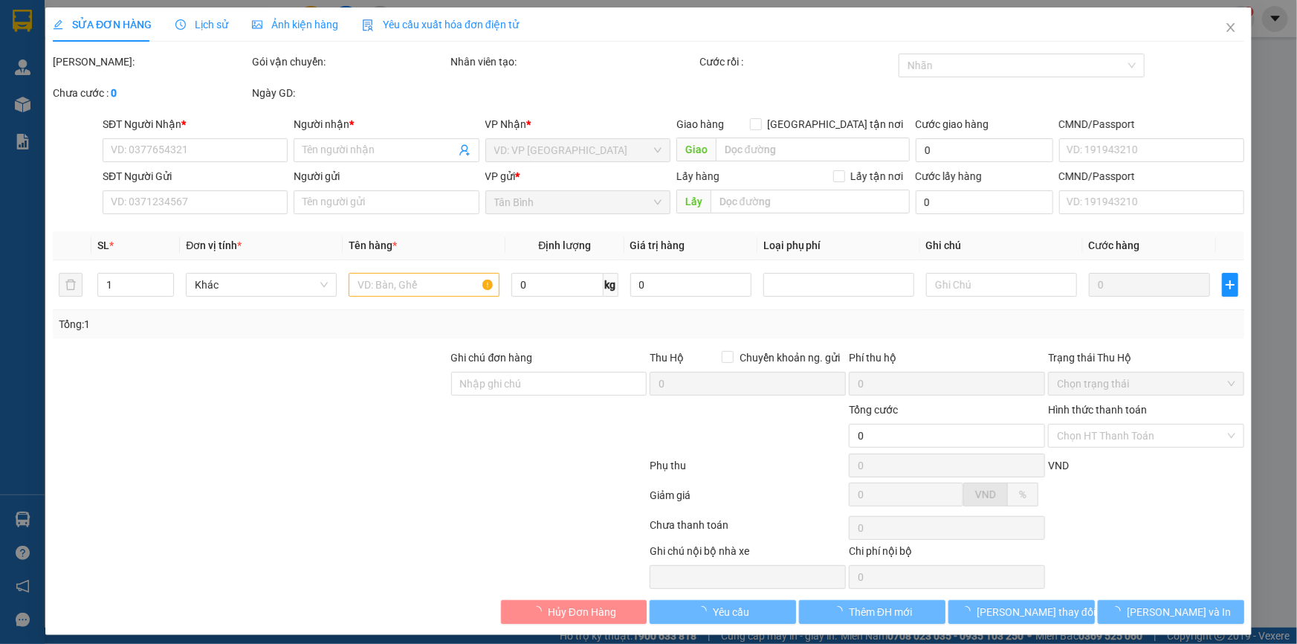
type input "C [PERSON_NAME]"
type input "100.000"
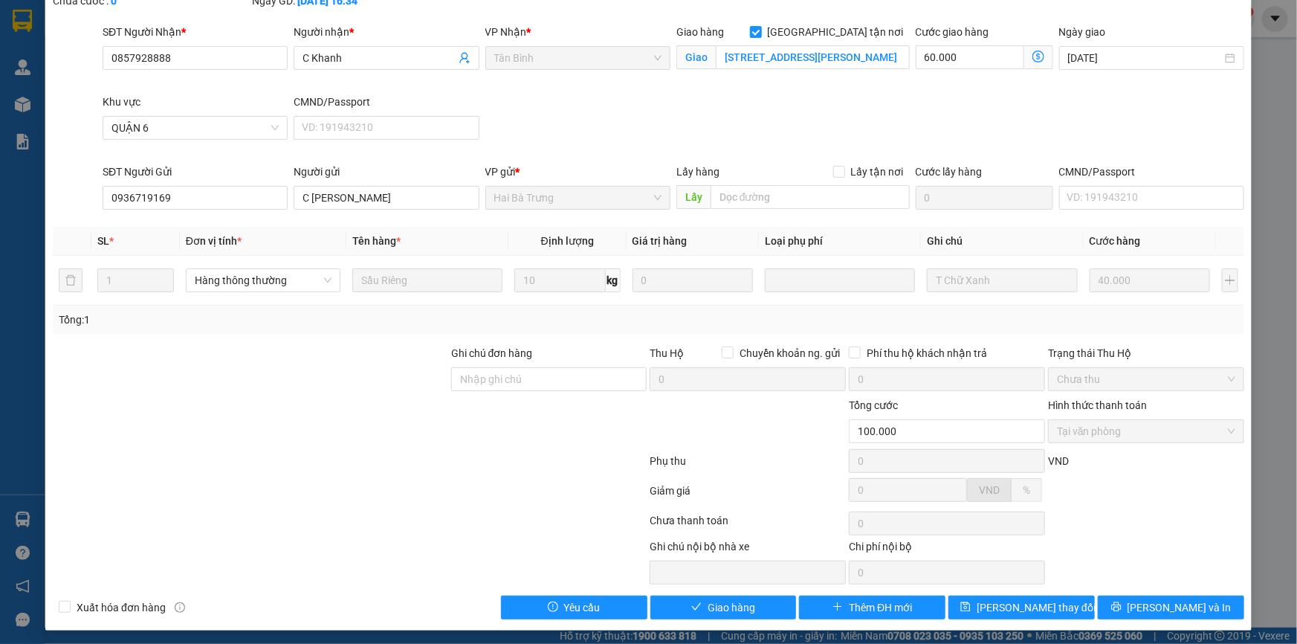
scroll to position [95, 0]
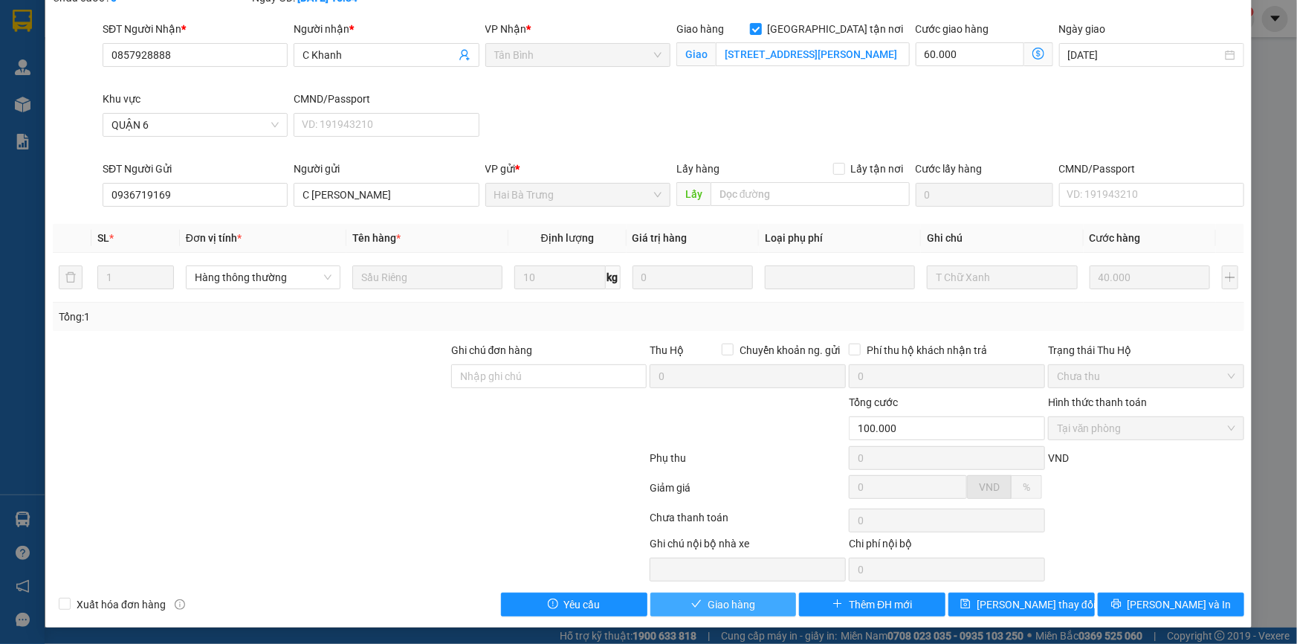
drag, startPoint x: 691, startPoint y: 600, endPoint x: 739, endPoint y: 558, distance: 63.8
click at [695, 599] on icon "check" at bounding box center [696, 604] width 10 height 10
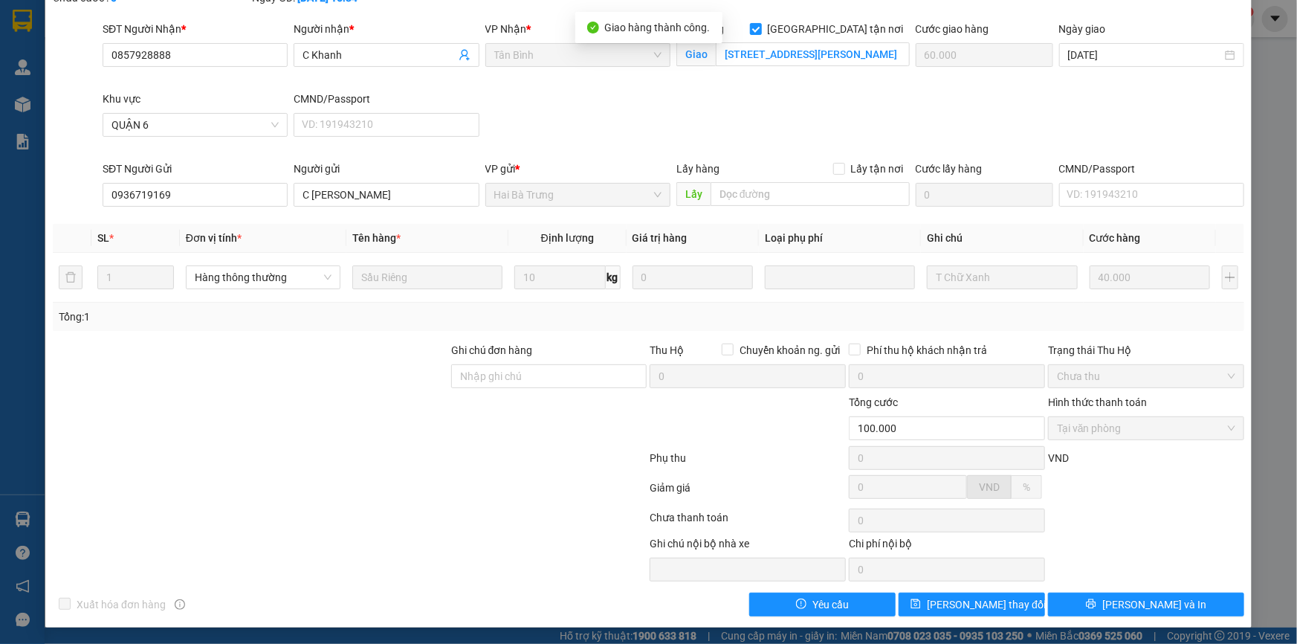
scroll to position [0, 0]
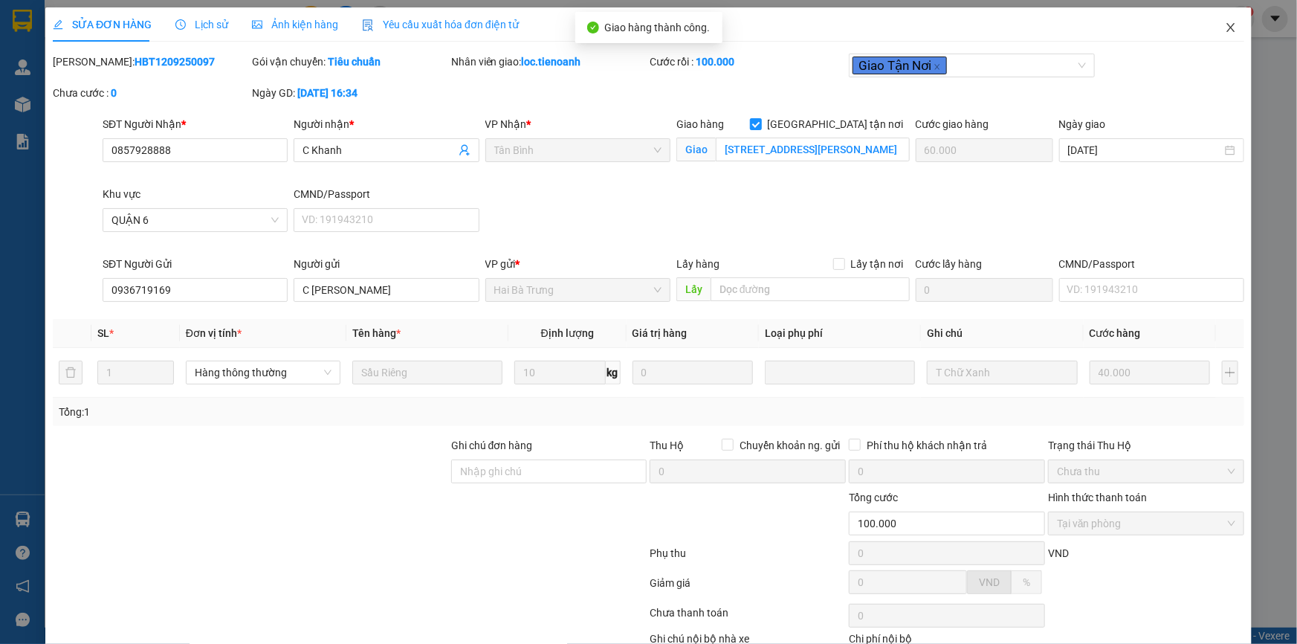
click at [1225, 26] on icon "close" at bounding box center [1231, 28] width 12 height 12
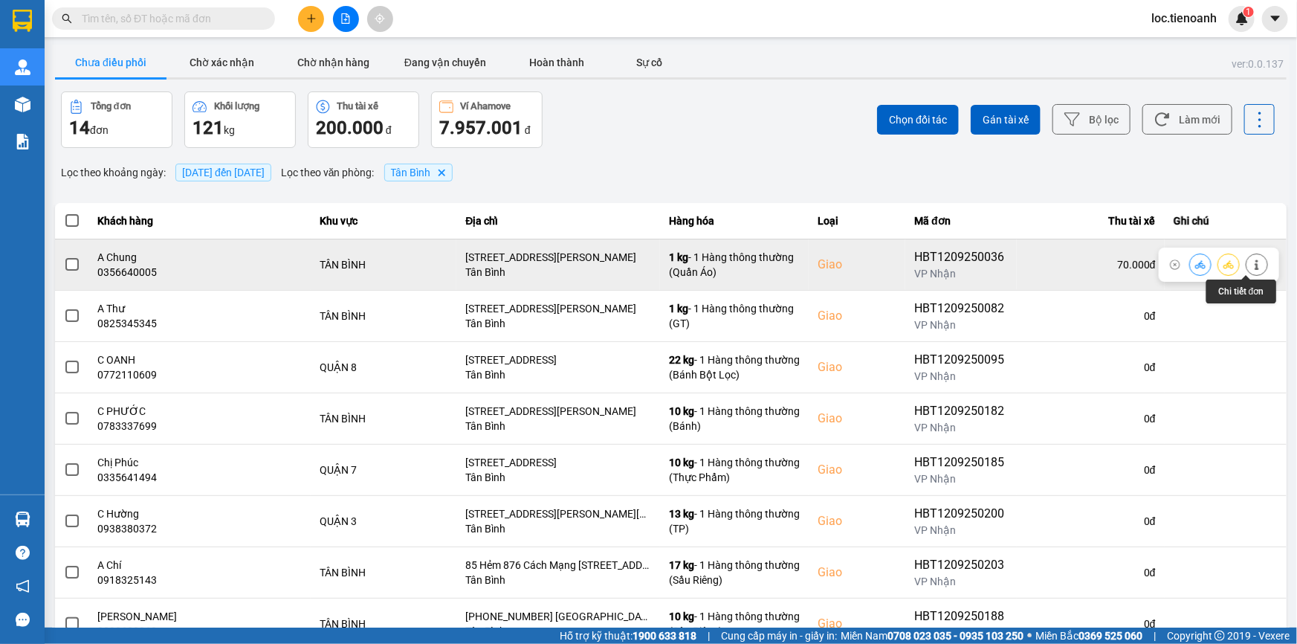
click at [1247, 268] on button at bounding box center [1257, 264] width 21 height 26
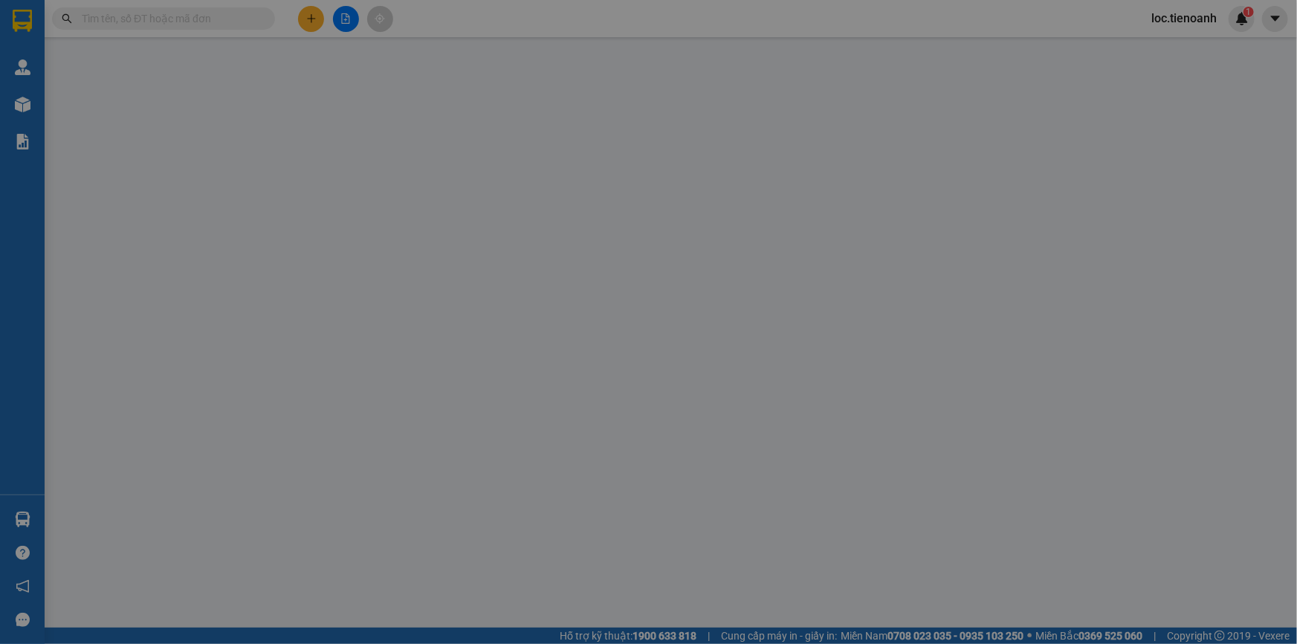
type input "0356640005"
type input "A Chung"
checkbox input "true"
type input "[STREET_ADDRESS][PERSON_NAME]"
type input "0838713646"
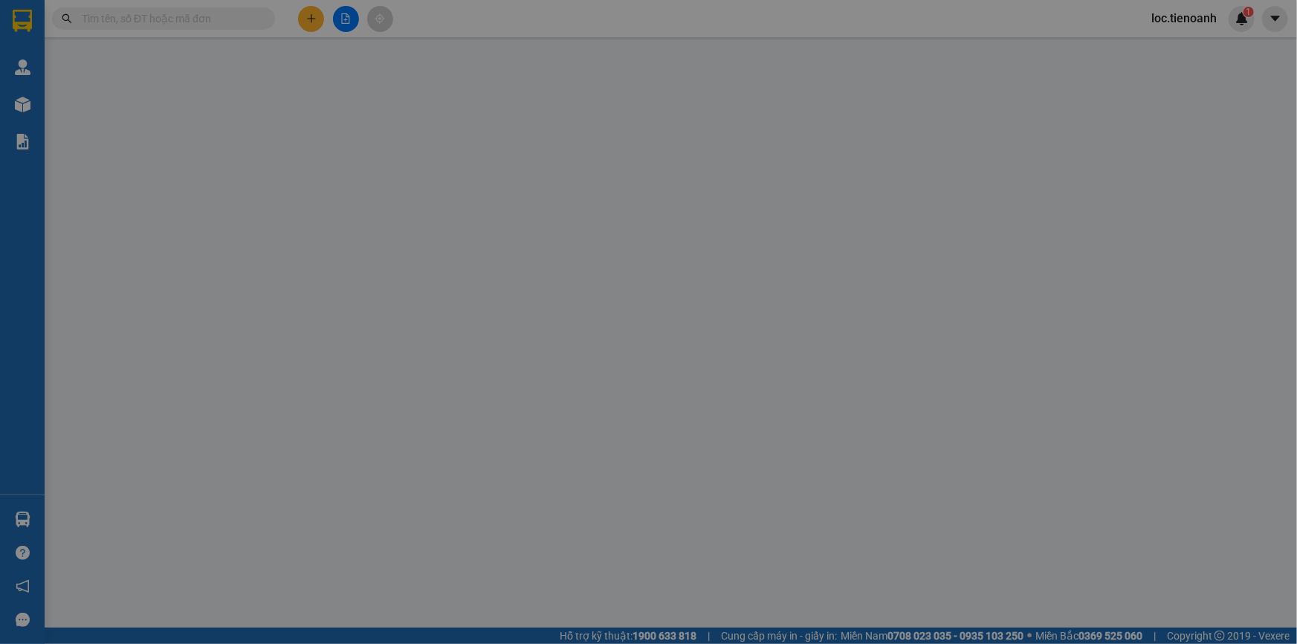
type input "C Lan"
type input "70.000"
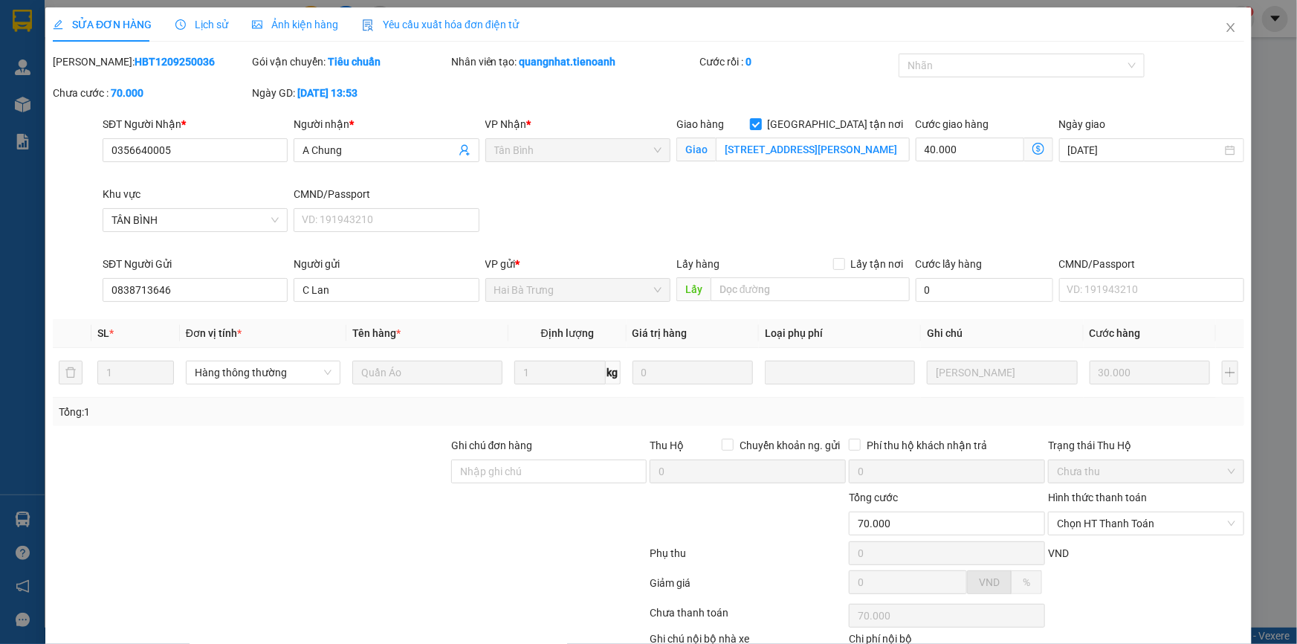
scroll to position [95, 0]
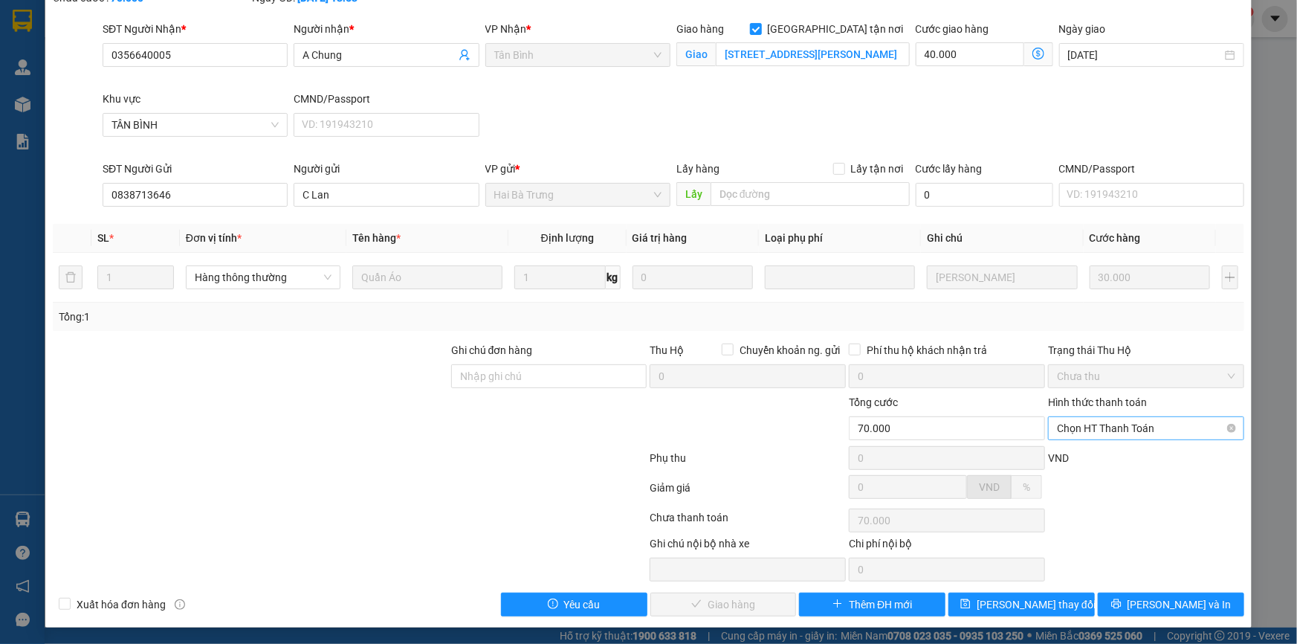
click at [1182, 425] on span "Chọn HT Thanh Toán" at bounding box center [1146, 428] width 178 height 22
click at [1145, 459] on div "Tại văn phòng" at bounding box center [1137, 457] width 177 height 16
type input "0"
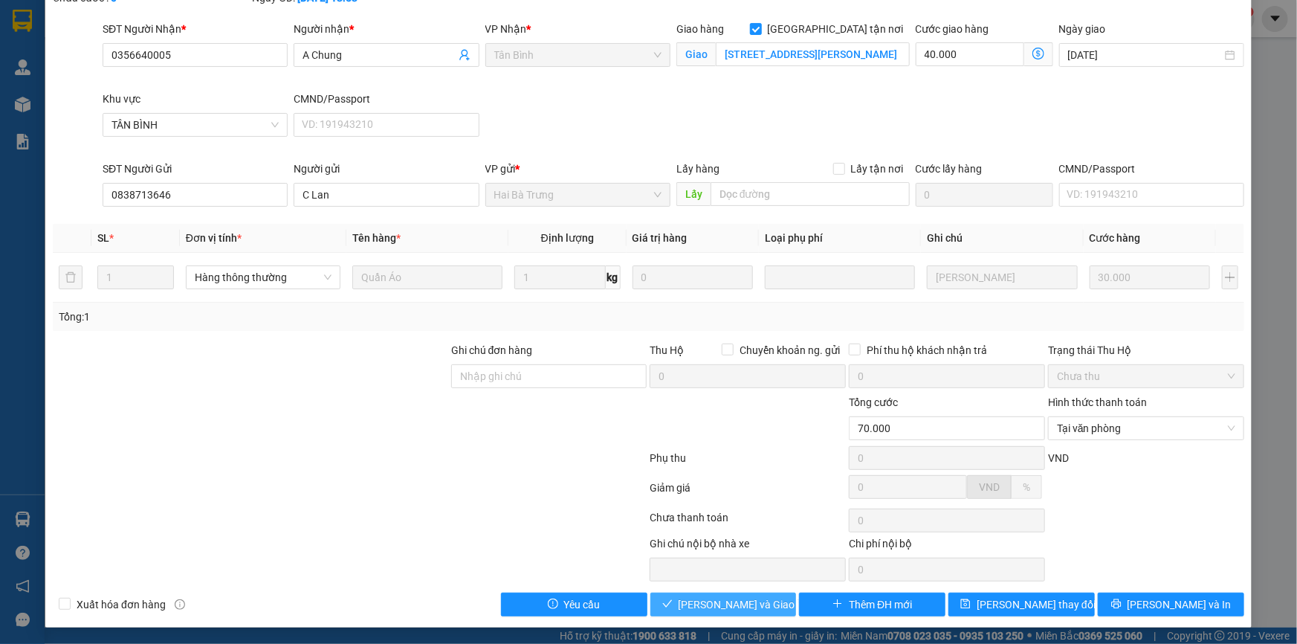
click at [718, 605] on span "[PERSON_NAME] và Giao hàng" at bounding box center [750, 604] width 143 height 16
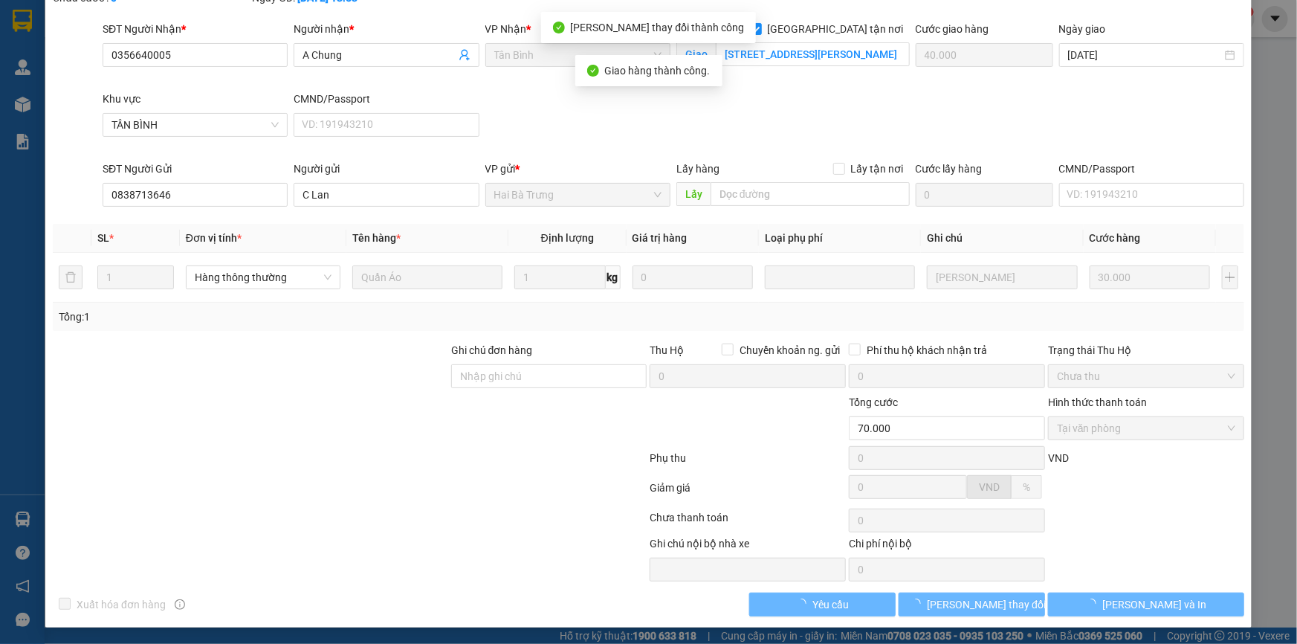
scroll to position [0, 0]
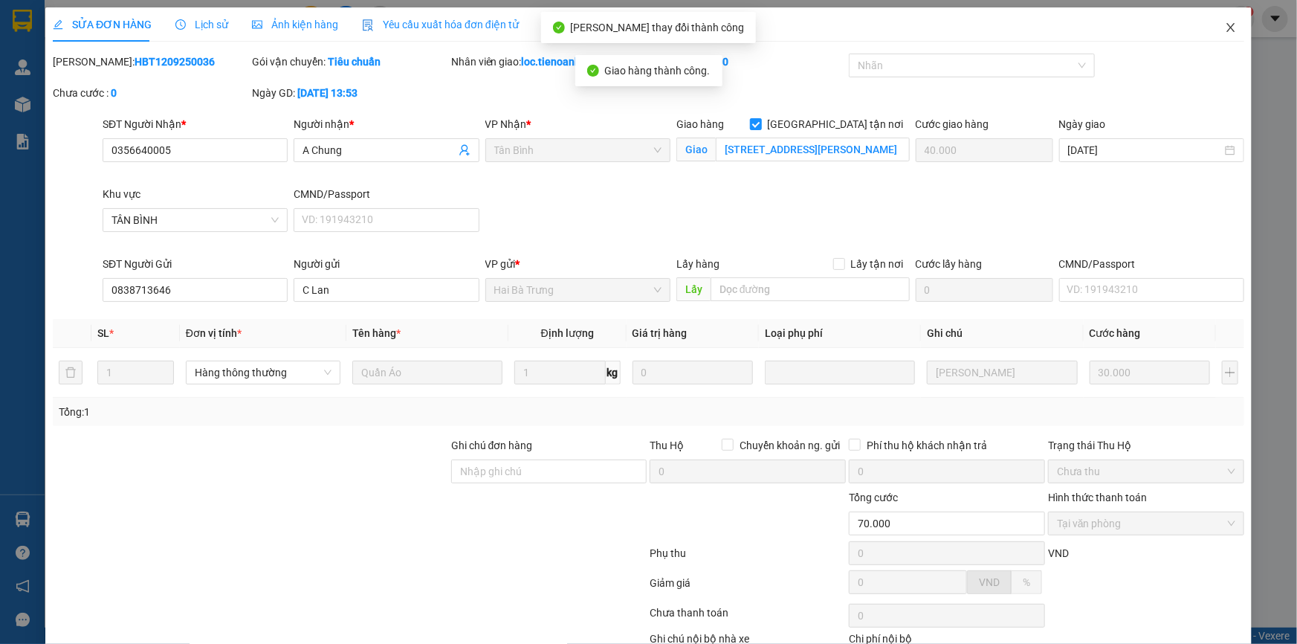
click at [1226, 31] on icon "close" at bounding box center [1231, 28] width 12 height 12
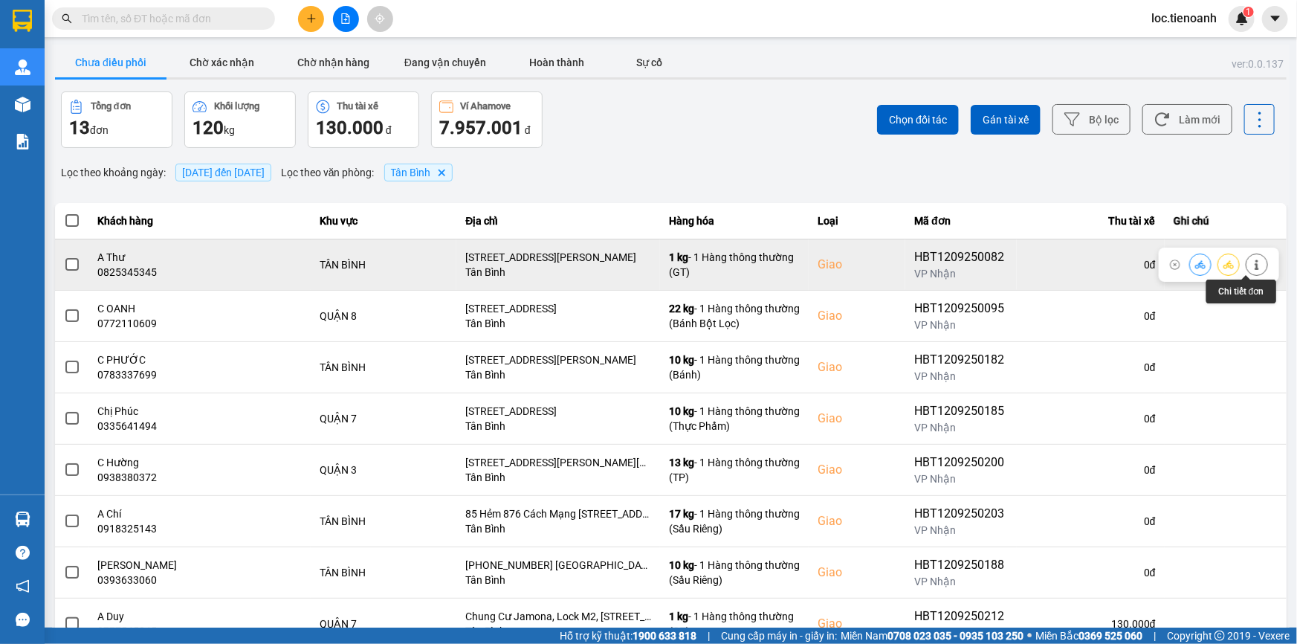
click at [1251, 259] on button at bounding box center [1257, 264] width 21 height 26
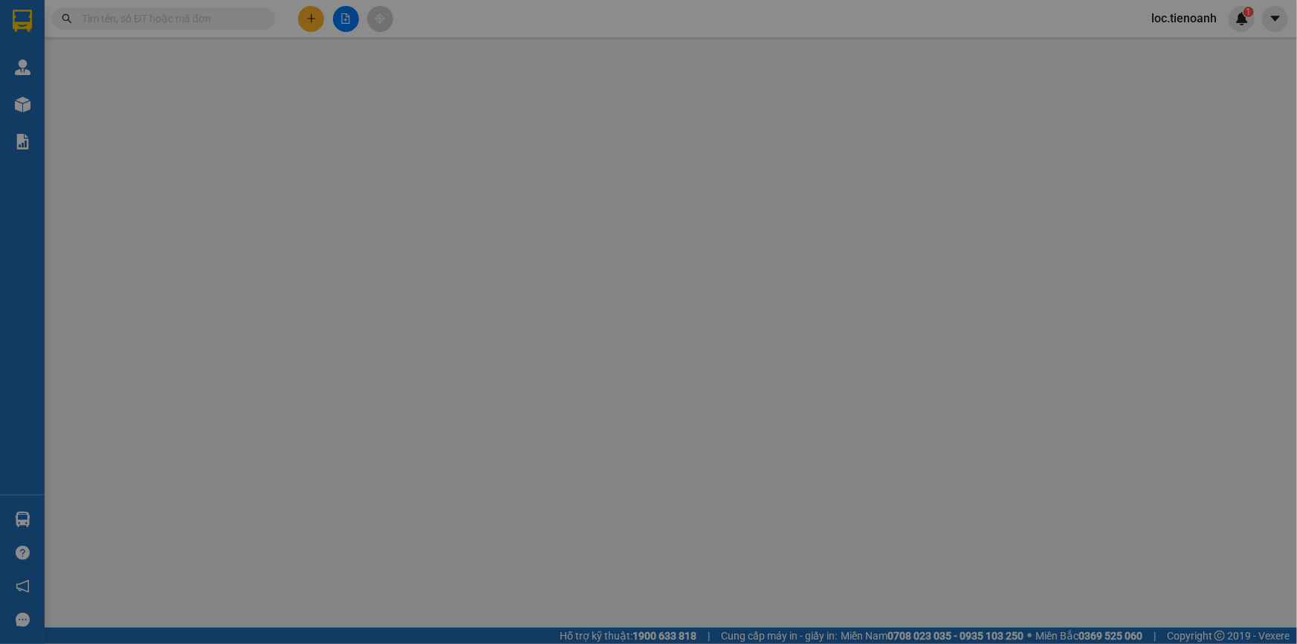
type input "0825345345"
type input "A Thư"
checkbox input "true"
type input "[STREET_ADDRESS][PERSON_NAME]"
type input "0917285656"
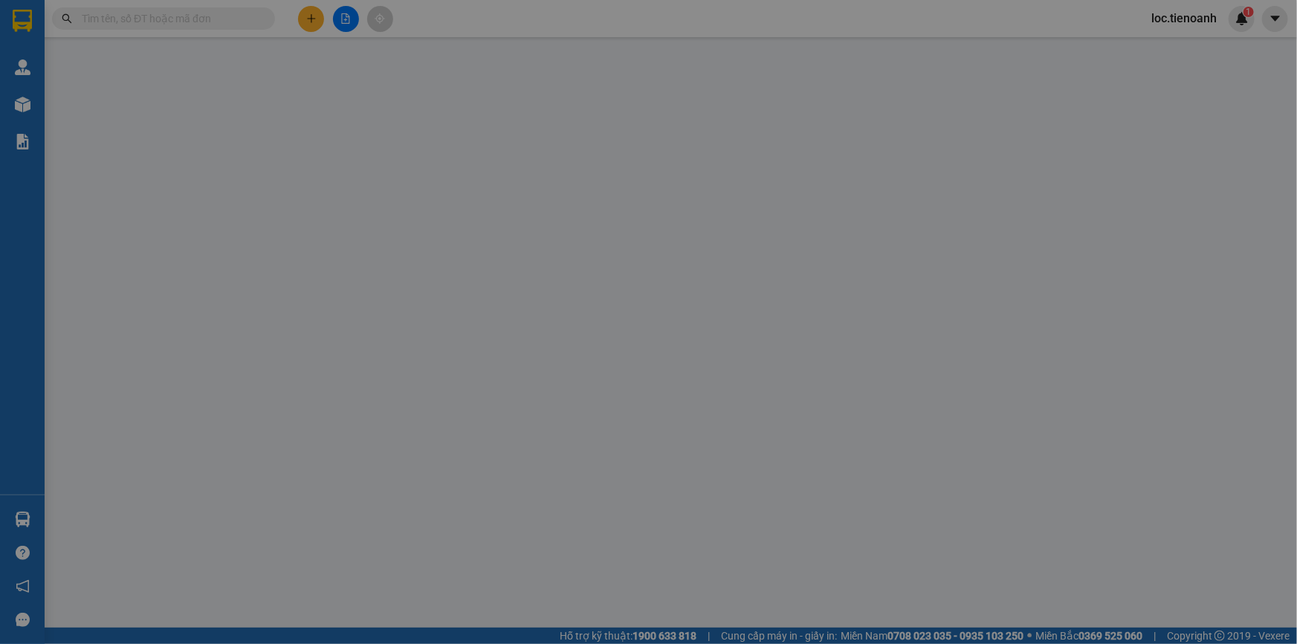
type input "A Thư Spa"
type input "70.000"
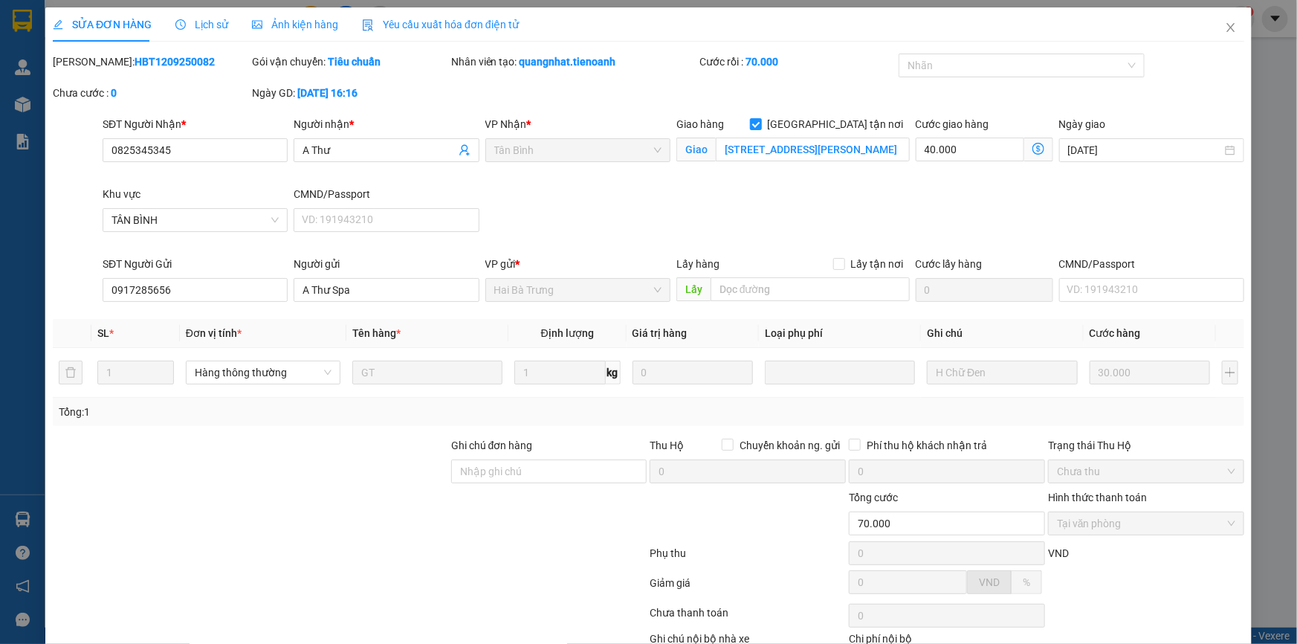
scroll to position [95, 0]
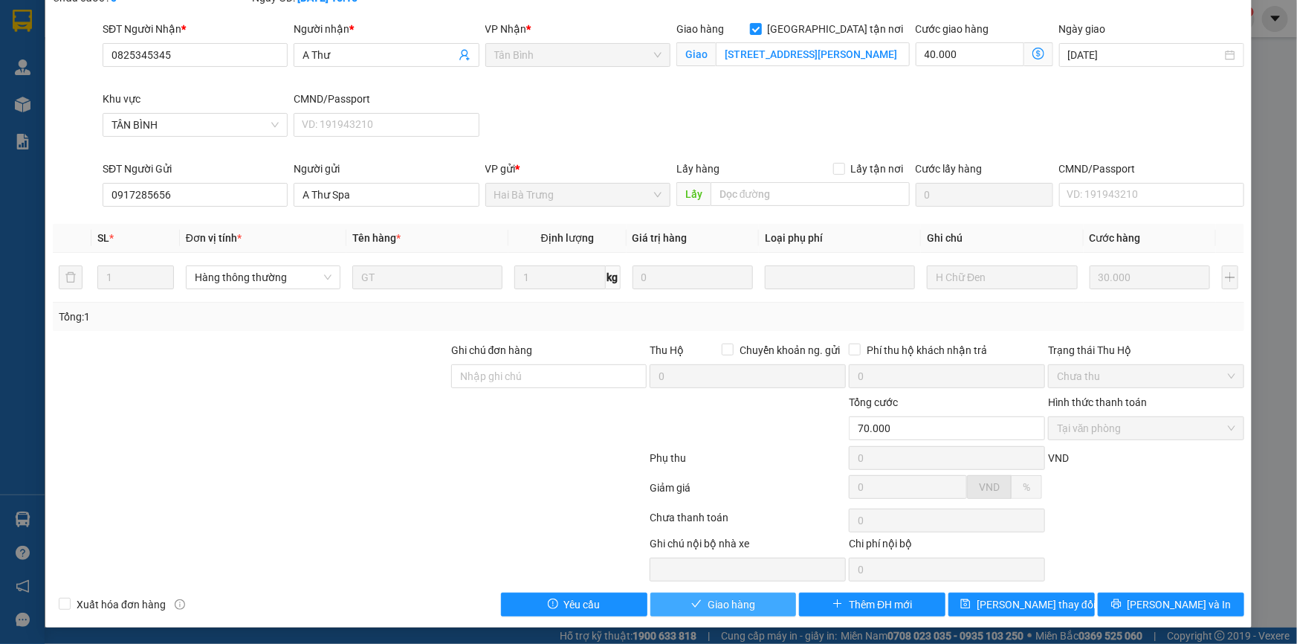
drag, startPoint x: 761, startPoint y: 587, endPoint x: 728, endPoint y: 611, distance: 41.5
click at [735, 610] on div "Total Paid Fee 70.000 Total UnPaid Fee 0 Cash Collection Total Fee Mã ĐH: HBT12…" at bounding box center [649, 287] width 1192 height 658
click at [727, 608] on span "Giao hàng" at bounding box center [732, 604] width 48 height 16
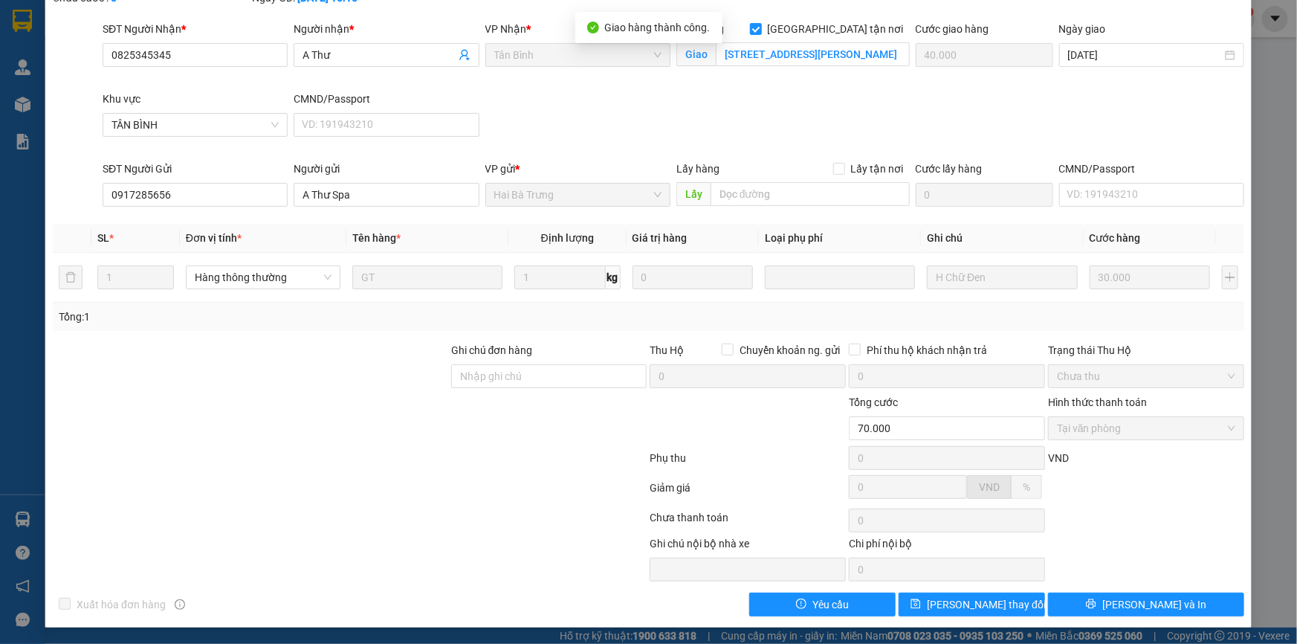
scroll to position [0, 0]
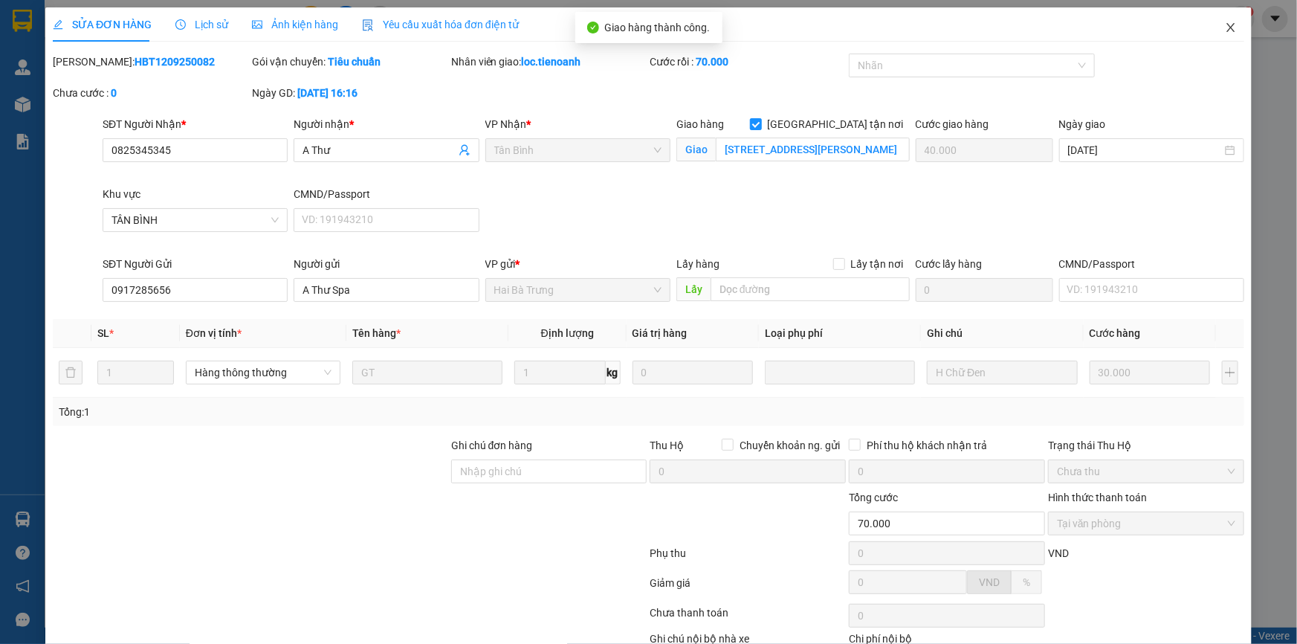
click at [1225, 25] on icon "close" at bounding box center [1231, 28] width 12 height 12
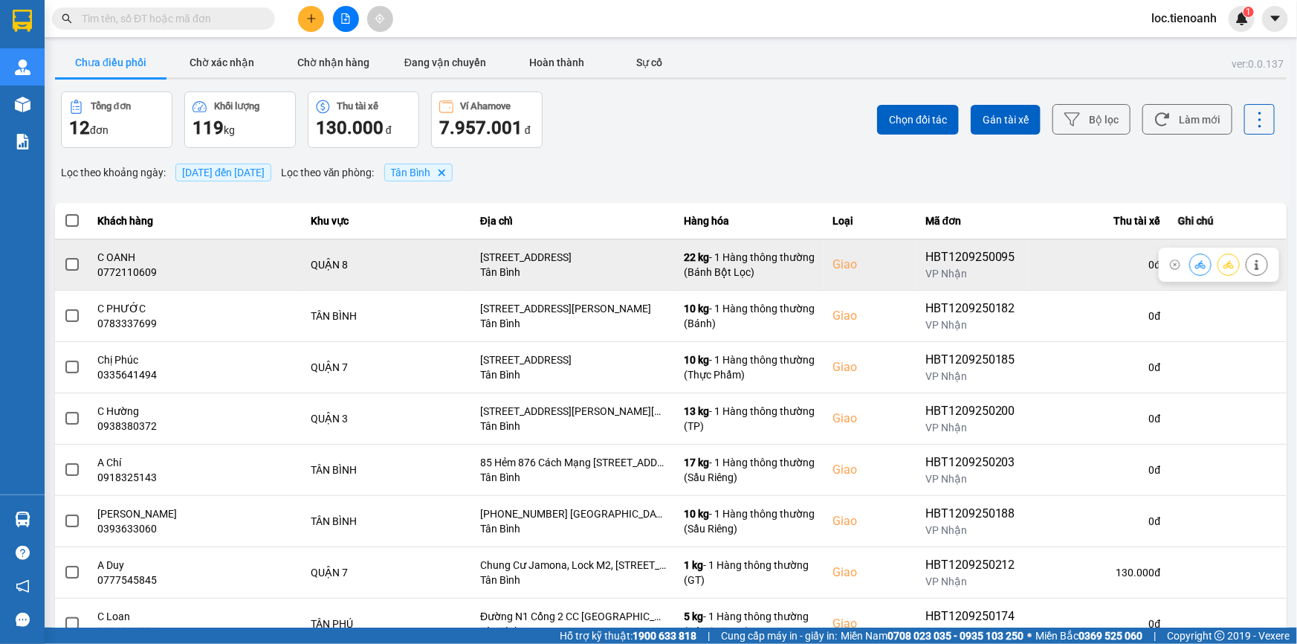
click at [1252, 265] on icon at bounding box center [1257, 264] width 10 height 10
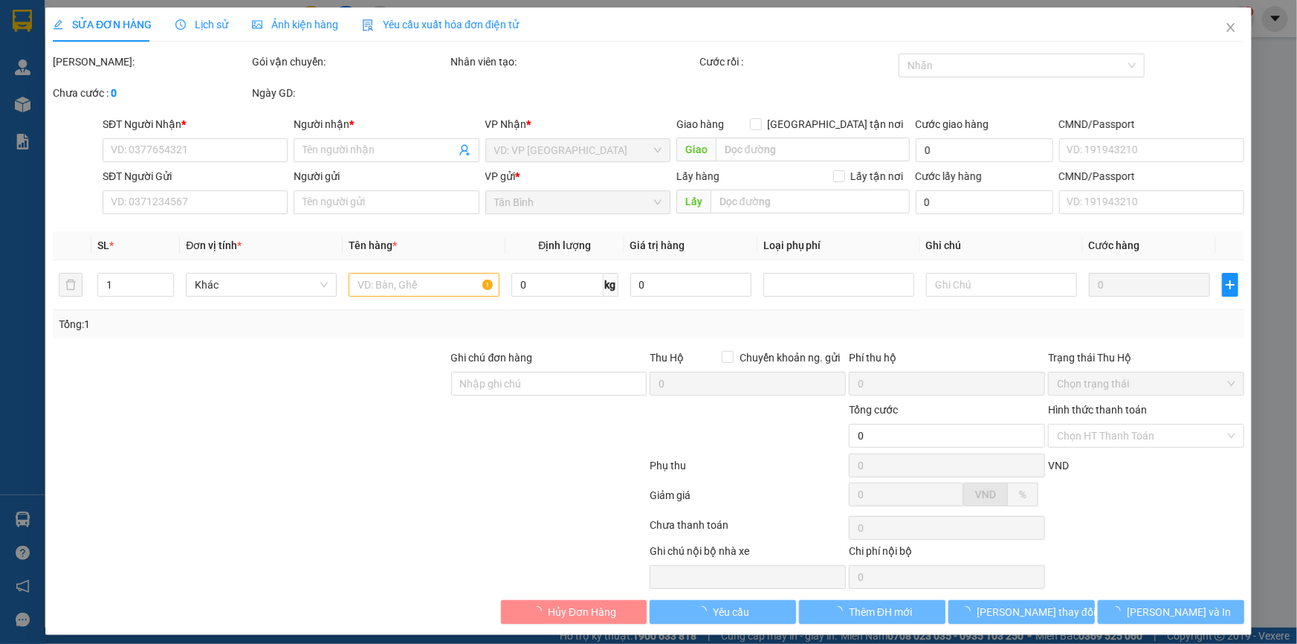
type input "0772110609"
type input "C OANH"
checkbox input "true"
type input "[STREET_ADDRESS]"
type input "0906405454"
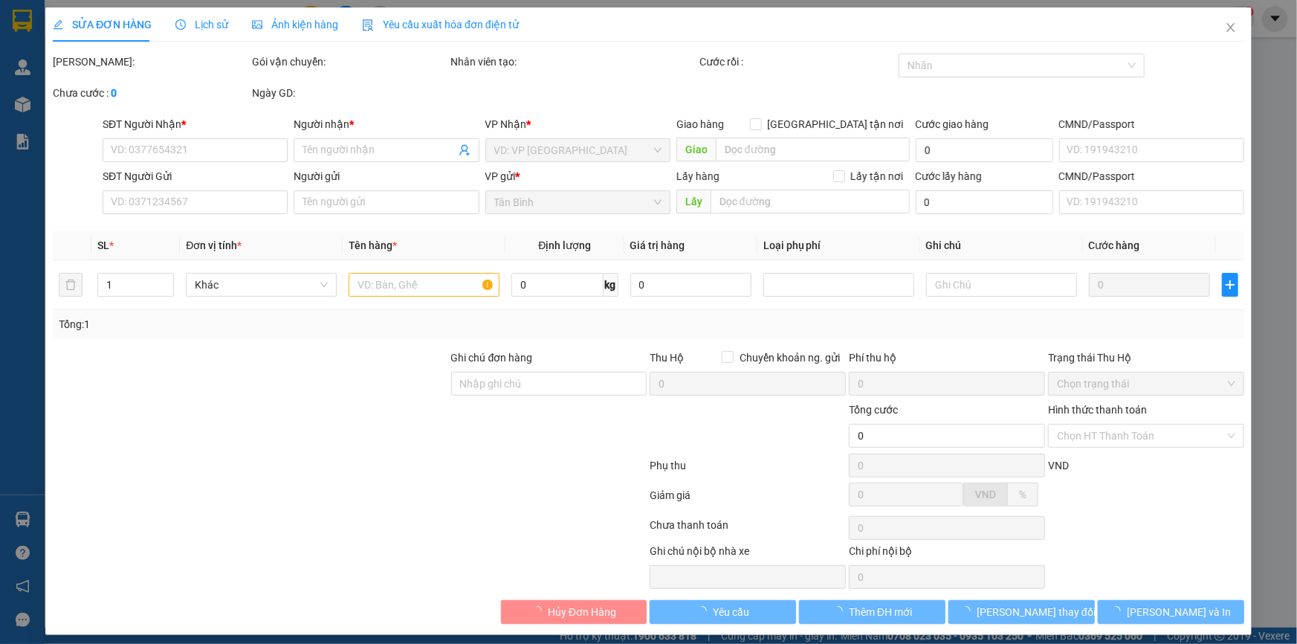
type input "[PERSON_NAME]"
type input "140.000"
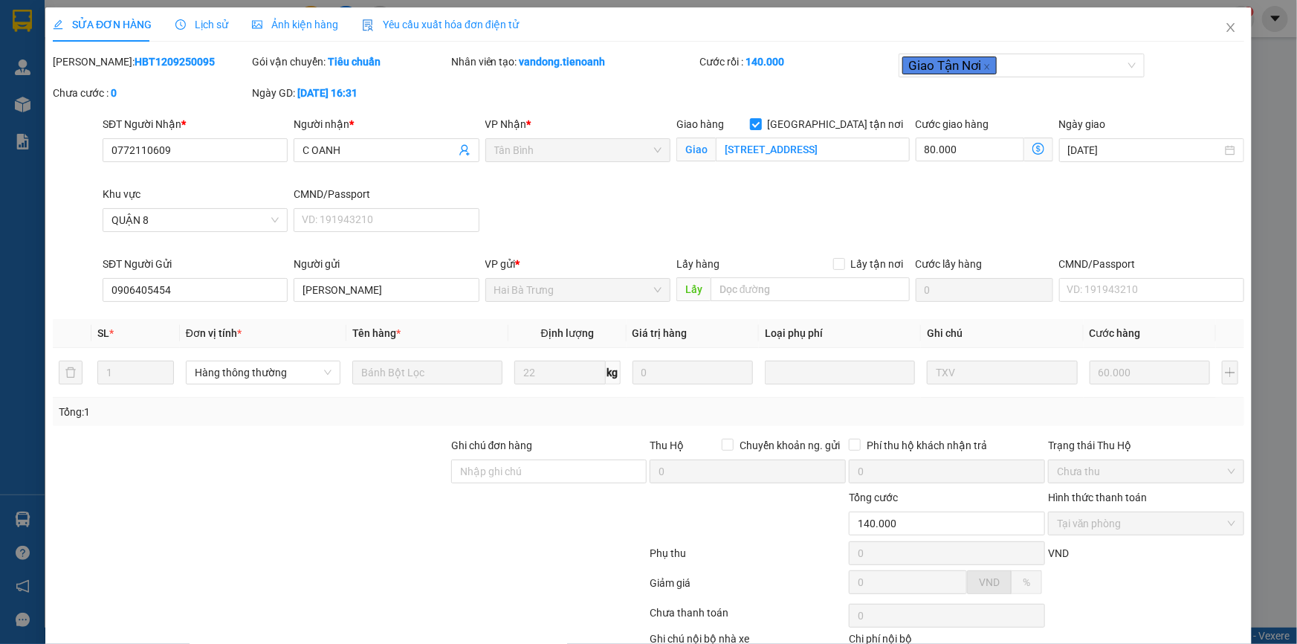
scroll to position [95, 0]
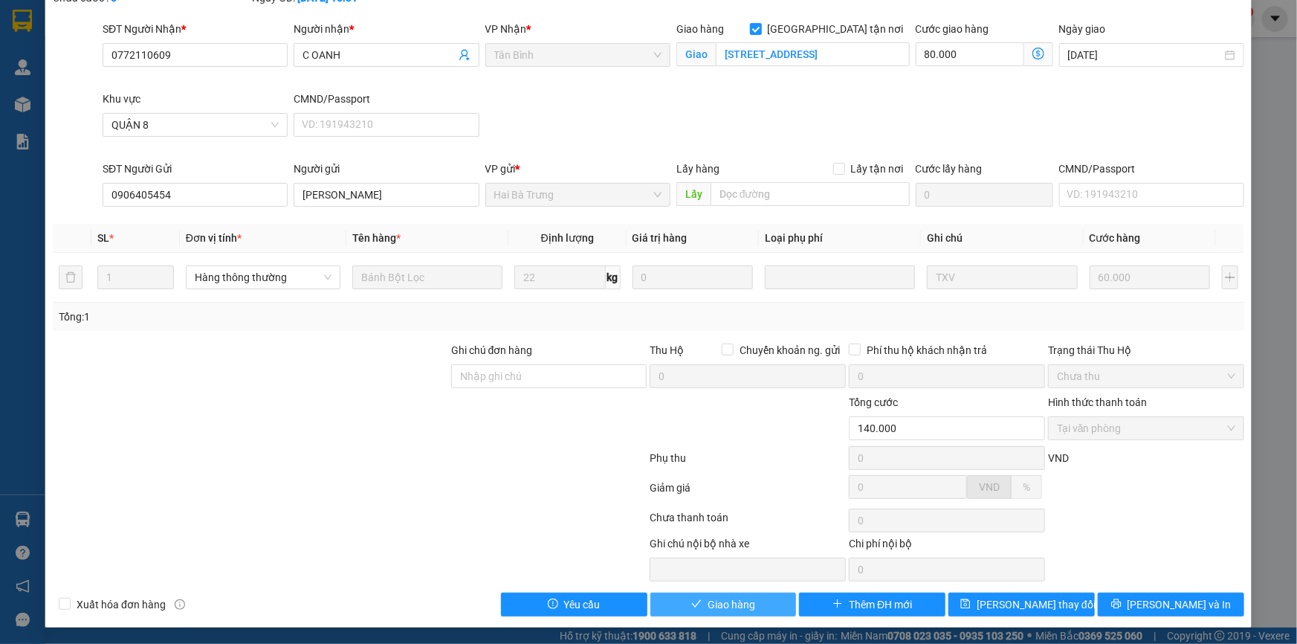
click at [764, 603] on button "Giao hàng" at bounding box center [724, 605] width 146 height 24
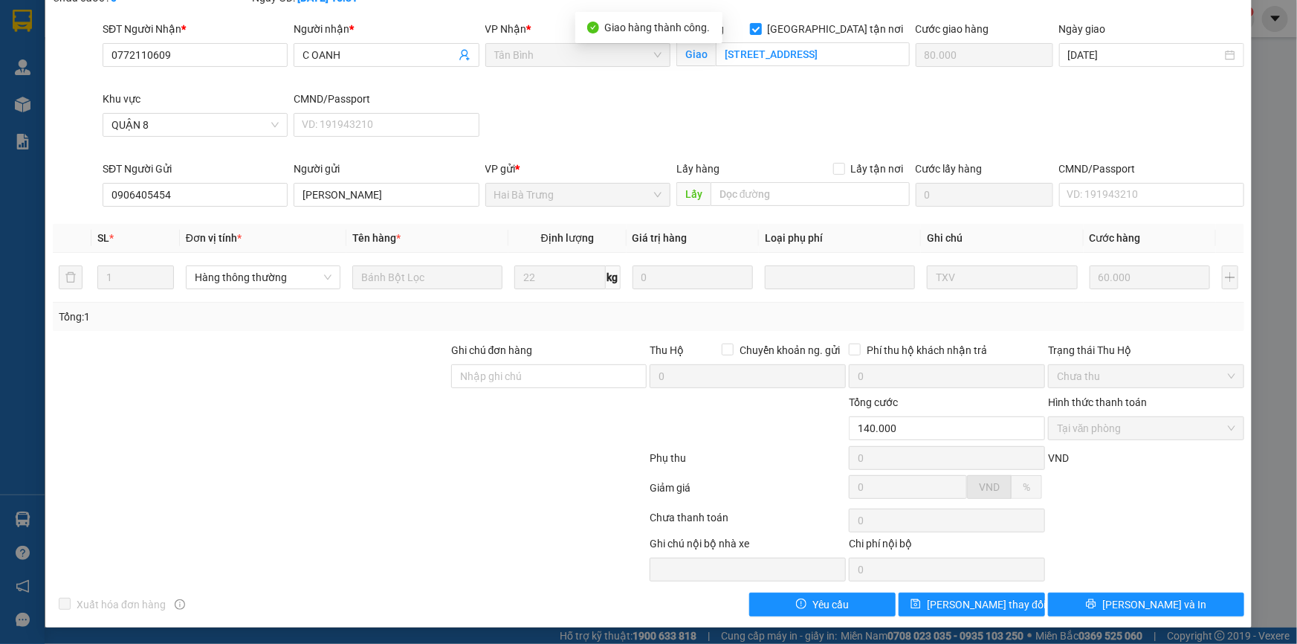
scroll to position [0, 0]
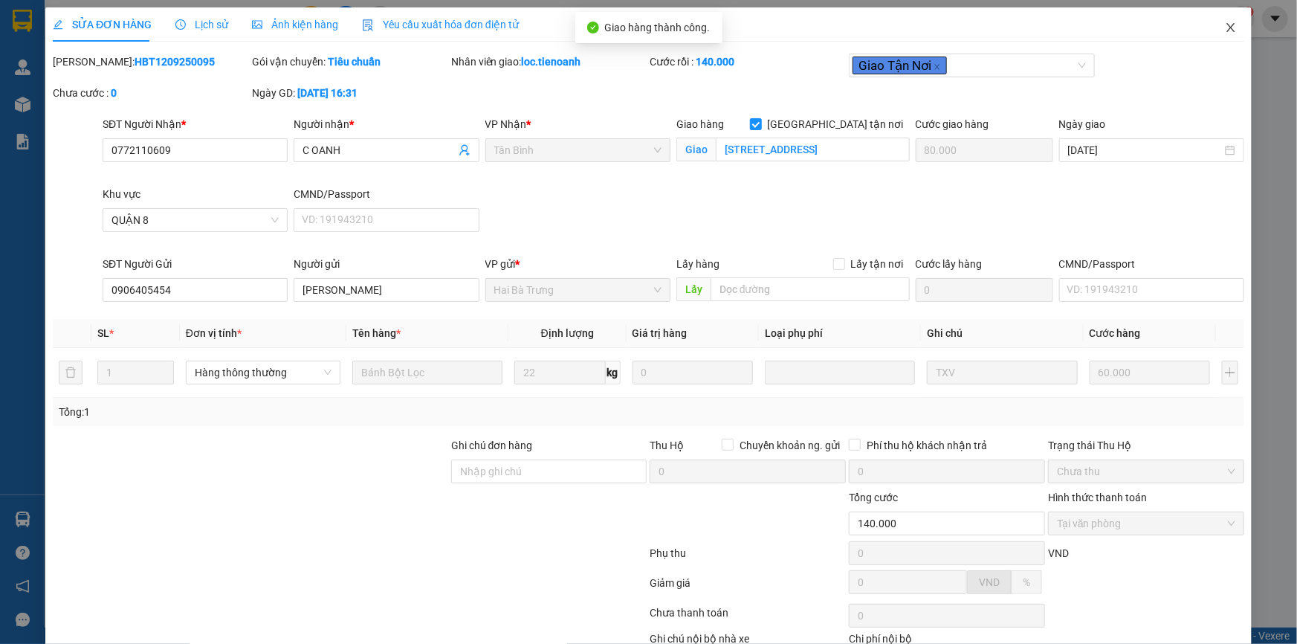
drag, startPoint x: 1222, startPoint y: 16, endPoint x: 1232, endPoint y: 28, distance: 15.3
click at [1222, 17] on span "Close" at bounding box center [1231, 28] width 42 height 42
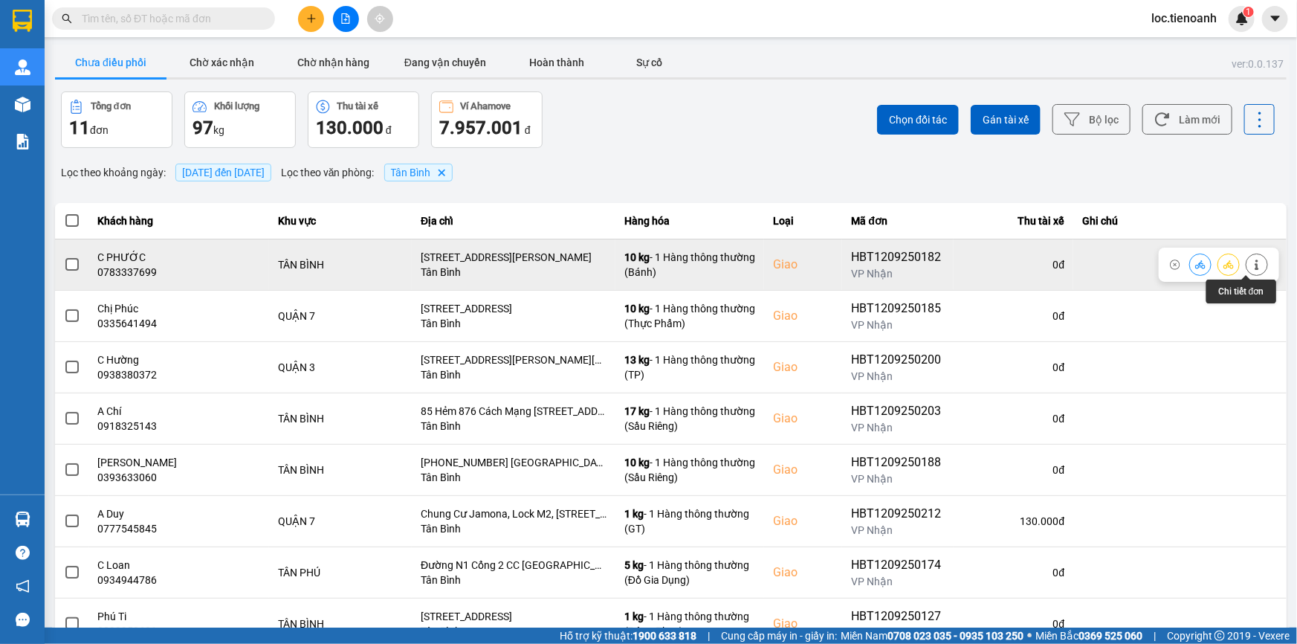
click at [1252, 263] on icon at bounding box center [1257, 264] width 10 height 10
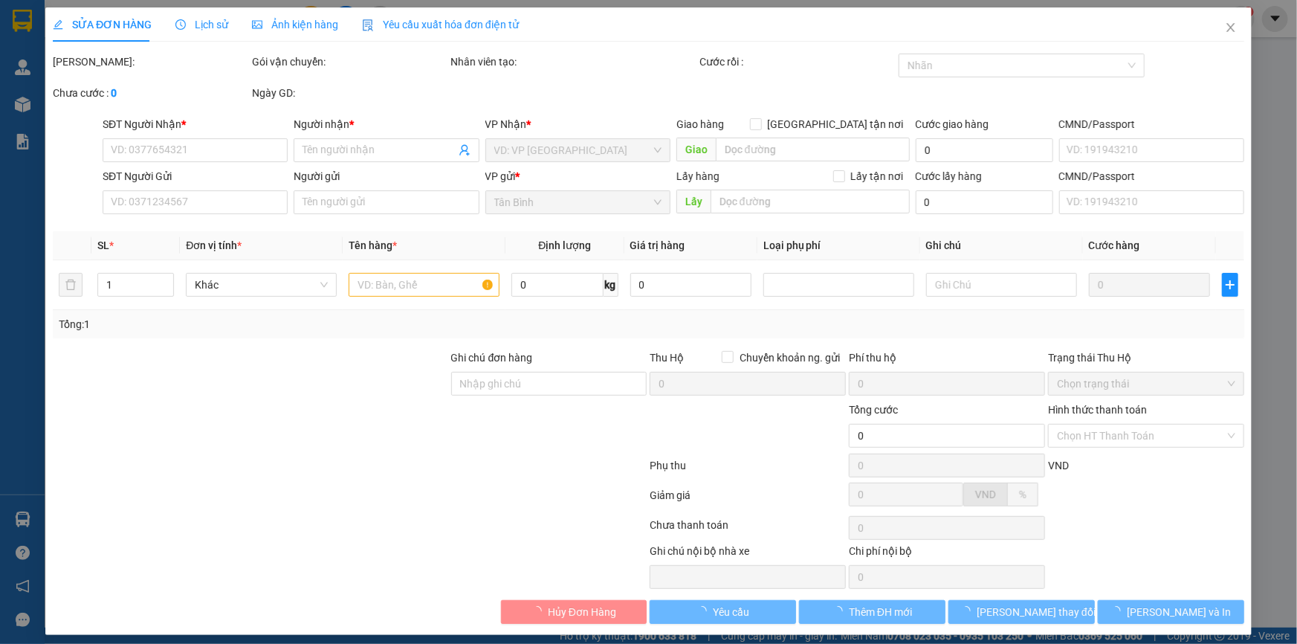
type input "0783337699"
type input "C PHƯỚC"
checkbox input "true"
type input "[STREET_ADDRESS][PERSON_NAME]"
type input "0941489579"
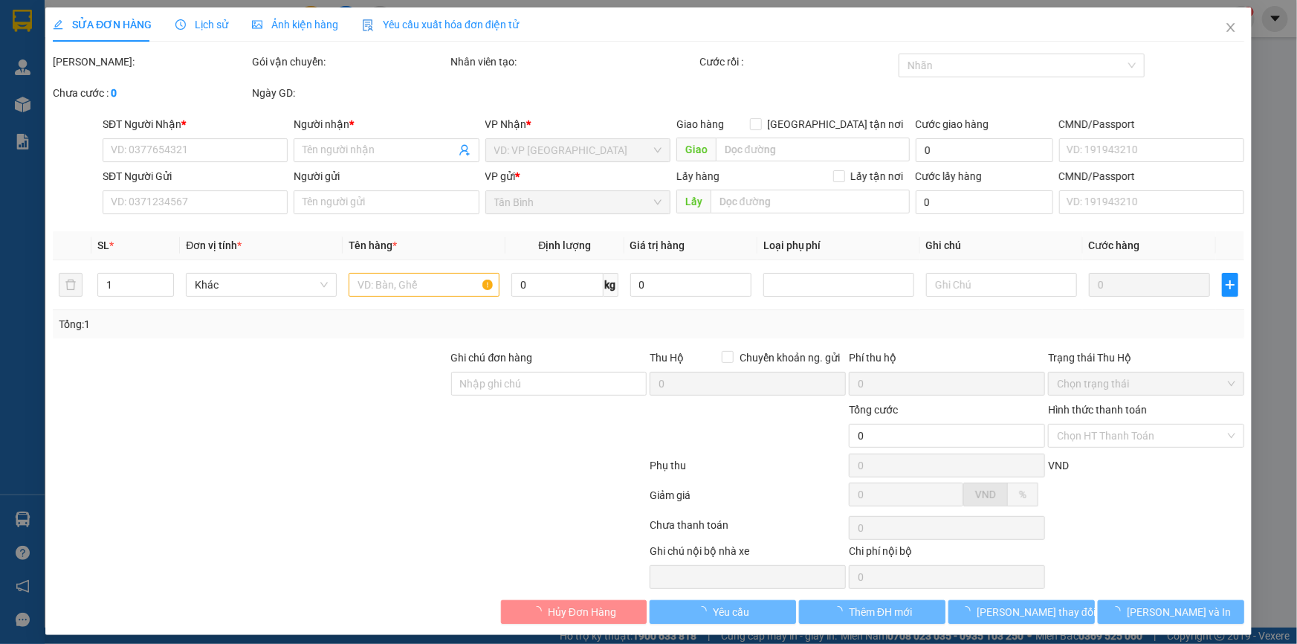
type input "C Thùy"
type input "80.000"
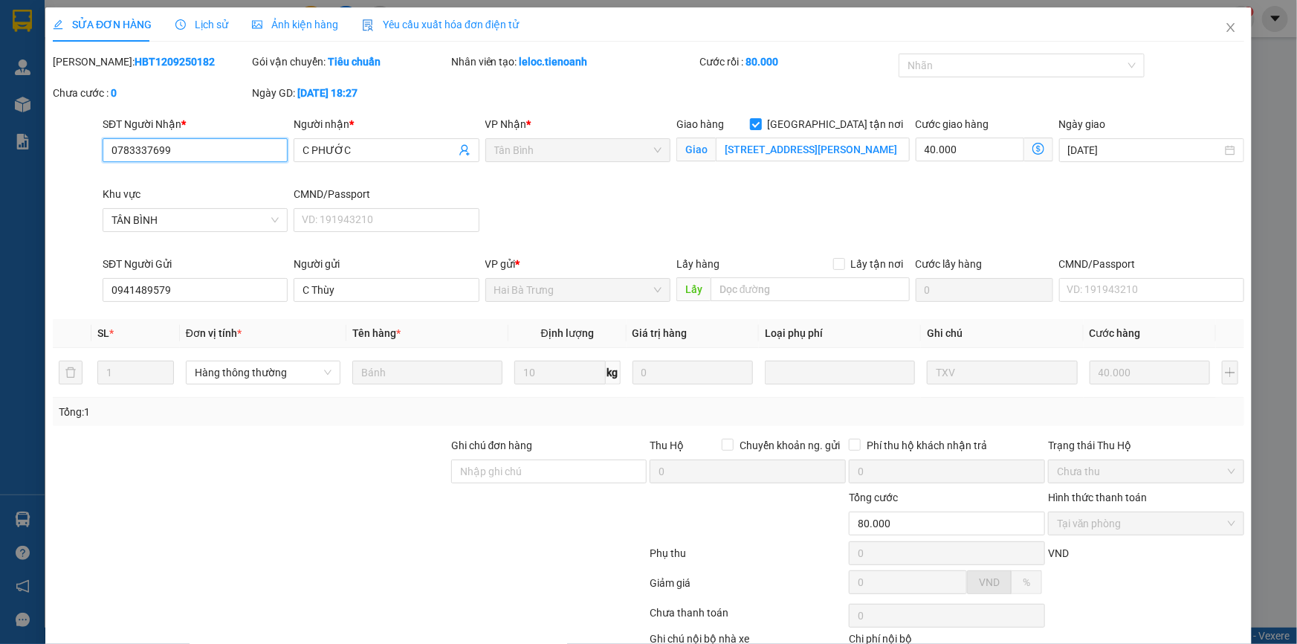
scroll to position [95, 0]
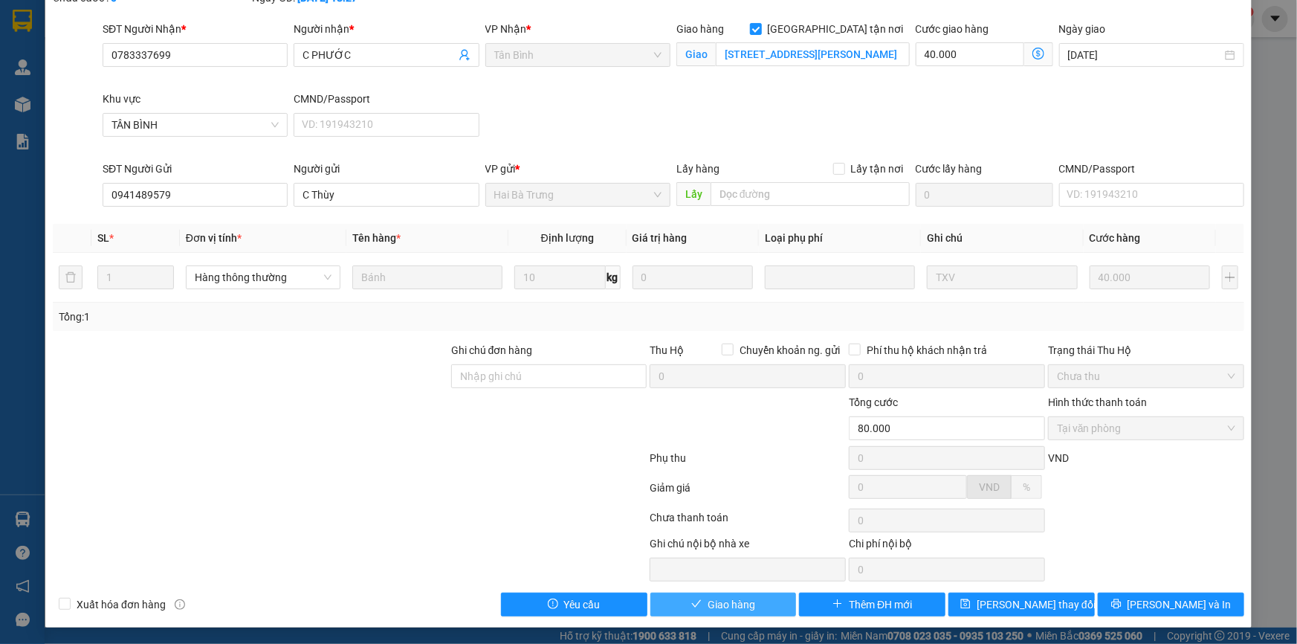
click at [694, 615] on button "Giao hàng" at bounding box center [724, 605] width 146 height 24
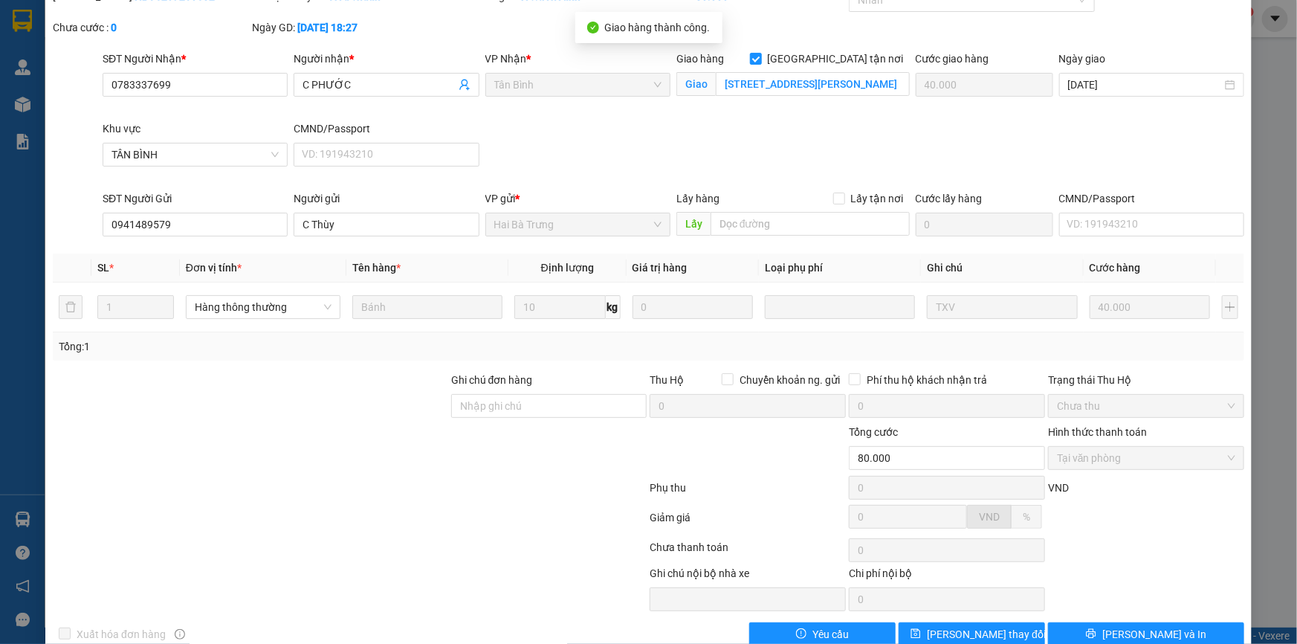
scroll to position [0, 0]
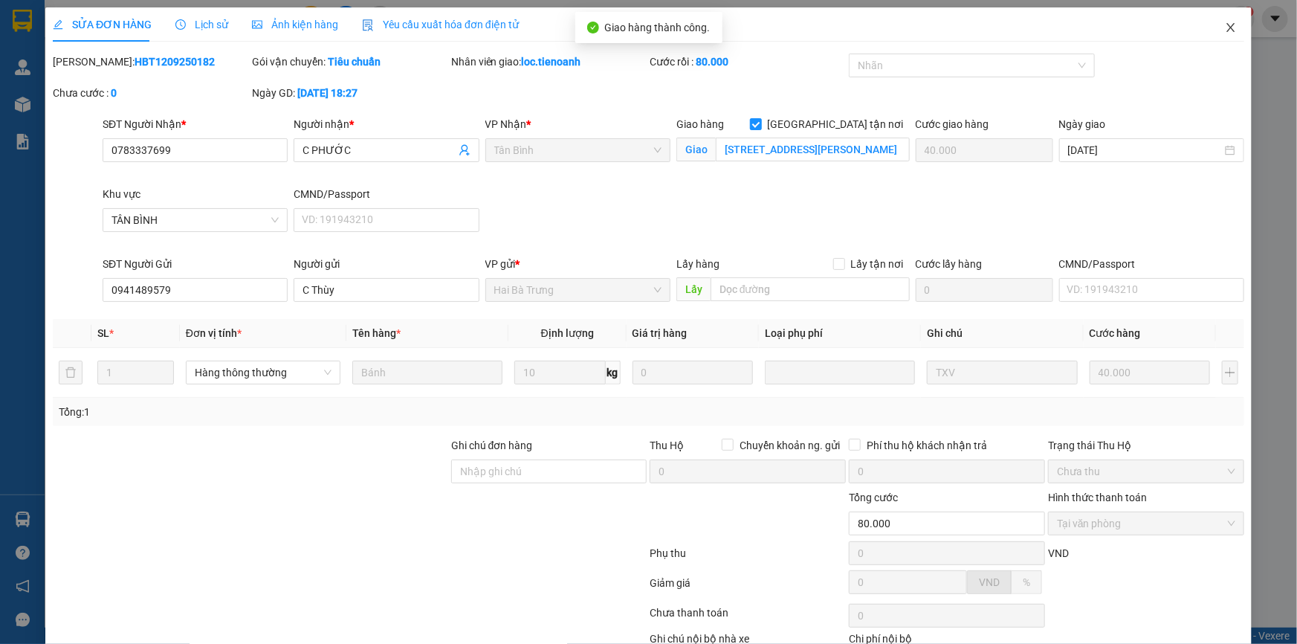
click at [1227, 31] on icon "close" at bounding box center [1231, 27] width 8 height 9
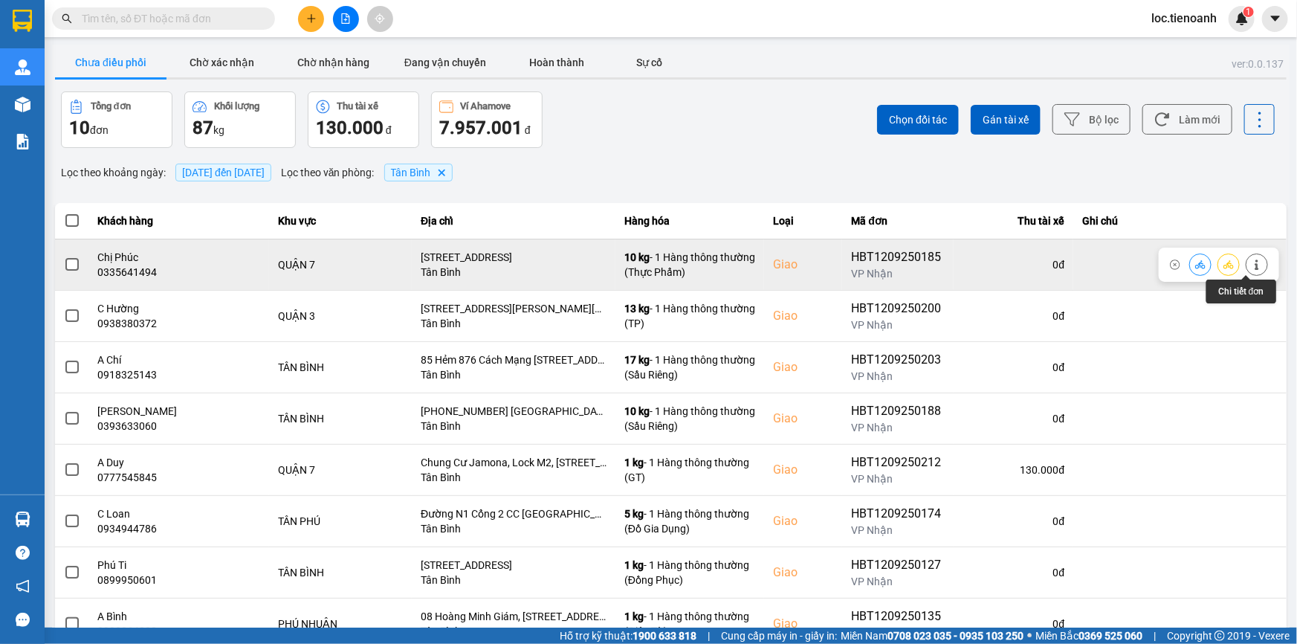
click at [1252, 268] on icon at bounding box center [1257, 264] width 10 height 10
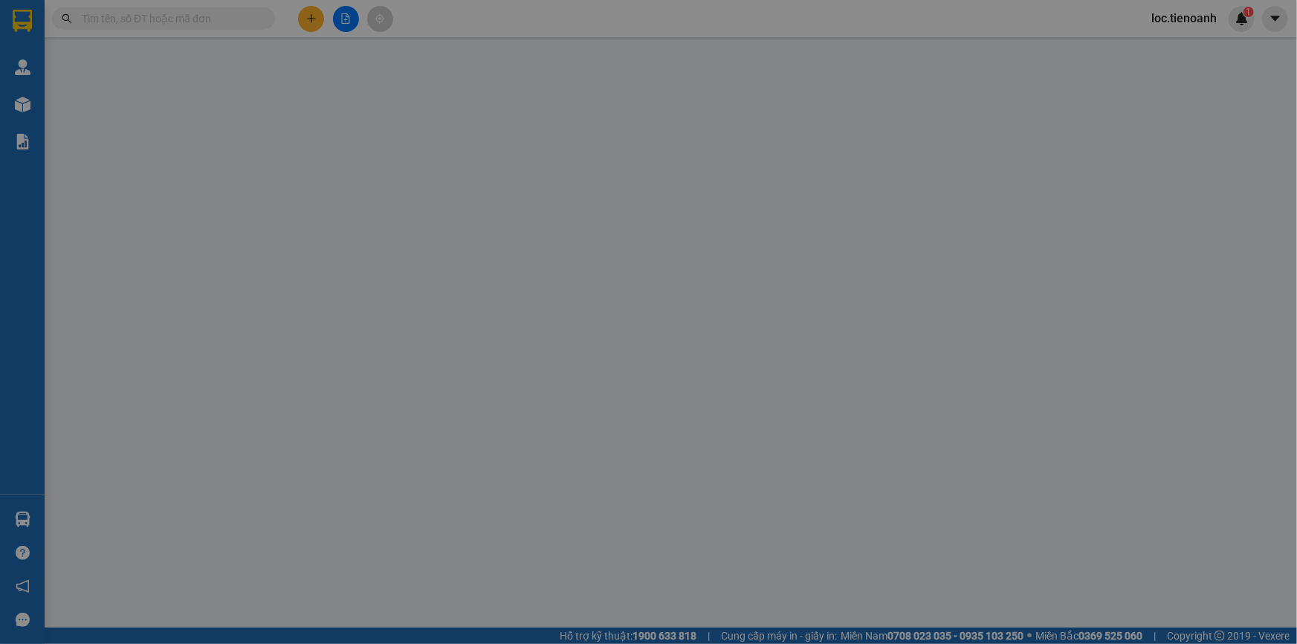
type input "0335641494"
type input "Chị Phúc"
checkbox input "true"
type input "[STREET_ADDRESS]"
type input "0901788853"
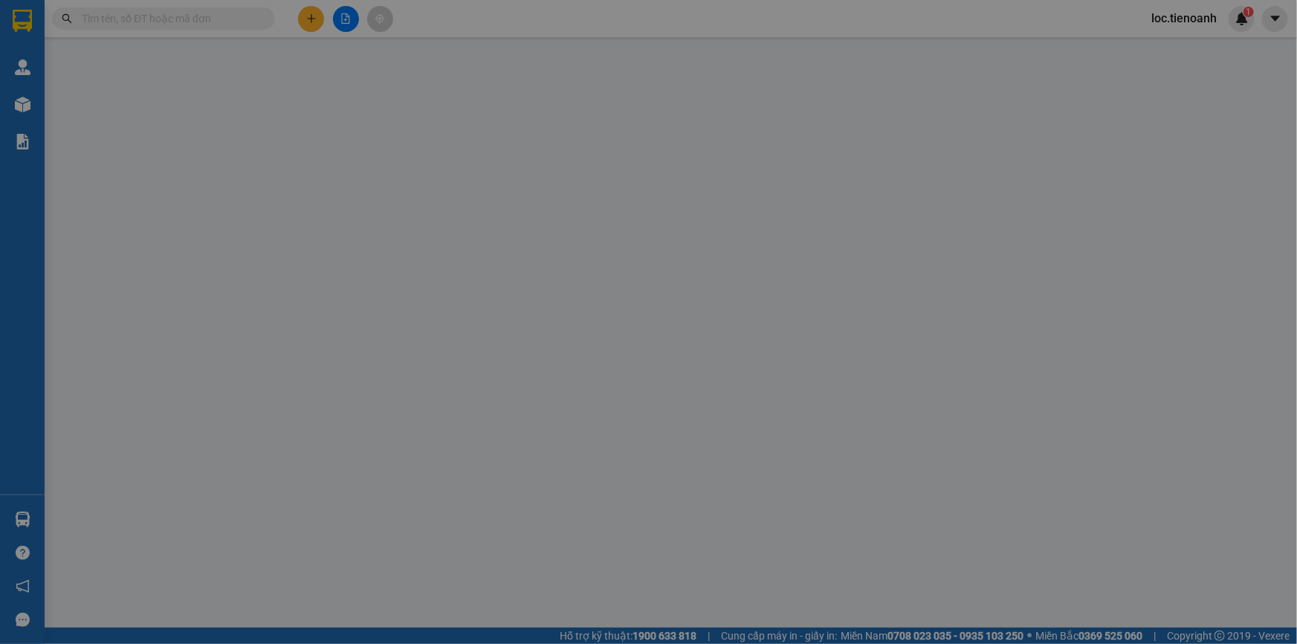
type input "A Khánh"
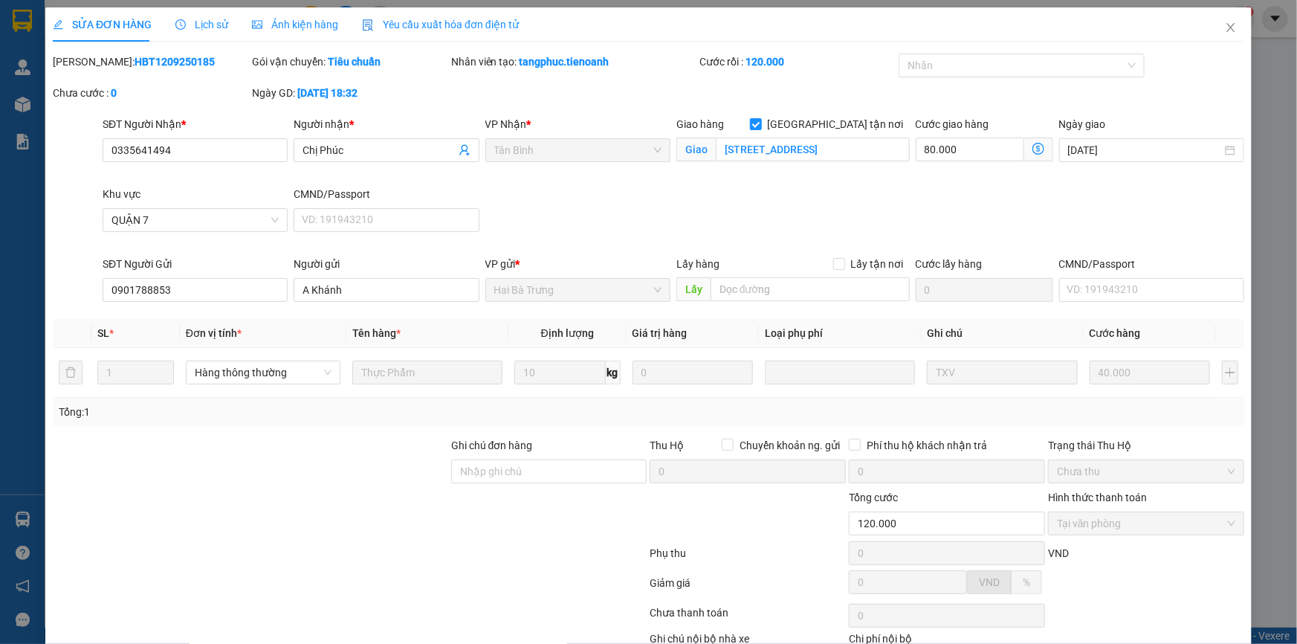
scroll to position [95, 0]
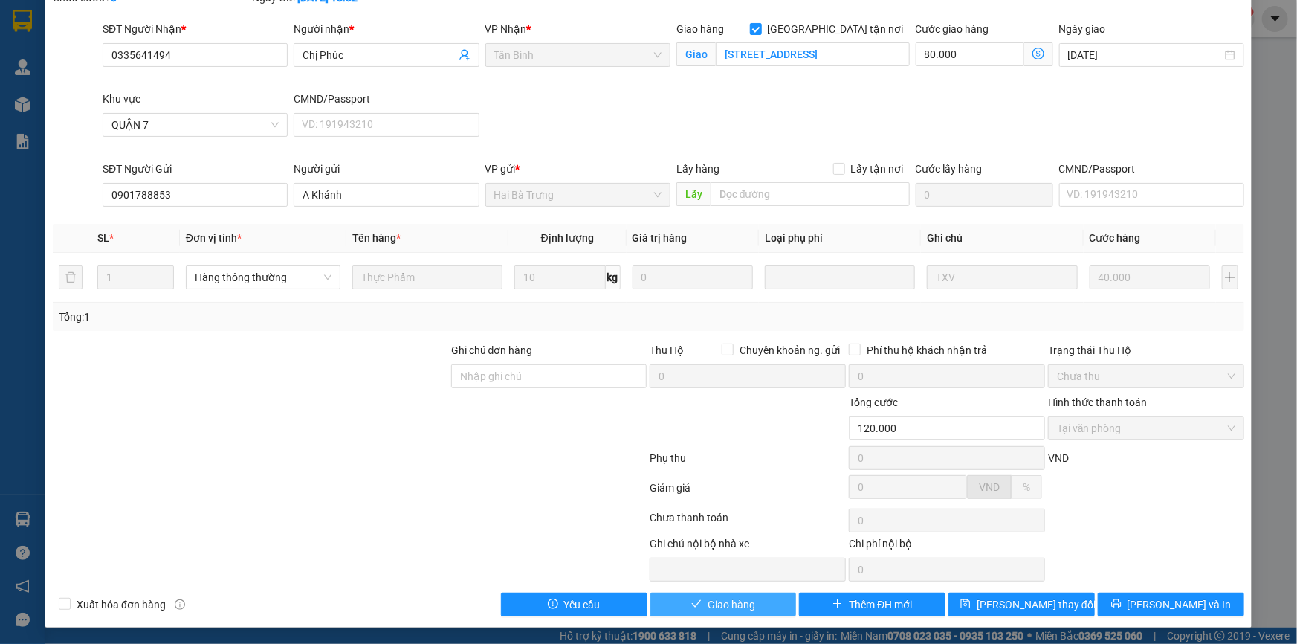
drag, startPoint x: 700, startPoint y: 602, endPoint x: 744, endPoint y: 571, distance: 54.5
click at [701, 602] on button "Giao hàng" at bounding box center [724, 605] width 146 height 24
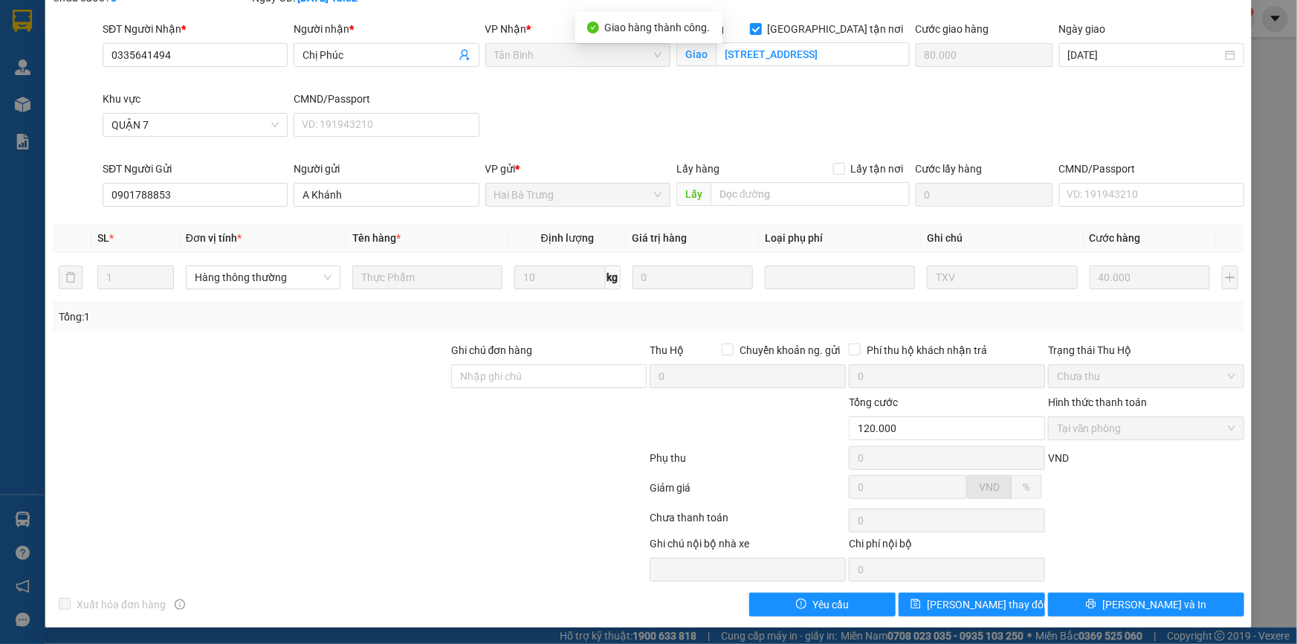
drag, startPoint x: 1283, startPoint y: 320, endPoint x: 1267, endPoint y: 146, distance: 174.0
click at [1259, 143] on div "SỬA ĐƠN HÀNG Lịch sử Ảnh kiện hàng Yêu cầu xuất hóa đơn điện tử Total Paid Fee …" at bounding box center [648, 322] width 1297 height 644
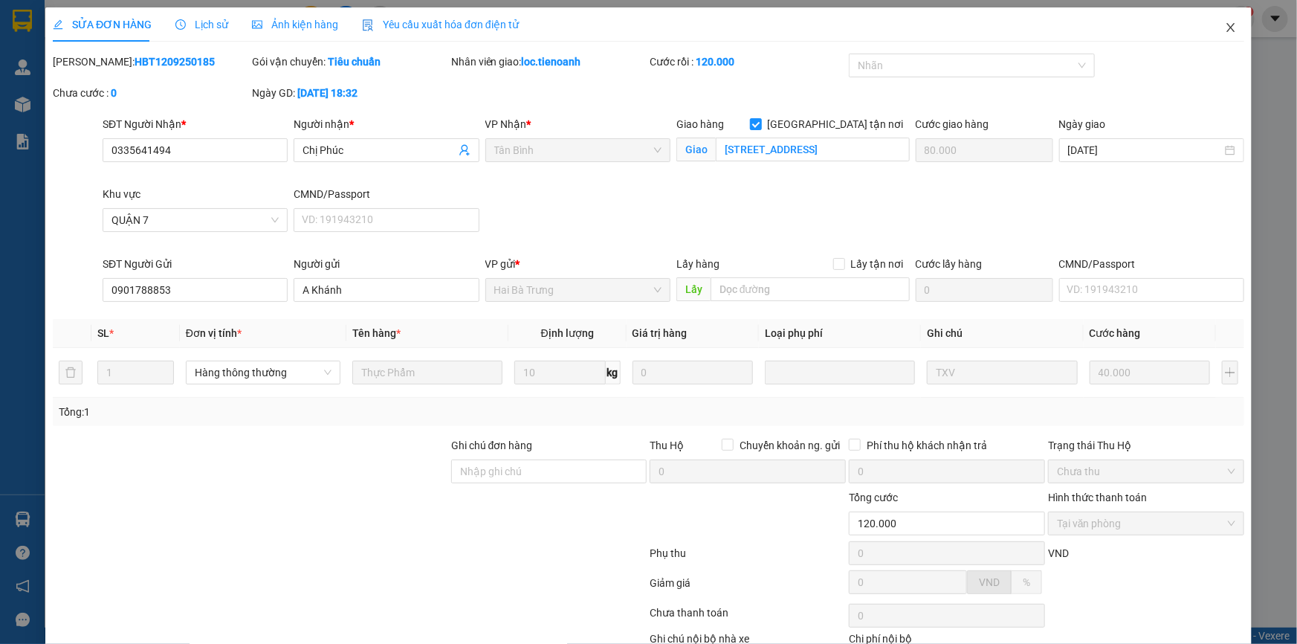
click at [1213, 28] on span "Close" at bounding box center [1231, 28] width 42 height 42
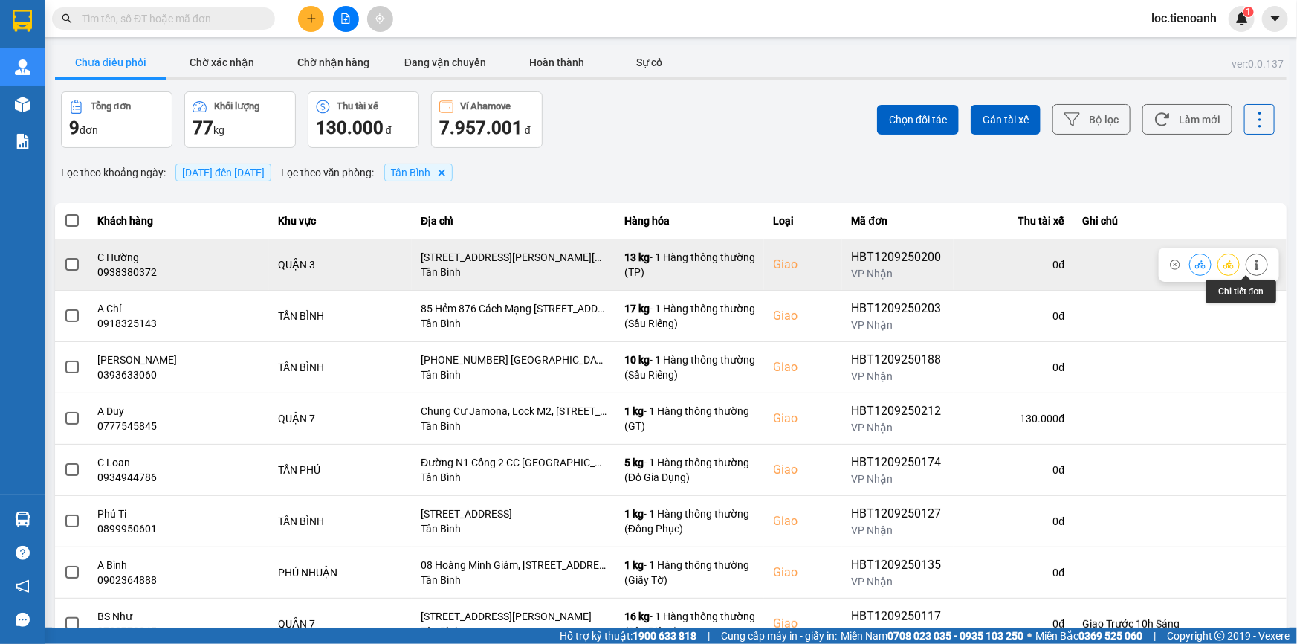
click at [1252, 262] on icon at bounding box center [1257, 264] width 10 height 10
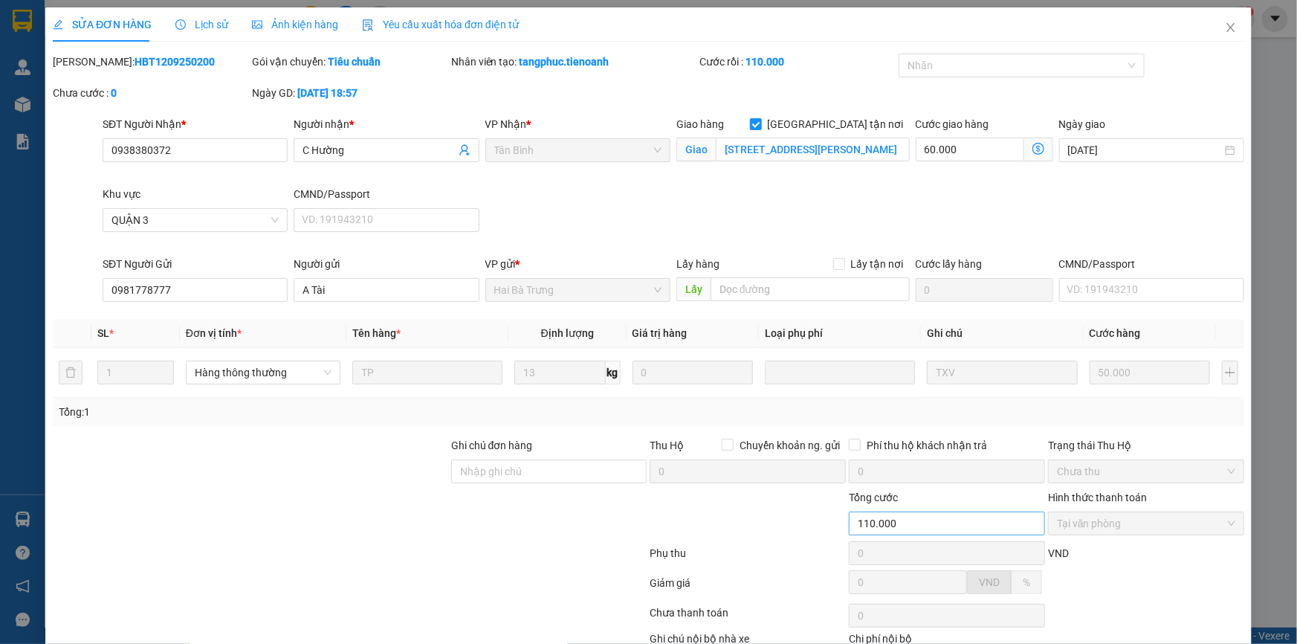
scroll to position [77, 0]
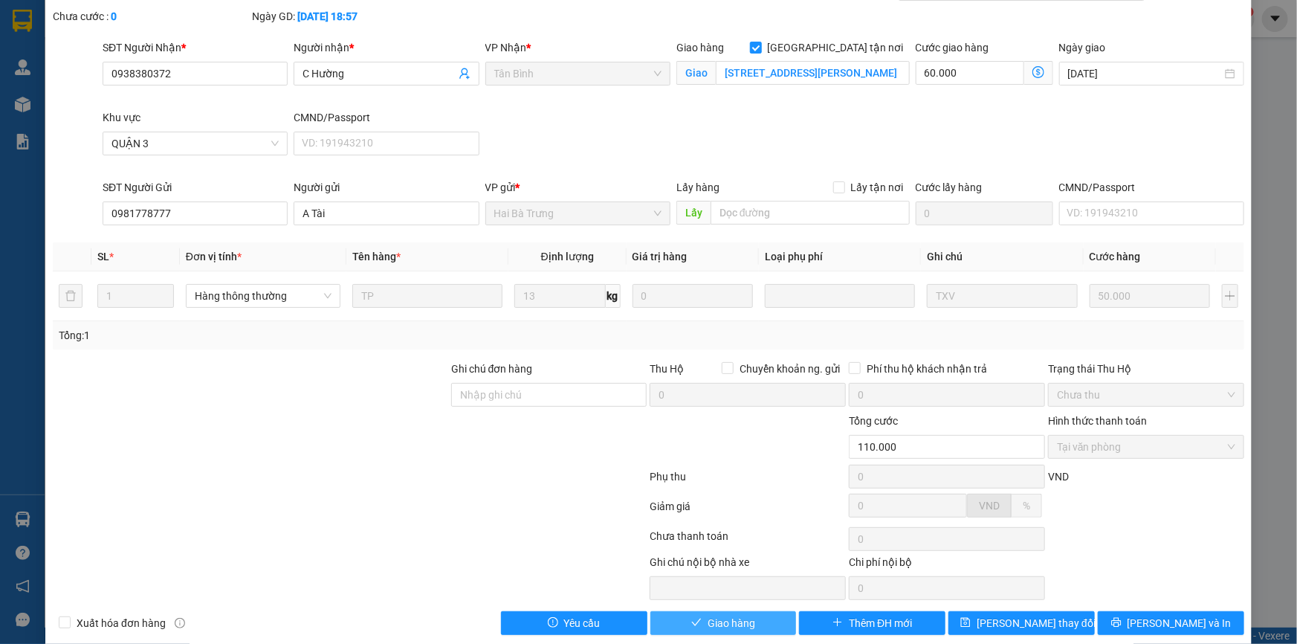
click at [723, 619] on span "Giao hàng" at bounding box center [732, 623] width 48 height 16
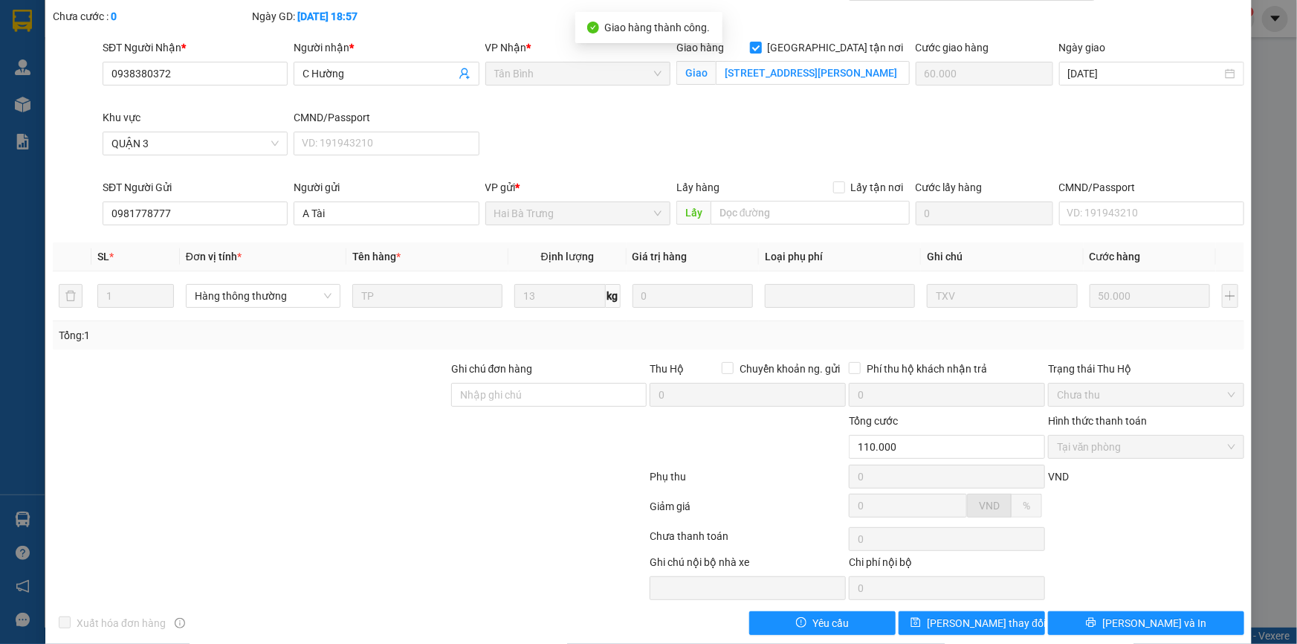
scroll to position [0, 0]
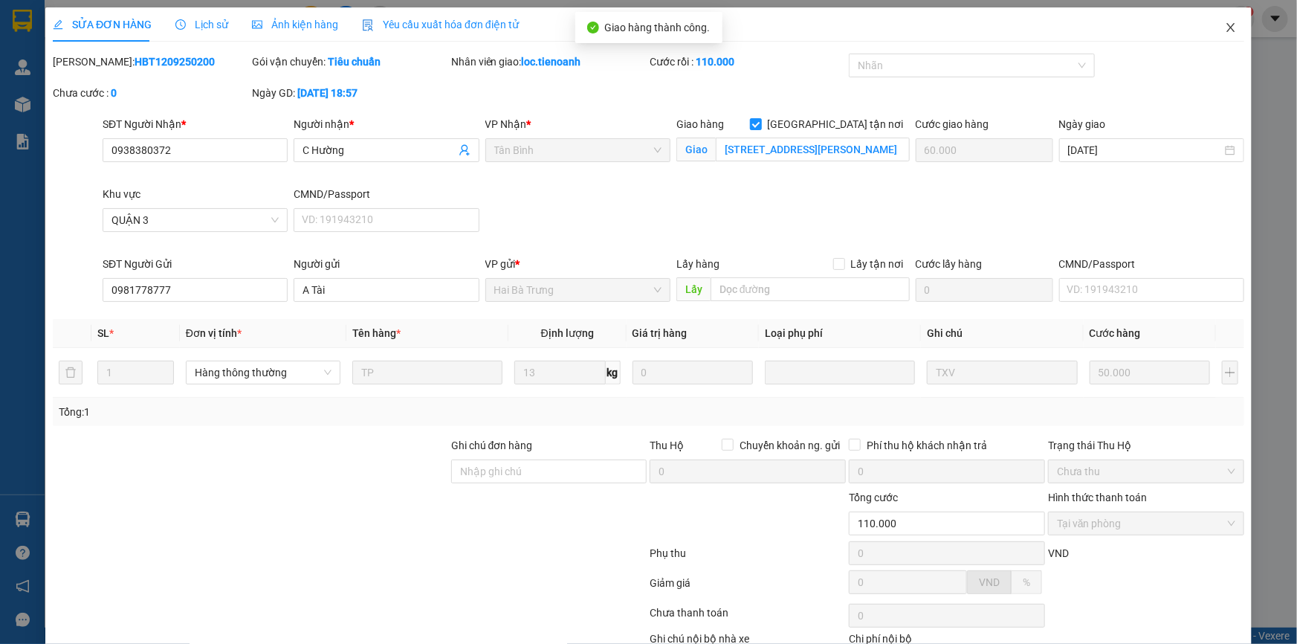
drag, startPoint x: 1213, startPoint y: 27, endPoint x: 1225, endPoint y: 42, distance: 19.5
click at [1213, 26] on span "Close" at bounding box center [1231, 28] width 42 height 42
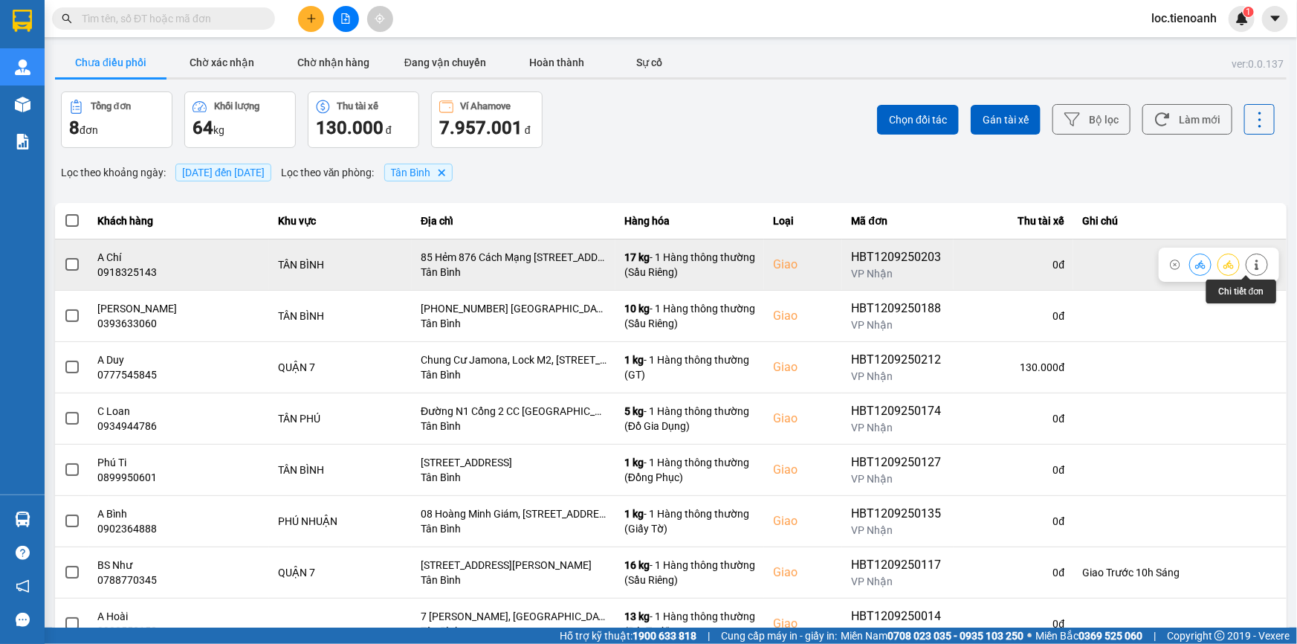
click at [1252, 265] on icon at bounding box center [1257, 264] width 10 height 10
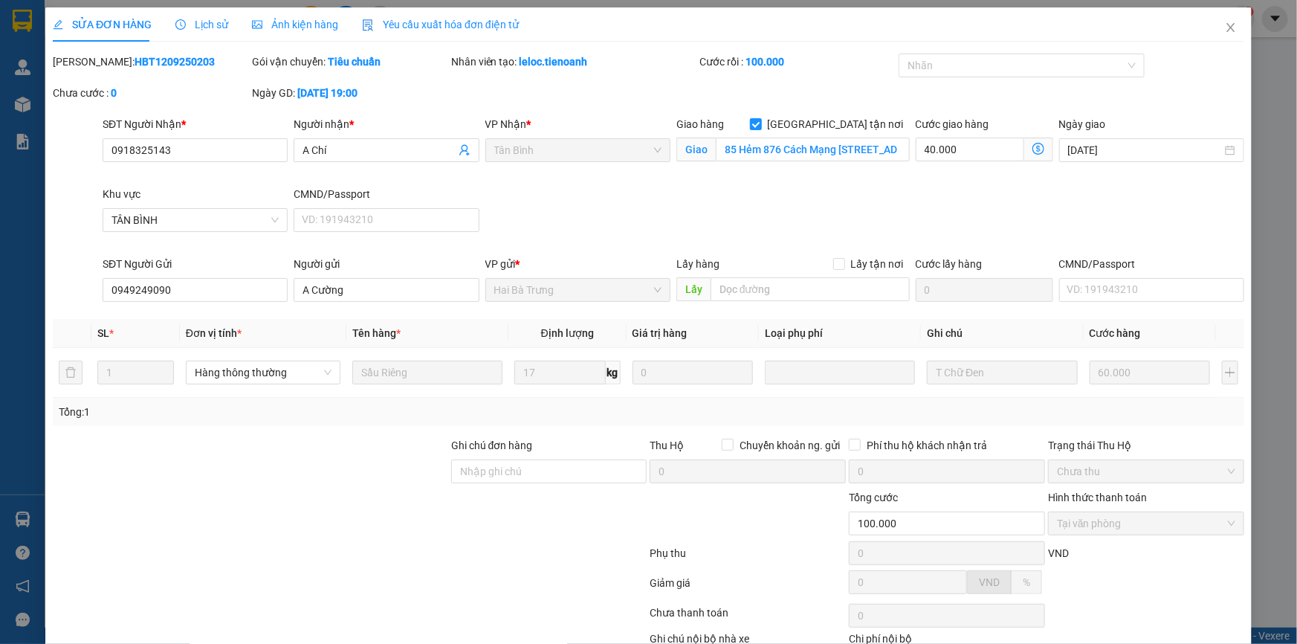
scroll to position [95, 0]
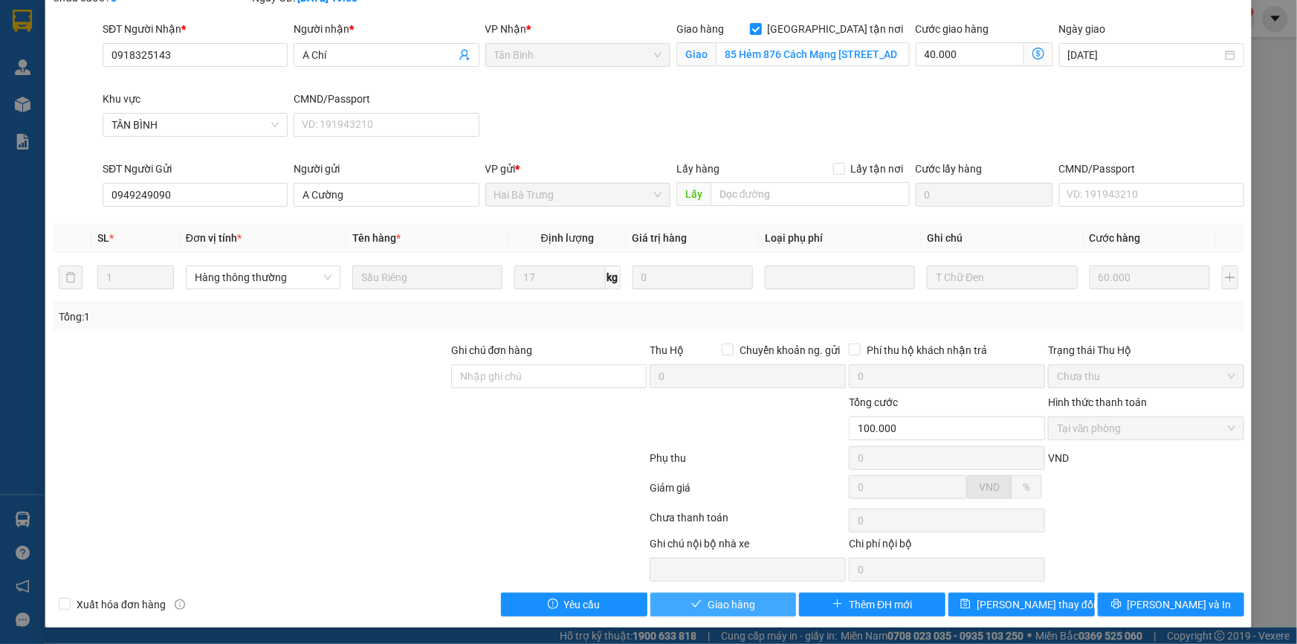
drag, startPoint x: 735, startPoint y: 598, endPoint x: 780, endPoint y: 572, distance: 51.9
click at [735, 597] on span "Giao hàng" at bounding box center [732, 604] width 48 height 16
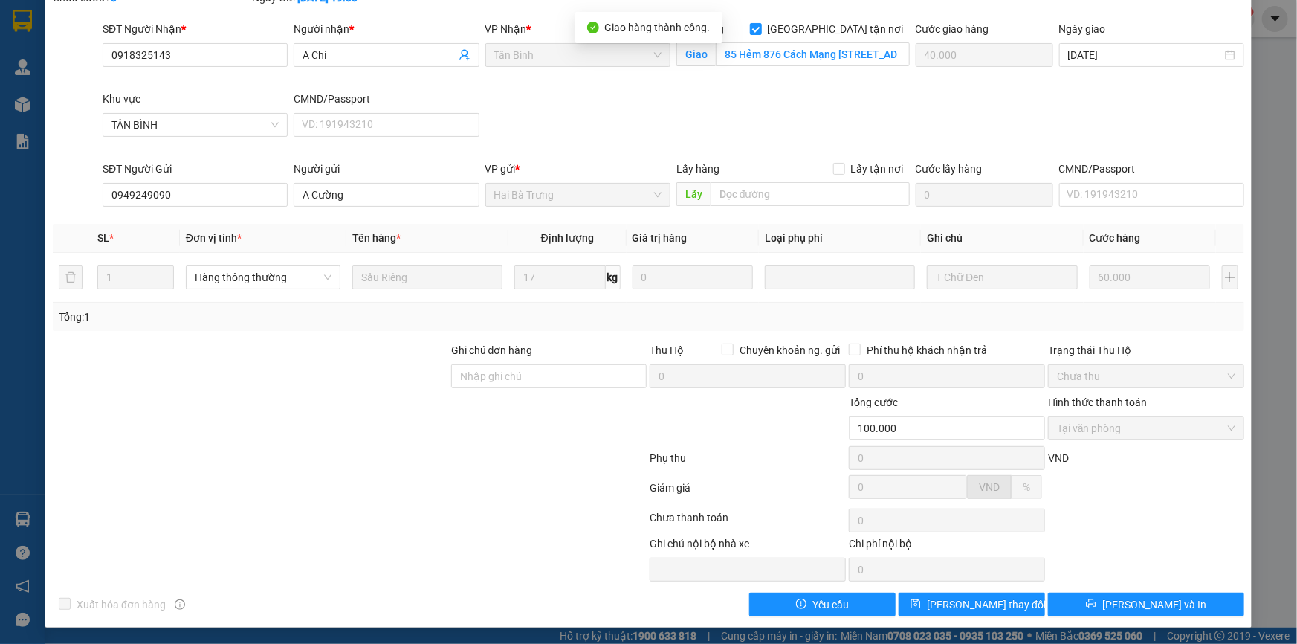
scroll to position [0, 0]
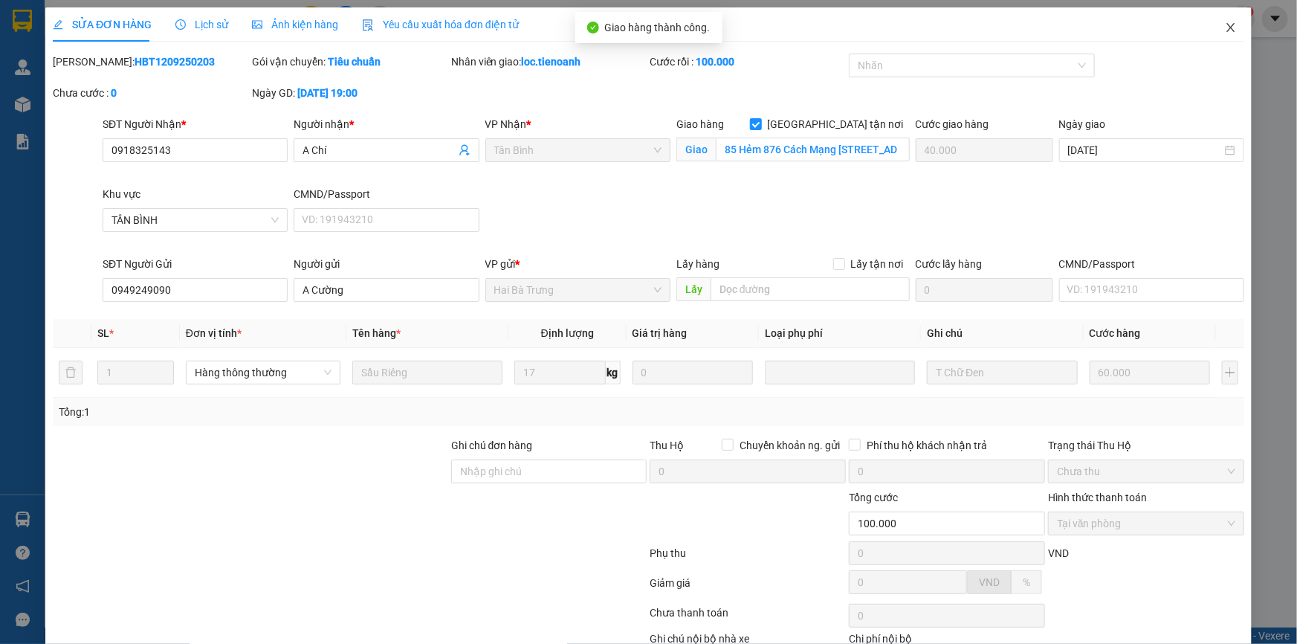
click at [1227, 31] on icon "close" at bounding box center [1231, 28] width 12 height 12
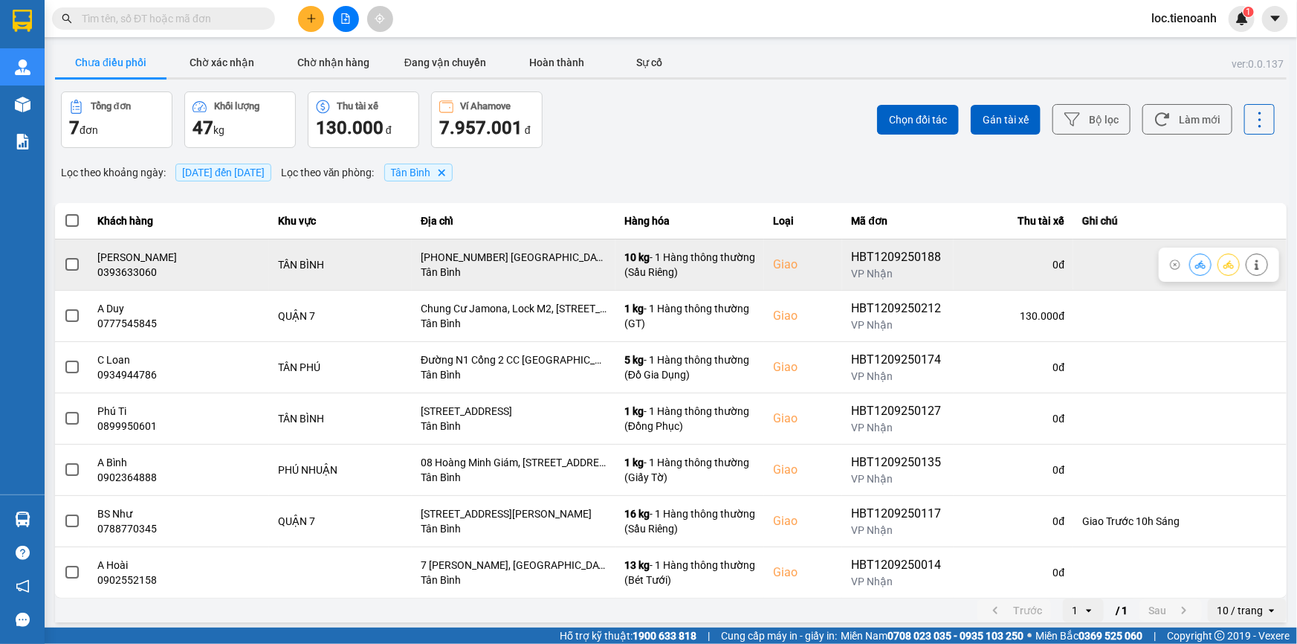
click at [1255, 260] on icon at bounding box center [1257, 264] width 4 height 10
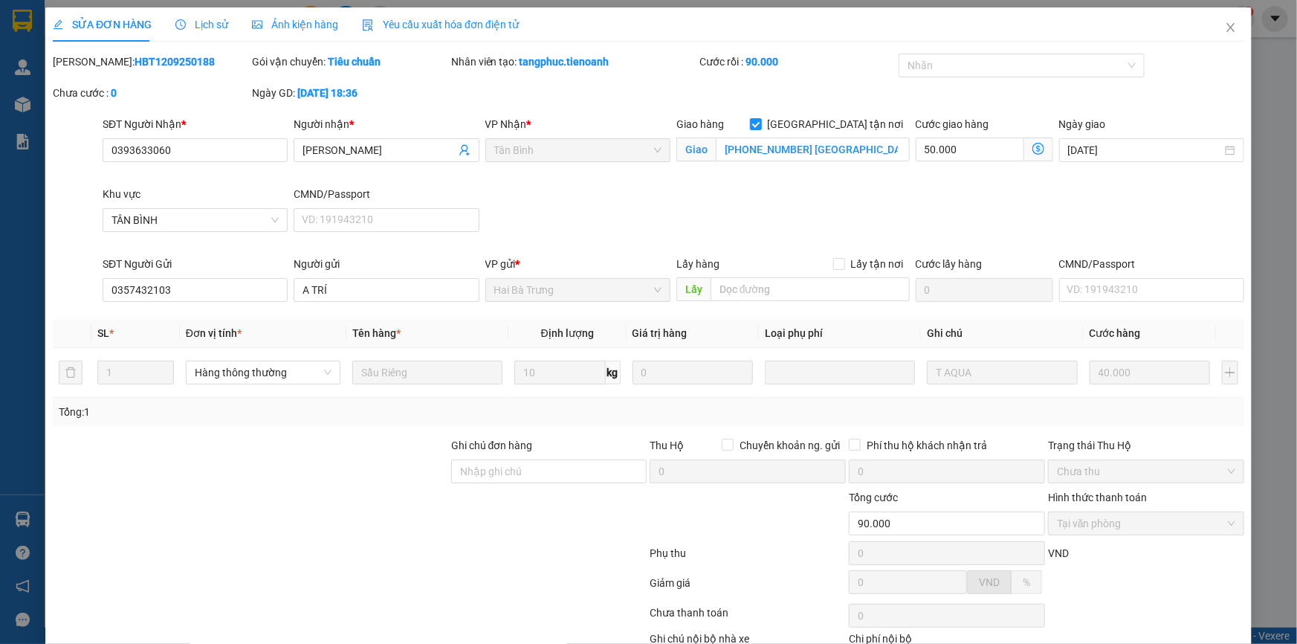
scroll to position [95, 0]
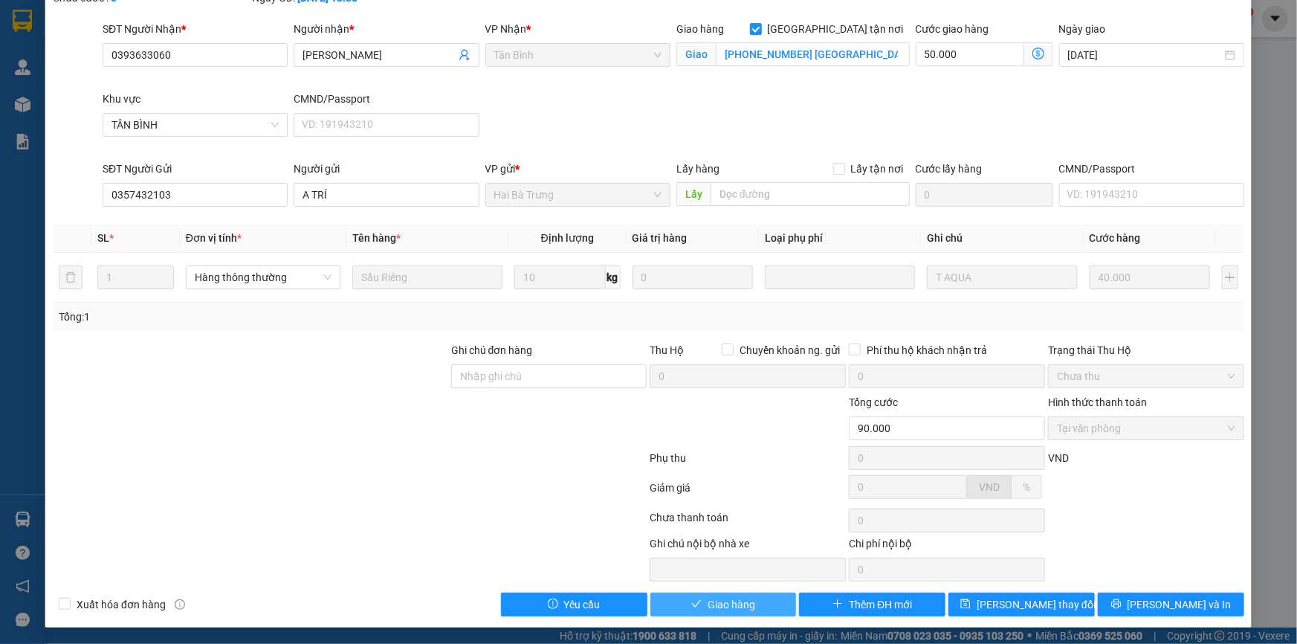
drag, startPoint x: 716, startPoint y: 600, endPoint x: 775, endPoint y: 561, distance: 71.3
click at [716, 599] on span "Giao hàng" at bounding box center [732, 604] width 48 height 16
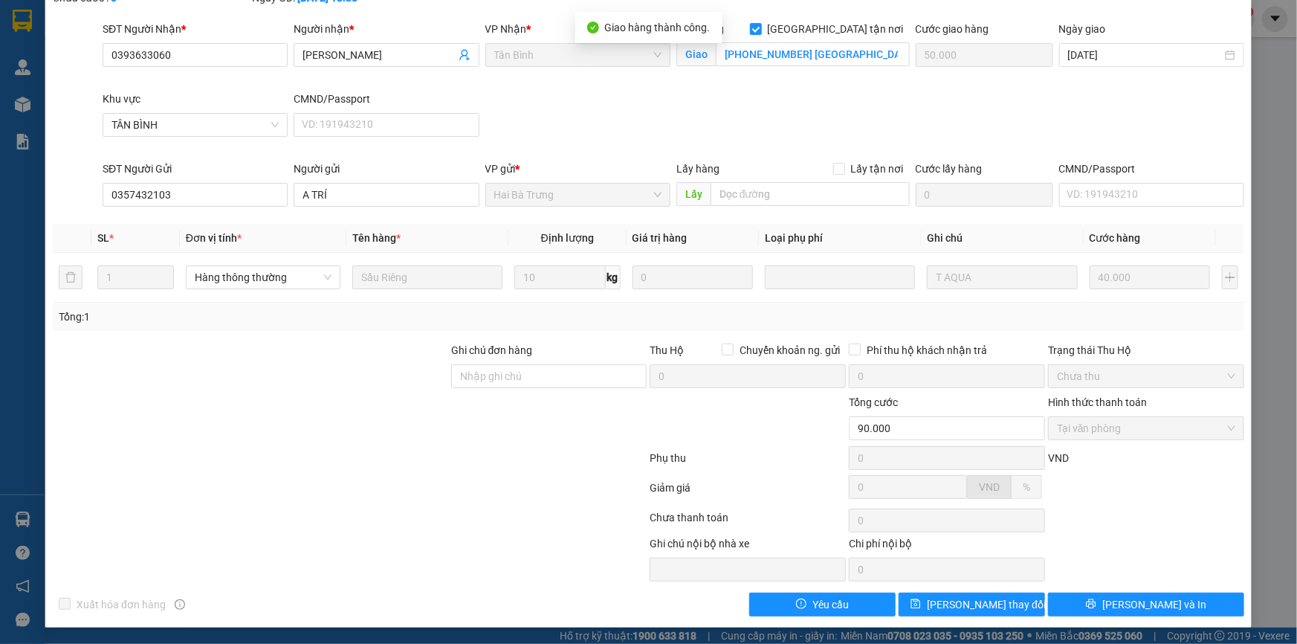
drag, startPoint x: 1286, startPoint y: 248, endPoint x: 1286, endPoint y: -28, distance: 276.6
click at [1286, 0] on html "Kết quả tìm kiếm ( 0 ) Bộ lọc No Data loc.tienoanh 1 Quản [PERSON_NAME] lý giao…" at bounding box center [648, 322] width 1297 height 644
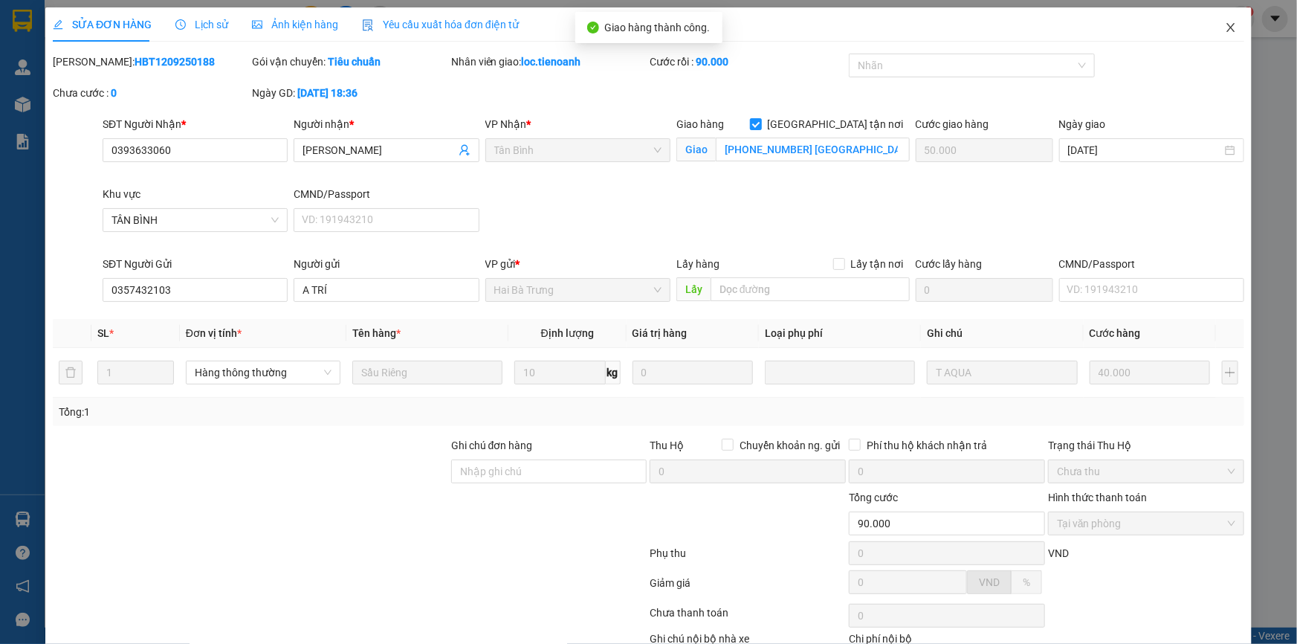
drag, startPoint x: 1219, startPoint y: 22, endPoint x: 1258, endPoint y: 44, distance: 45.3
click at [1225, 25] on span "Close" at bounding box center [1231, 28] width 42 height 42
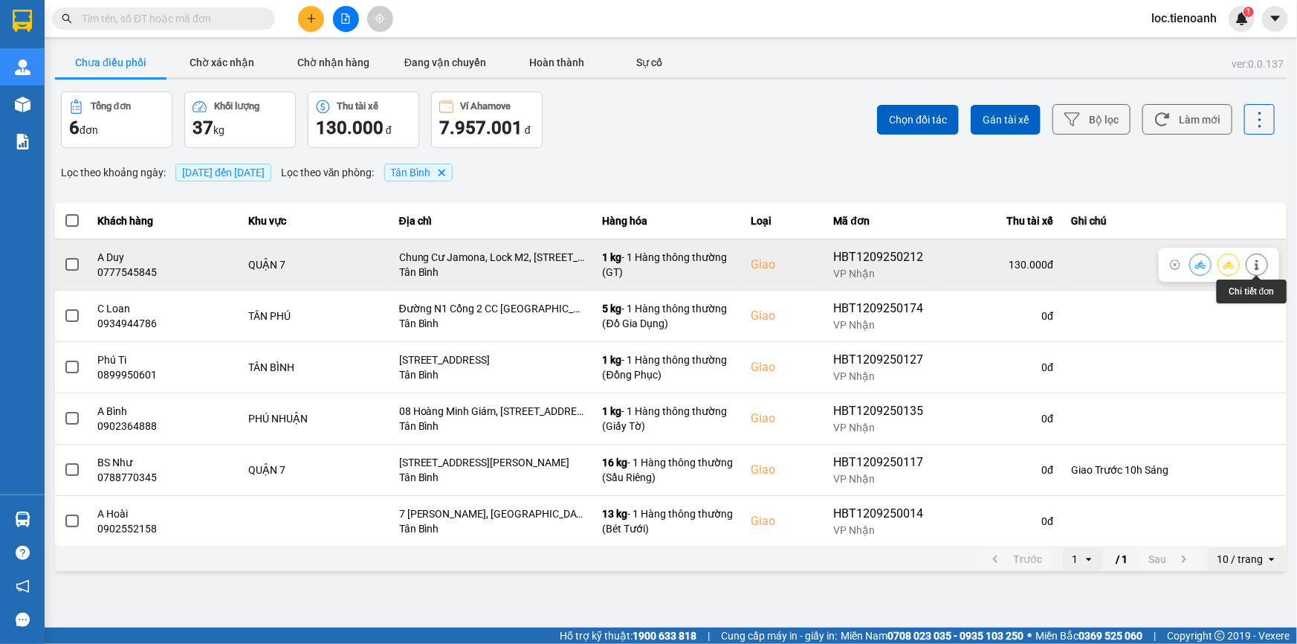
click at [1252, 267] on icon at bounding box center [1257, 264] width 10 height 10
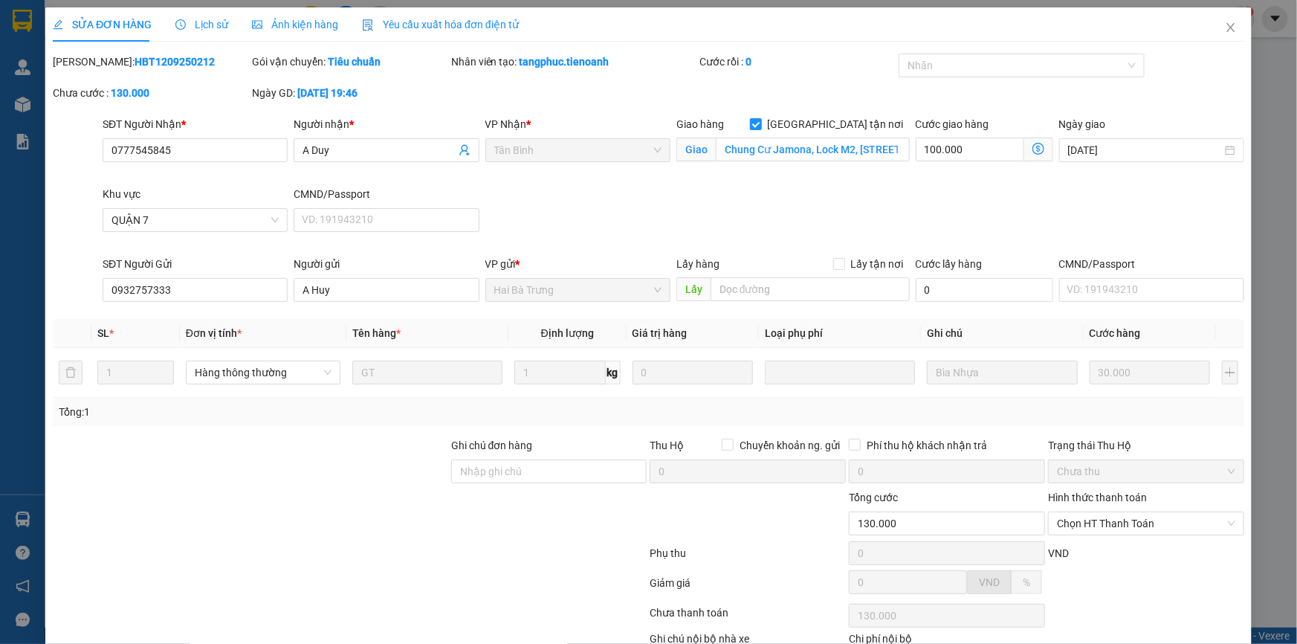
scroll to position [95, 0]
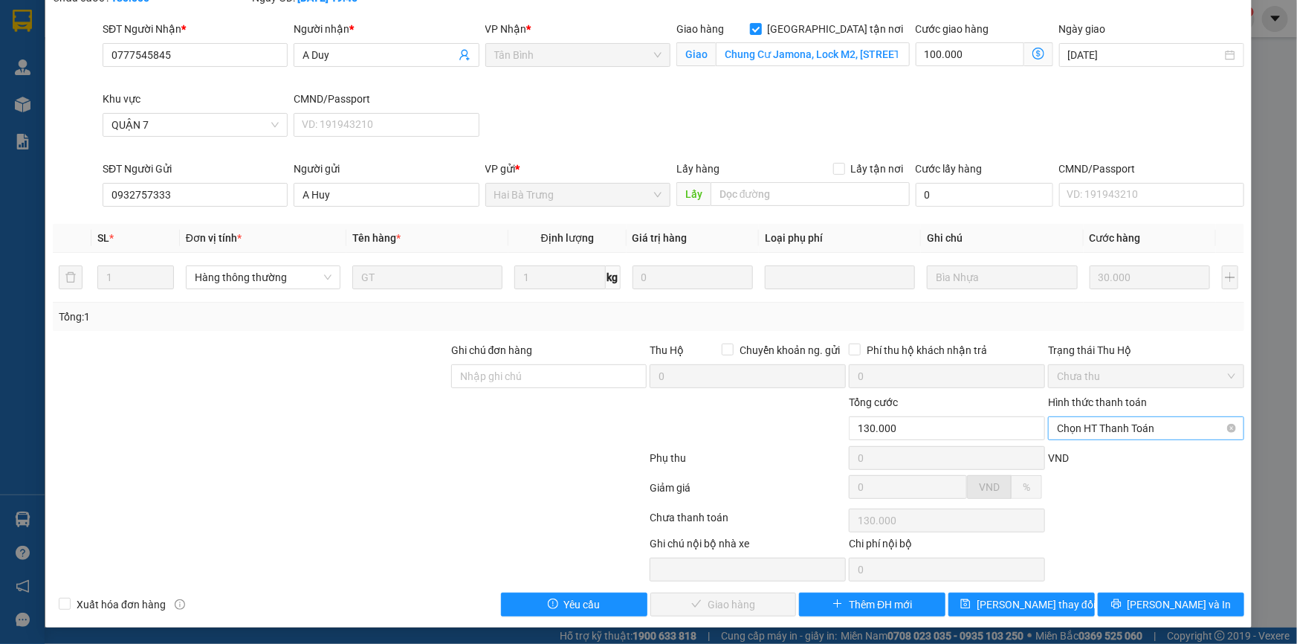
click at [1083, 426] on span "Chọn HT Thanh Toán" at bounding box center [1146, 428] width 178 height 22
click at [1091, 452] on div "Tại văn phòng" at bounding box center [1137, 457] width 177 height 16
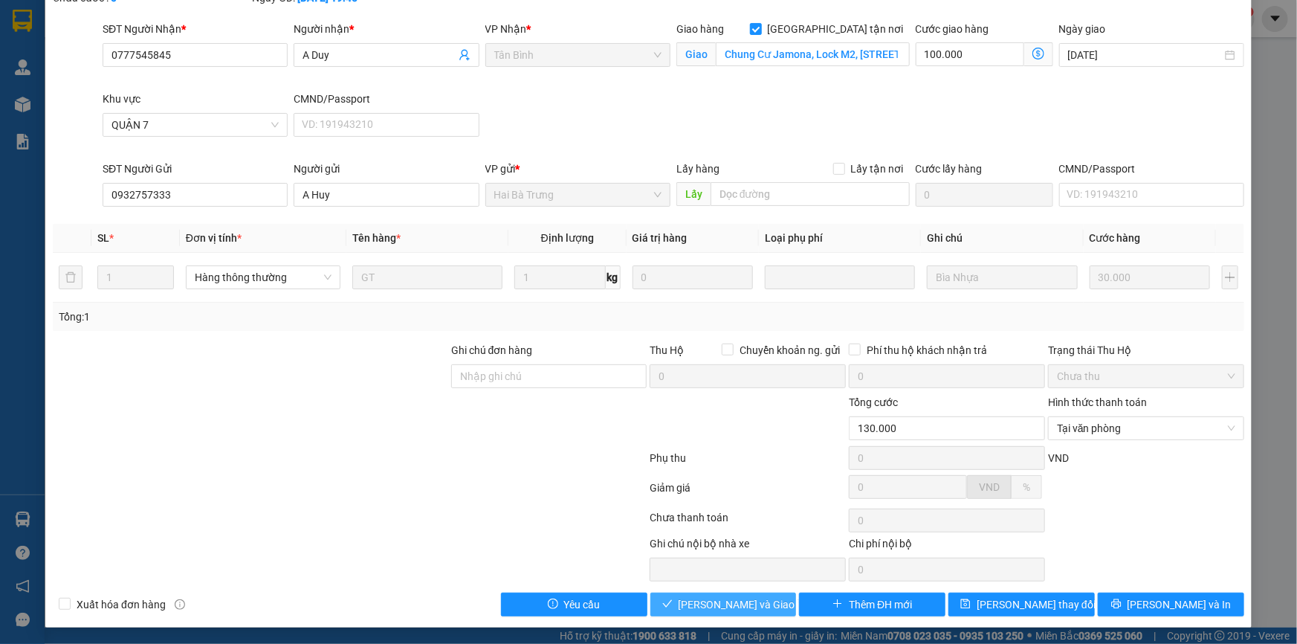
drag, startPoint x: 694, startPoint y: 601, endPoint x: 833, endPoint y: 528, distance: 157.3
click at [705, 596] on span "[PERSON_NAME] và Giao hàng" at bounding box center [750, 604] width 143 height 16
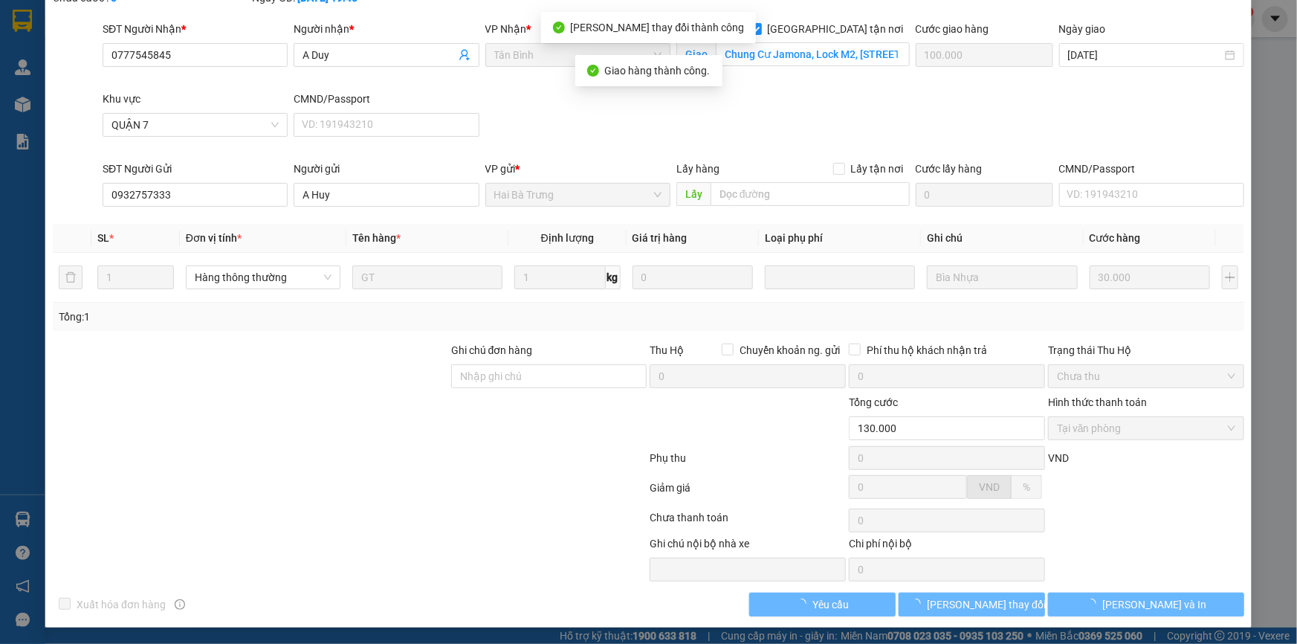
scroll to position [0, 0]
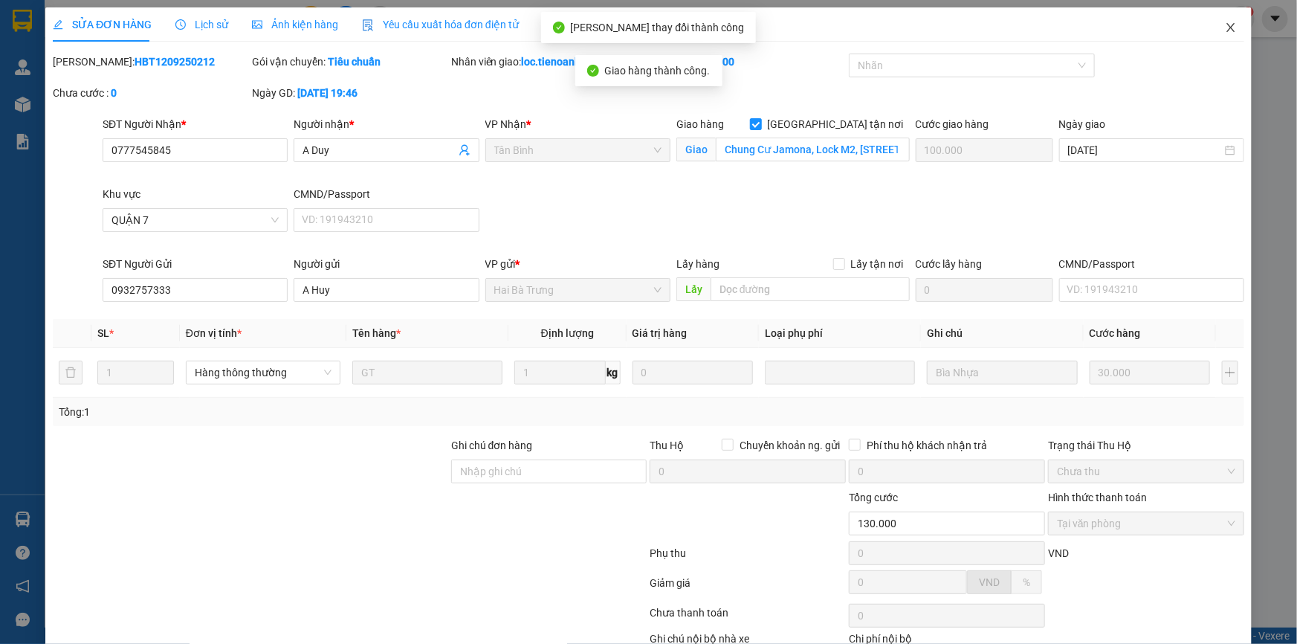
click at [1227, 27] on icon "close" at bounding box center [1231, 27] width 8 height 9
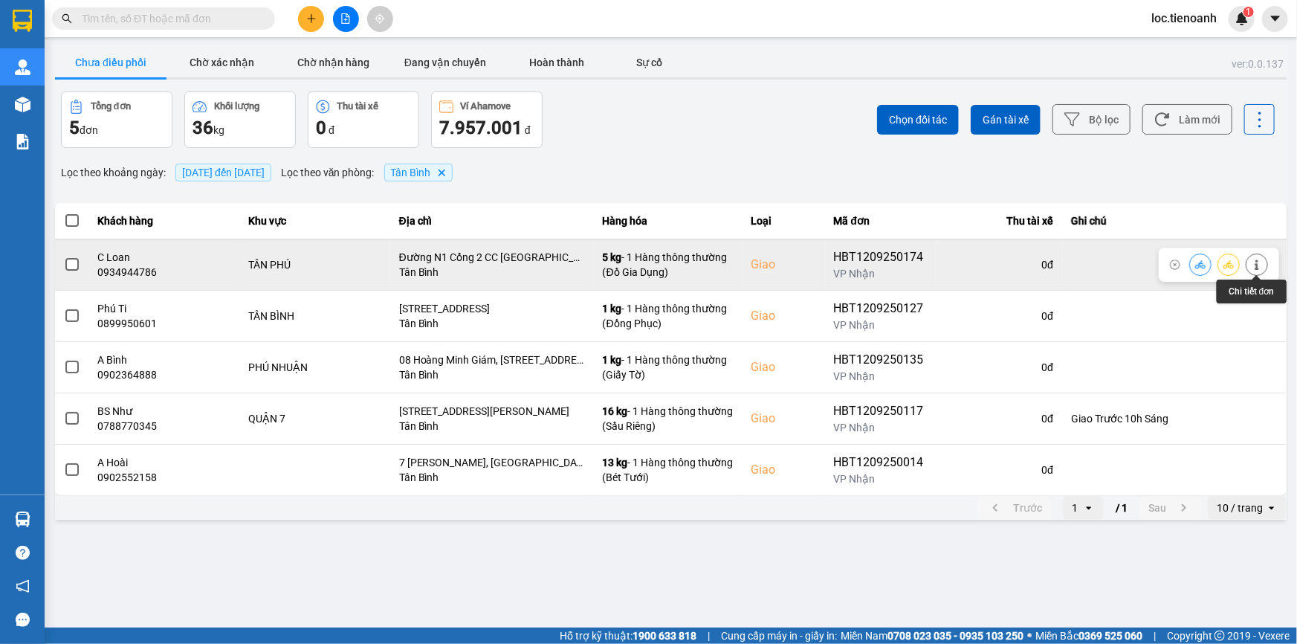
click at [1254, 264] on icon at bounding box center [1257, 264] width 10 height 10
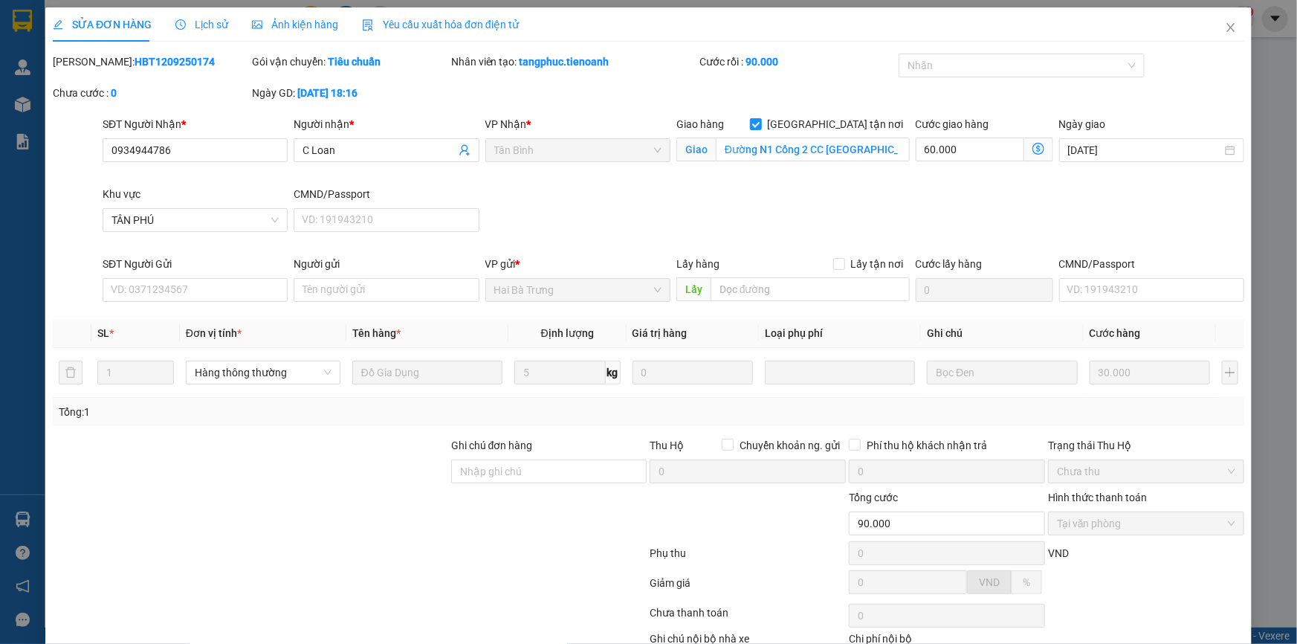
scroll to position [95, 0]
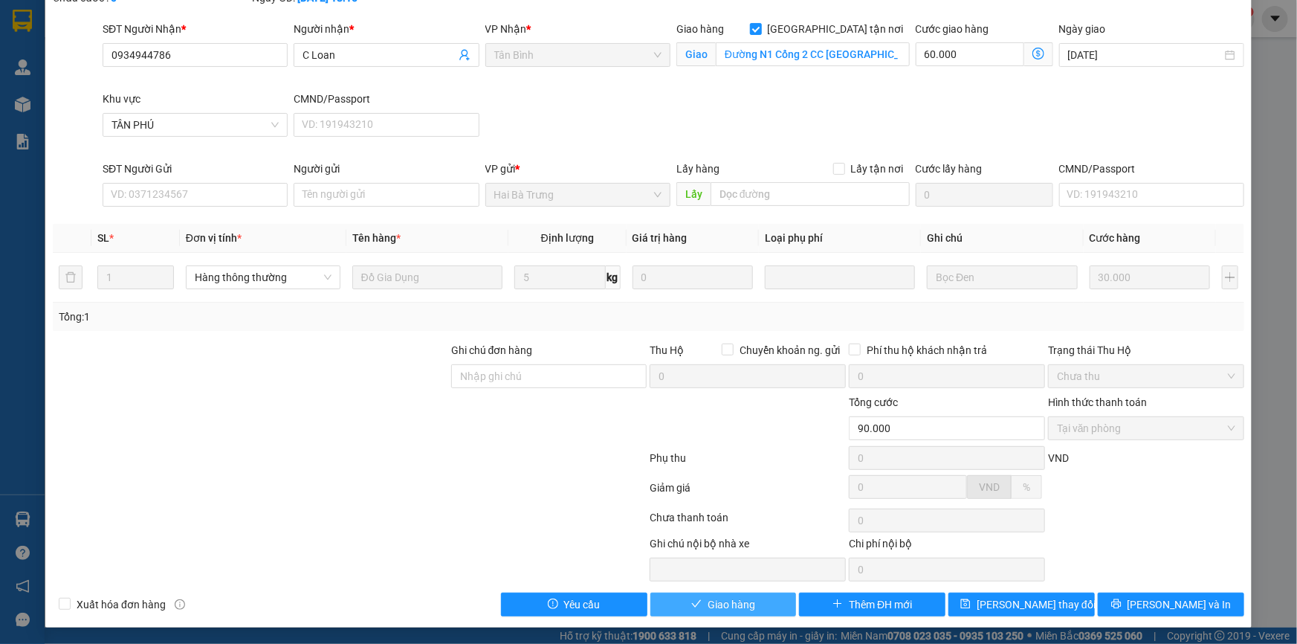
drag, startPoint x: 723, startPoint y: 600, endPoint x: 758, endPoint y: 568, distance: 47.4
click at [728, 599] on span "Giao hàng" at bounding box center [732, 604] width 48 height 16
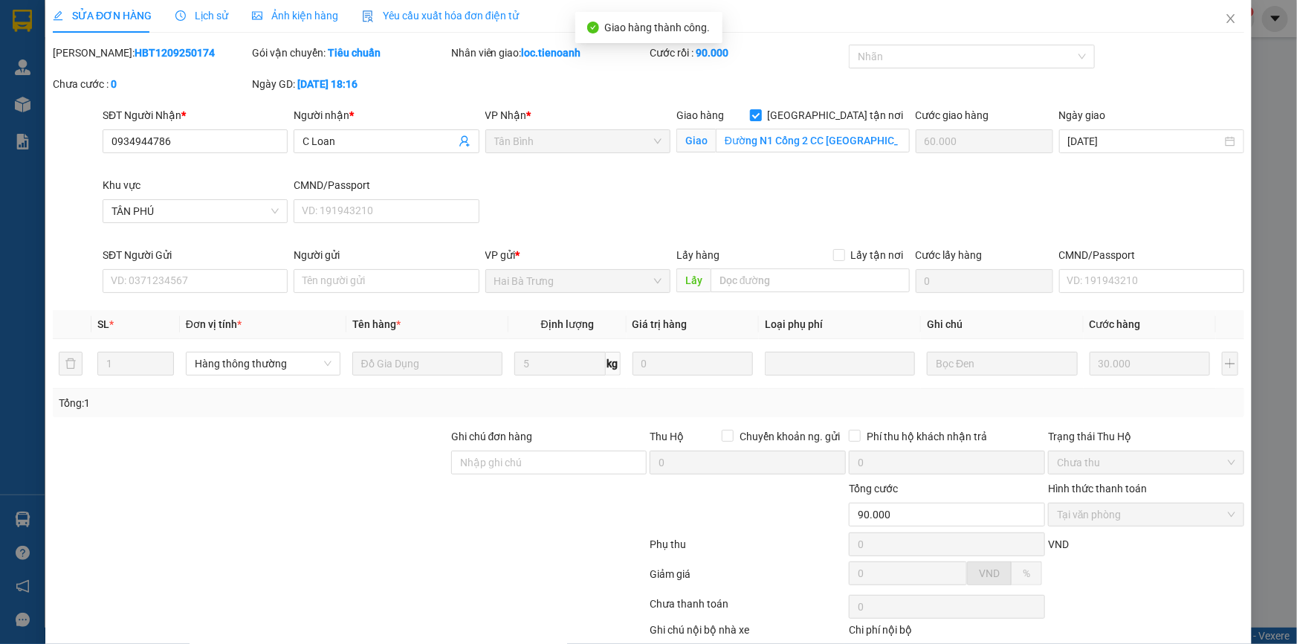
scroll to position [0, 0]
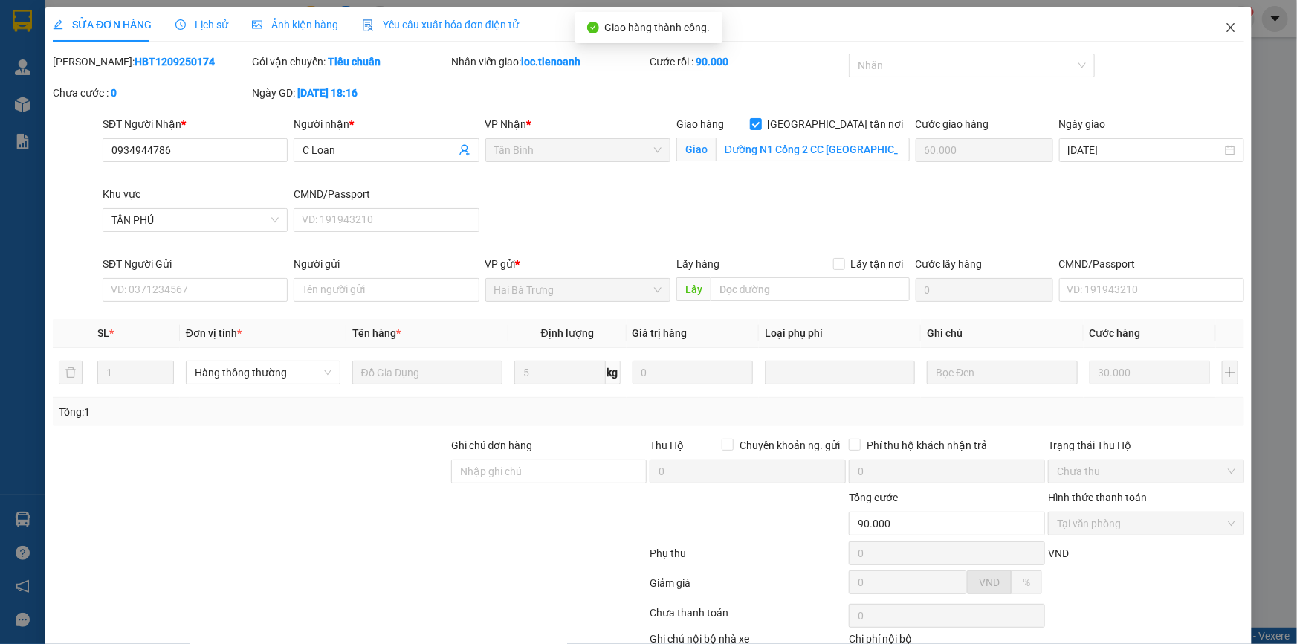
click at [1220, 19] on span "Close" at bounding box center [1231, 28] width 42 height 42
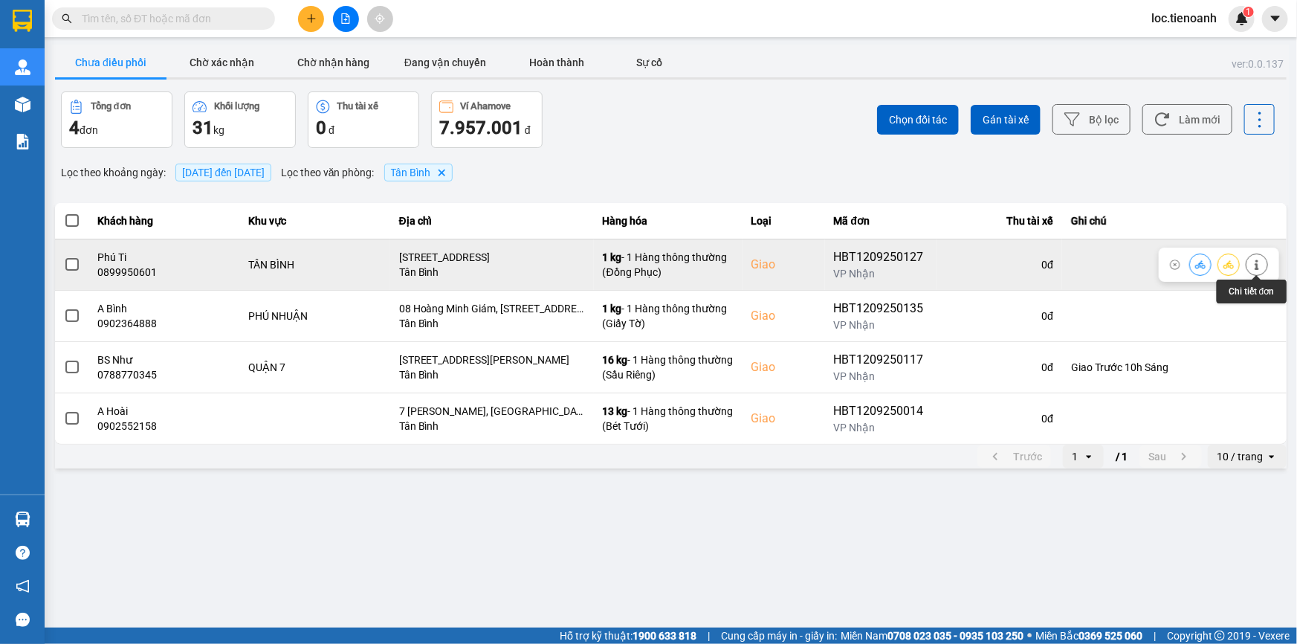
click at [1262, 265] on icon at bounding box center [1257, 264] width 10 height 10
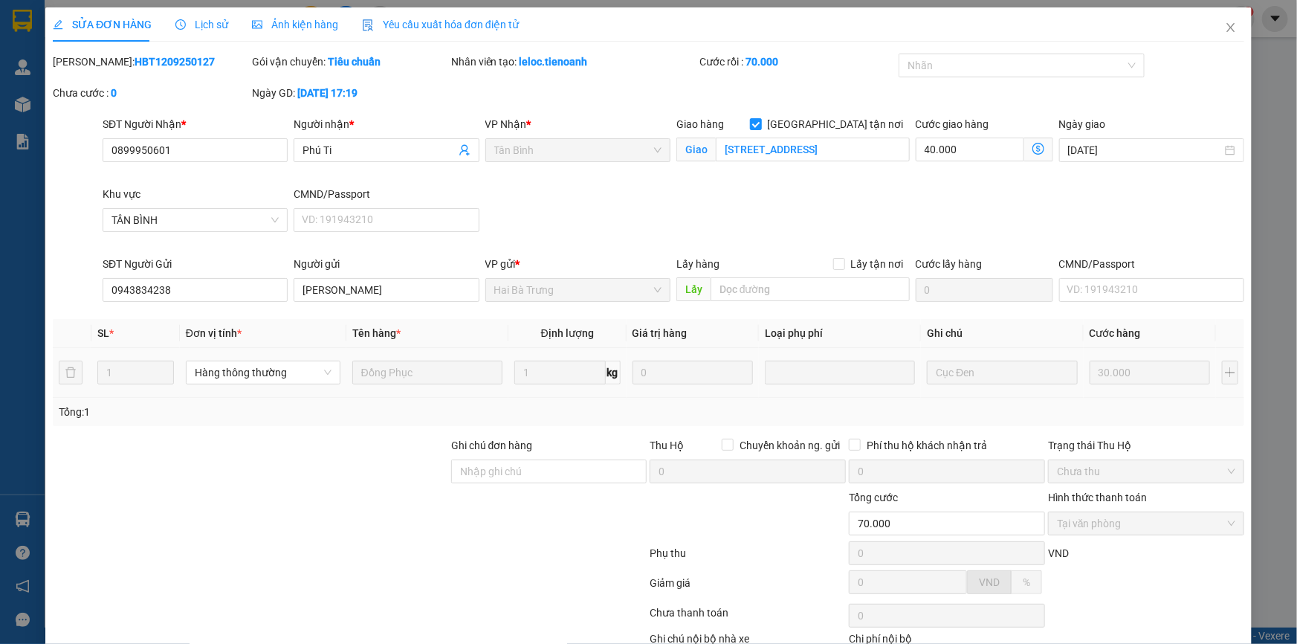
scroll to position [95, 0]
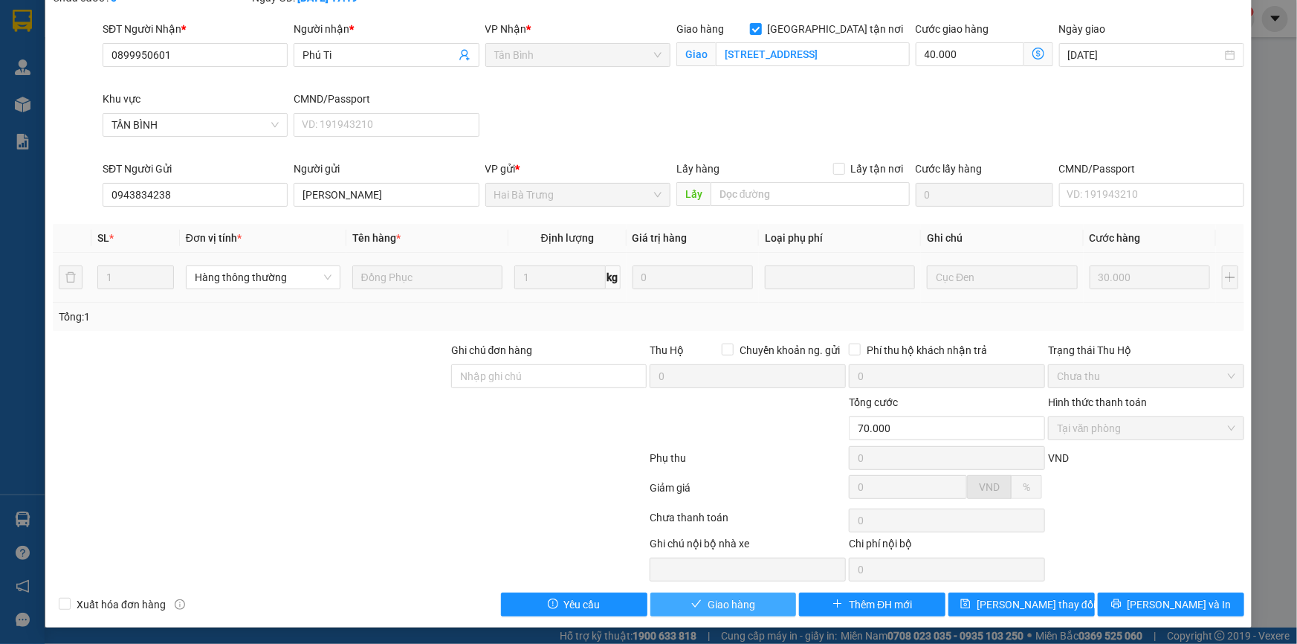
click at [692, 610] on button "Giao hàng" at bounding box center [724, 605] width 146 height 24
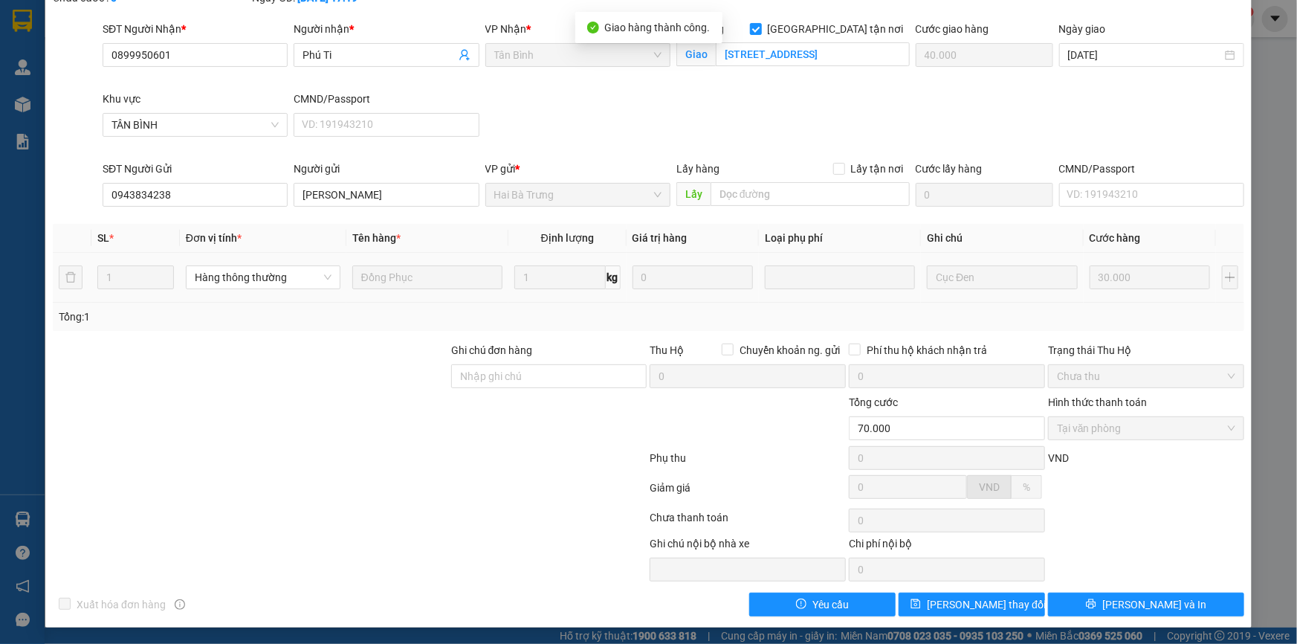
scroll to position [0, 0]
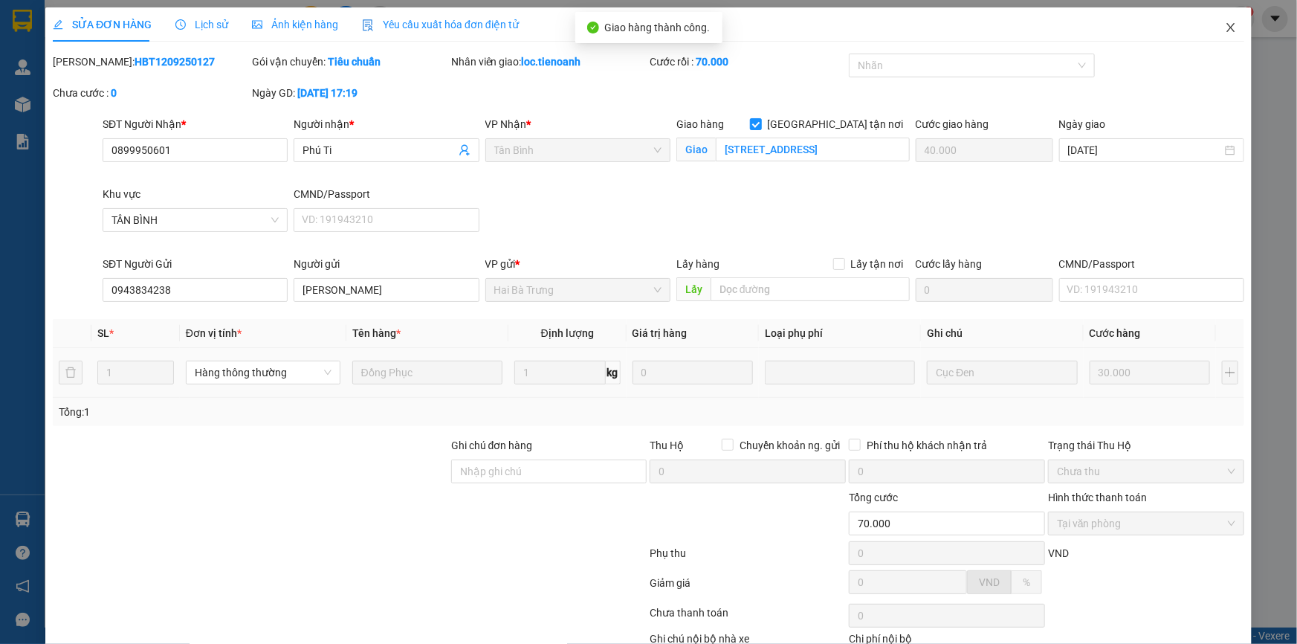
click at [1225, 27] on icon "close" at bounding box center [1231, 28] width 12 height 12
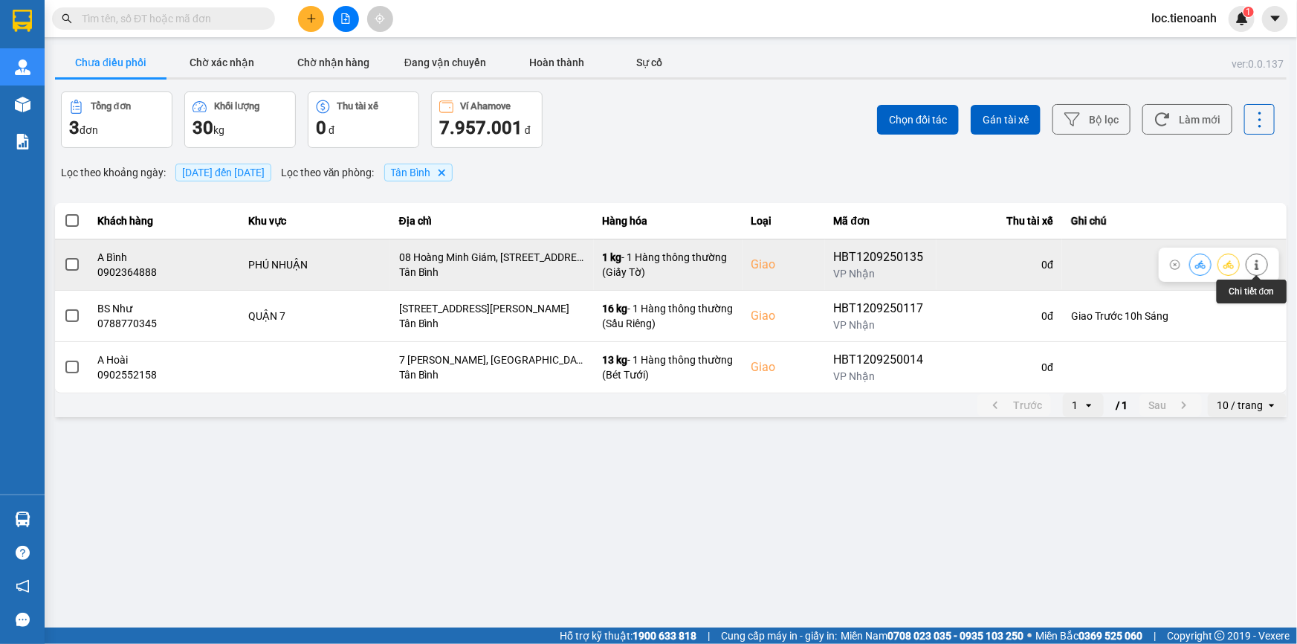
click at [1257, 268] on icon at bounding box center [1257, 264] width 4 height 10
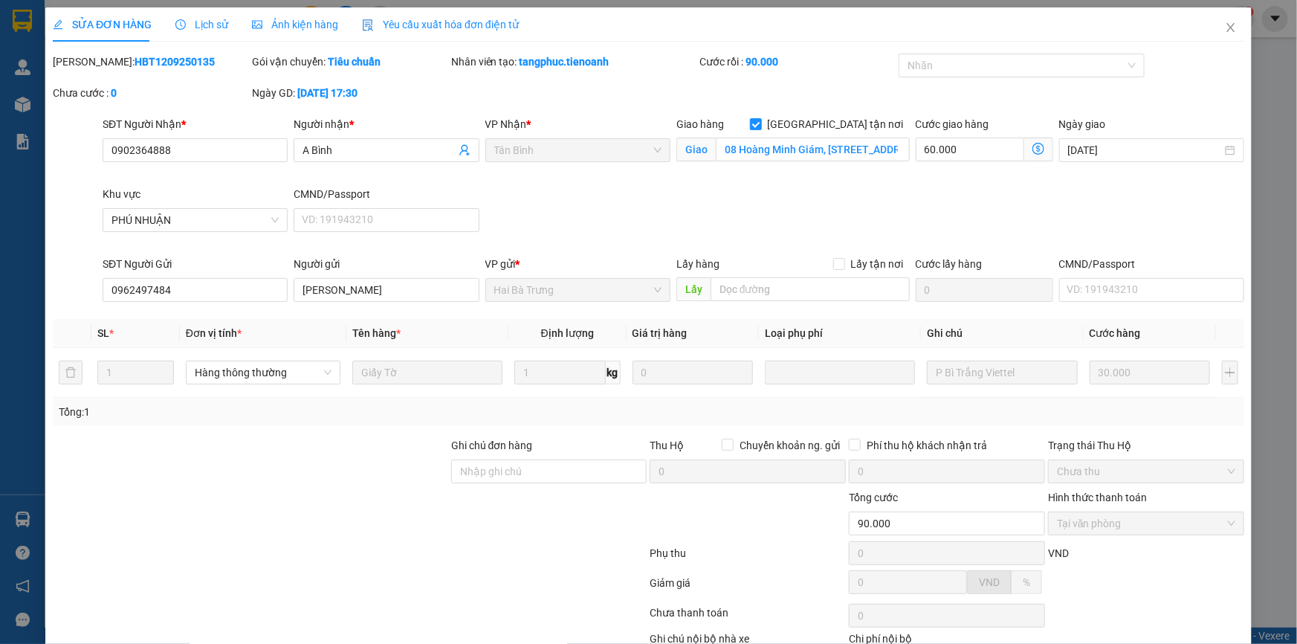
scroll to position [95, 0]
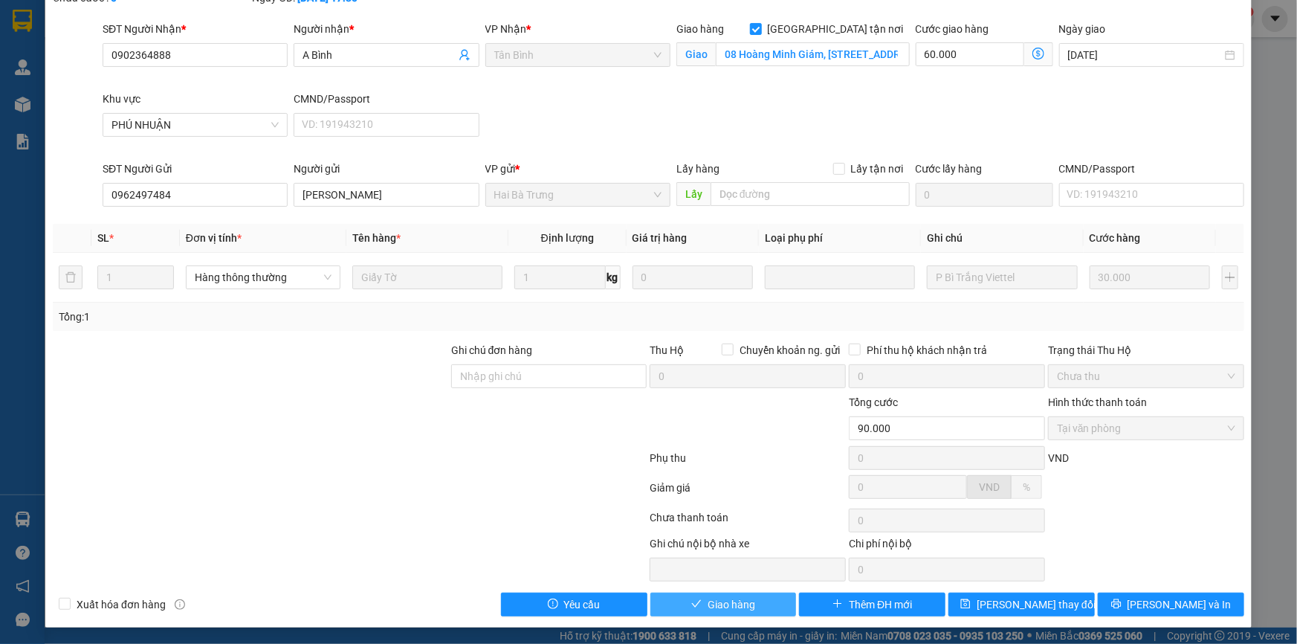
drag, startPoint x: 741, startPoint y: 607, endPoint x: 807, endPoint y: 580, distance: 72.1
click at [745, 604] on span "Giao hàng" at bounding box center [732, 604] width 48 height 16
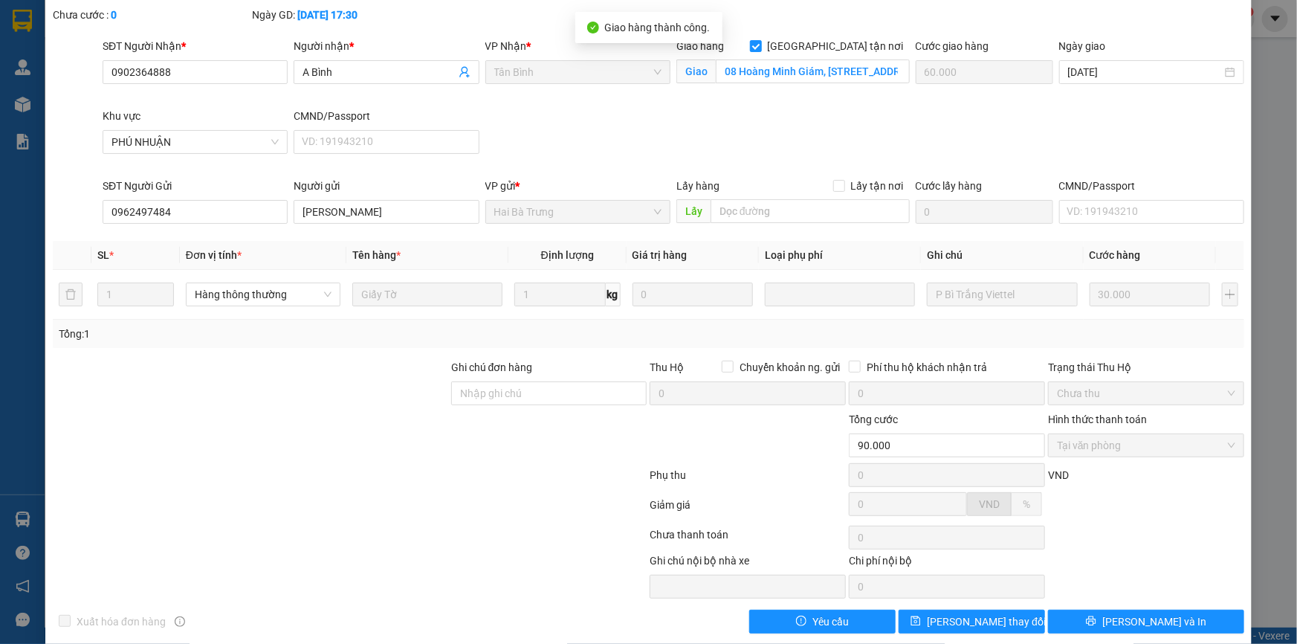
scroll to position [0, 0]
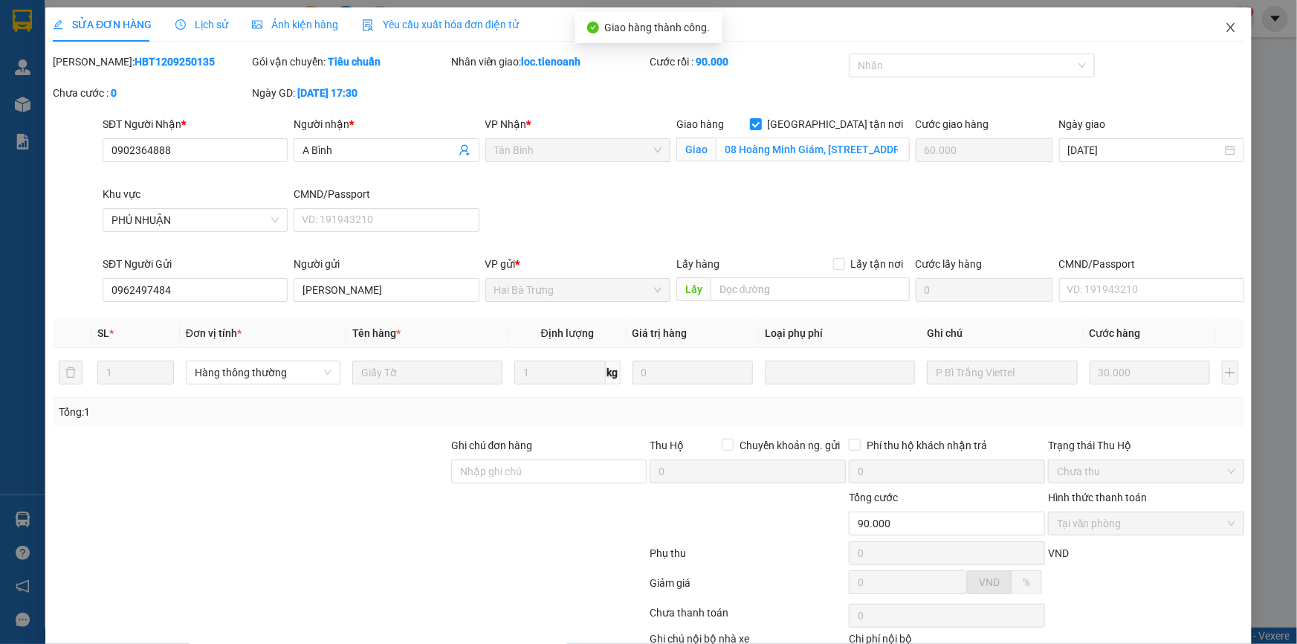
click at [1227, 25] on icon "close" at bounding box center [1231, 28] width 12 height 12
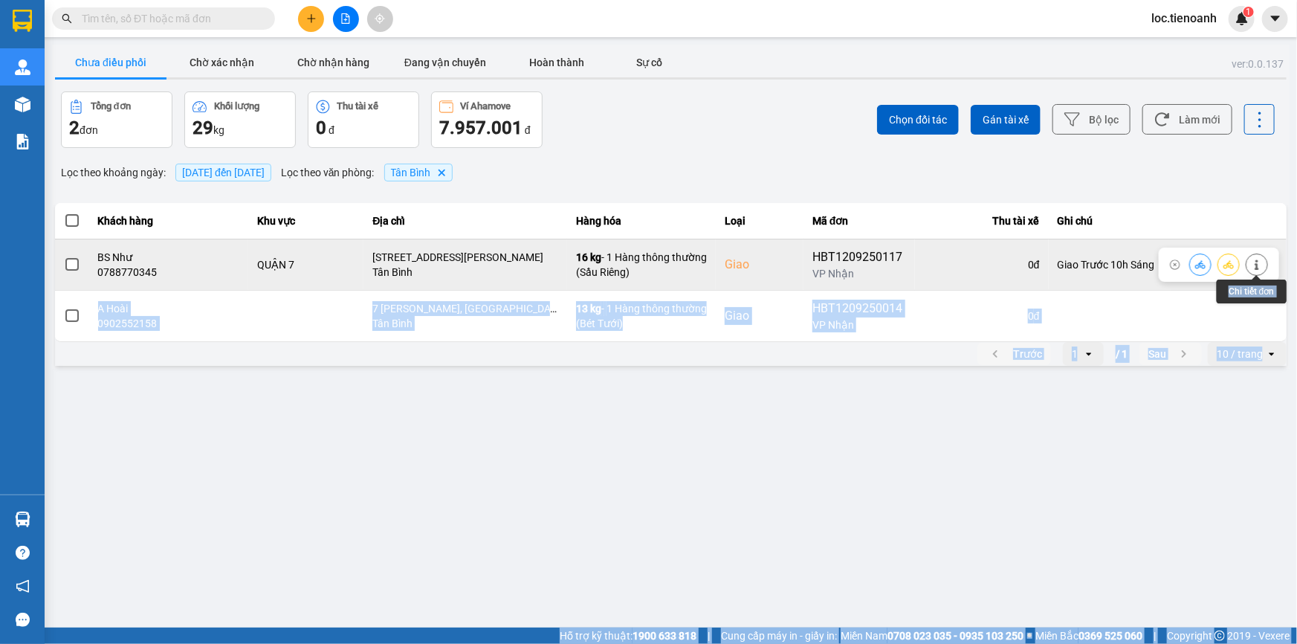
click at [1261, 253] on div at bounding box center [1219, 265] width 120 height 34
click at [1259, 273] on button at bounding box center [1257, 264] width 21 height 26
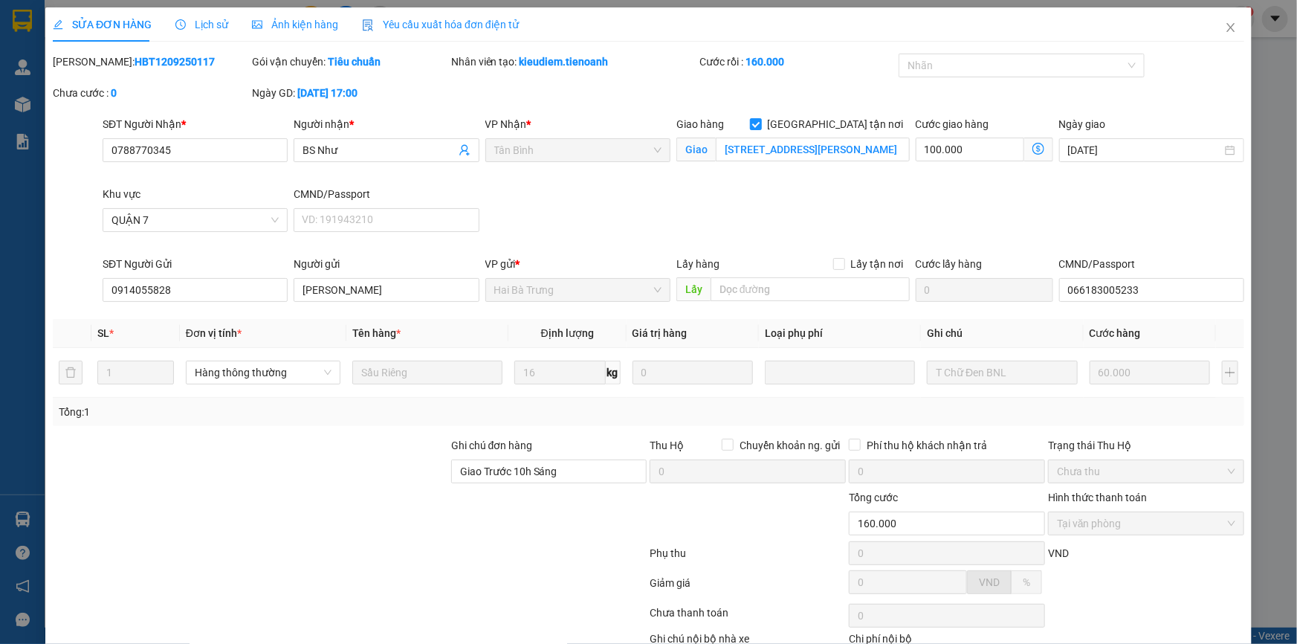
scroll to position [95, 0]
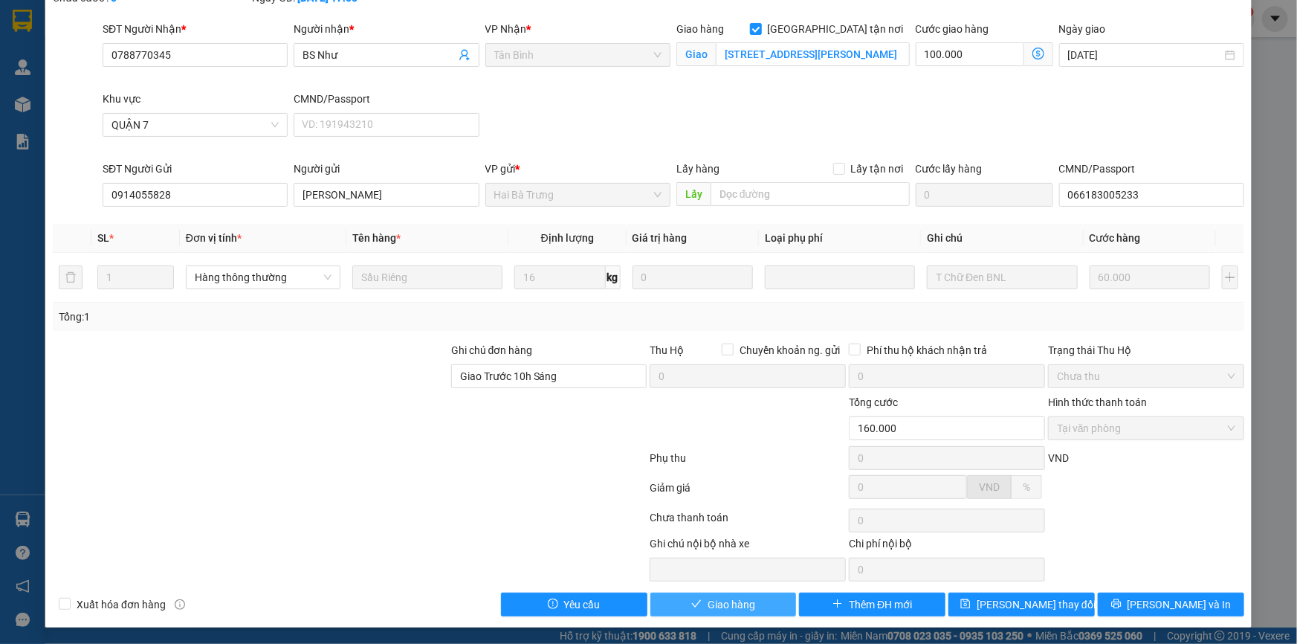
drag, startPoint x: 714, startPoint y: 604, endPoint x: 854, endPoint y: 509, distance: 169.1
click at [724, 601] on span "Giao hàng" at bounding box center [732, 604] width 48 height 16
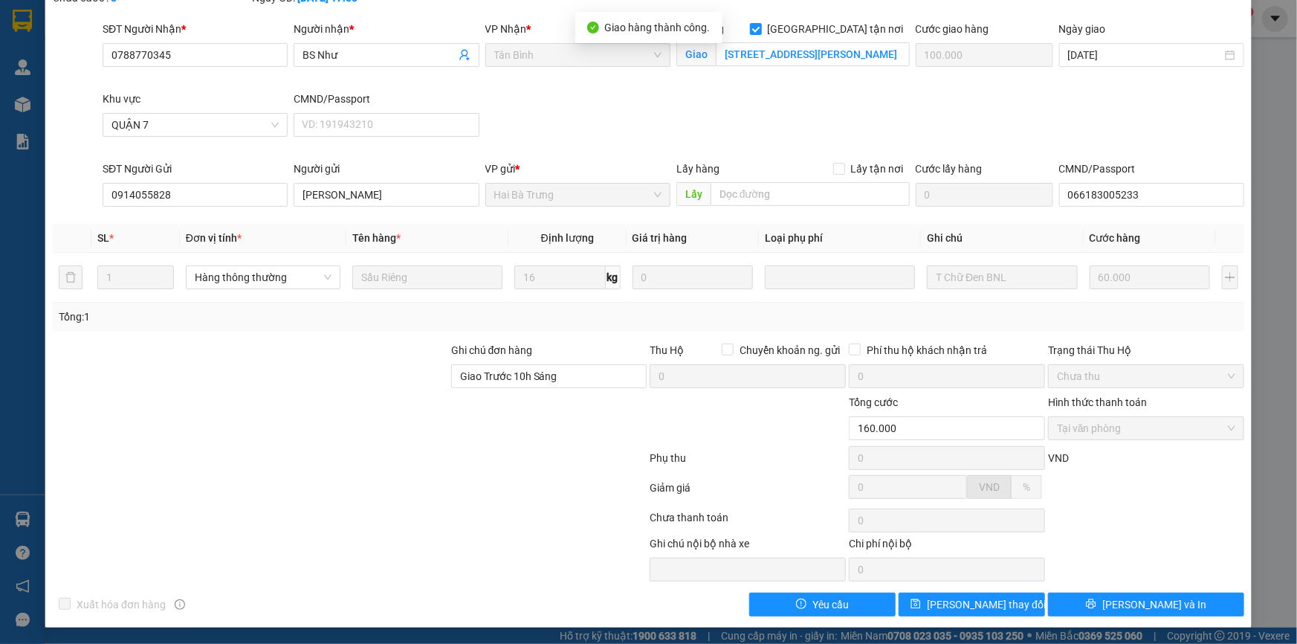
scroll to position [0, 0]
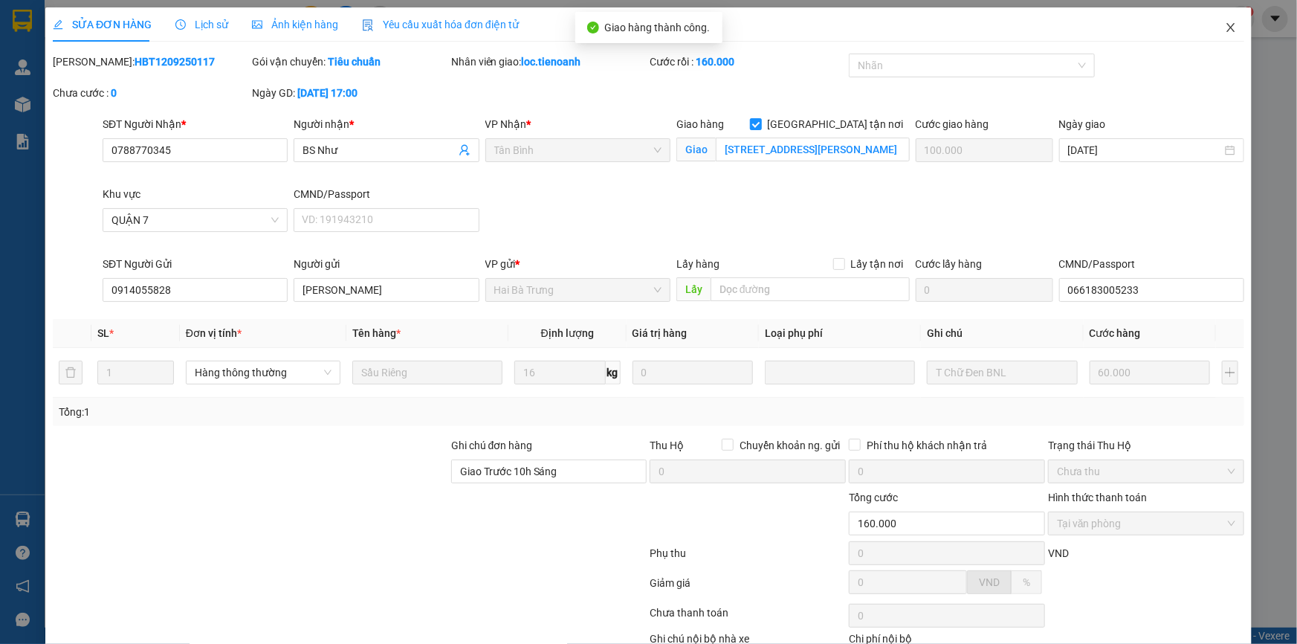
click at [1227, 25] on icon "close" at bounding box center [1231, 27] width 8 height 9
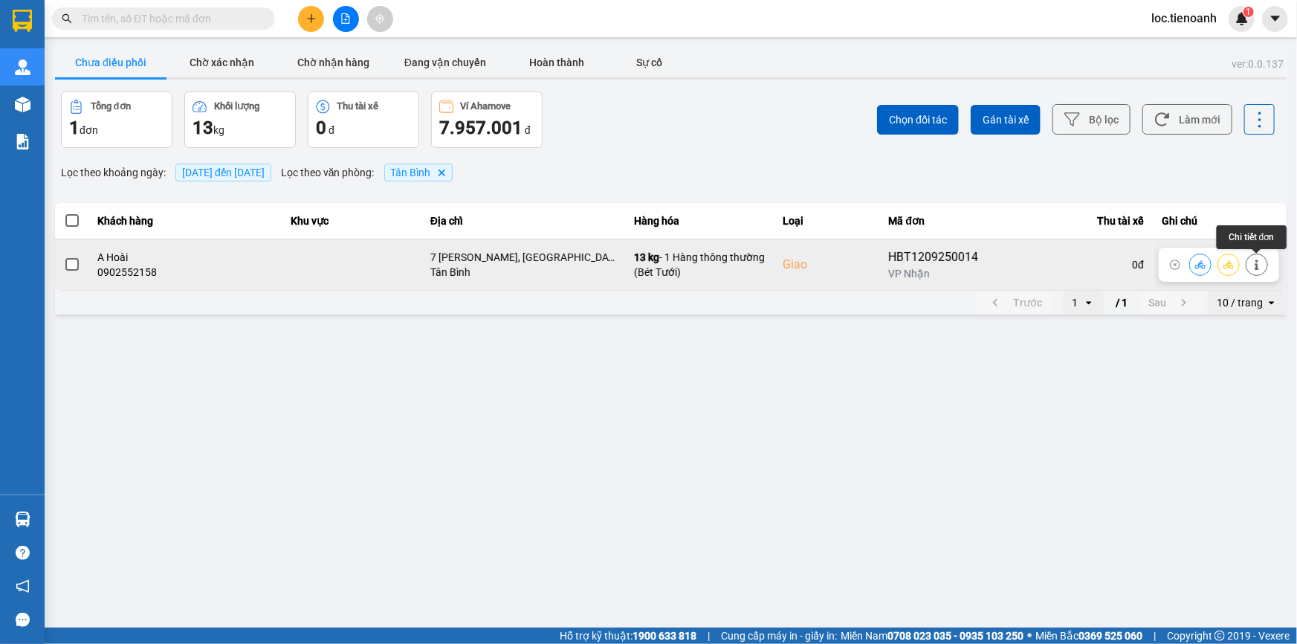
click at [1264, 263] on button at bounding box center [1257, 264] width 21 height 26
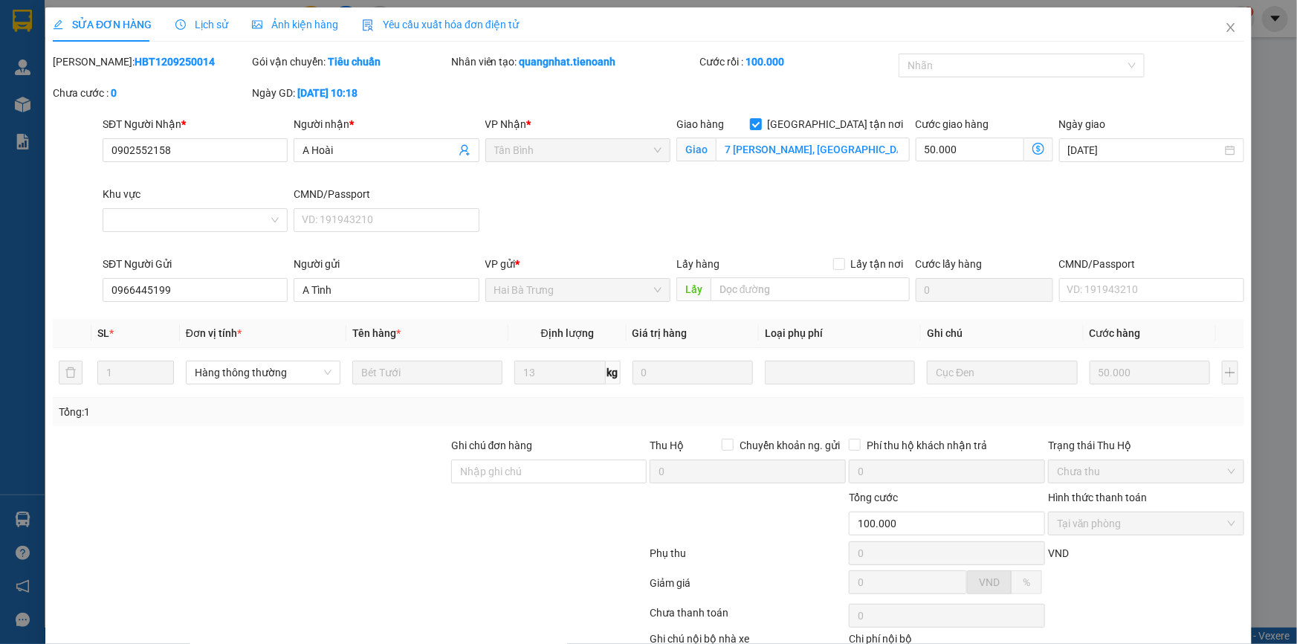
scroll to position [95, 0]
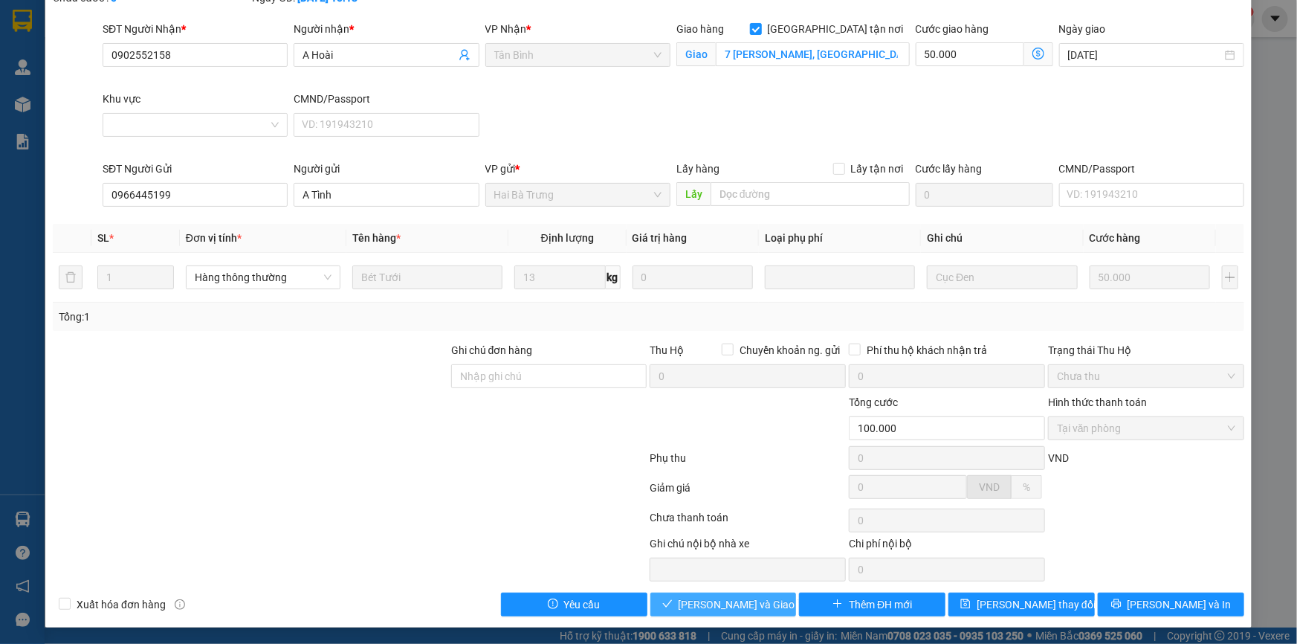
drag, startPoint x: 728, startPoint y: 601, endPoint x: 766, endPoint y: 571, distance: 48.2
click at [731, 601] on span "[PERSON_NAME] và Giao hàng" at bounding box center [750, 604] width 143 height 16
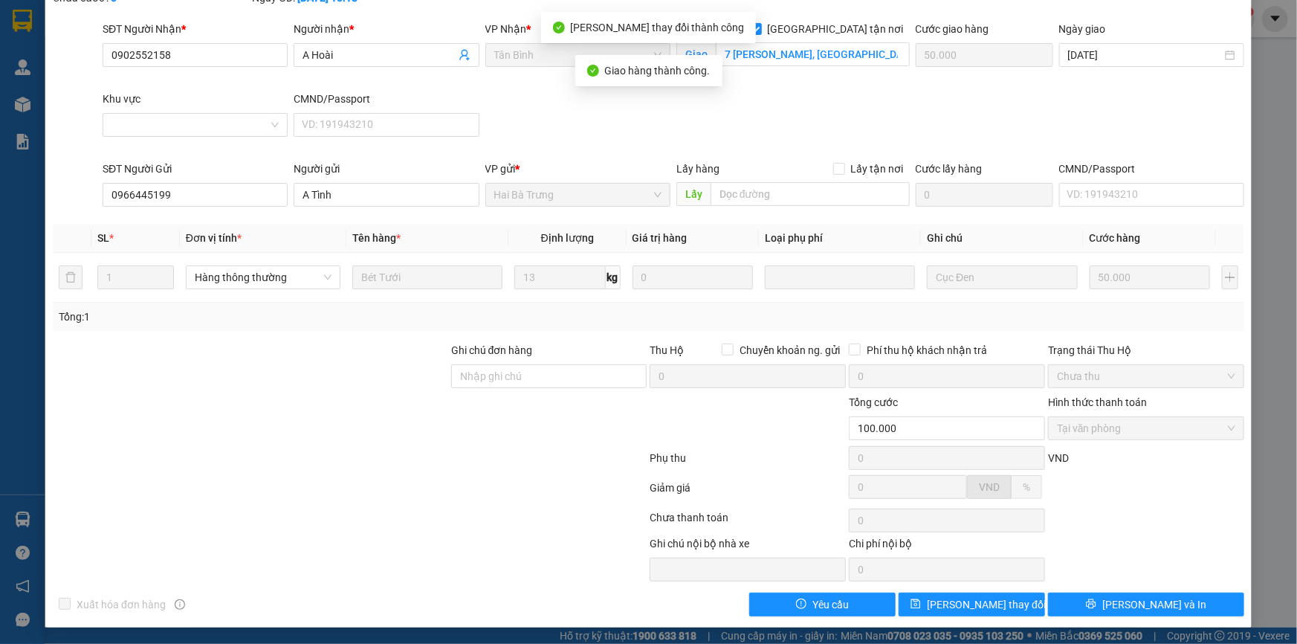
scroll to position [0, 0]
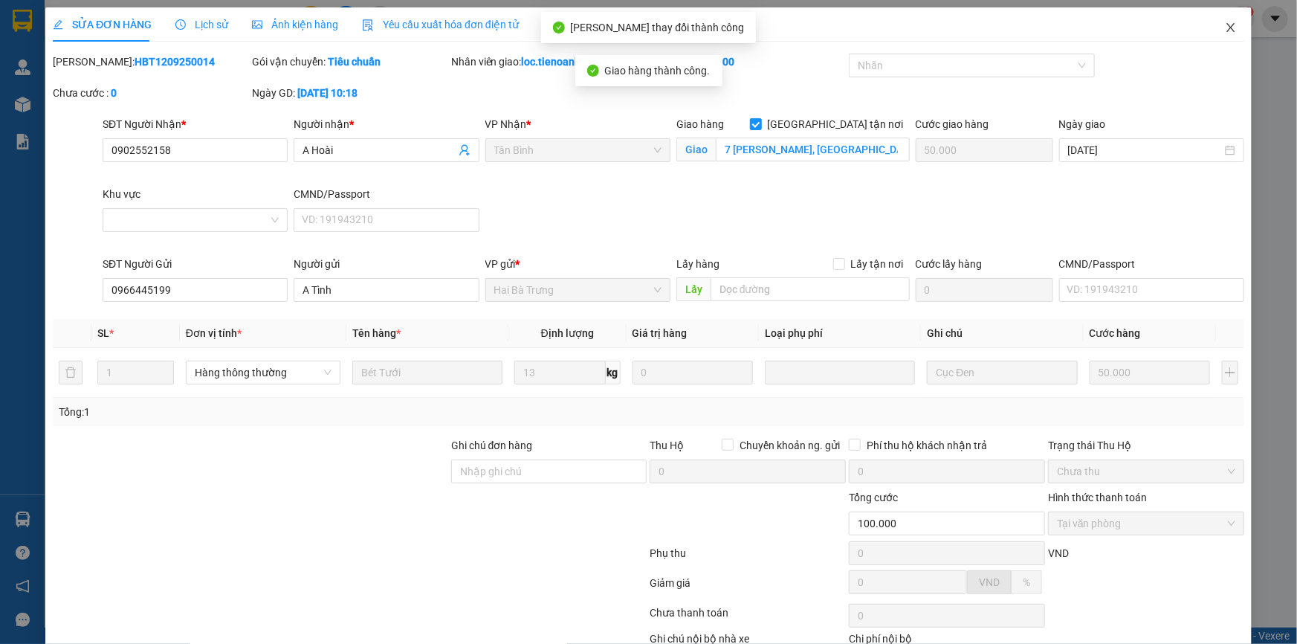
click at [1225, 22] on icon "close" at bounding box center [1231, 28] width 12 height 12
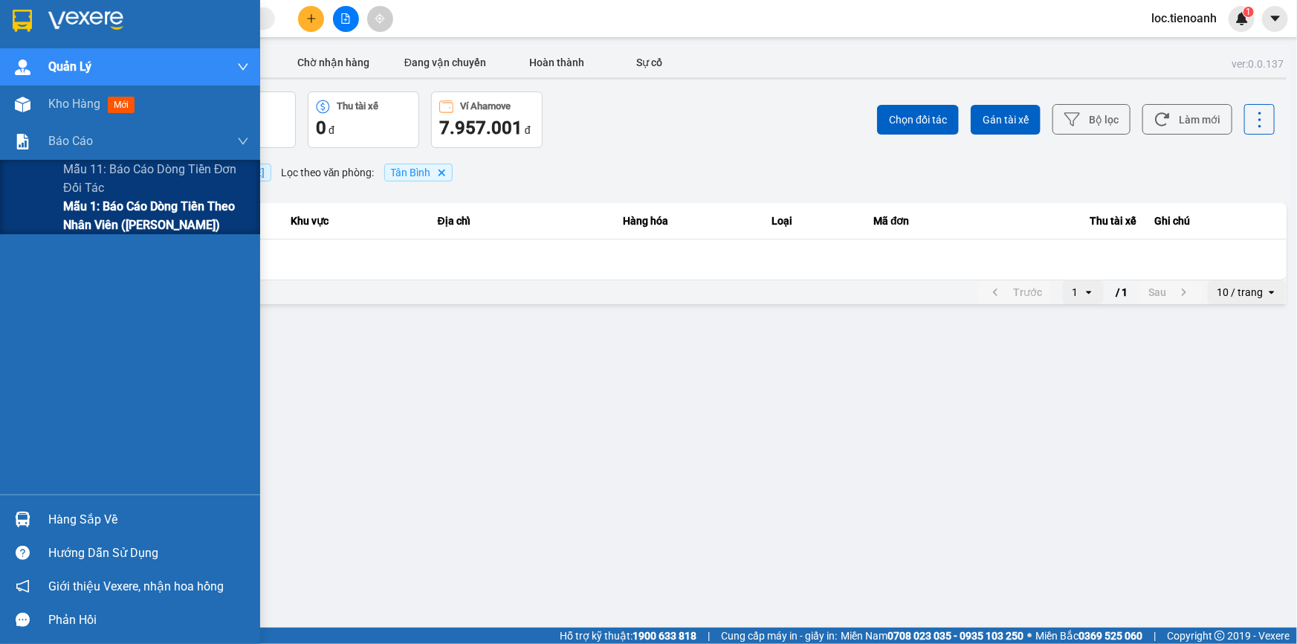
click at [100, 226] on span "Mẫu 1: Báo cáo dòng tiền theo nhân viên ([PERSON_NAME])" at bounding box center [156, 215] width 186 height 37
